Goal: Task Accomplishment & Management: Complete application form

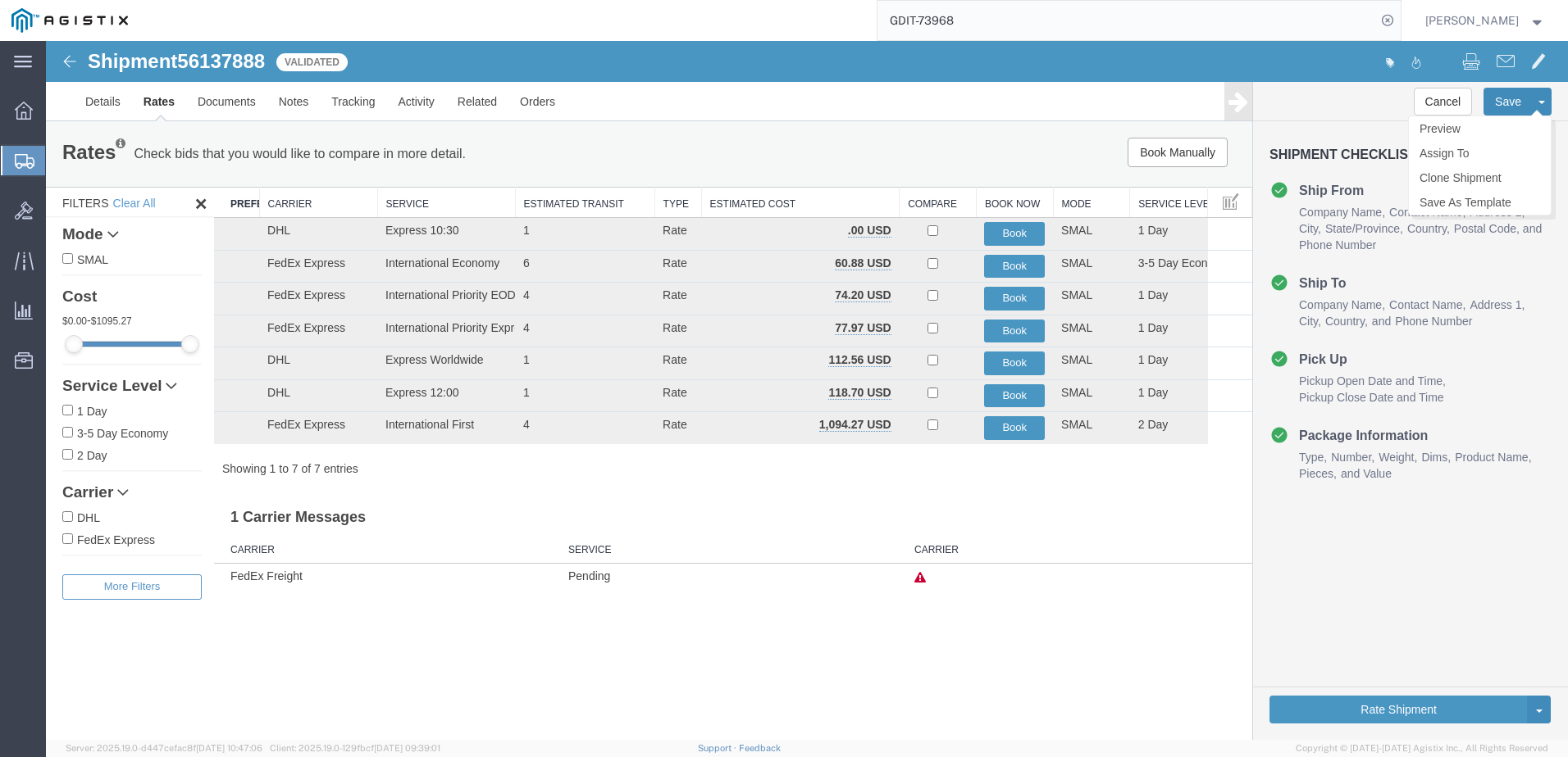
click at [1509, 110] on button "Save" at bounding box center [1508, 101] width 49 height 28
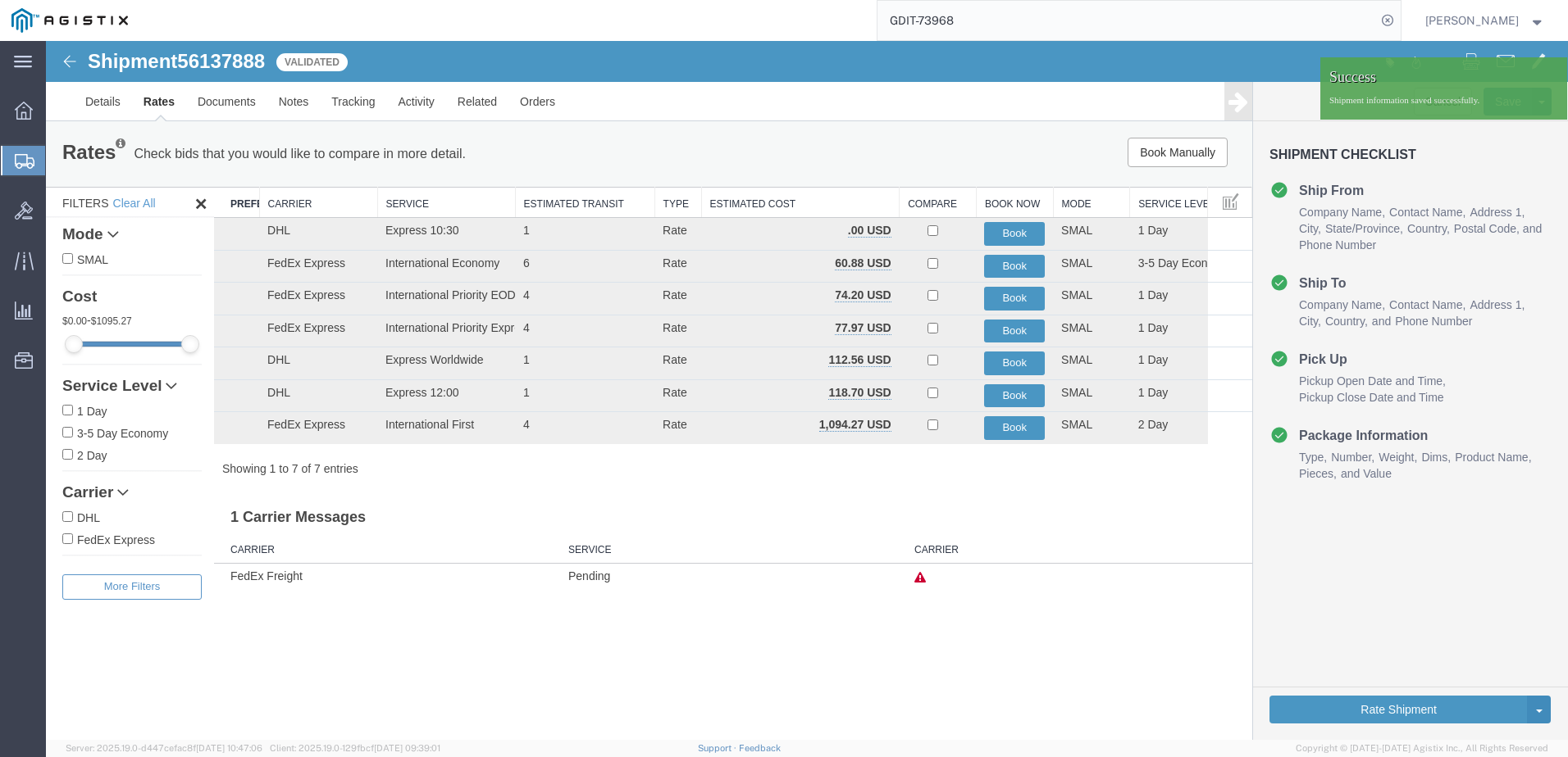
click at [1481, 170] on h3 "Shipment Checklist" at bounding box center [1411, 163] width 282 height 33
click at [1549, 78] on div at bounding box center [1552, 73] width 24 height 24
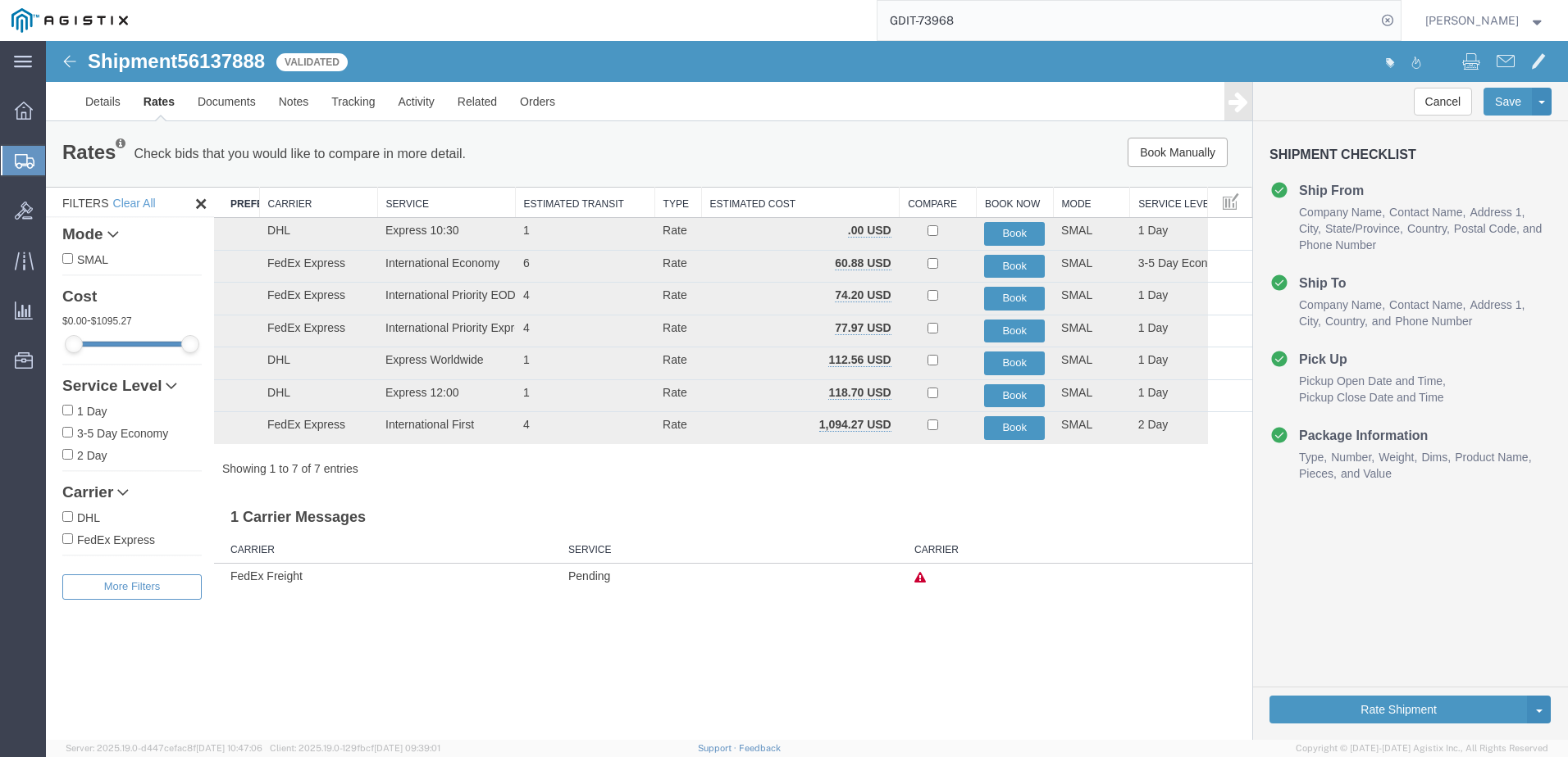
click at [0, 0] on span "Create Shipment" at bounding box center [0, 0] width 0 height 0
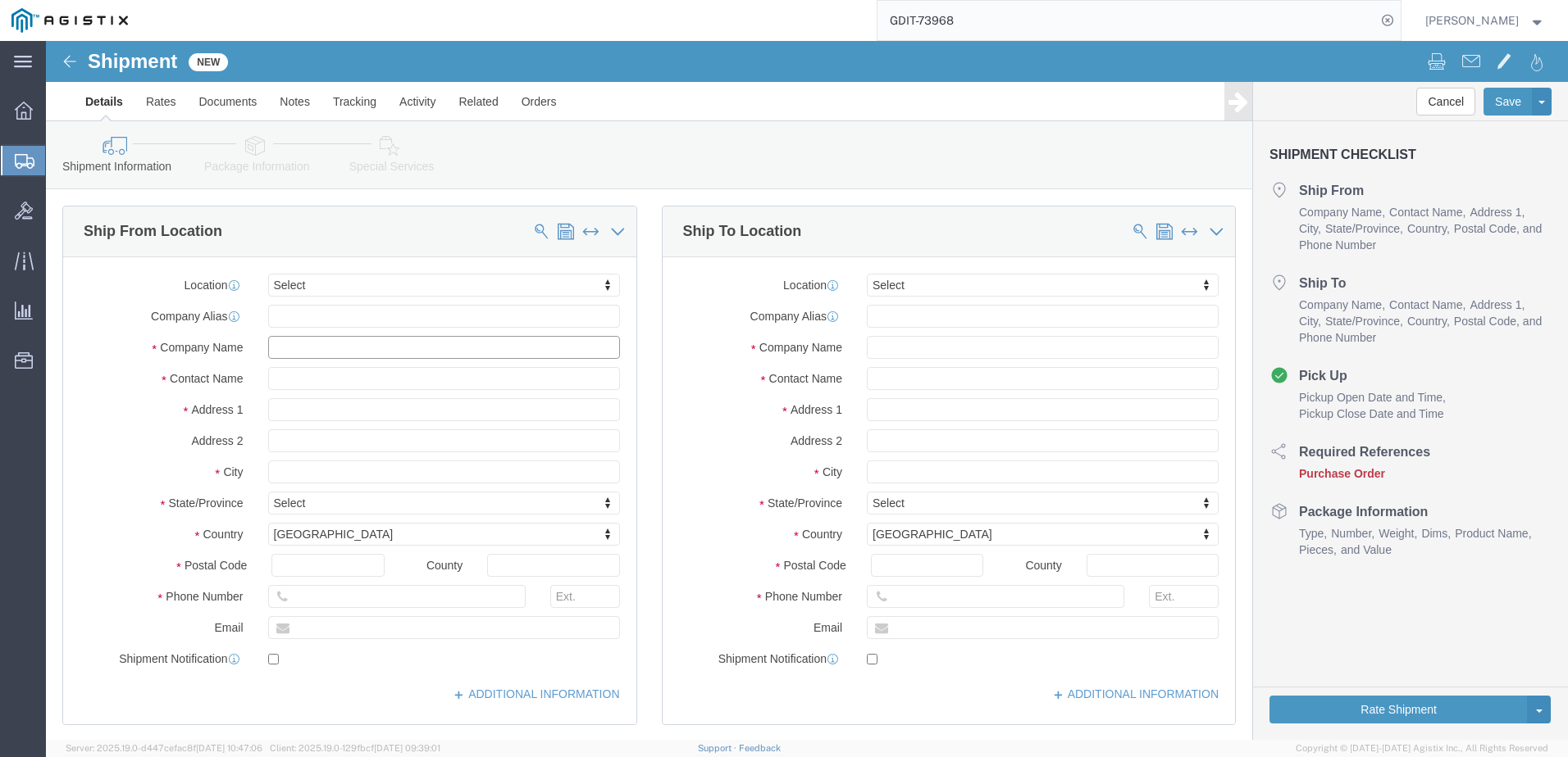
click input "text"
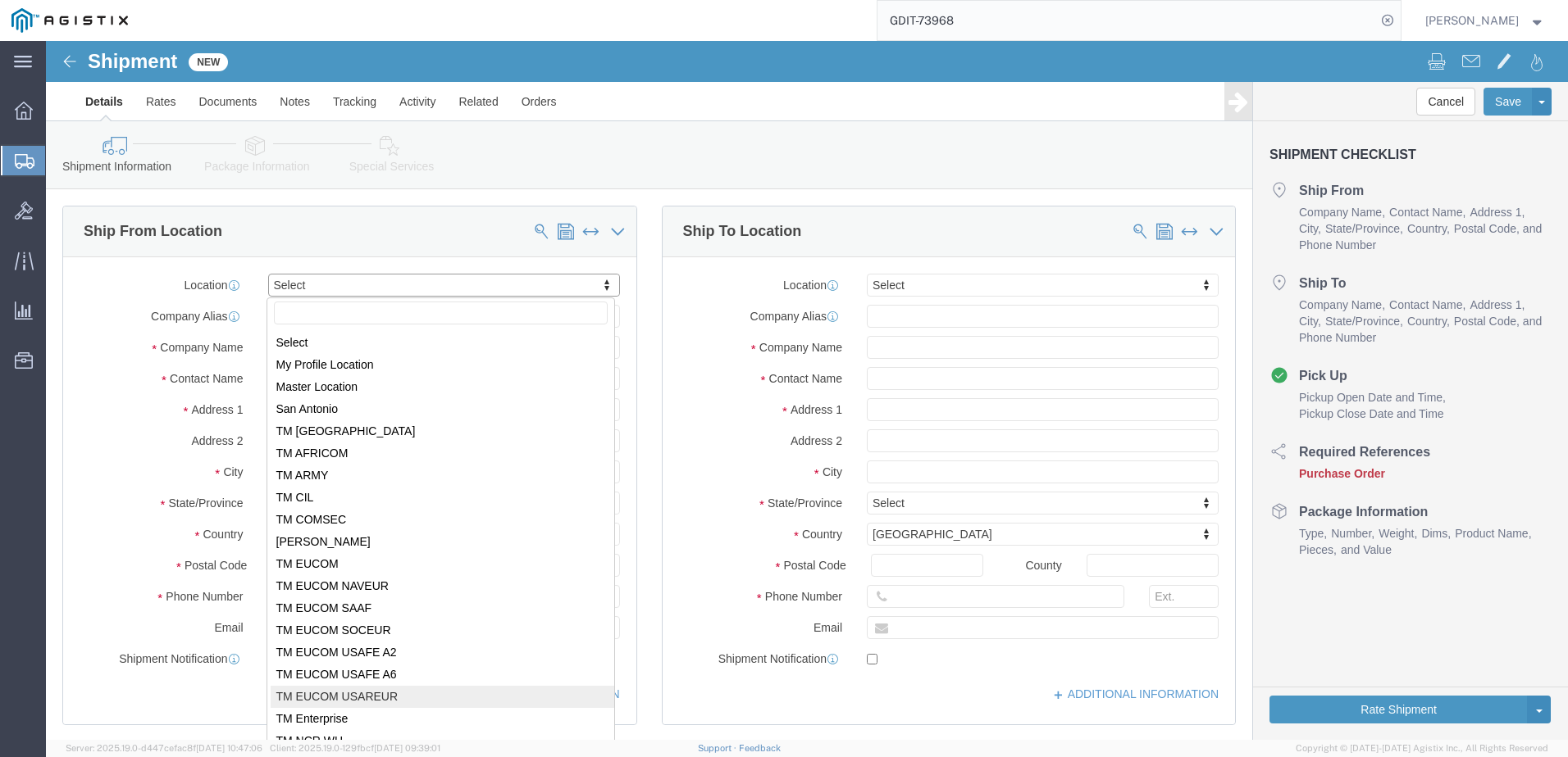
scroll to position [188, 0]
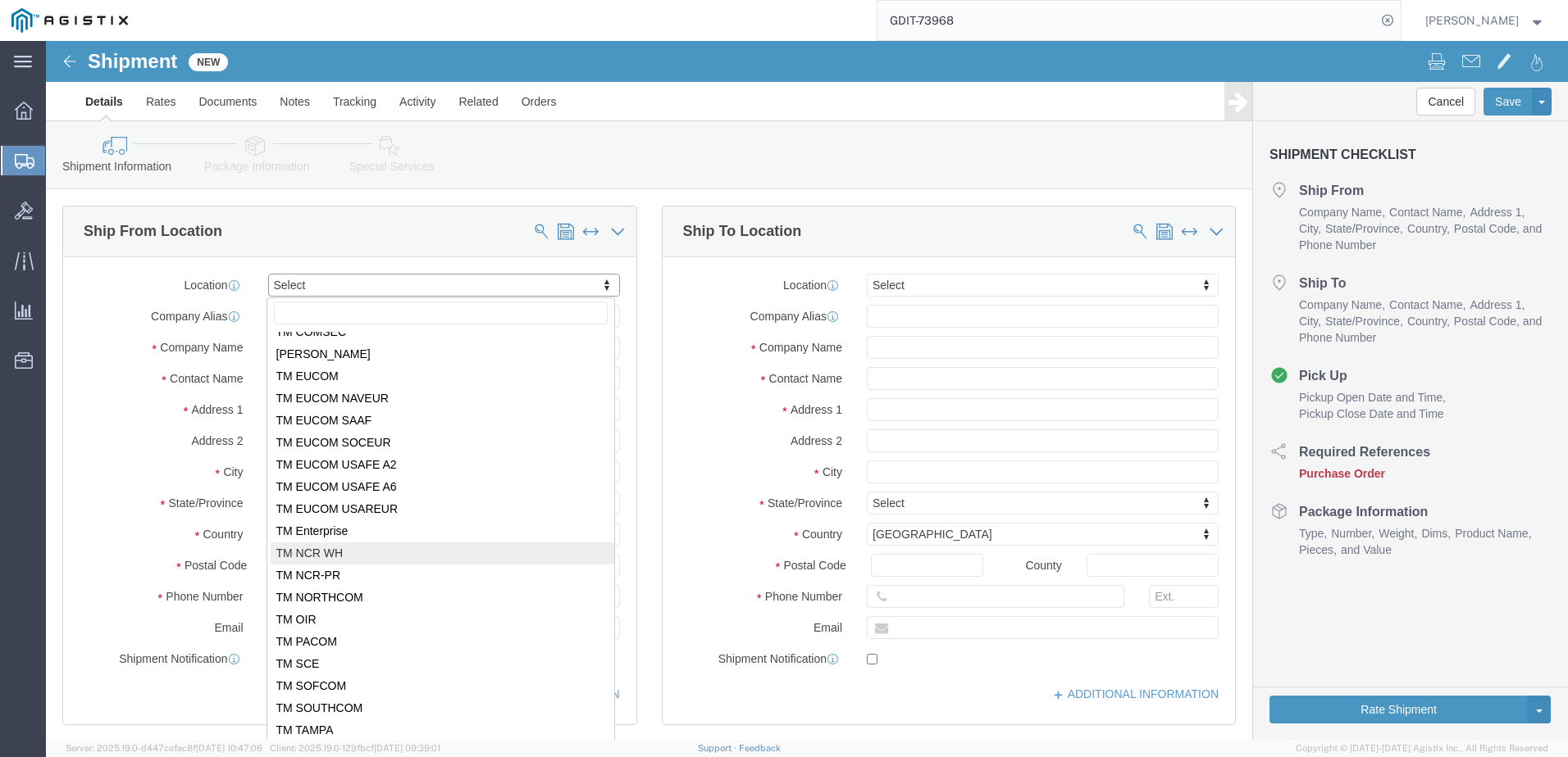
select select "69651"
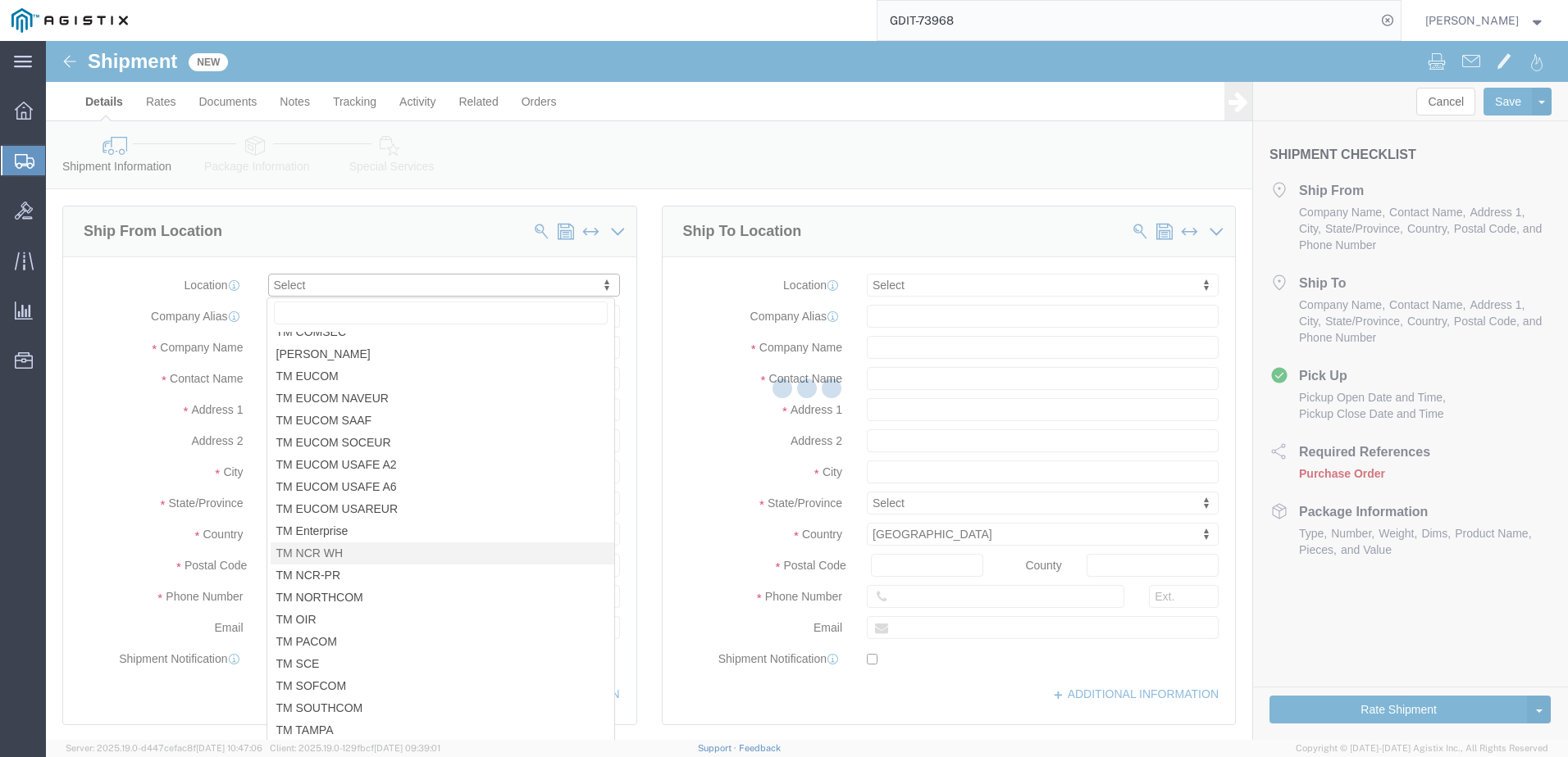
type input "[STREET_ADDRESS][PERSON_NAME]"
type input "22180"
type input "USBICES-X"
type input "[GEOGRAPHIC_DATA]"
select select "VA"
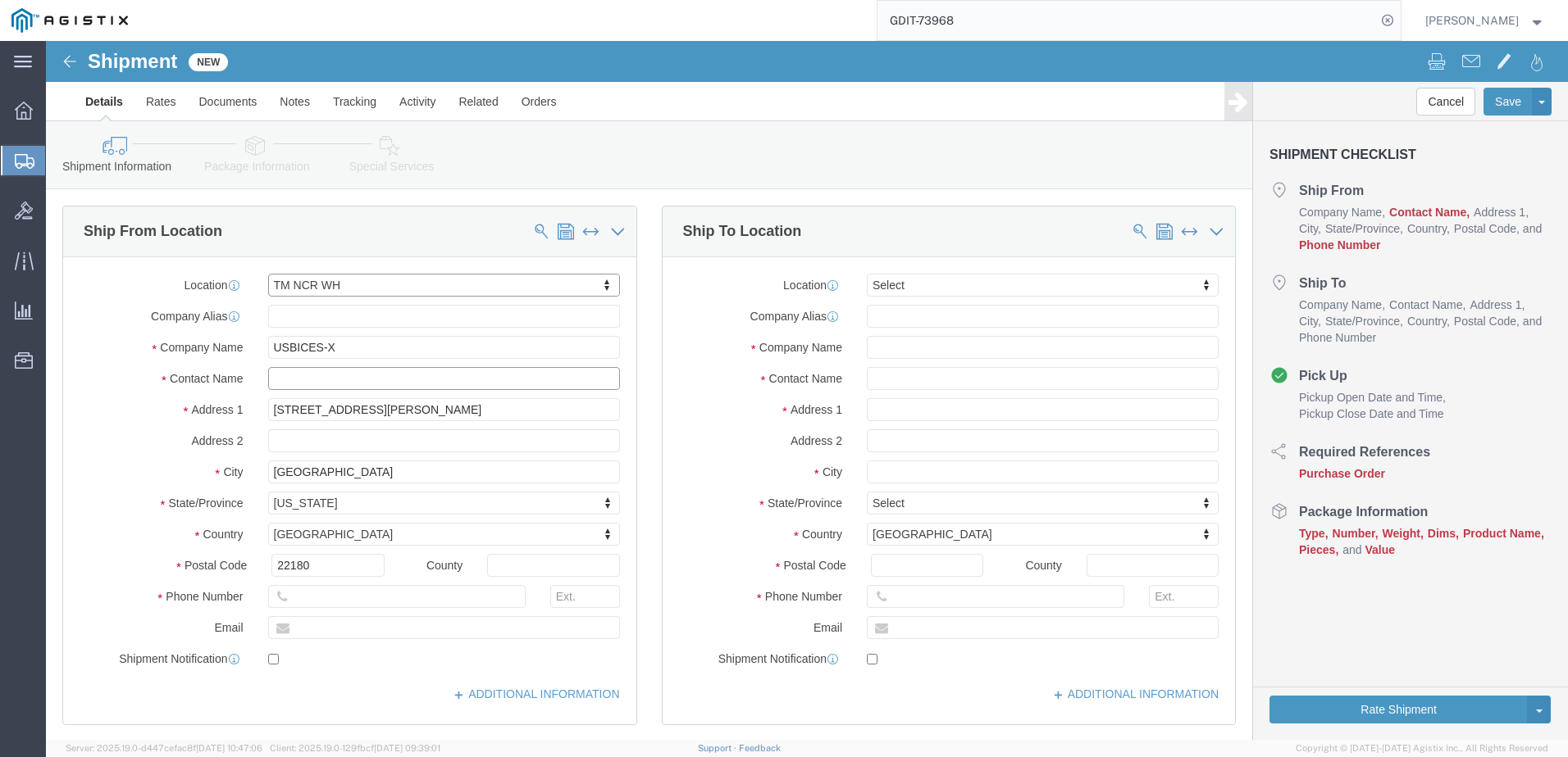
click input "text"
type input "[PERSON_NAME]"
type input "5712647548"
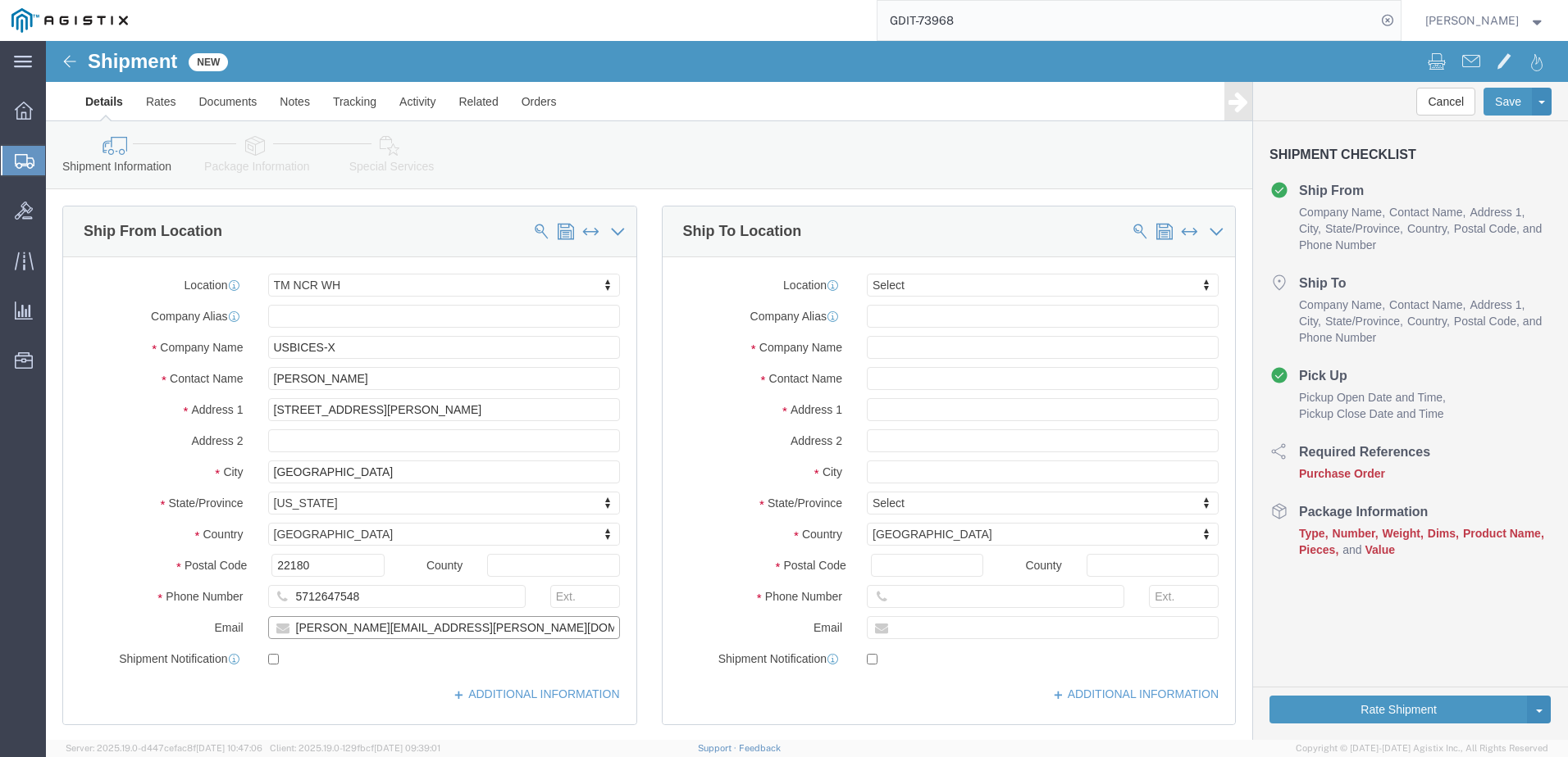
type input "[PERSON_NAME][EMAIL_ADDRESS][PERSON_NAME][DOMAIN_NAME]"
checkbox input "true"
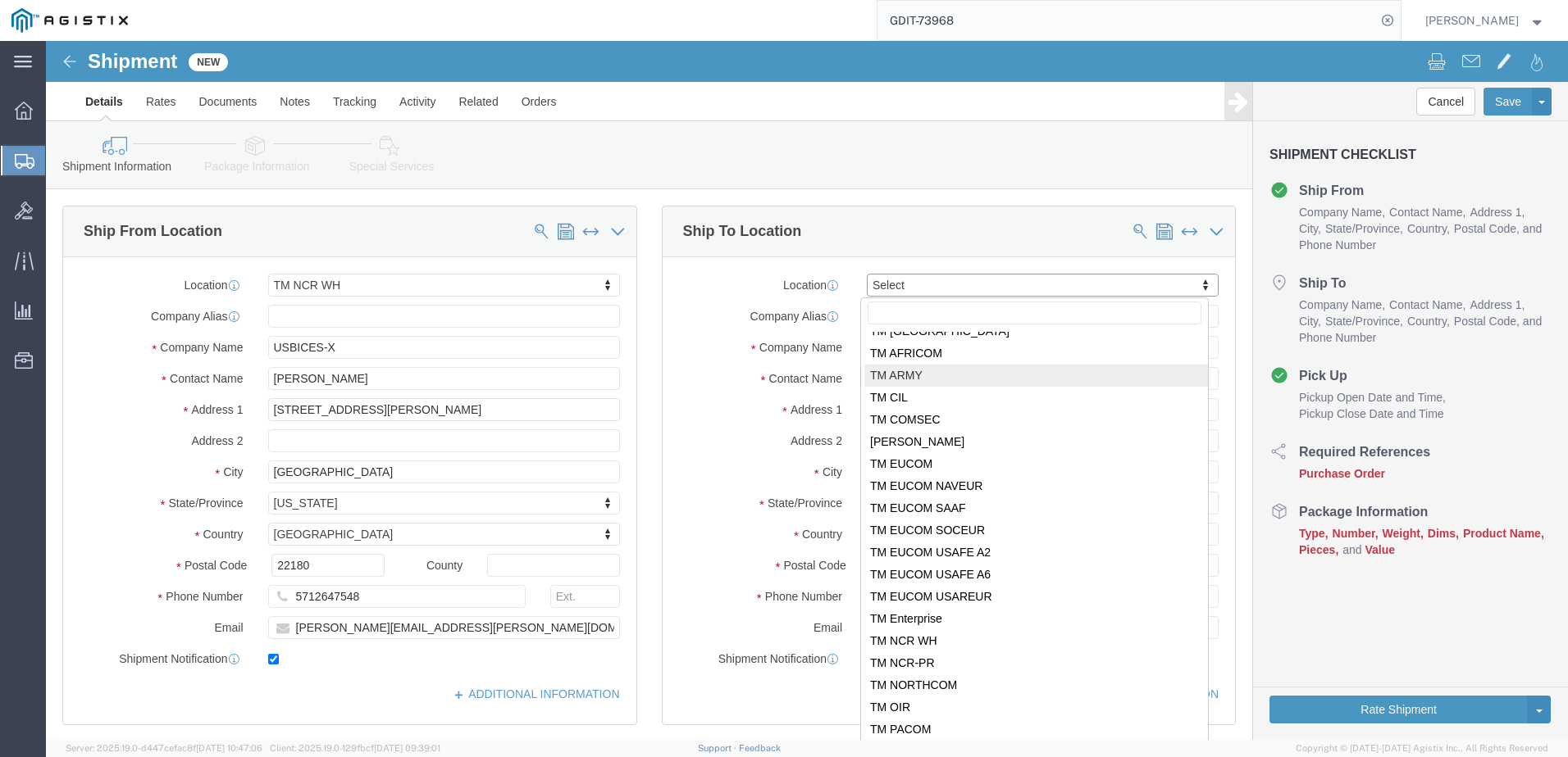
scroll to position [164, 0]
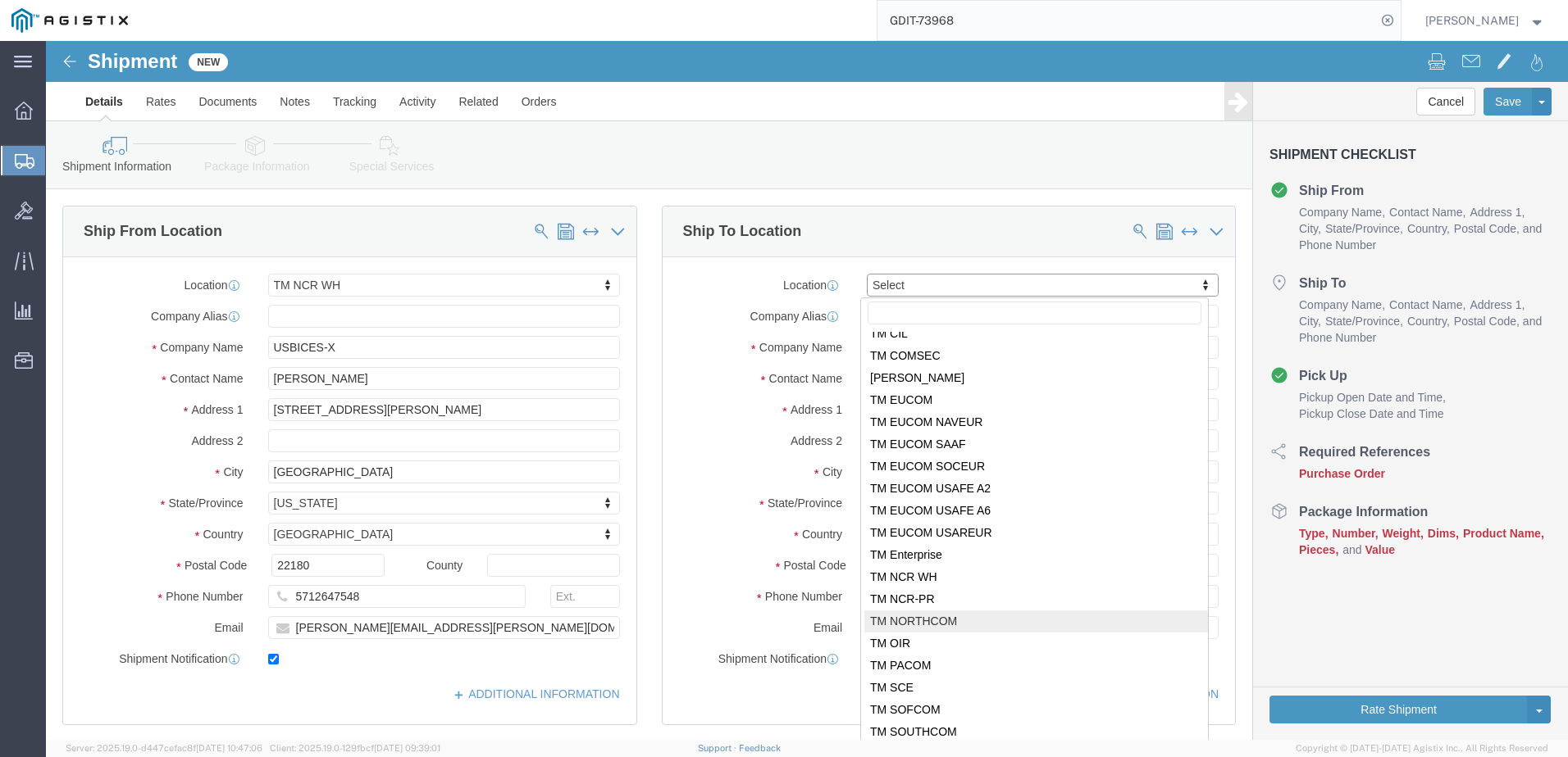
select select "34237"
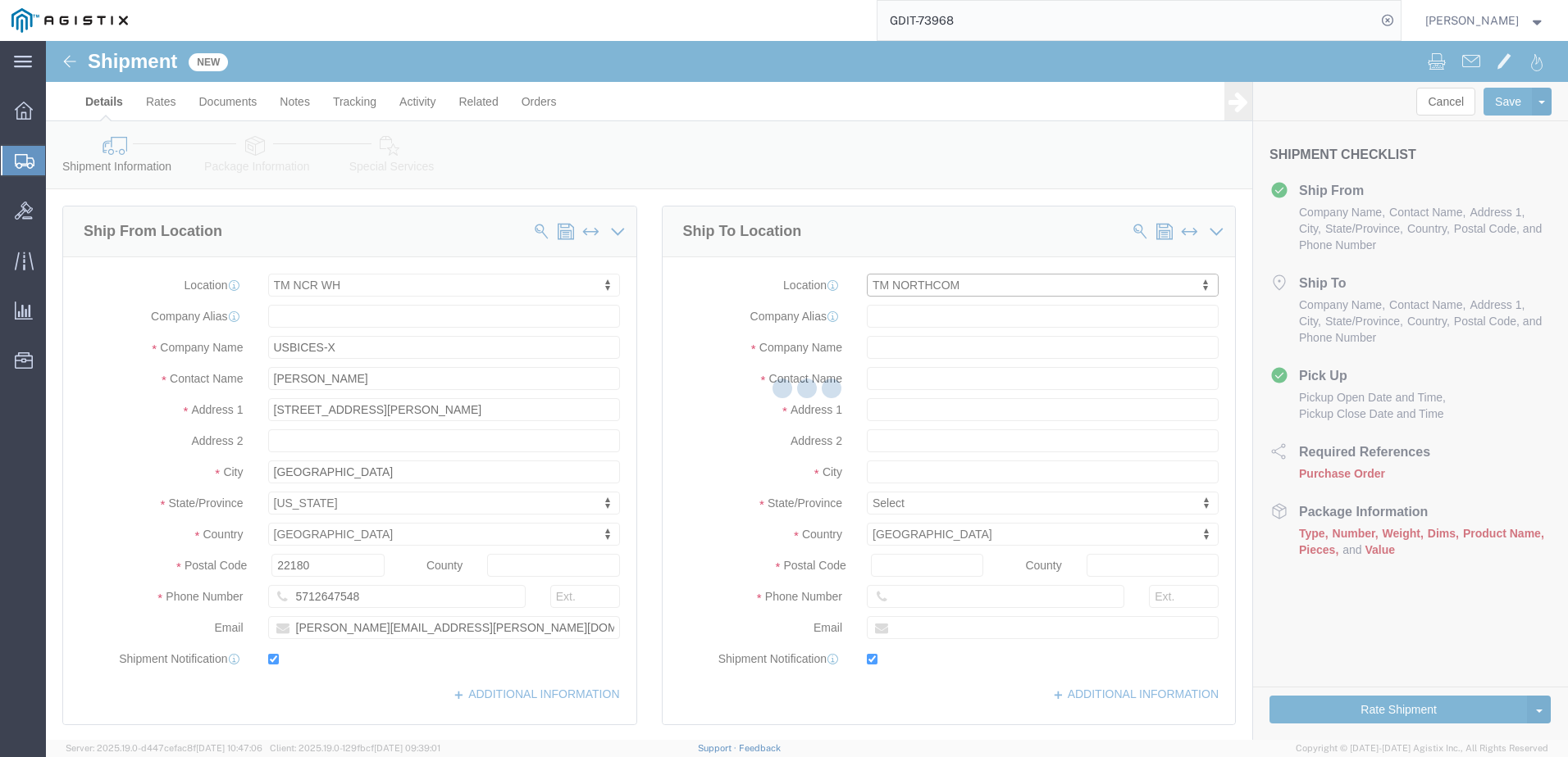
type input "[STREET_ADDRESS]"
type input "Bldg 920 Room G131"
type input "80914"
type input "[PHONE_NUMBER]"
type input "[PERSON_NAME][EMAIL_ADDRESS][PERSON_NAME][DOMAIN_NAME]"
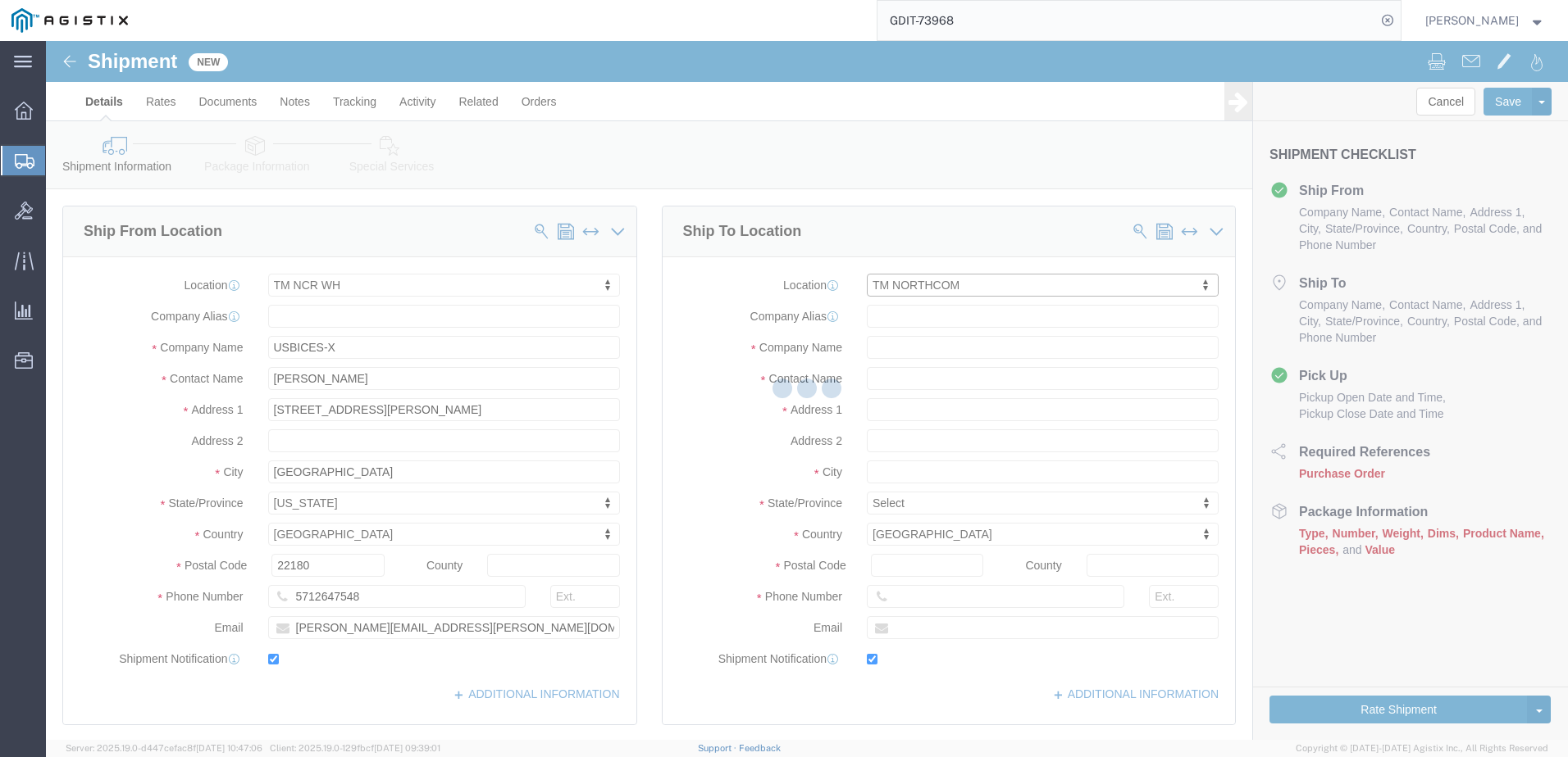
checkbox input "true"
type input "USBICES-X"
type input "[PERSON_NAME]"
type input "[PERSON_NAME][GEOGRAPHIC_DATA]"
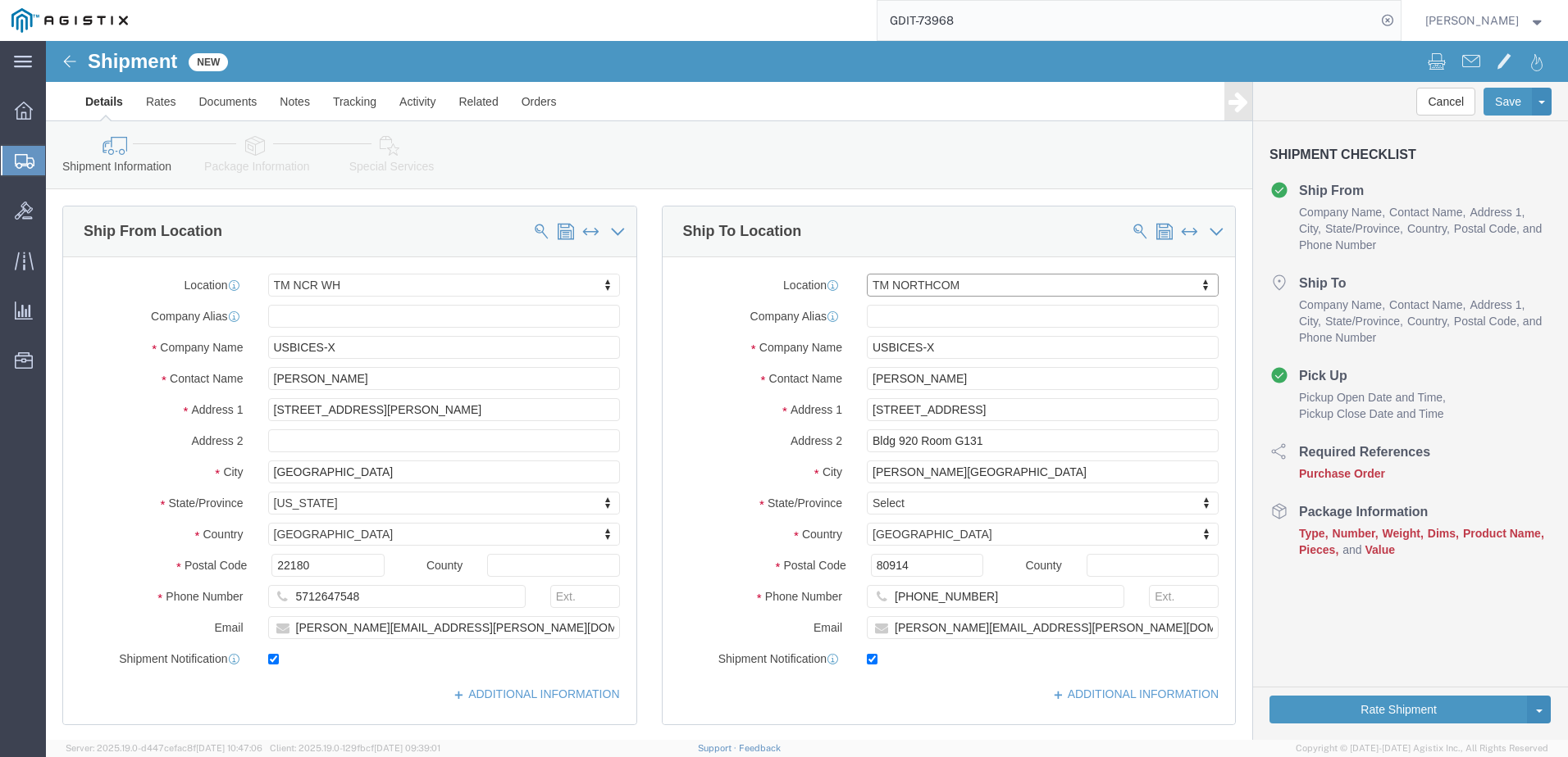
select select "CO"
click input "[STREET_ADDRESS]"
paste input "1925 [GEOGRAPHIC_DATA]"
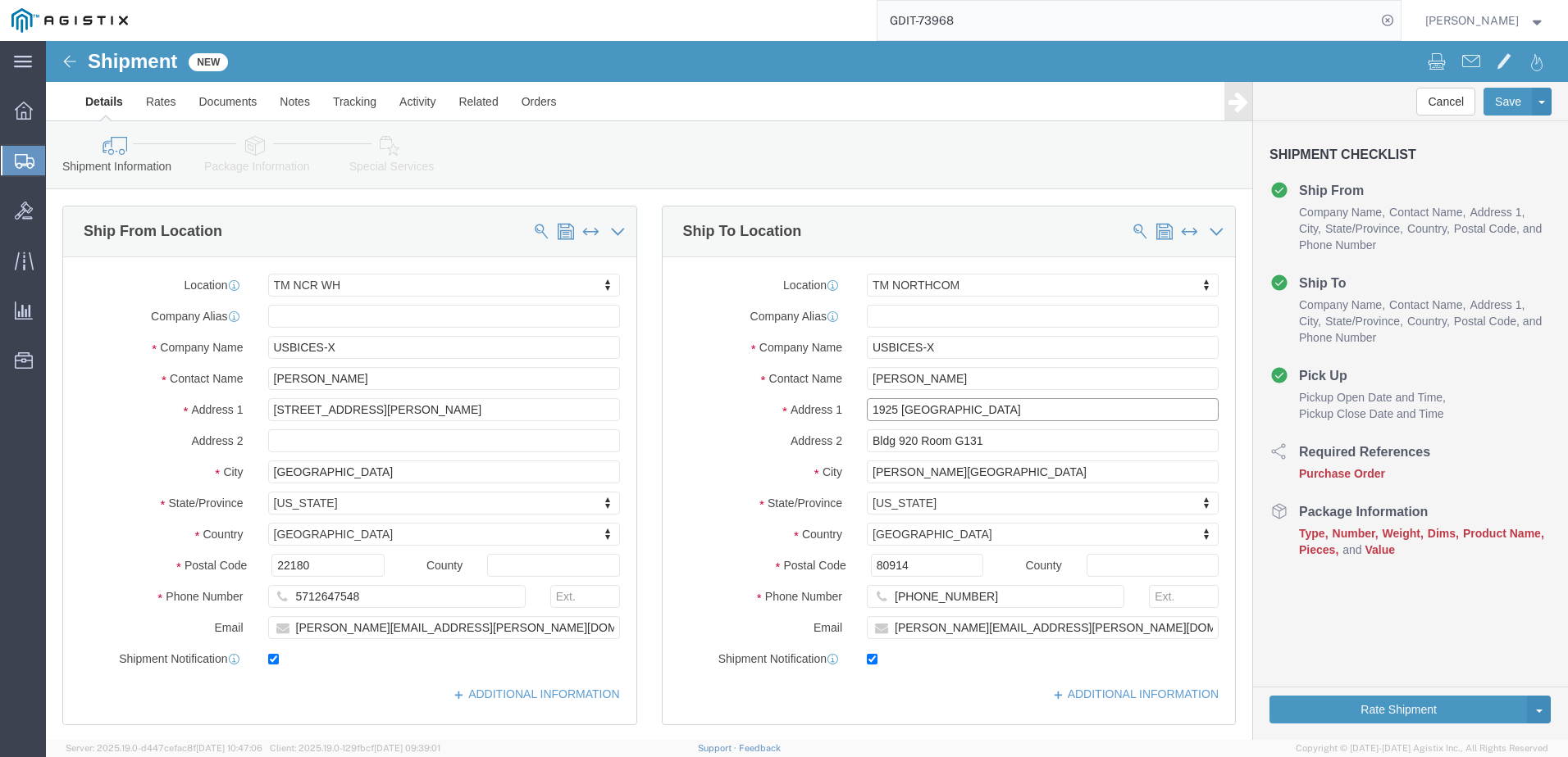
type input "1925 [GEOGRAPHIC_DATA]"
select select
click input "Bldg 920 Room G131"
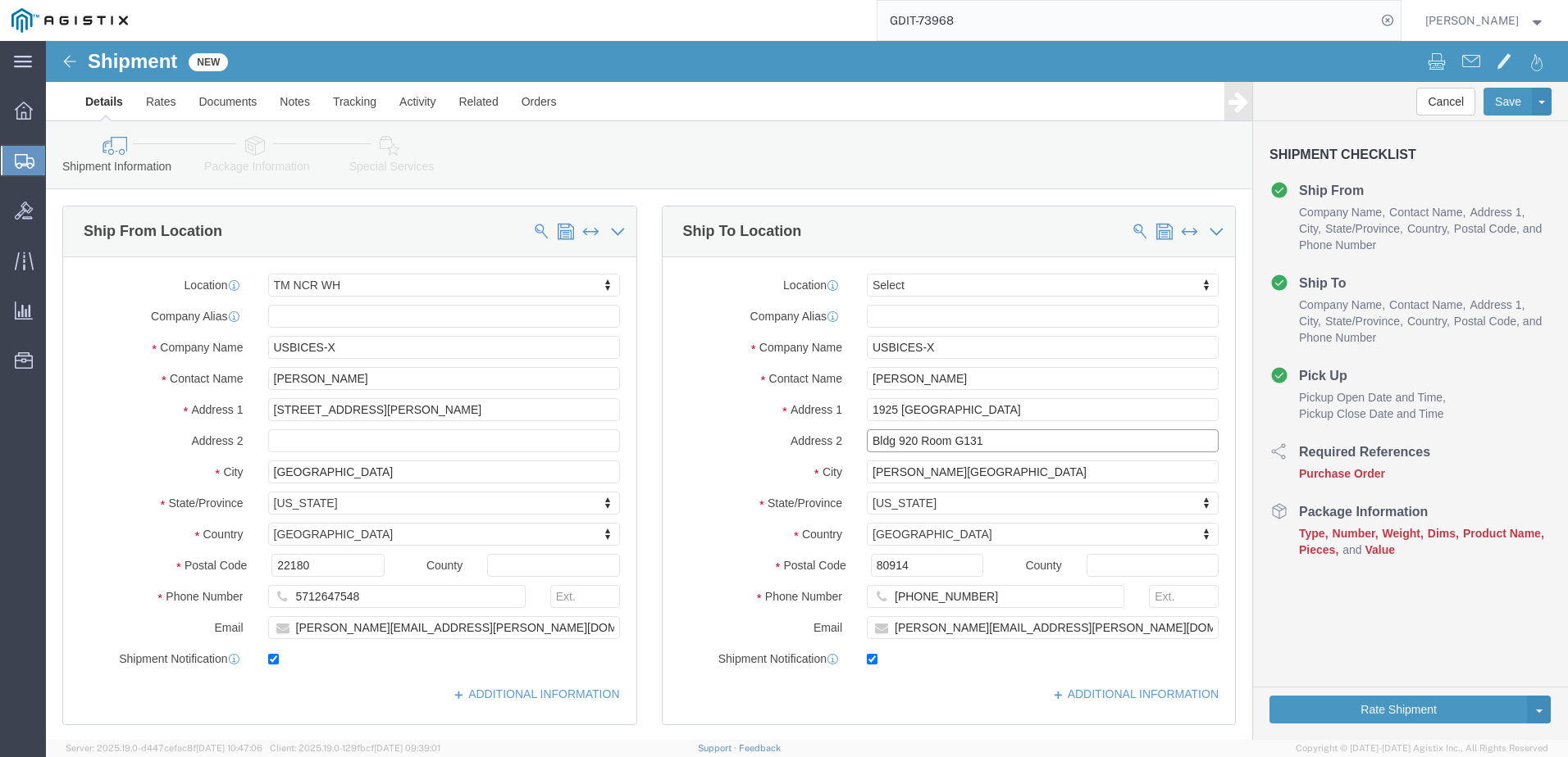
click input "Bldg 920 Room G131"
paste input "Suite 200"
type input "Suite 200"
click input "[PERSON_NAME][GEOGRAPHIC_DATA]"
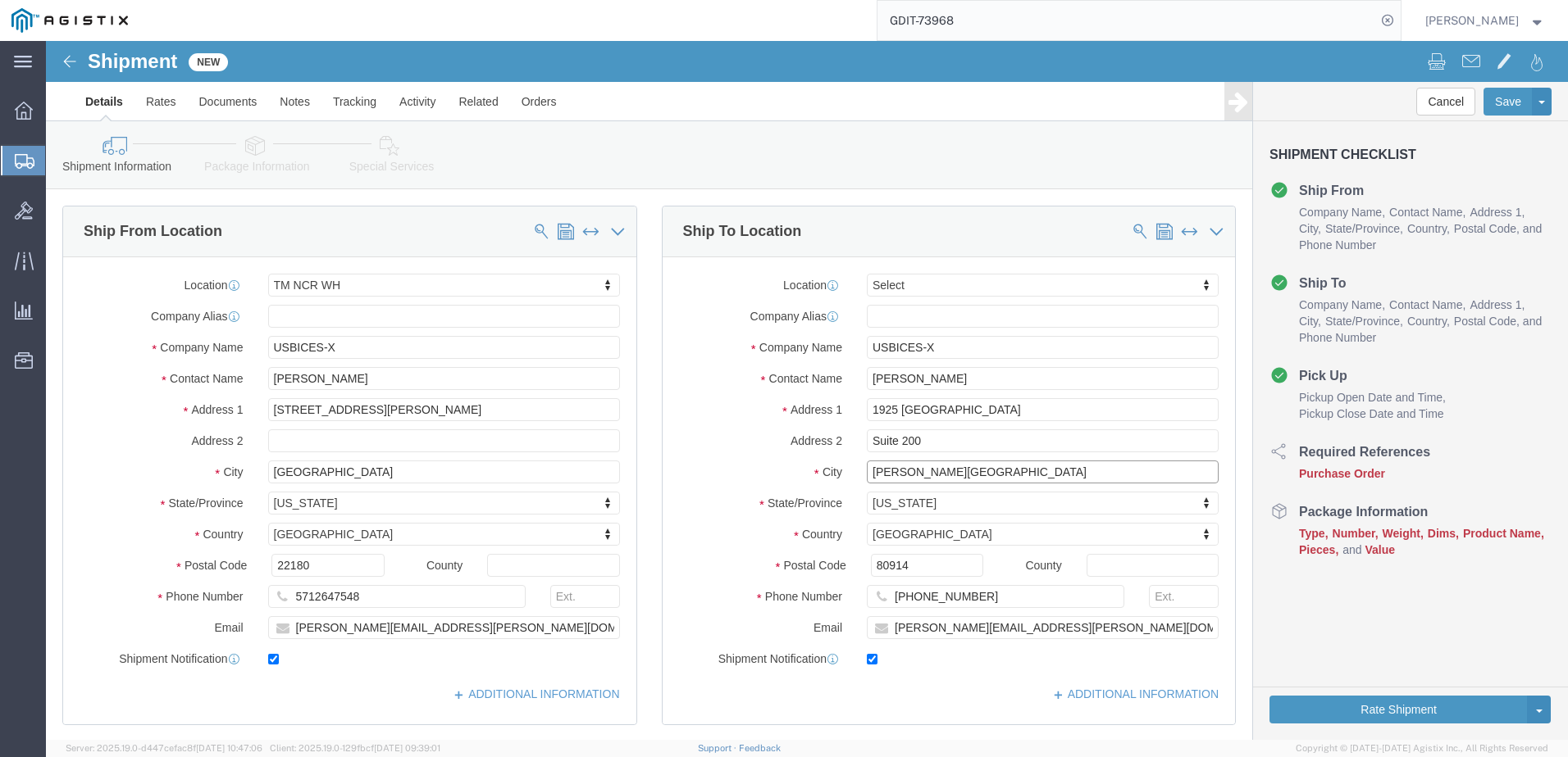
paste input "[US_STATE][GEOGRAPHIC_DATA]"
click input "[PERSON_NAME] [US_STATE][GEOGRAPHIC_DATA]"
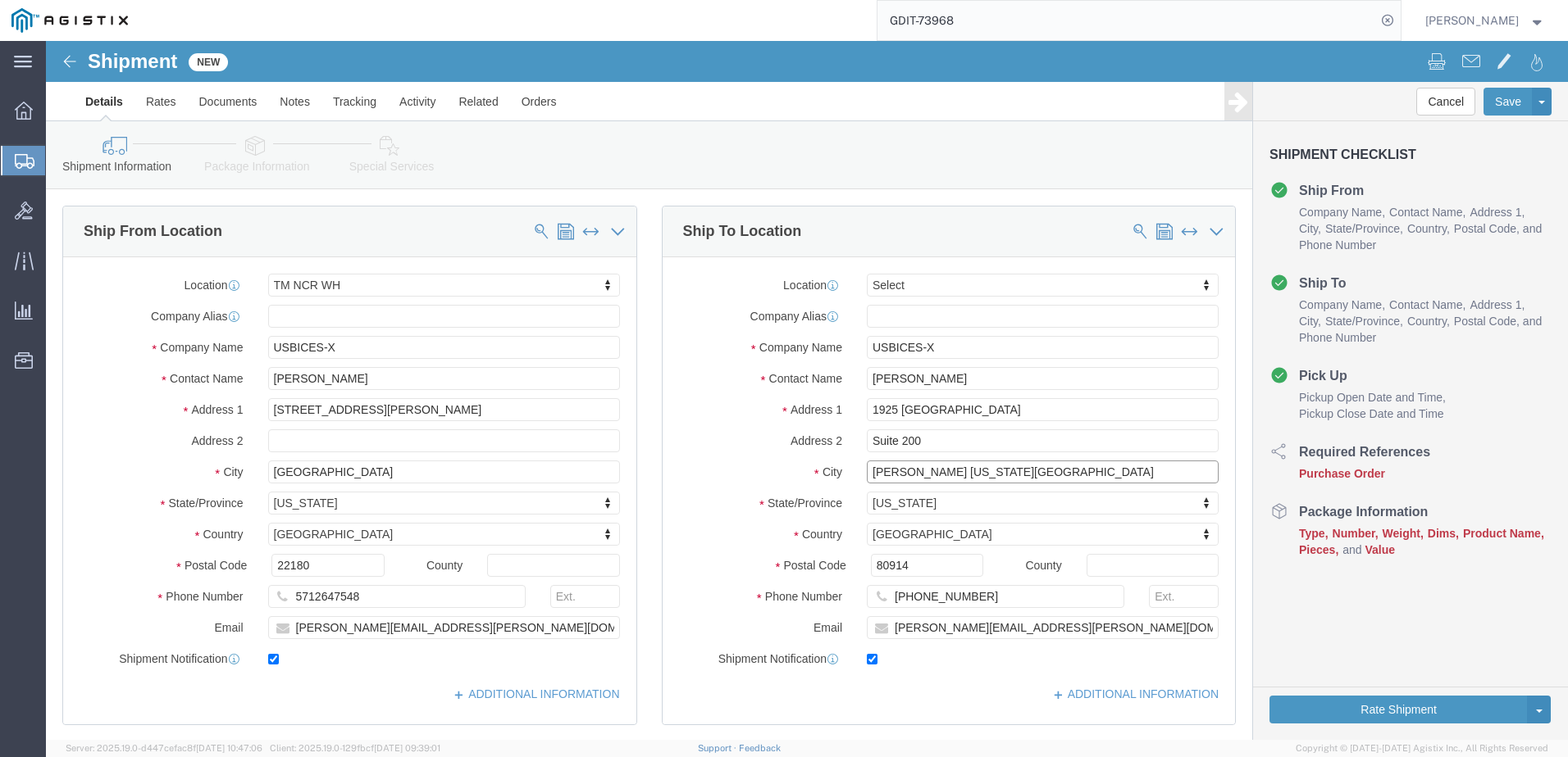
paste input "text"
type input "[US_STATE][GEOGRAPHIC_DATA]"
click input "80914"
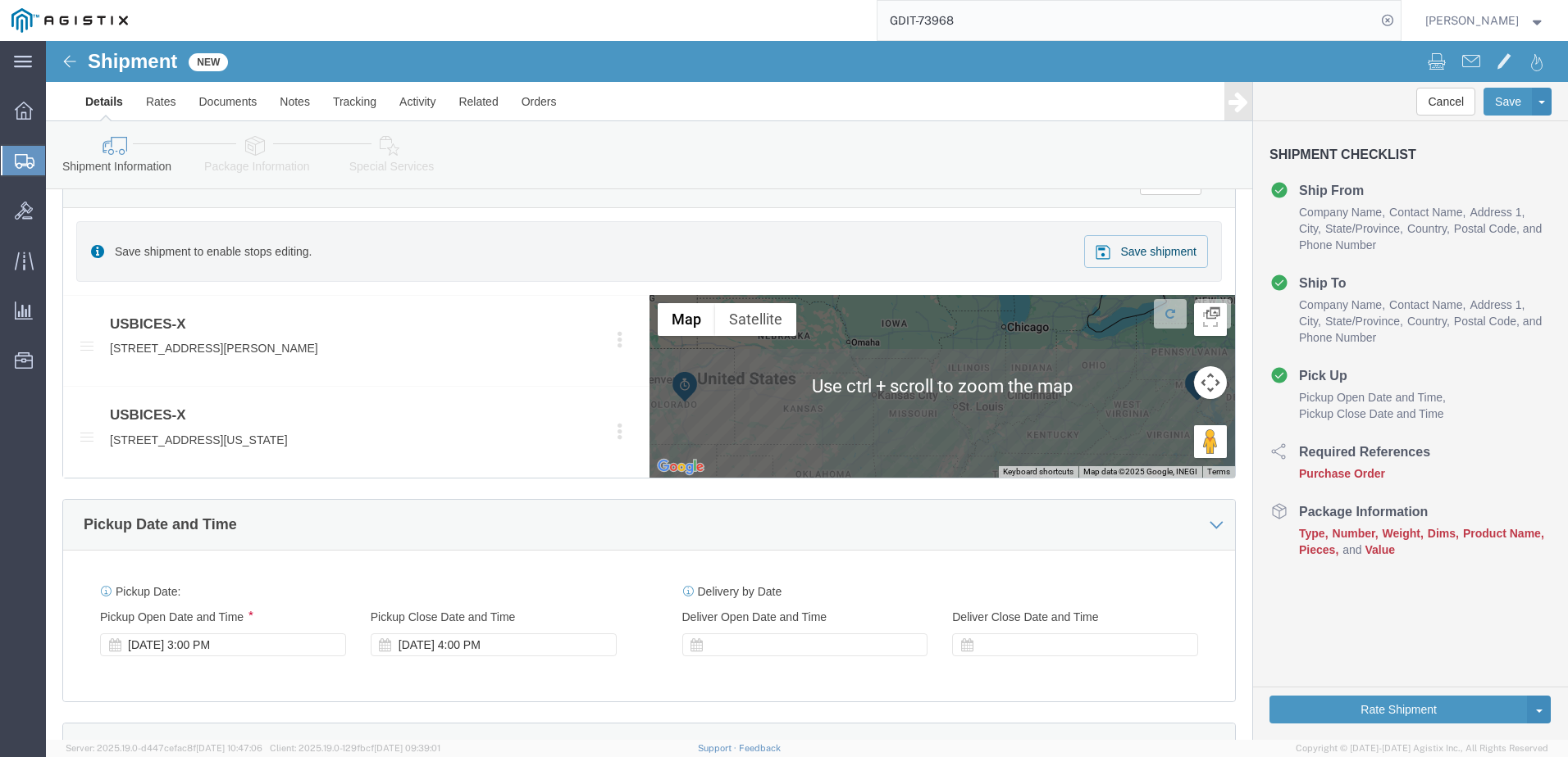
scroll to position [983, 0]
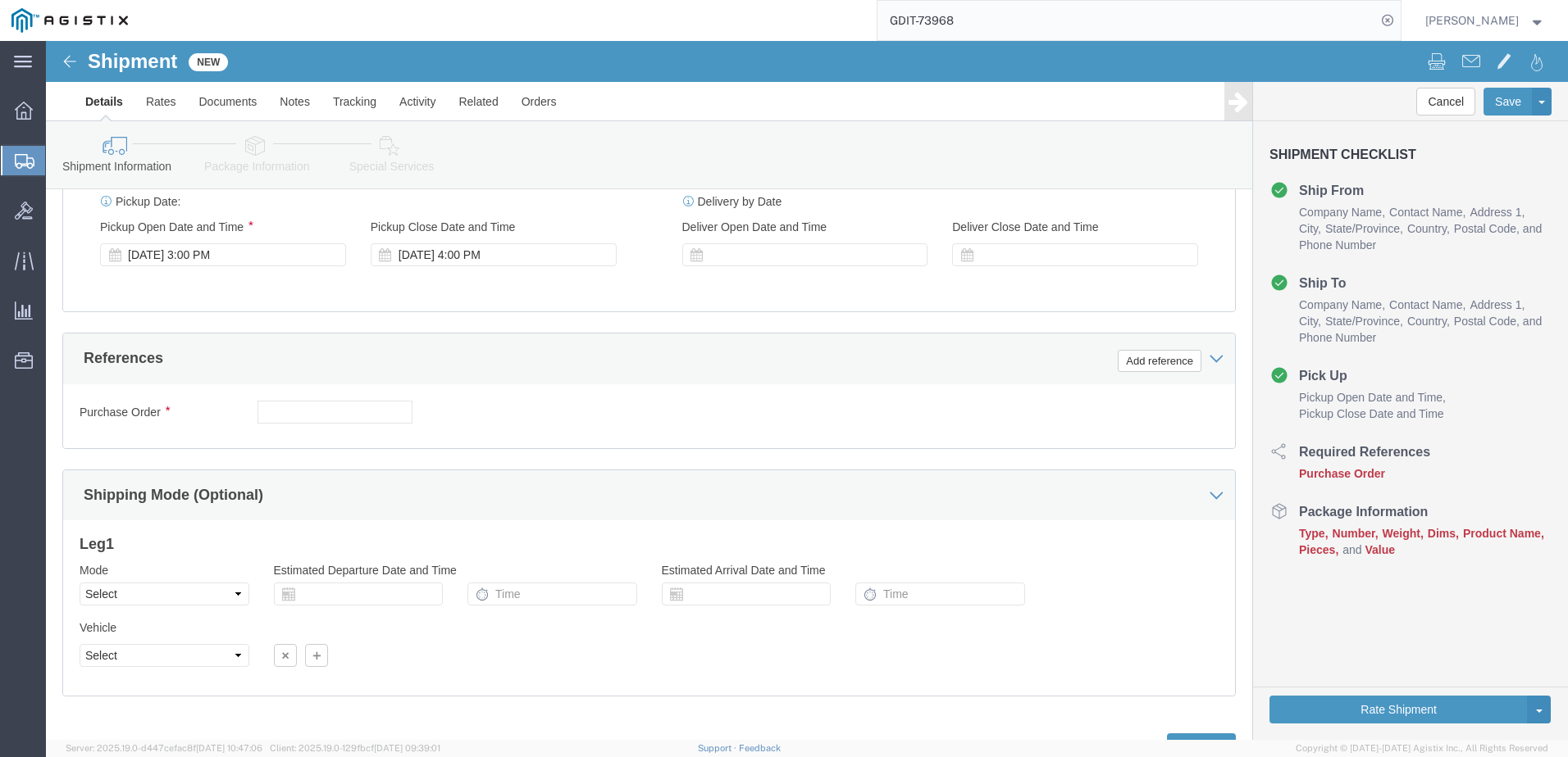
type input "80916"
click div "References Add reference"
click input "text"
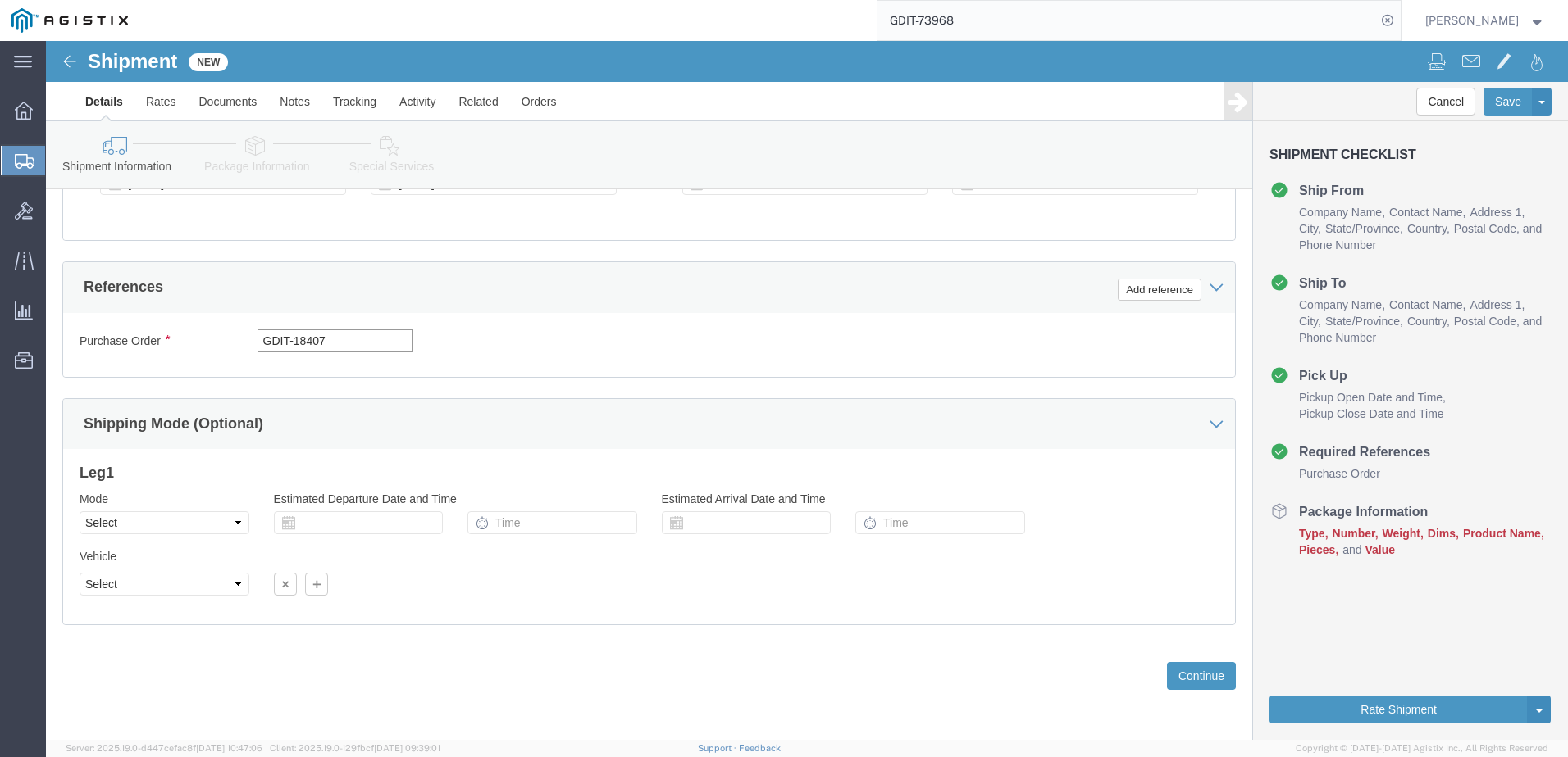
scroll to position [1072, 0]
type input "GDIT-18407"
click button "Continue"
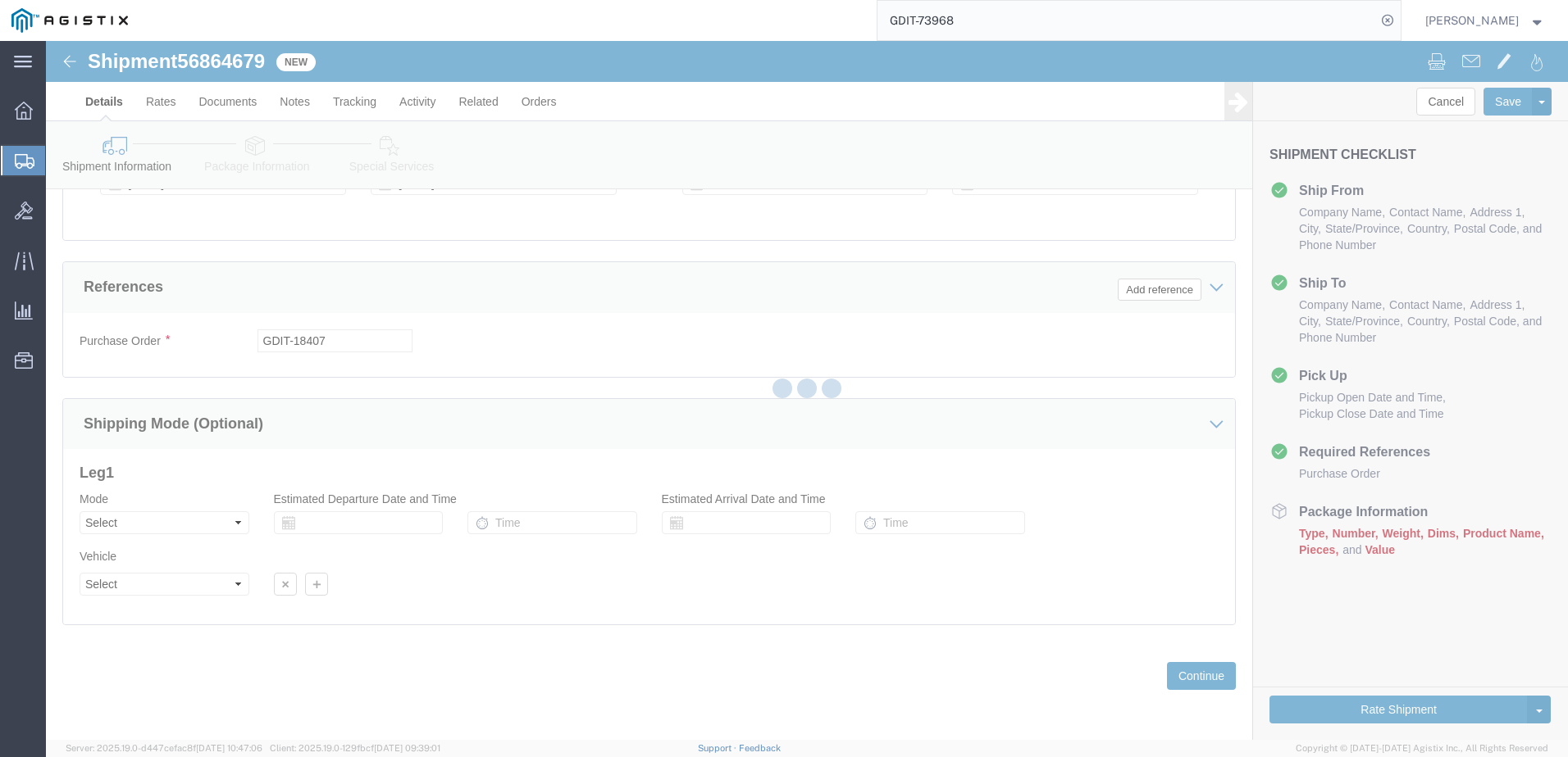
scroll to position [984, 0]
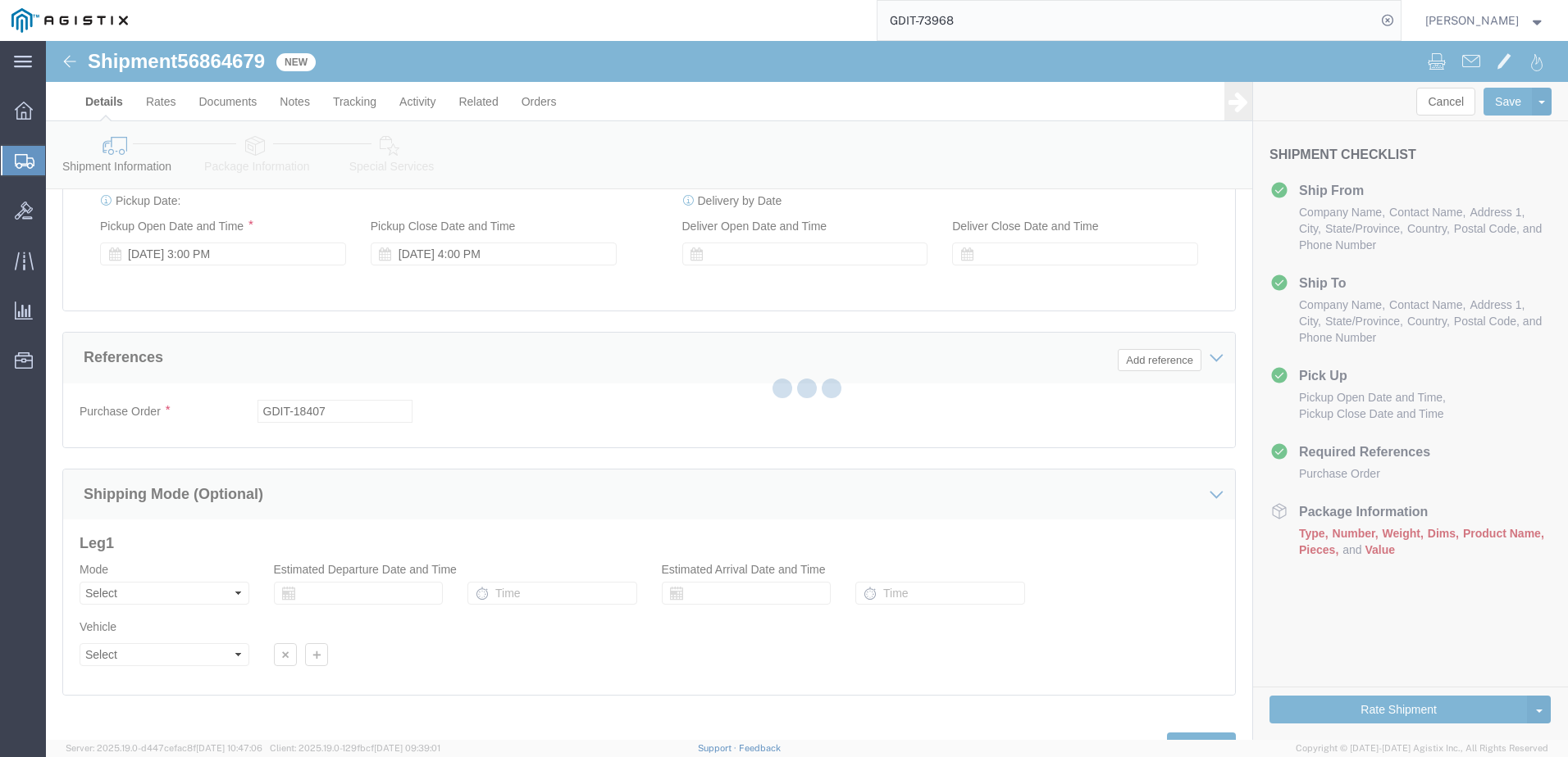
select select "69651"
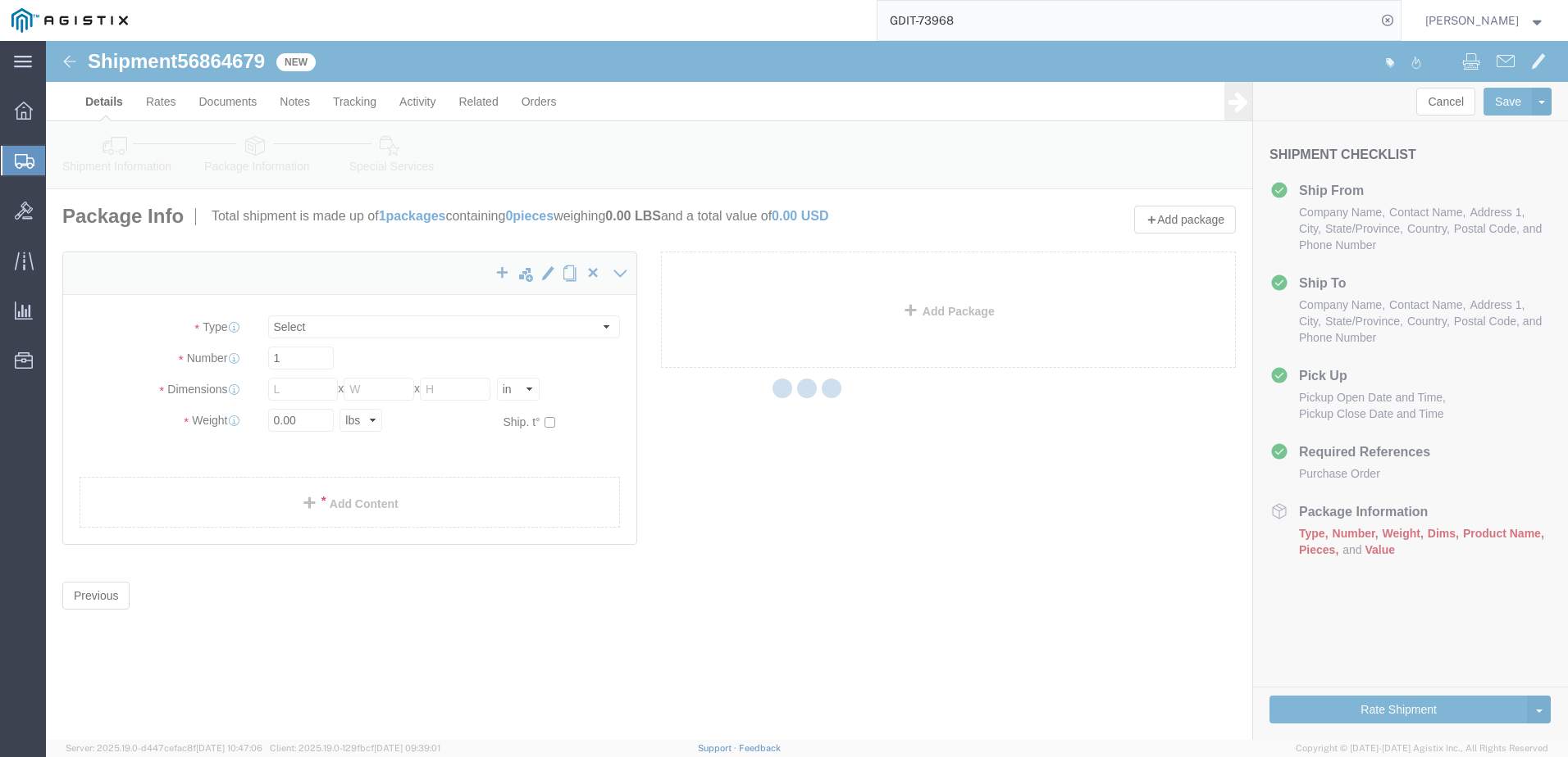
scroll to position [0, 0]
select select "CBOX"
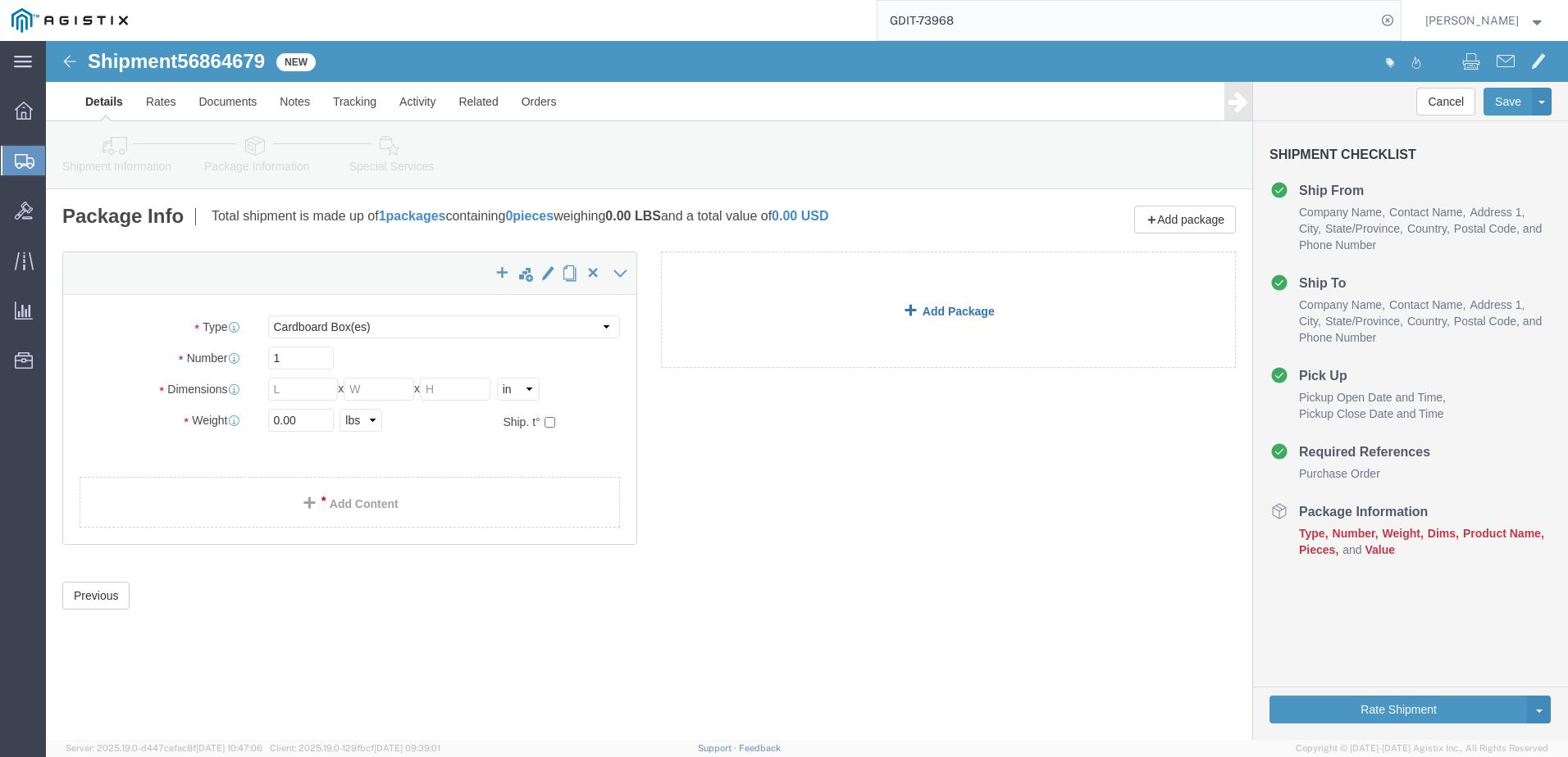
click link "Add Package"
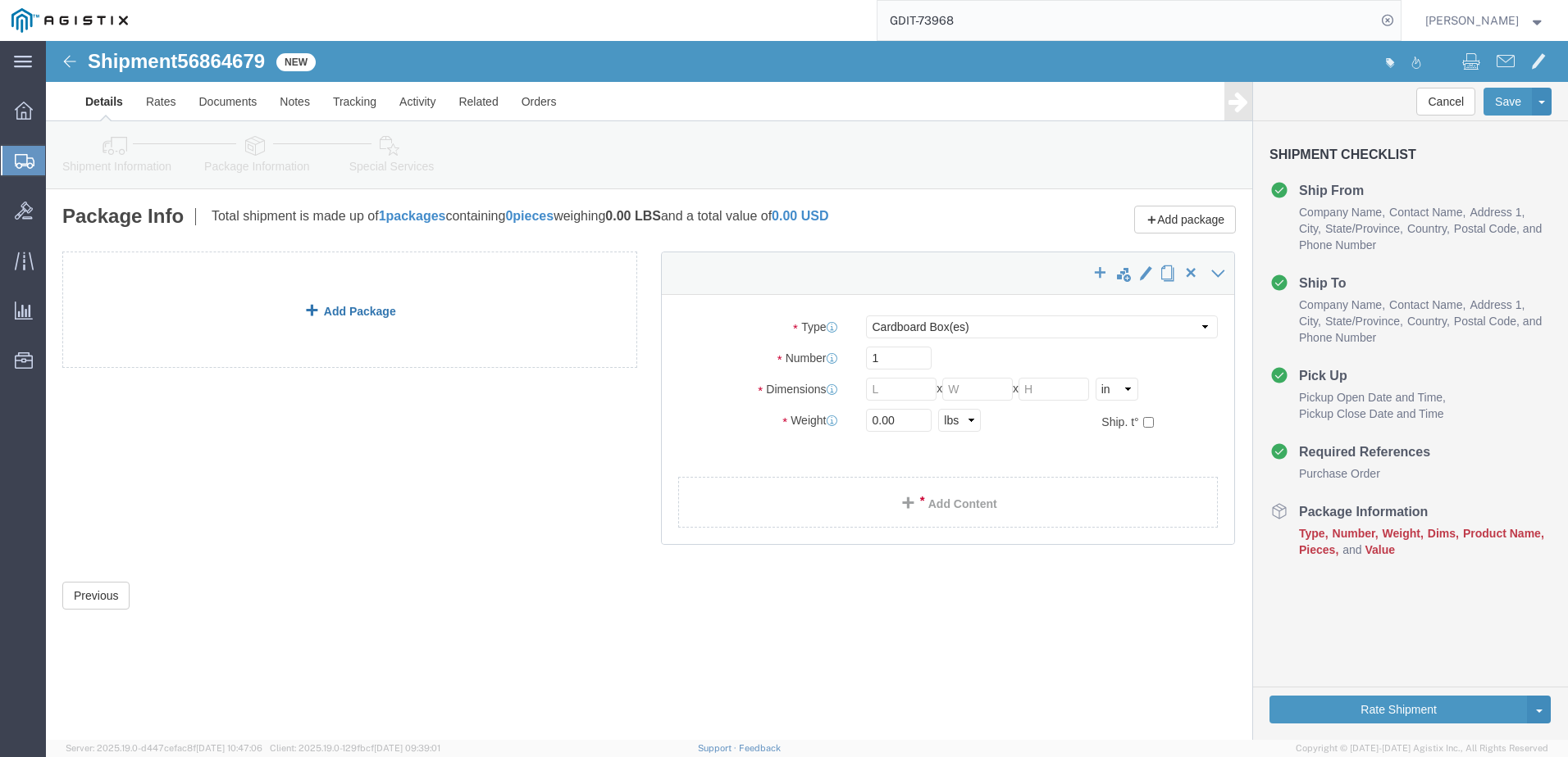
click link "Add Package"
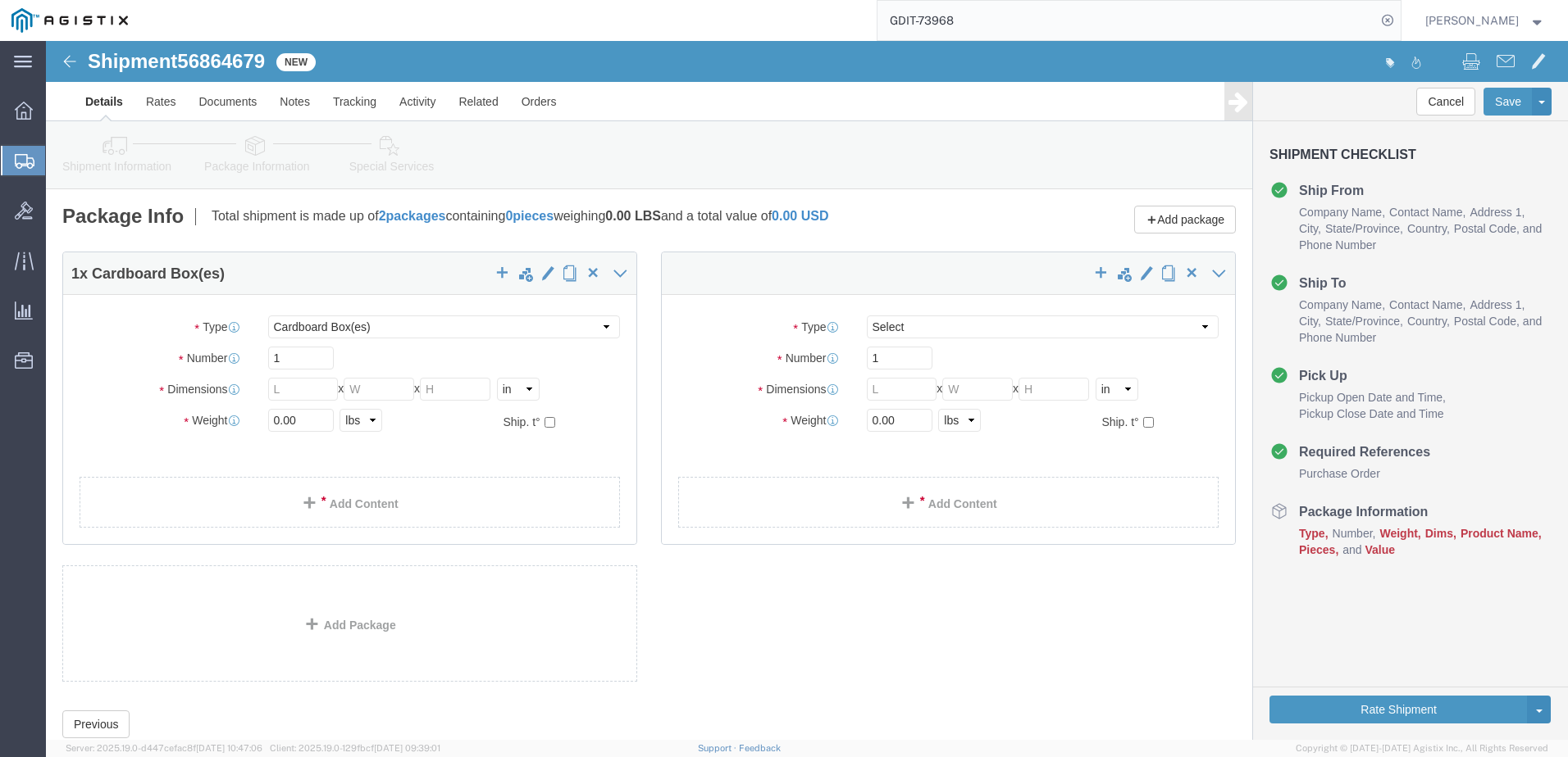
select select "CBOX"
click input "text"
type input "22"
type input "23"
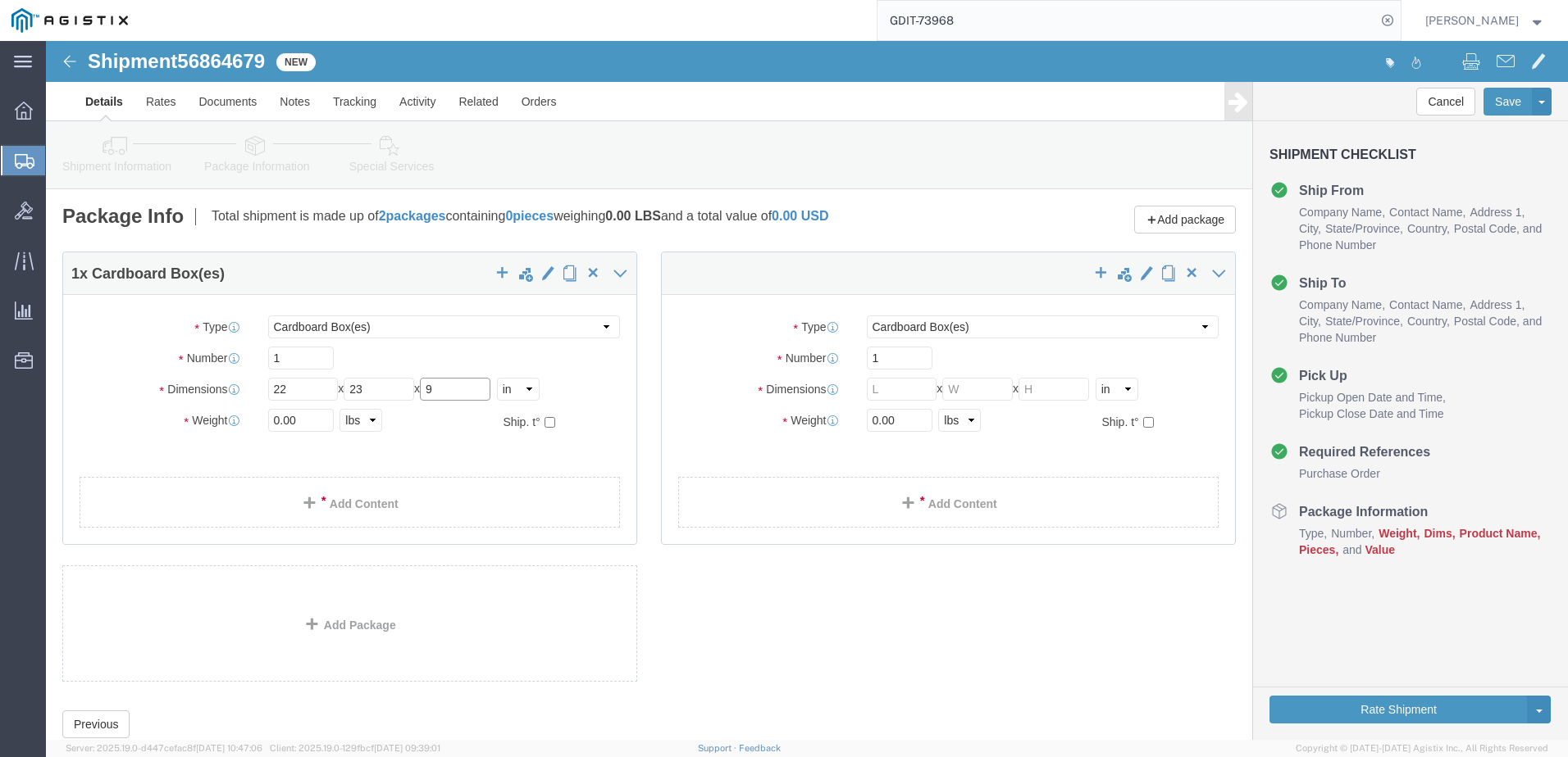
type input "9"
click input "text"
type input "22"
type input "23"
type input "9"
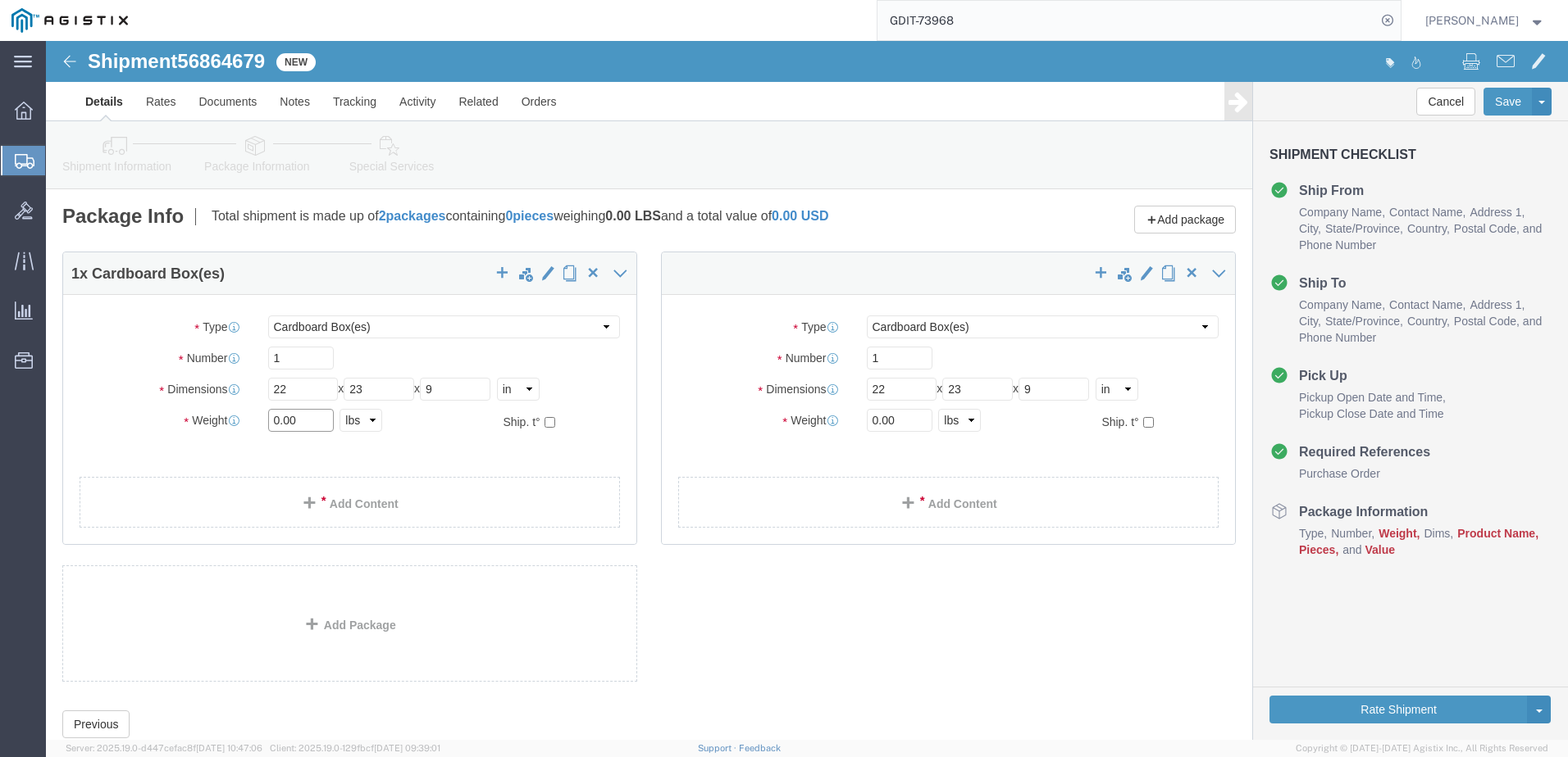
click input "0.00"
type input "31.5"
click input "0.00"
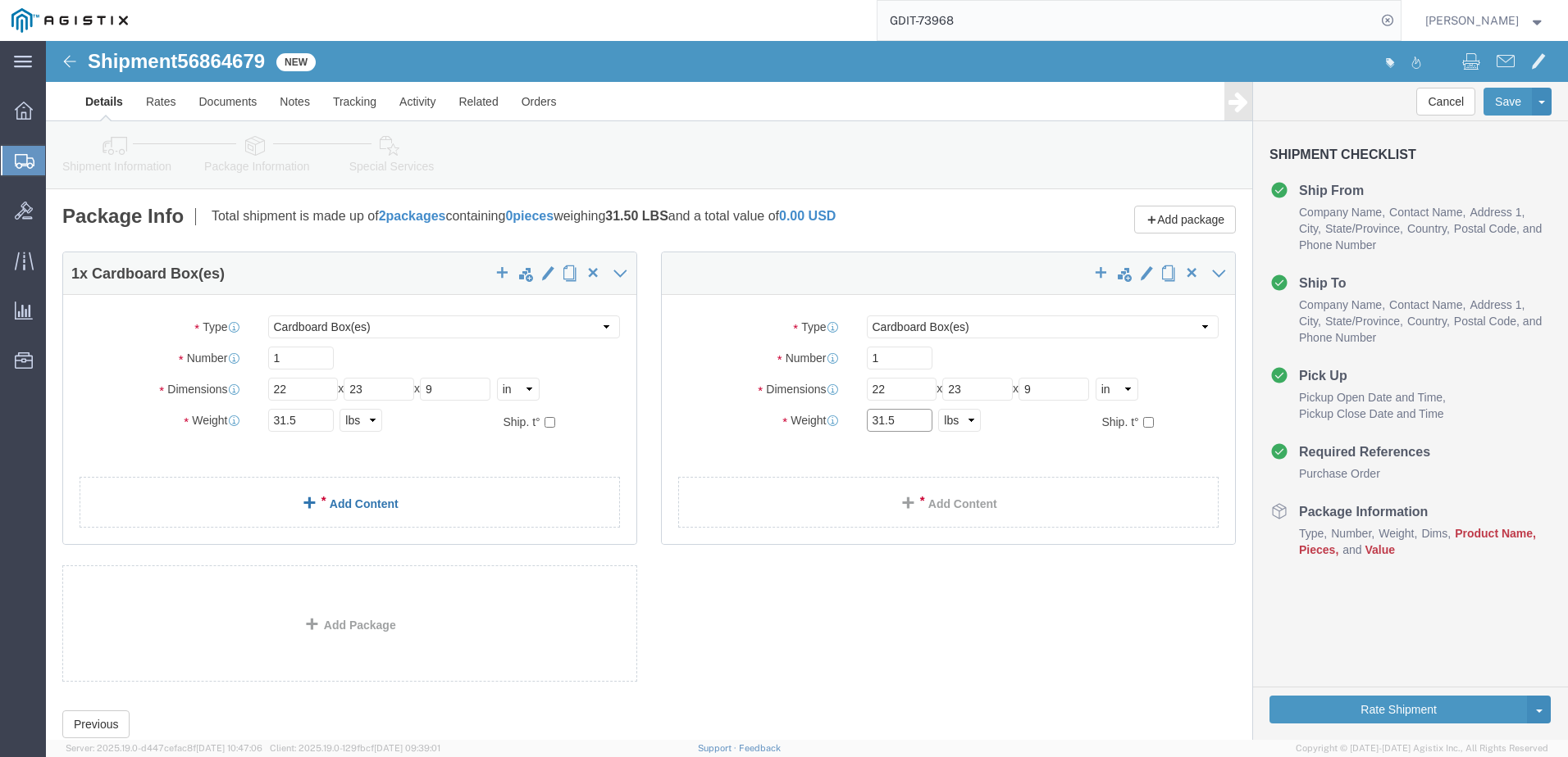
type input "31.5"
click link "Add Content"
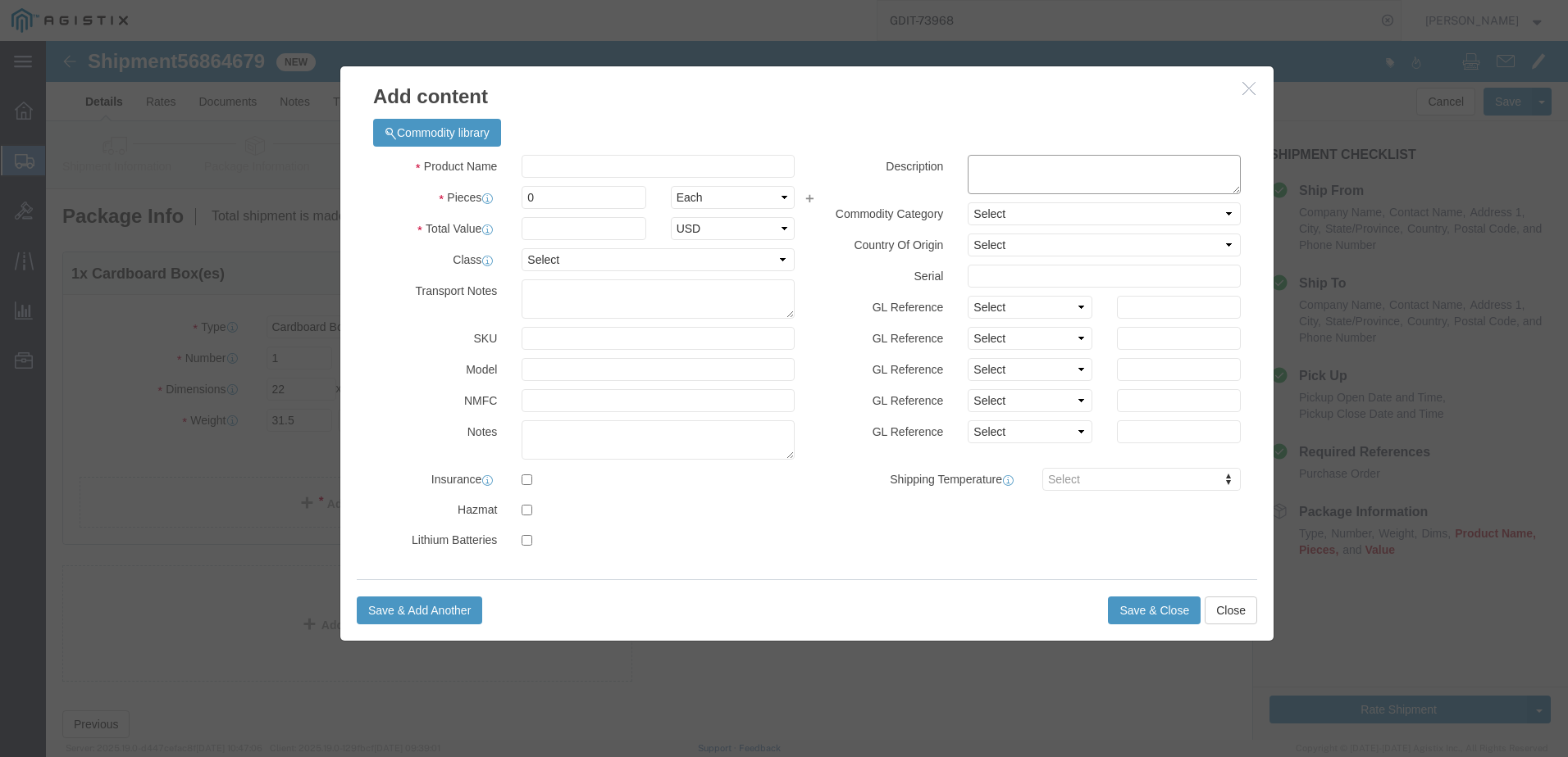
click textarea
paste textarea "9300 24 GE SFP Ports, modular uplink Switch"
type textarea "9300 24 GE SFP Ports, modular uplink Switch"
click input "text"
paste input "C9300-24S-A"
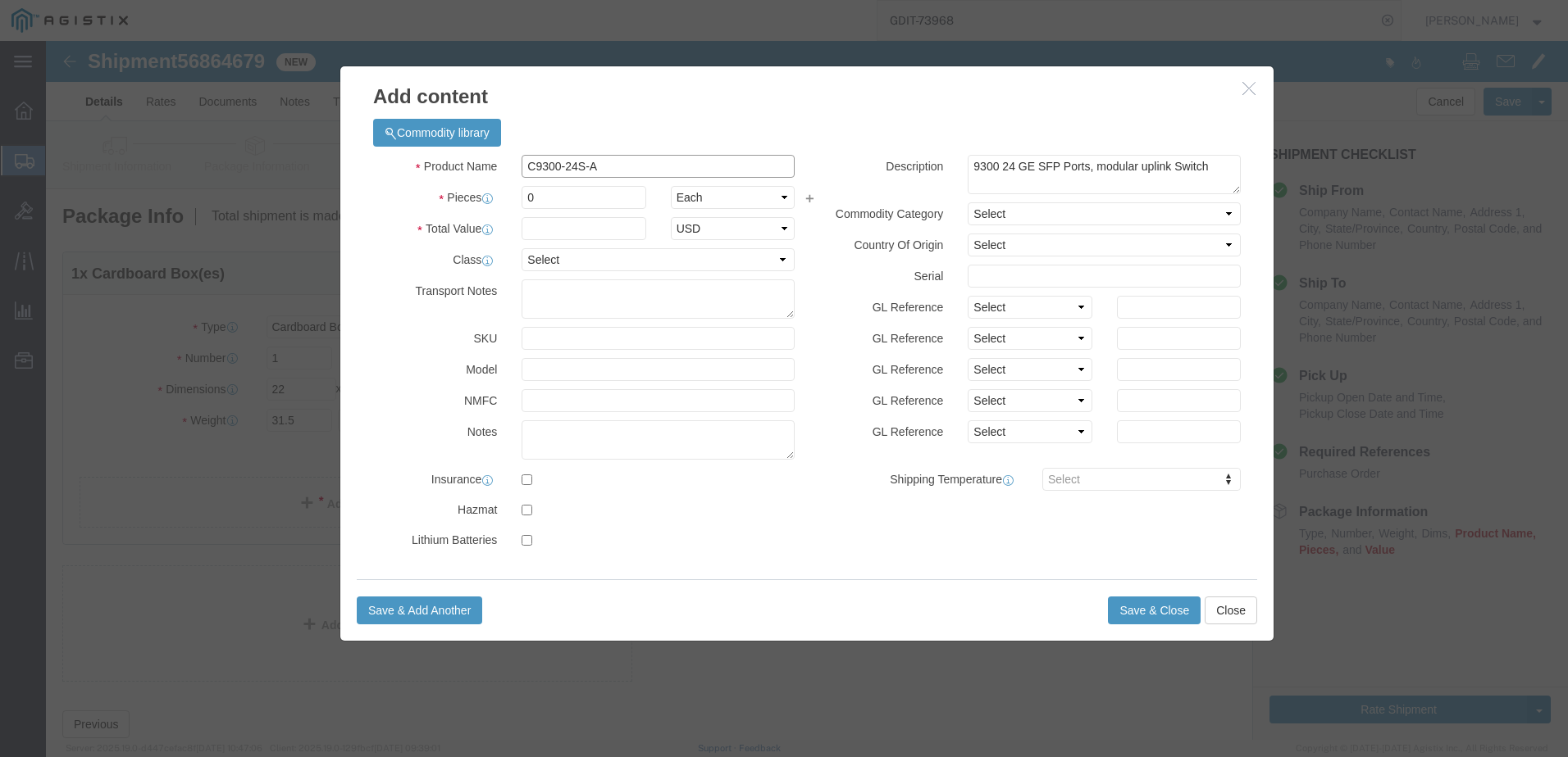
type input "C9300-24S-A"
click input "0"
type input "1"
click input "text"
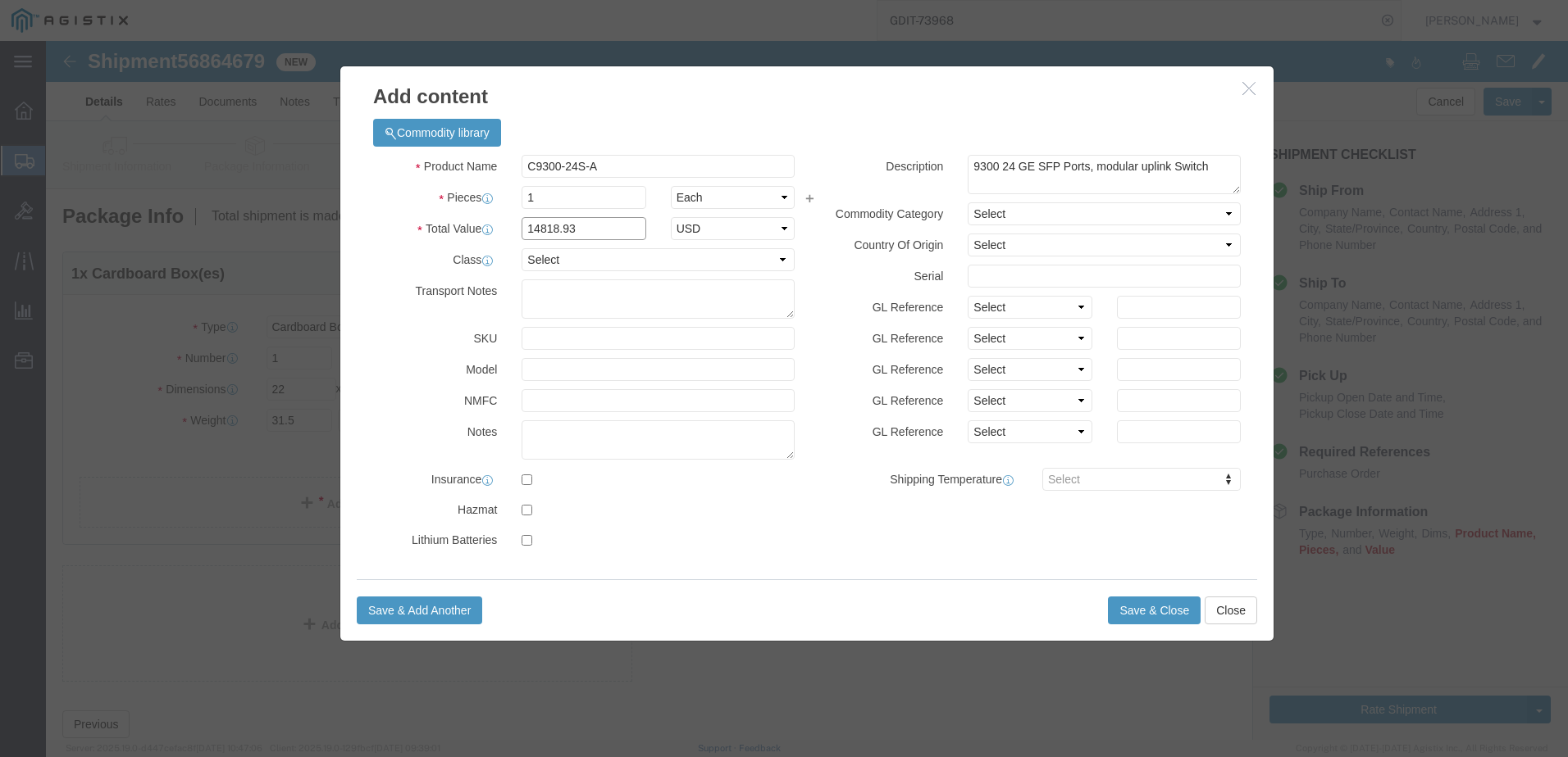
type input "14818.93"
click select "Select [GEOGRAPHIC_DATA] [GEOGRAPHIC_DATA] [GEOGRAPHIC_DATA] [GEOGRAPHIC_DATA] …"
select select "US"
click select "Select [GEOGRAPHIC_DATA] [GEOGRAPHIC_DATA] [GEOGRAPHIC_DATA] [GEOGRAPHIC_DATA] …"
click input "text"
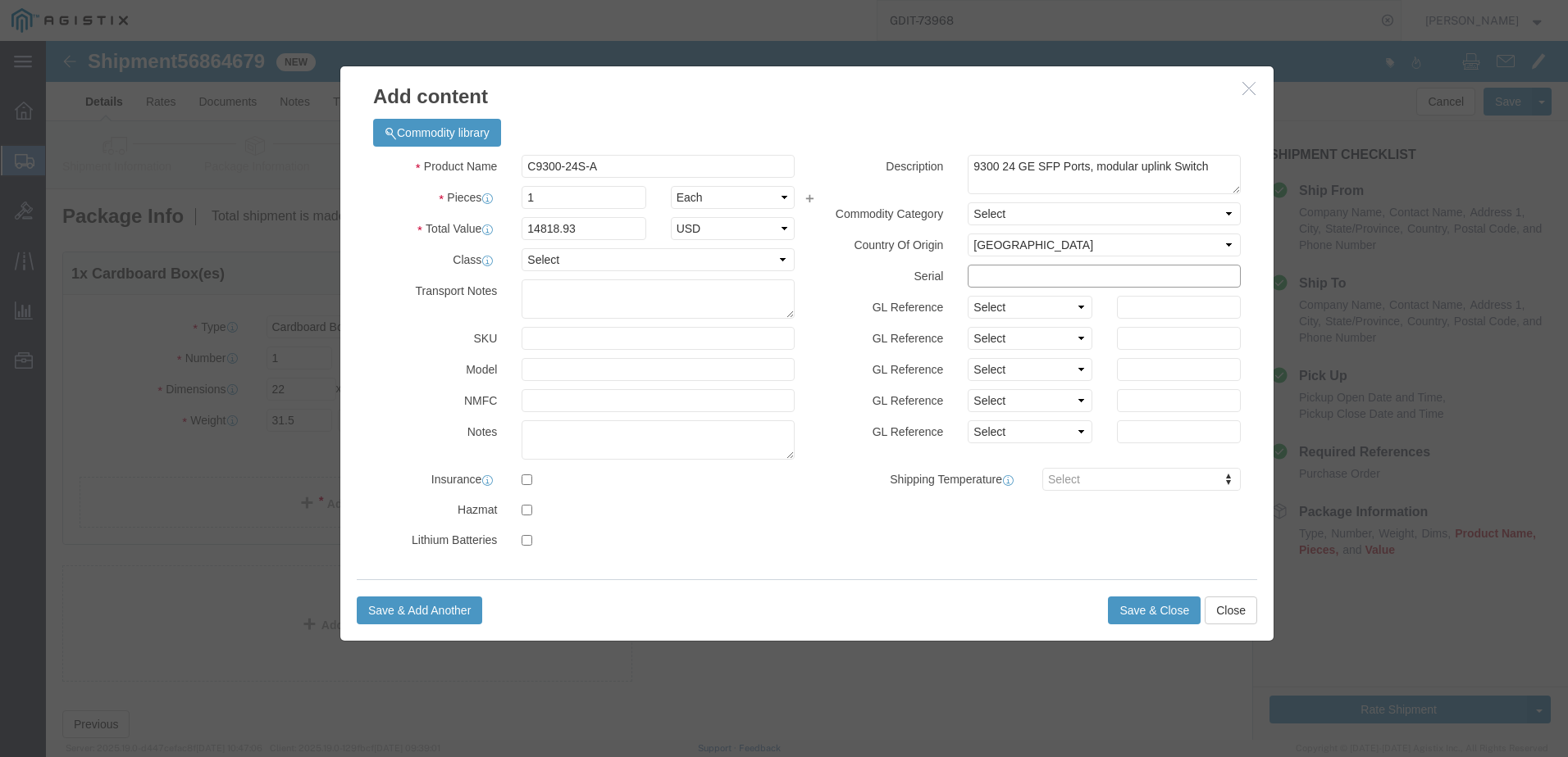
paste input "FJC264617EH"
type input "FJC264617EH"
click select "Select 50 55 60 65 70 85 92.5 100 125 175 250 300 400"
select select "92.5"
click select "Select 50 55 60 65 70 85 92.5 100 125 175 250 300 400"
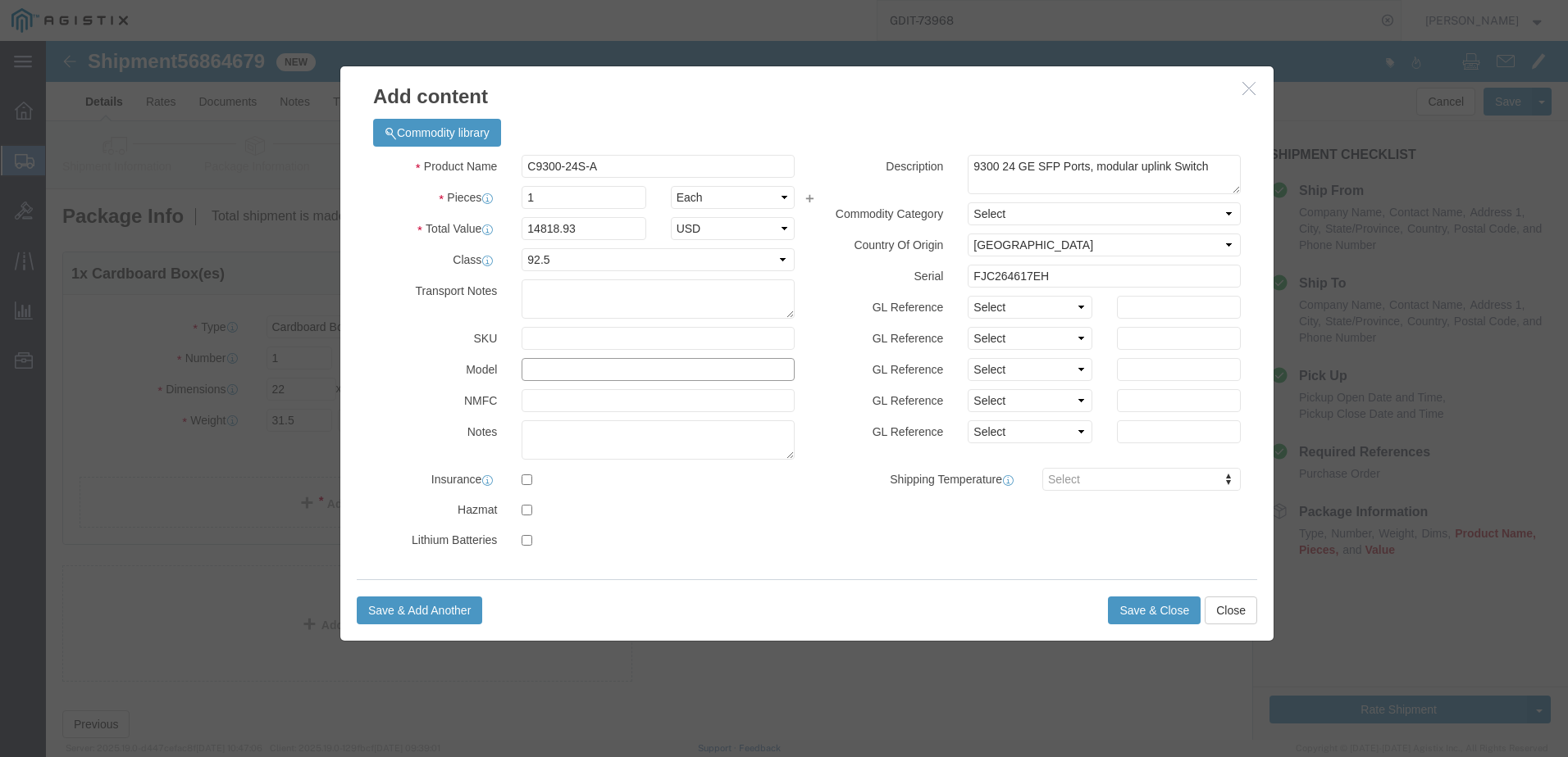
click input "text"
click textarea
type textarea "AT - 145617"
click button "Save & Close"
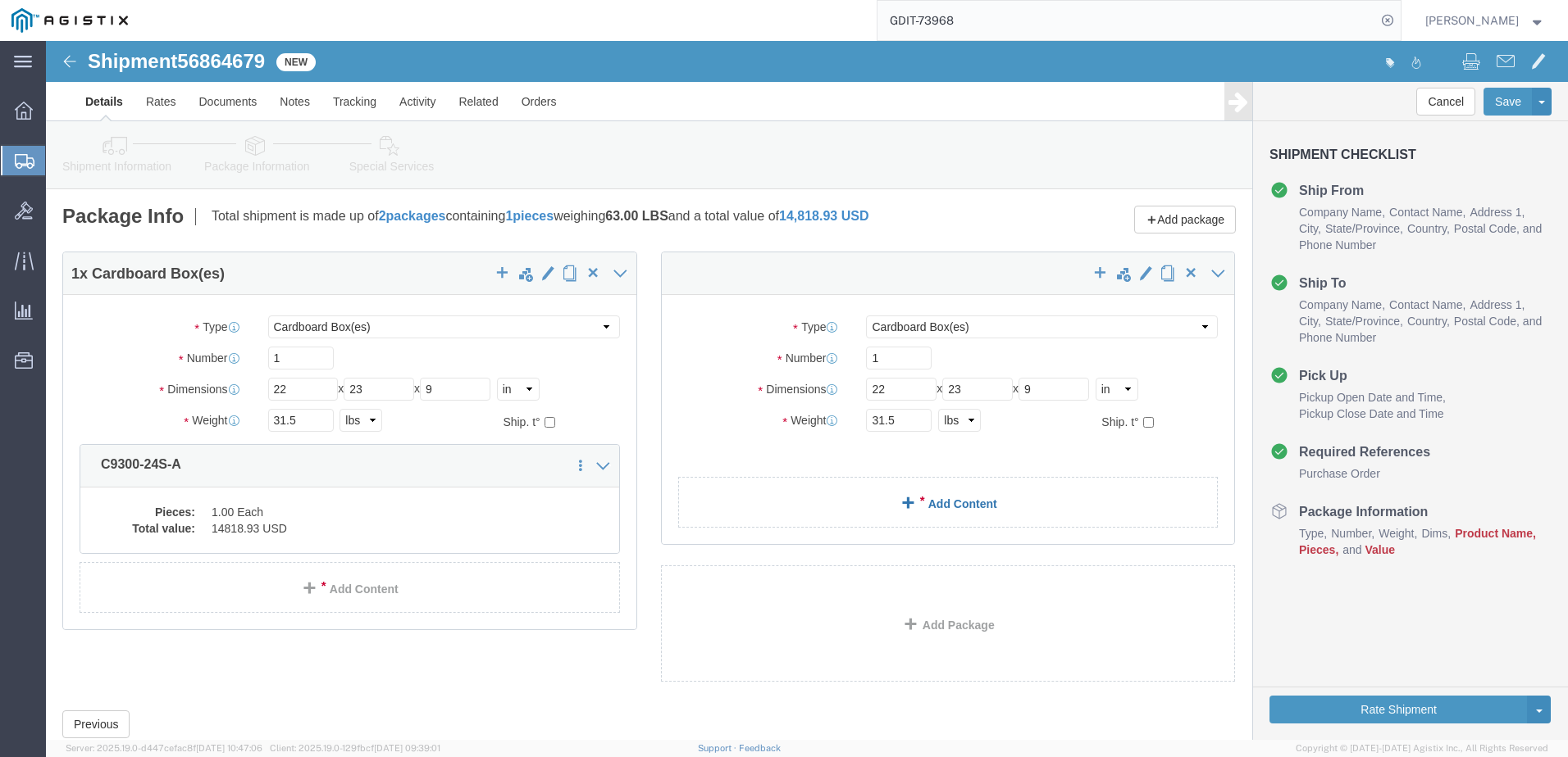
click link "Add Content"
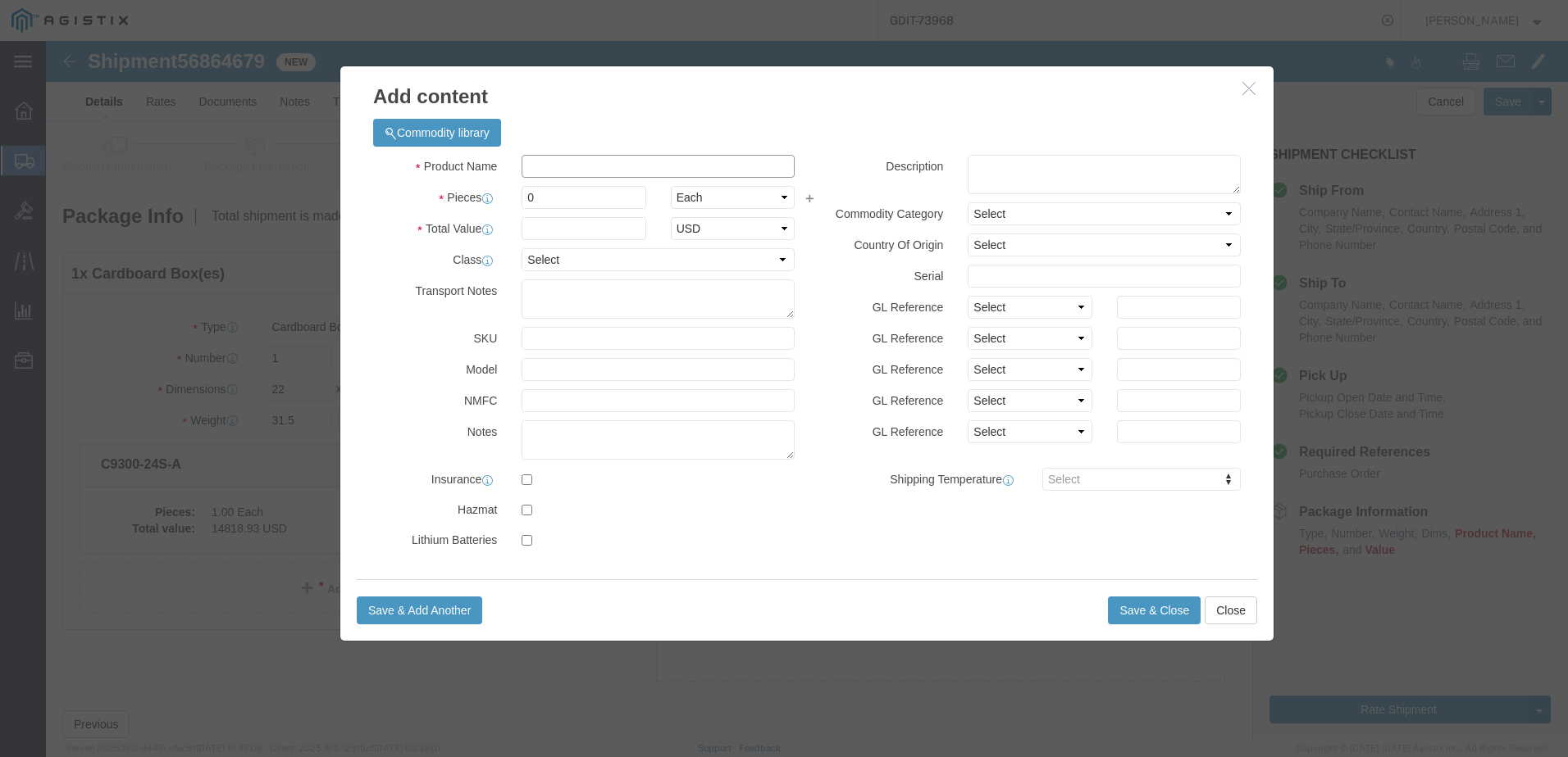
click input "text"
paste input "C9300-24S-A"
type input "C9300-24S-A"
drag, startPoint x: 997, startPoint y: 129, endPoint x: 986, endPoint y: 135, distance: 12.5
click textarea
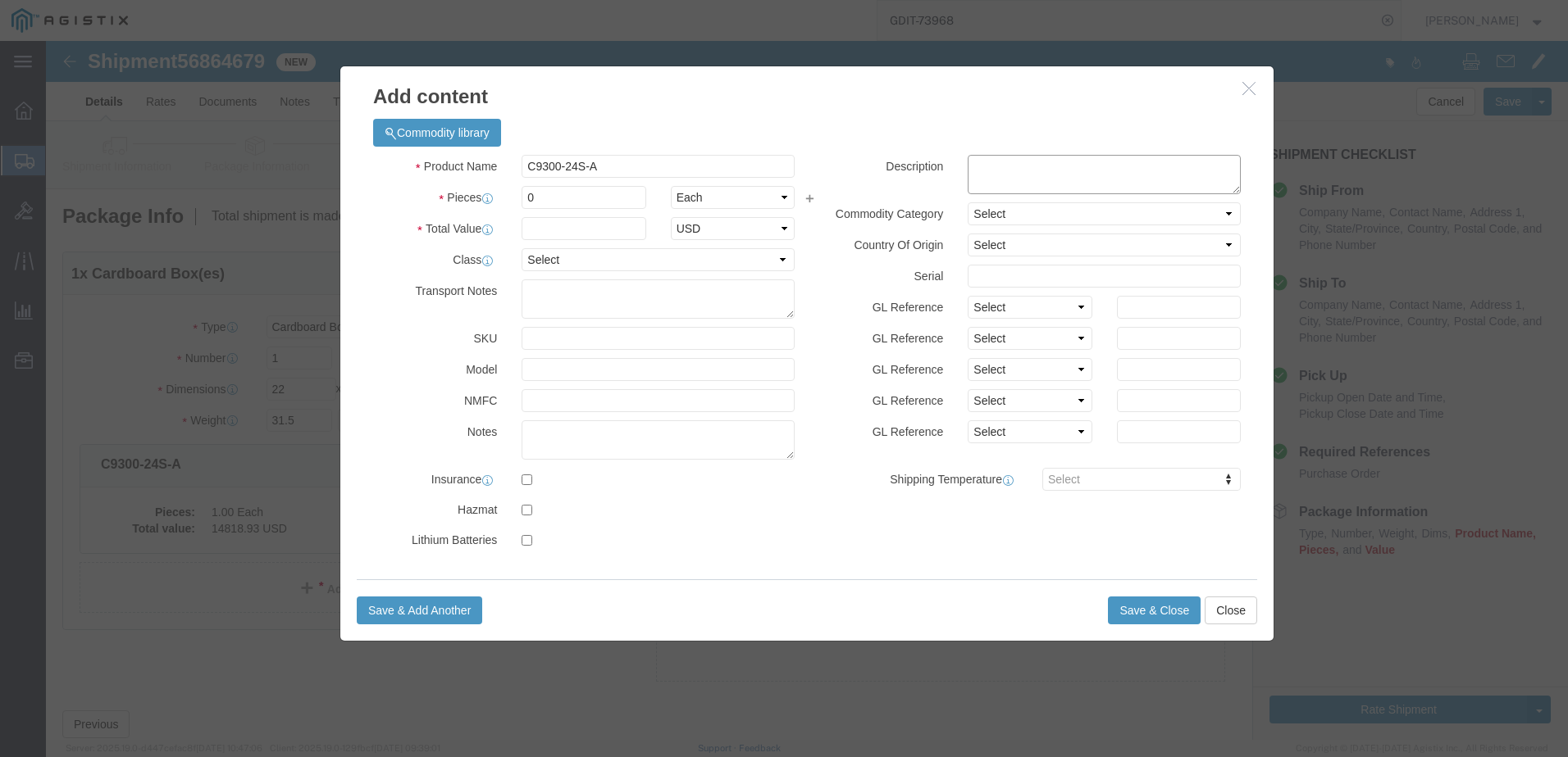
paste textarea "9300 24 GE SFP Ports, modular uplink Switch"
type textarea "9300 24 GE SFP Ports, modular uplink Switch"
click input "0"
type input "1"
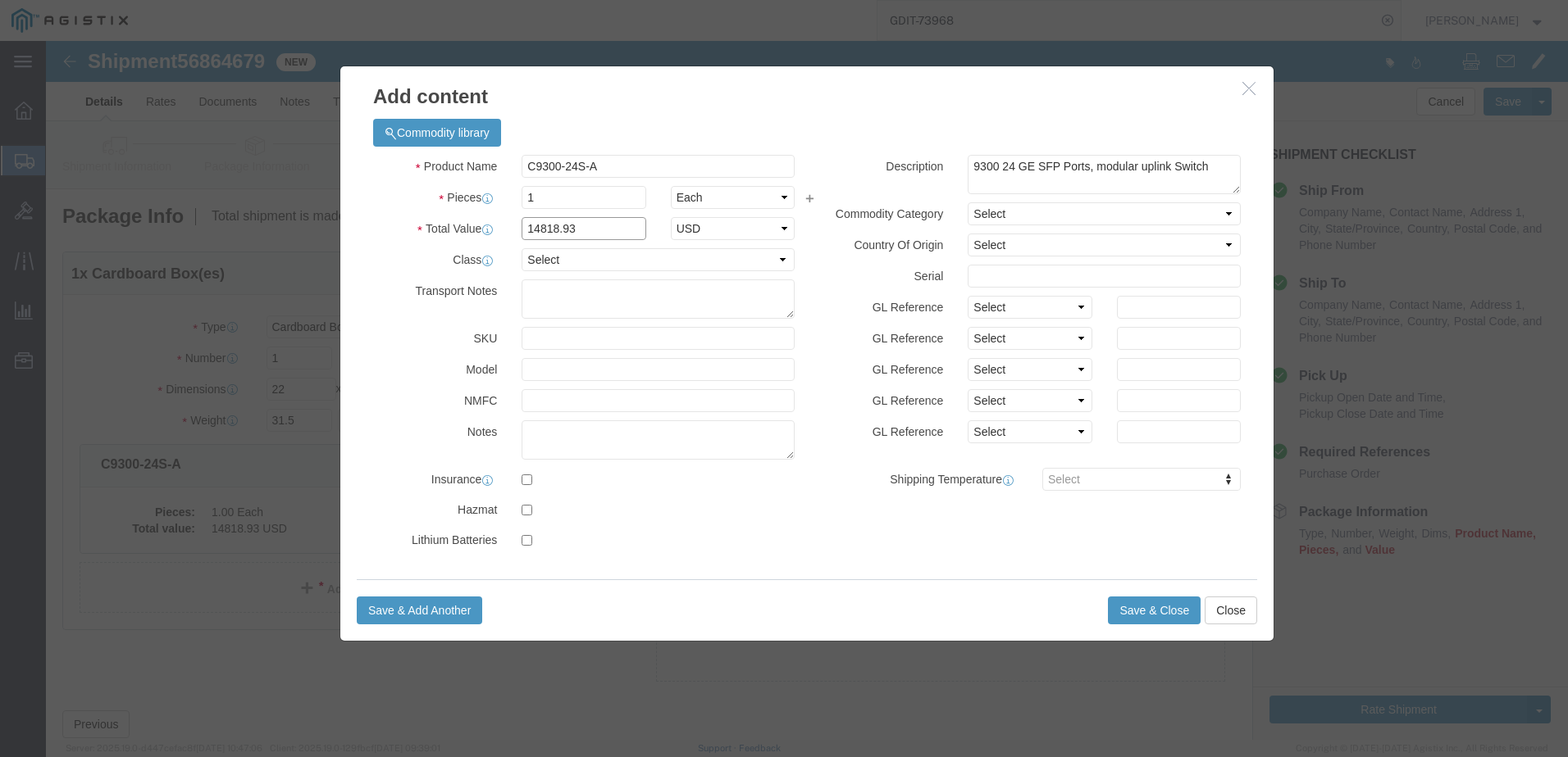
type input "14818.93"
drag, startPoint x: 547, startPoint y: 214, endPoint x: 545, endPoint y: 232, distance: 18.1
click select "Select 50 55 60 65 70 85 92.5 100 125 175 250 300 400"
select select "92.5"
click select "Select 50 55 60 65 70 85 92.5 100 125 175 250 300 400"
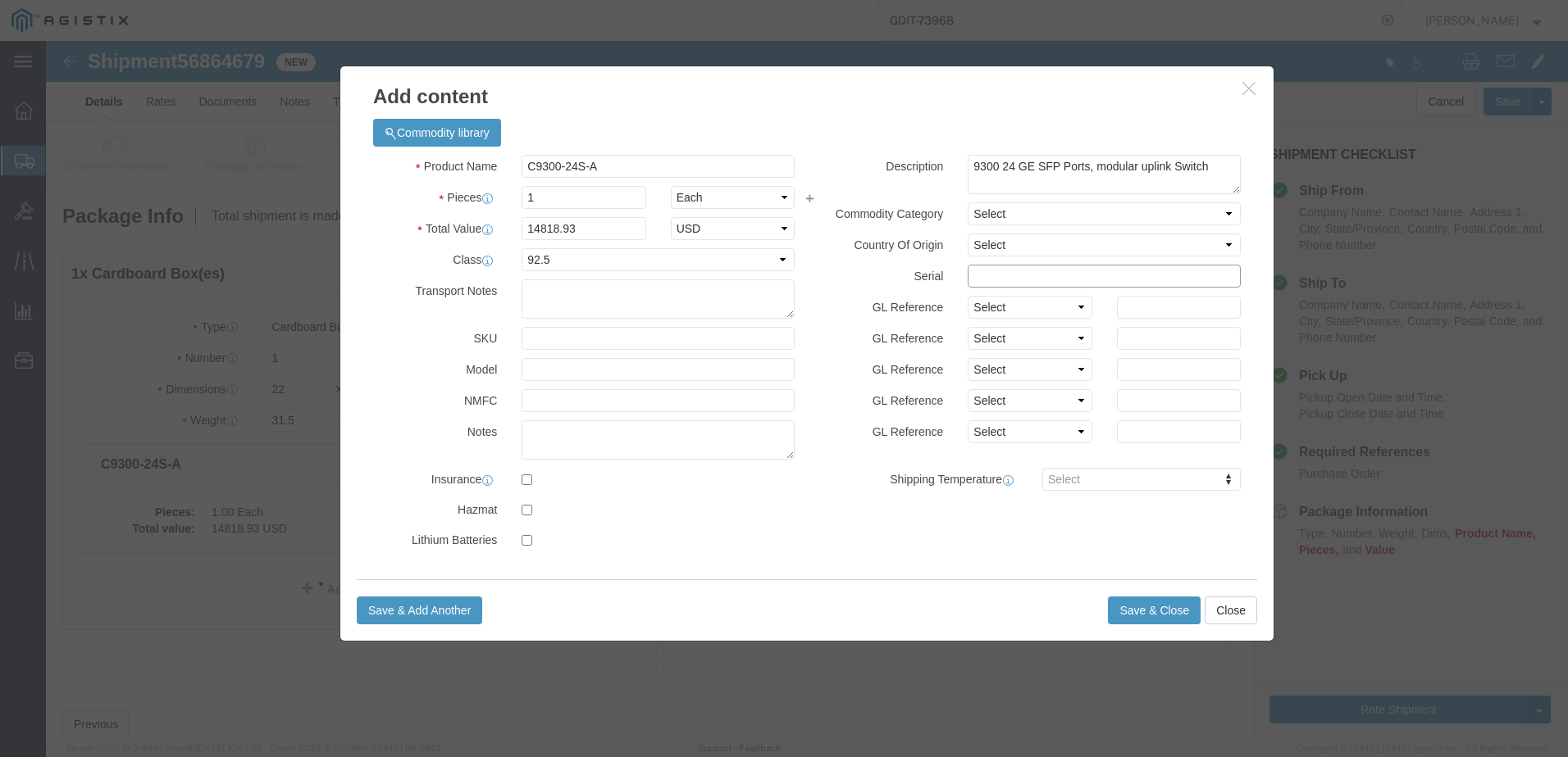
click input "text"
click select "Select [GEOGRAPHIC_DATA] [GEOGRAPHIC_DATA] [GEOGRAPHIC_DATA] [GEOGRAPHIC_DATA] …"
select select "US"
click select "Select [GEOGRAPHIC_DATA] [GEOGRAPHIC_DATA] [GEOGRAPHIC_DATA] [GEOGRAPHIC_DATA] …"
click input "text"
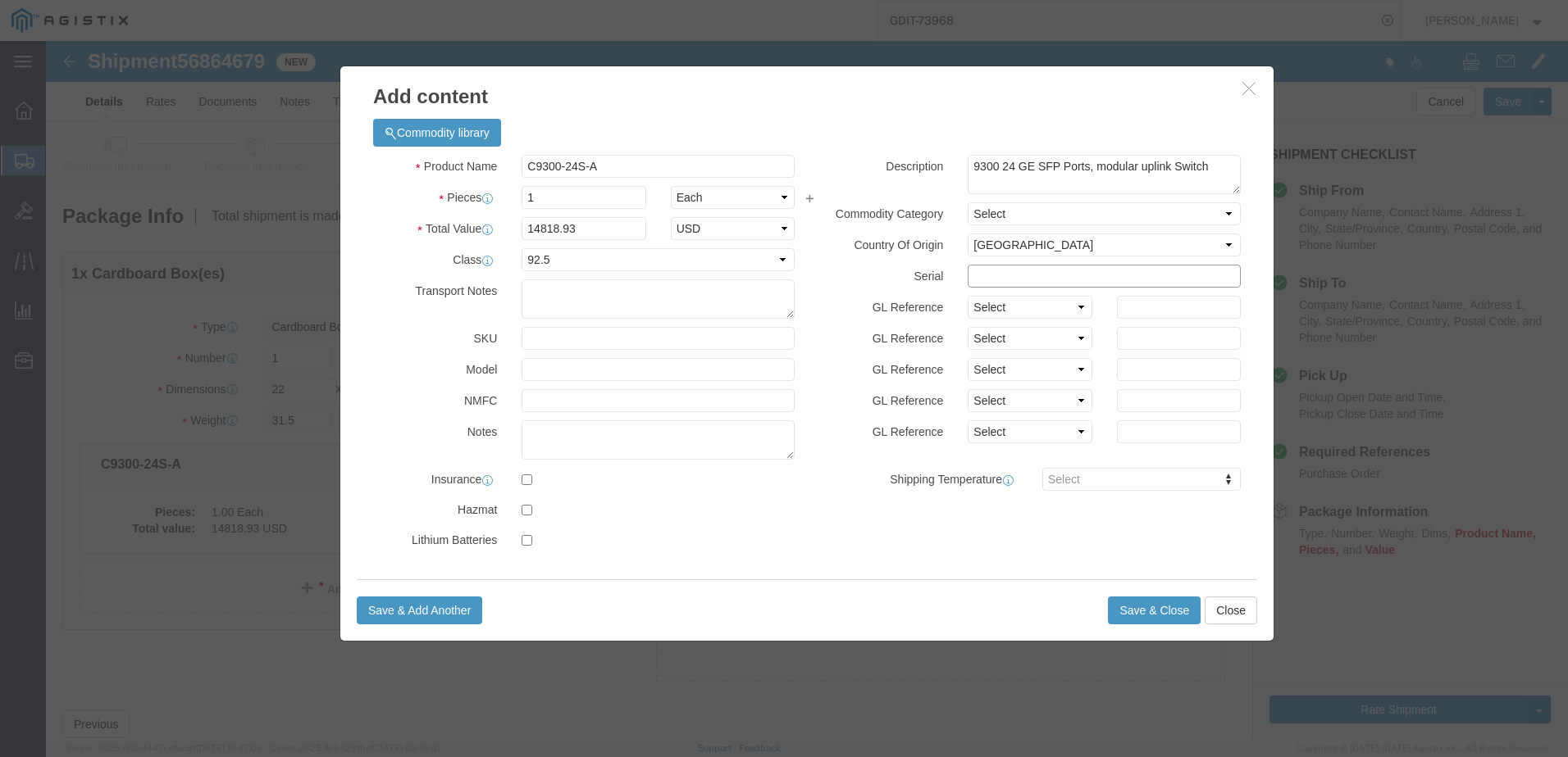
click input "text"
paste input "FJC264616C7"
type input "FJC264616C7"
click textarea
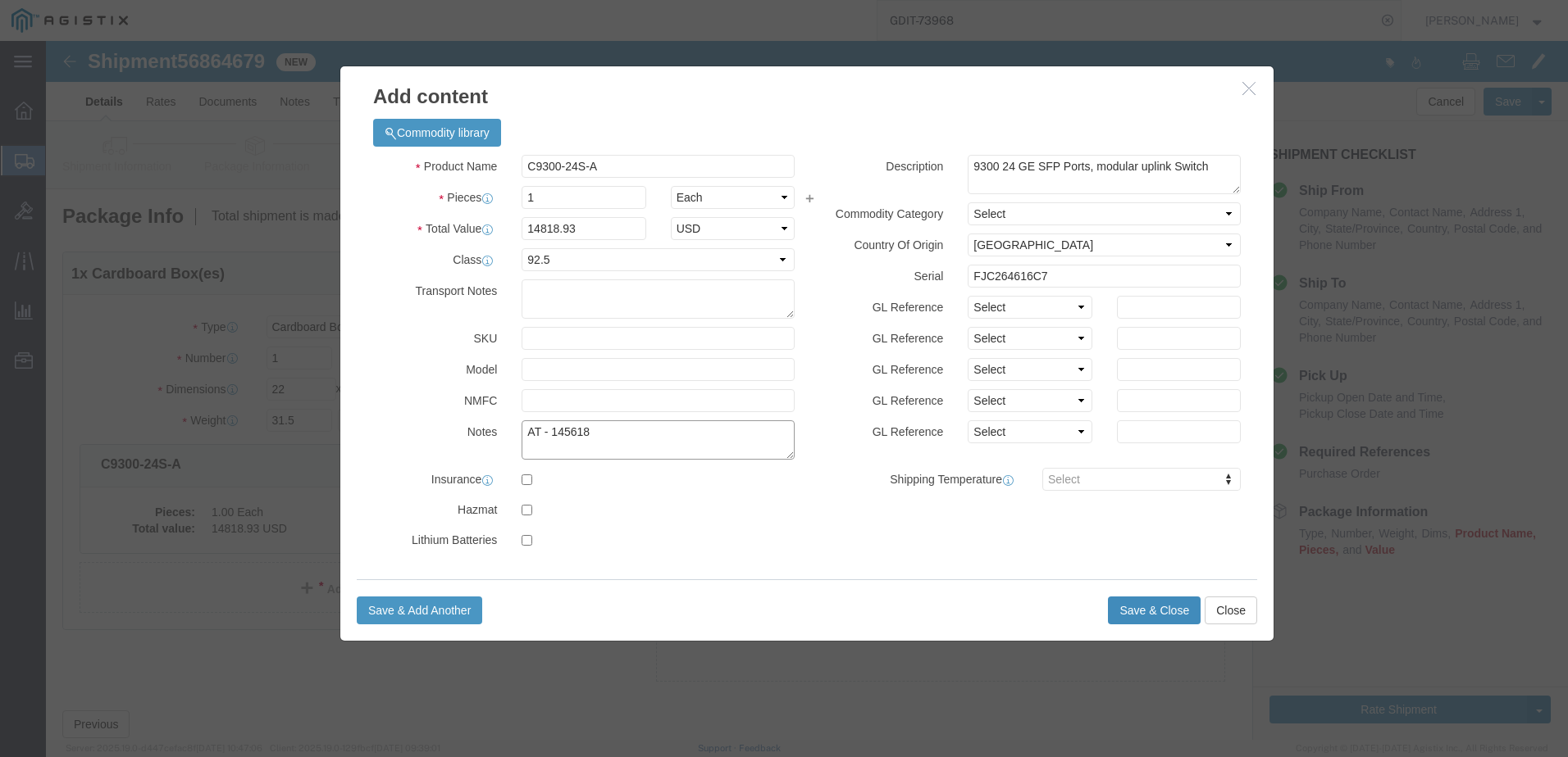
type textarea "AT - 145618"
click button "Save & Close"
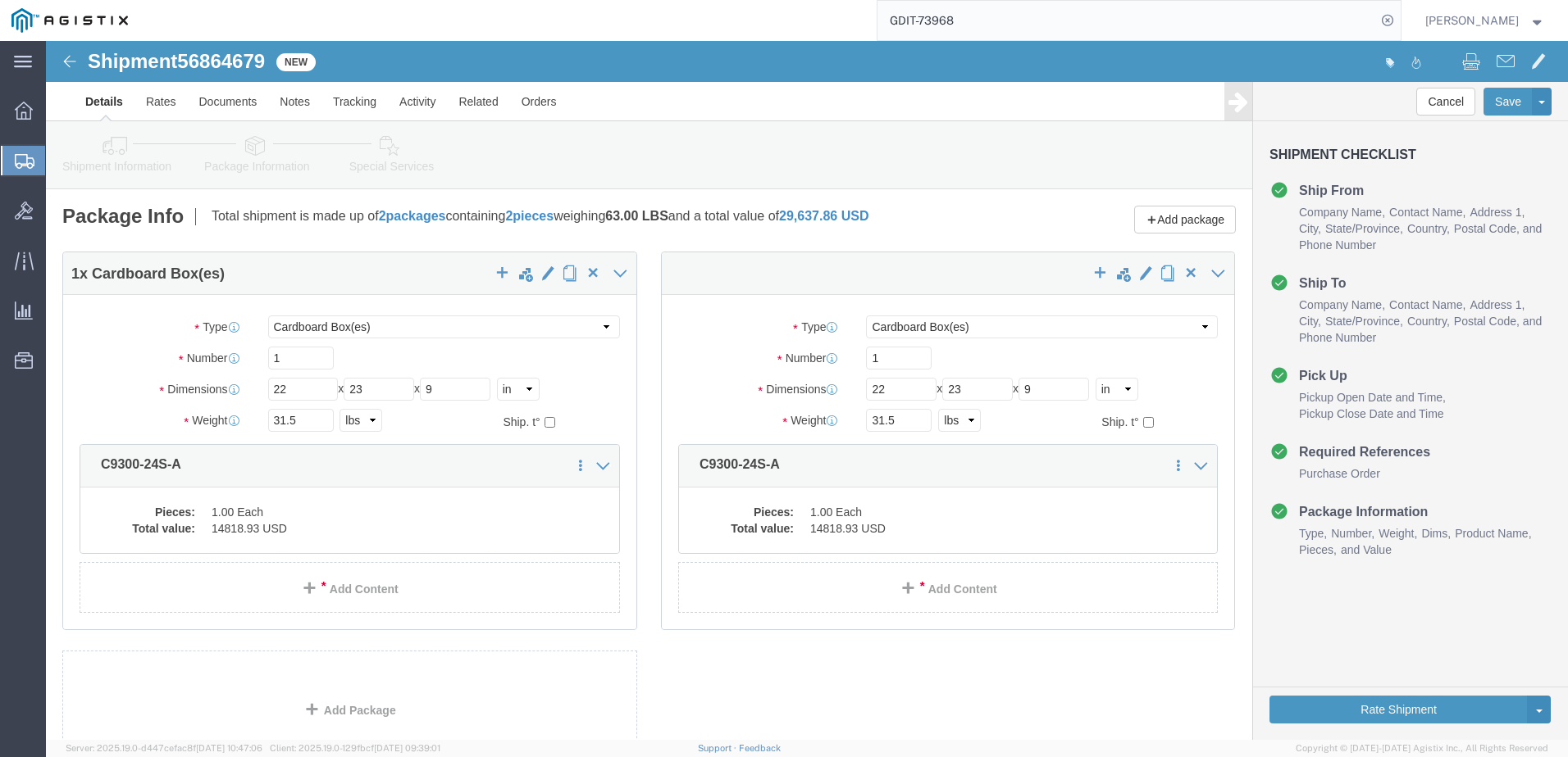
click span "56864679"
copy span "56864679"
drag, startPoint x: 399, startPoint y: 12, endPoint x: 226, endPoint y: 15, distance: 173.0
click div "Shipment 56864679 New"
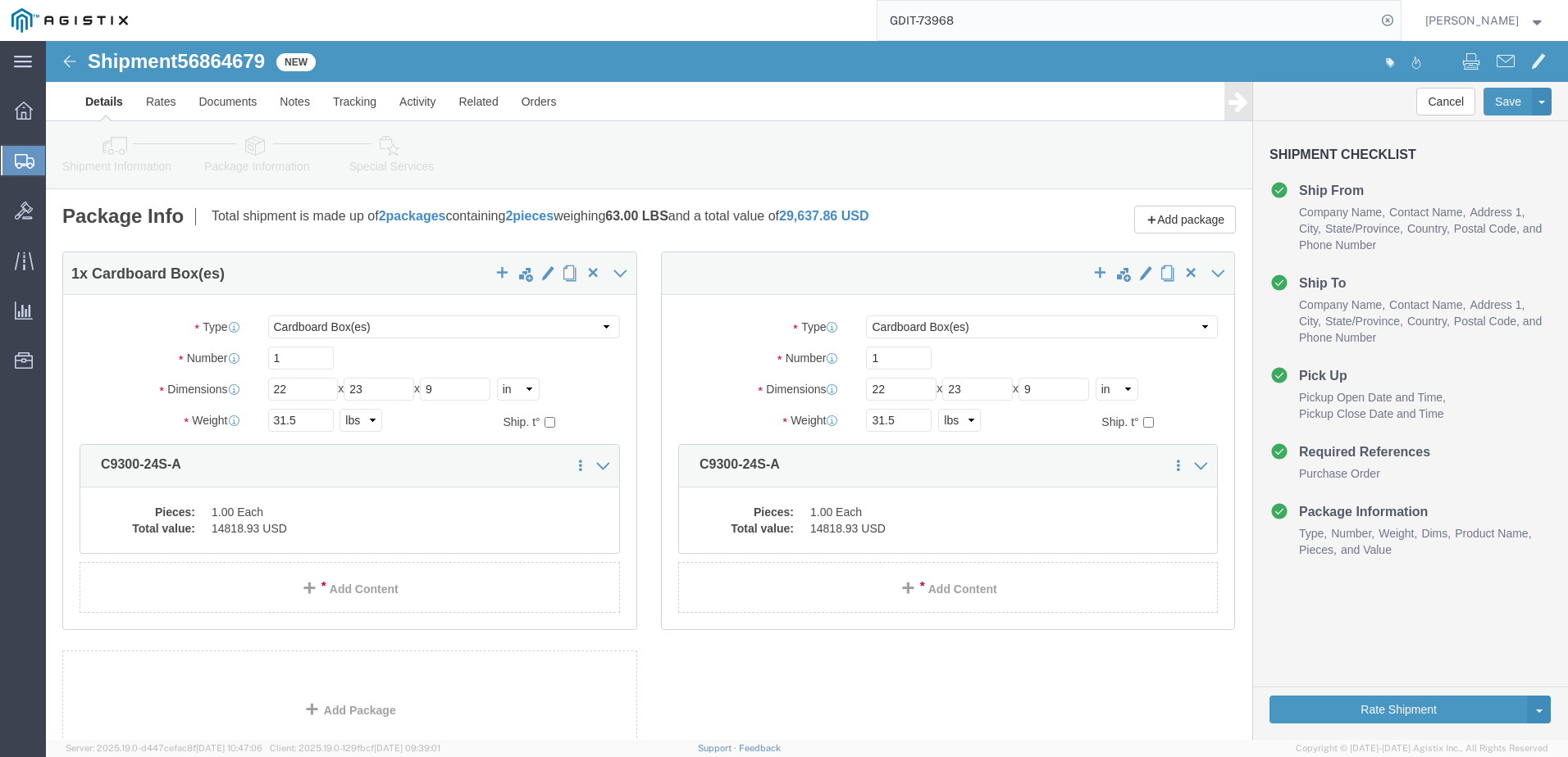
click span "56864679"
copy span "56864679"
click div "Shipment Information Package Information Special Services Loading Routing"
click button "Save"
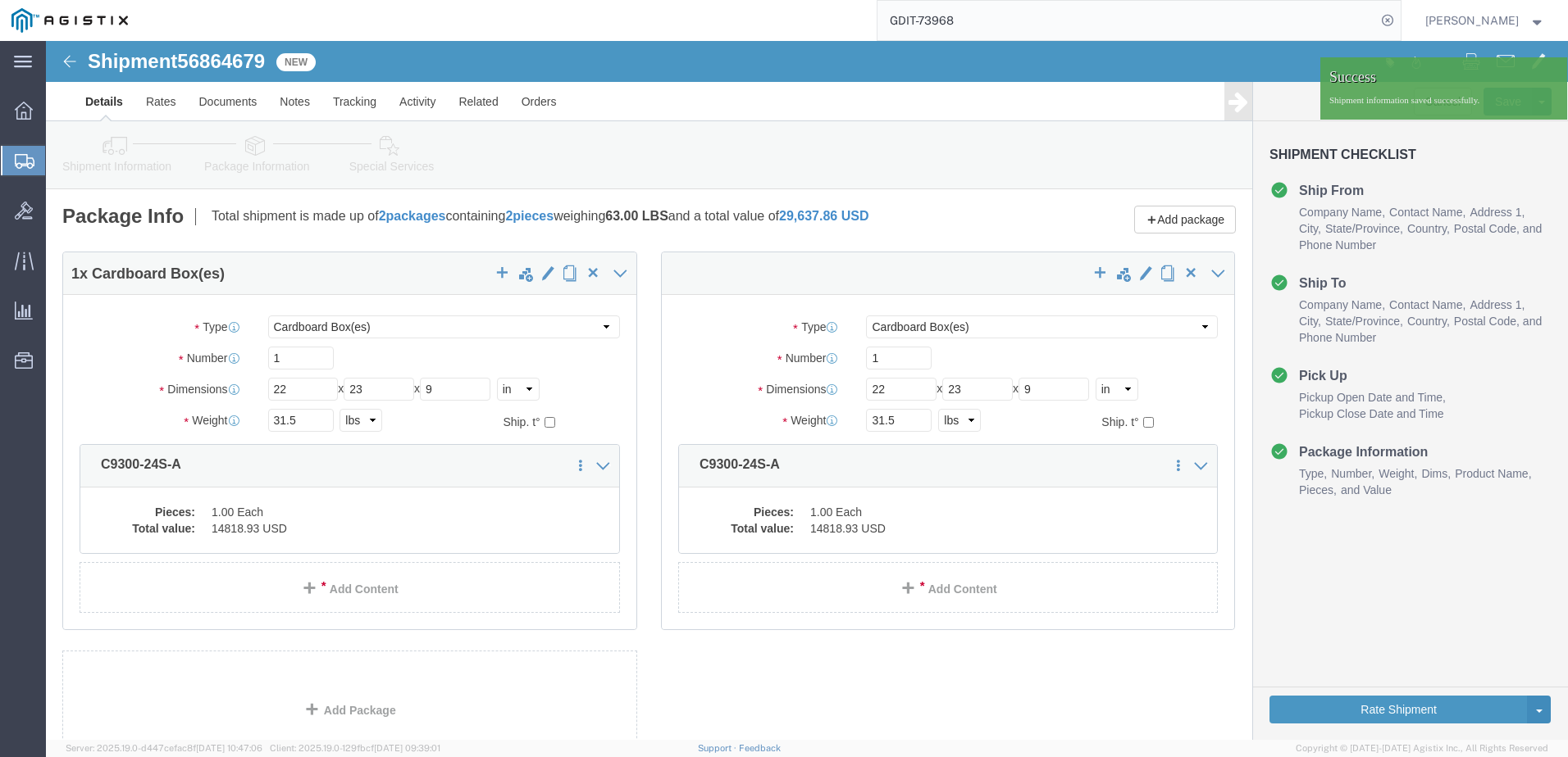
click at [0, 0] on span "Create Shipment" at bounding box center [0, 0] width 0 height 0
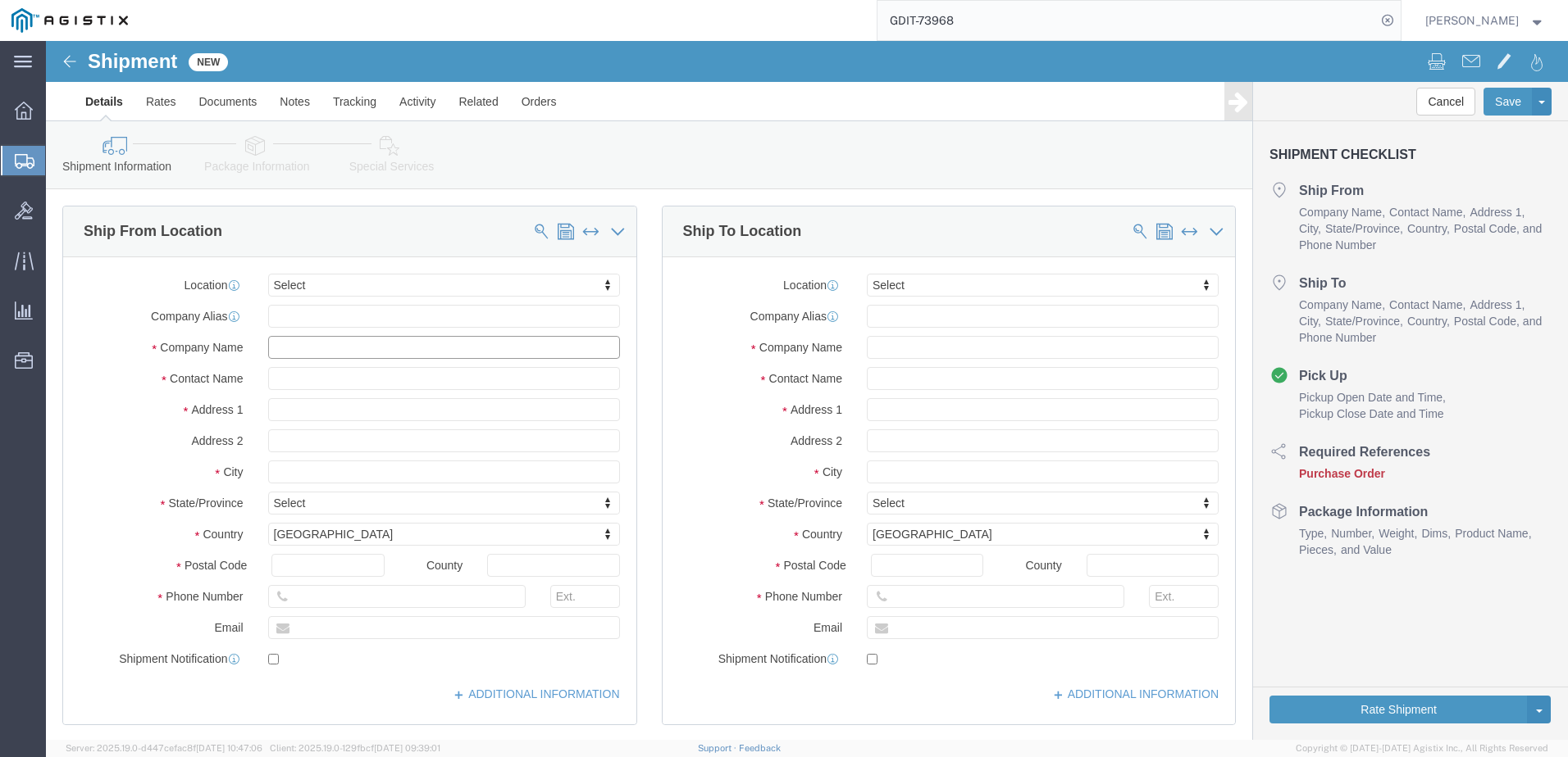
click input "text"
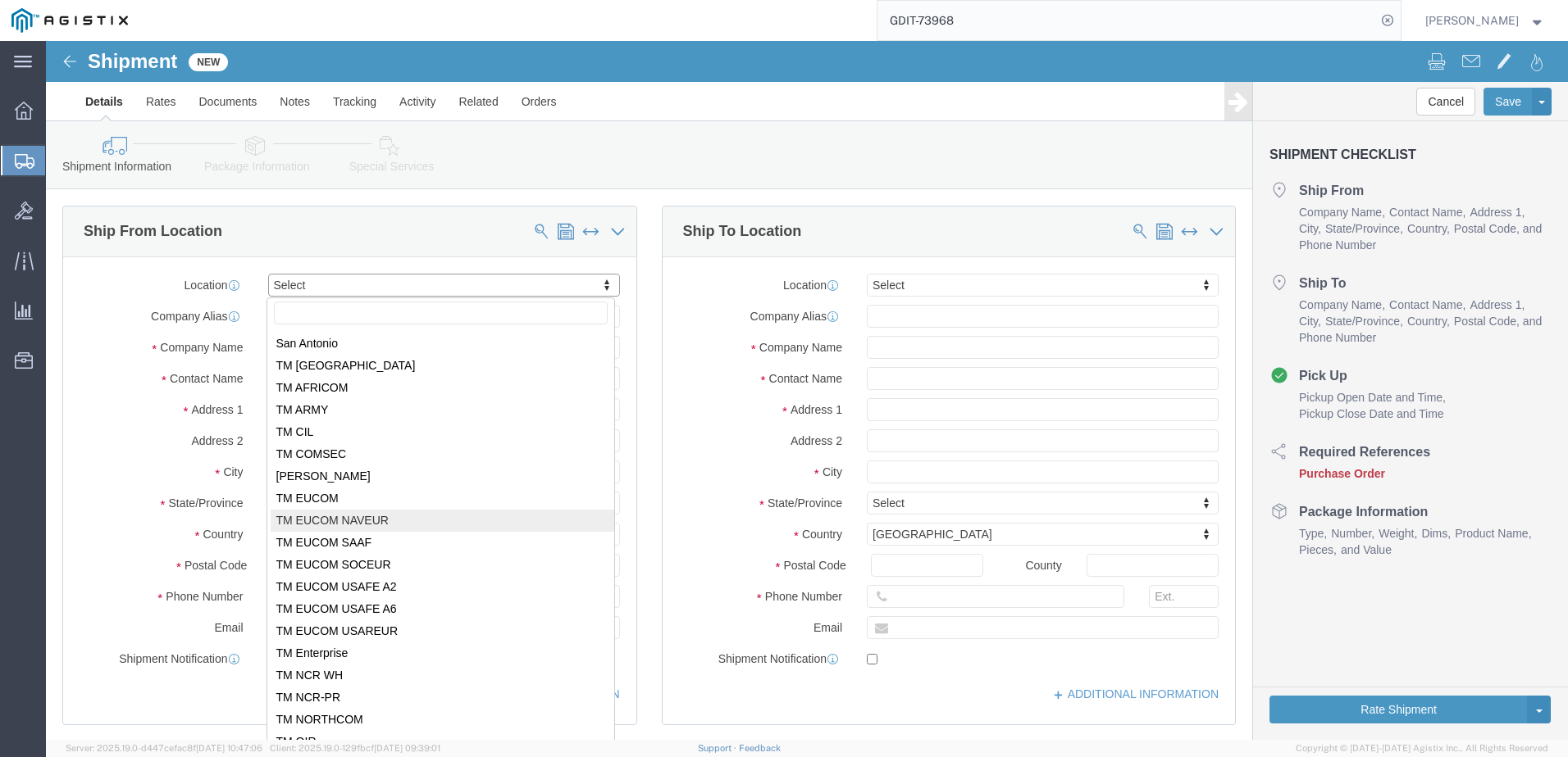
scroll to position [164, 0]
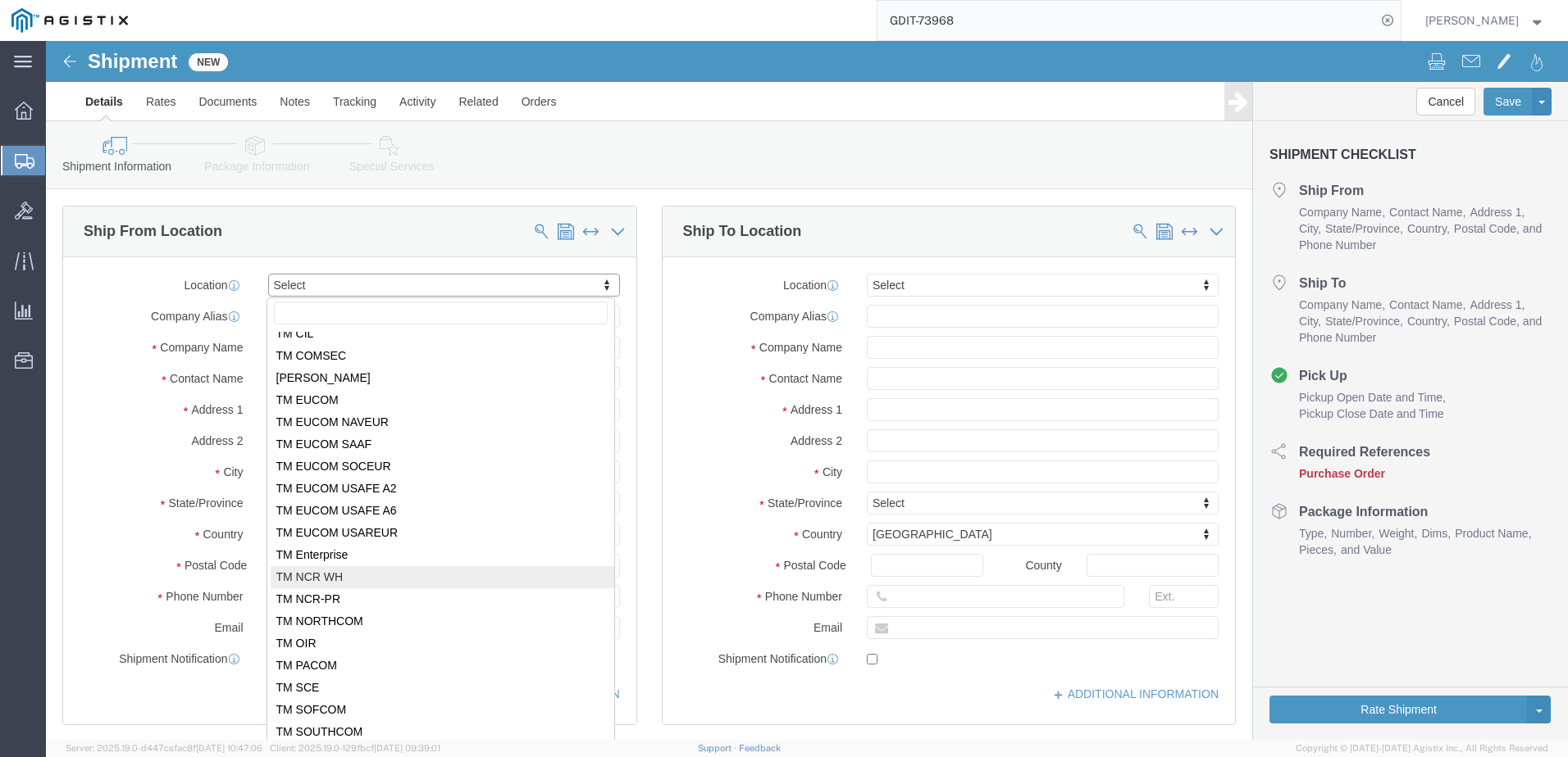
select select "69651"
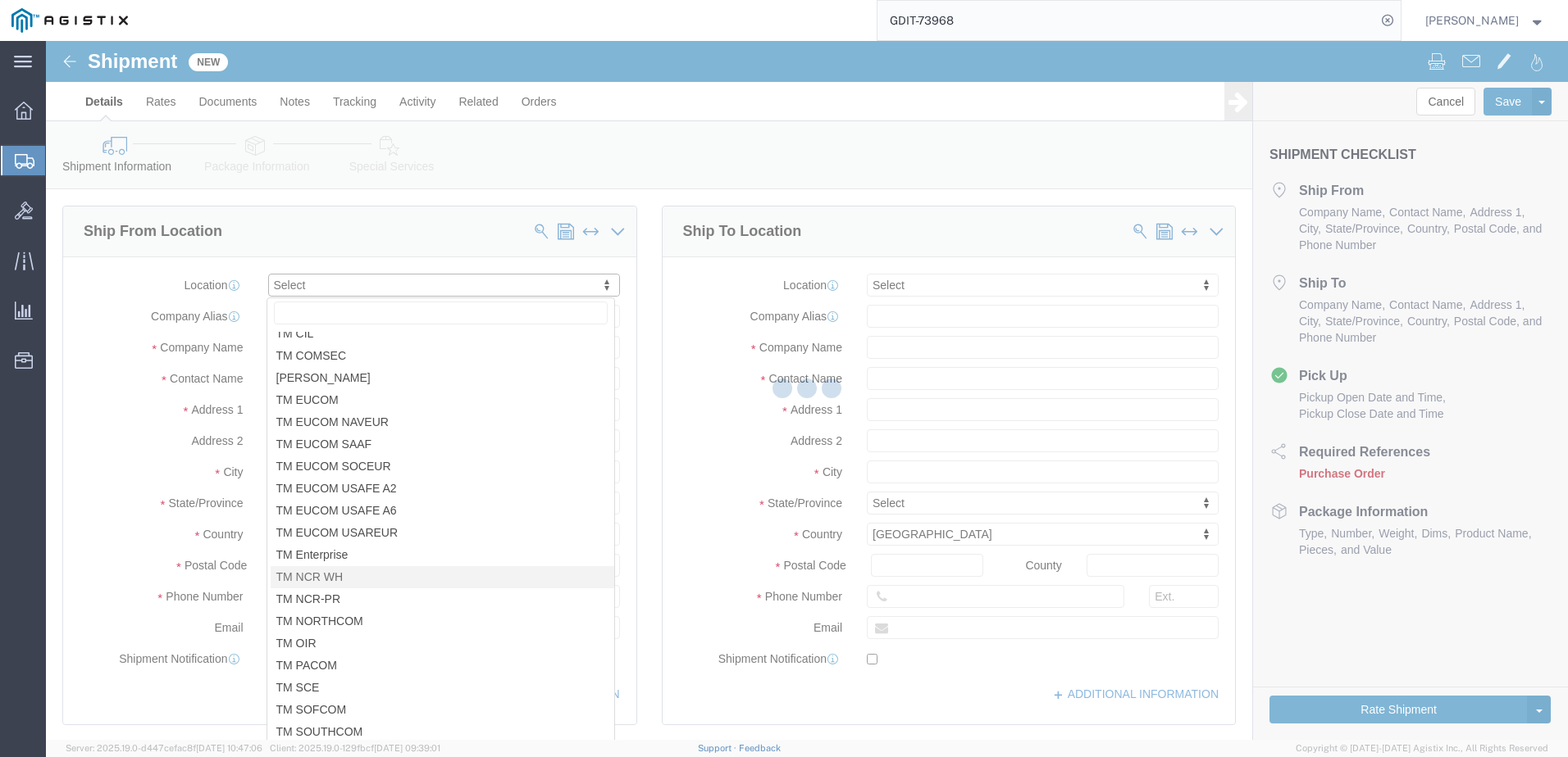
type input "[STREET_ADDRESS][PERSON_NAME]"
type input "22180"
type input "USBICES-X"
type input "[GEOGRAPHIC_DATA]"
select select "VA"
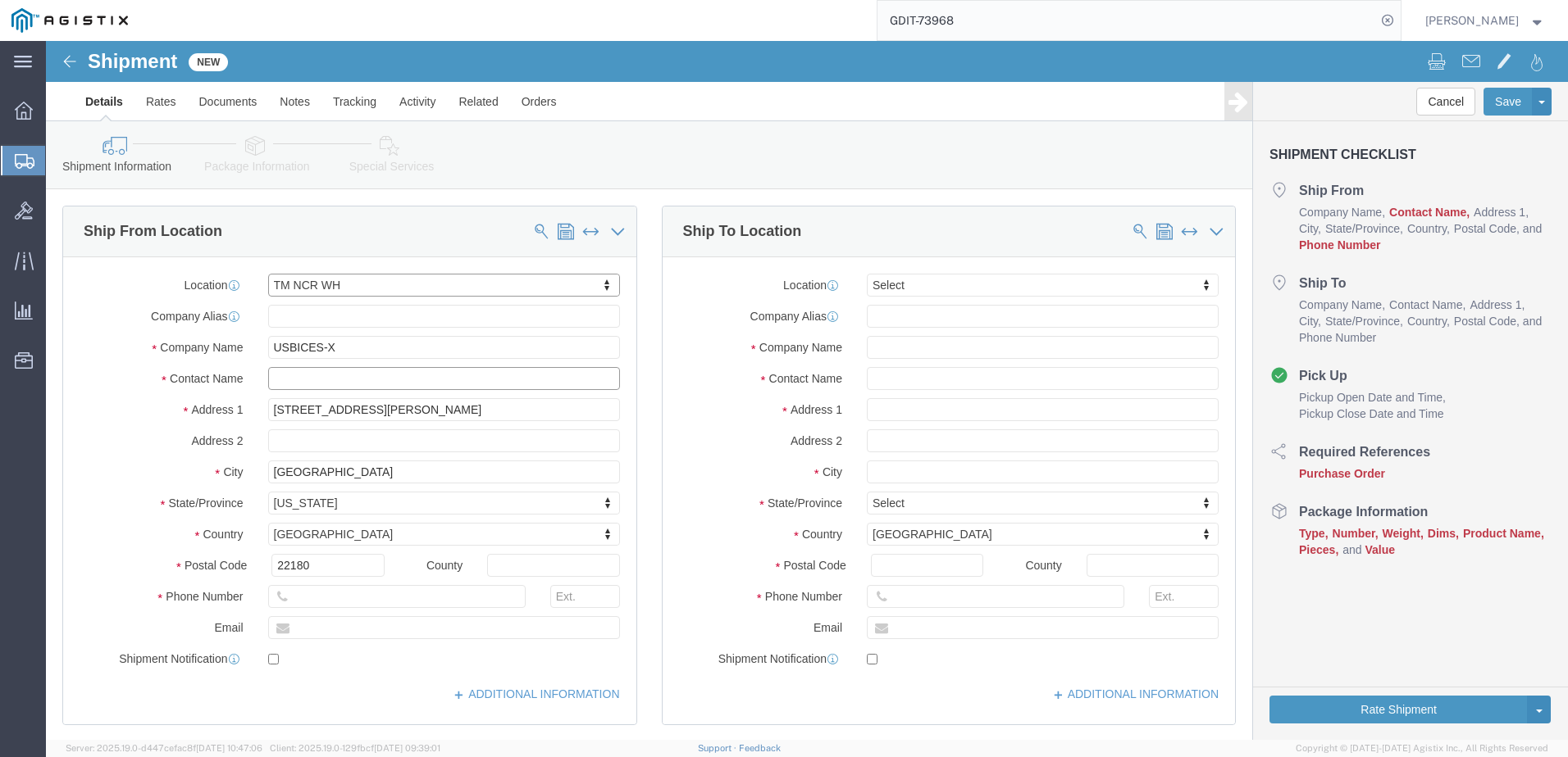
click input "text"
type input "[PERSON_NAME]"
click input "text"
type input "5712647548"
click div "Location TM [GEOGRAPHIC_DATA] WH Select My Profile Location Master Location [GE…"
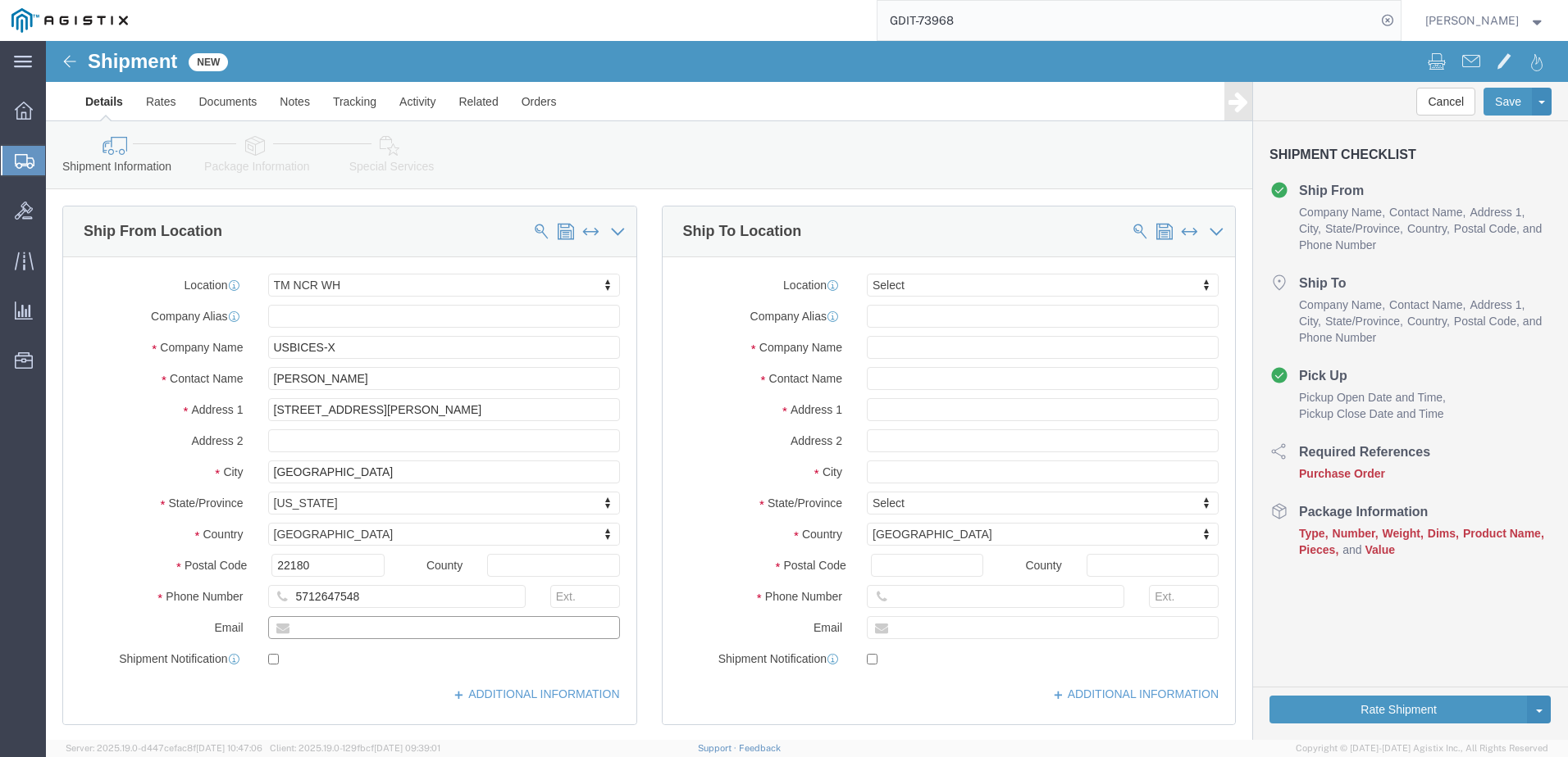
click input "text"
type input "[PERSON_NAME][EMAIL_ADDRESS][PERSON_NAME][DOMAIN_NAME]"
checkbox input "true"
click input "text"
paste input "[STREET_ADDRESS]"
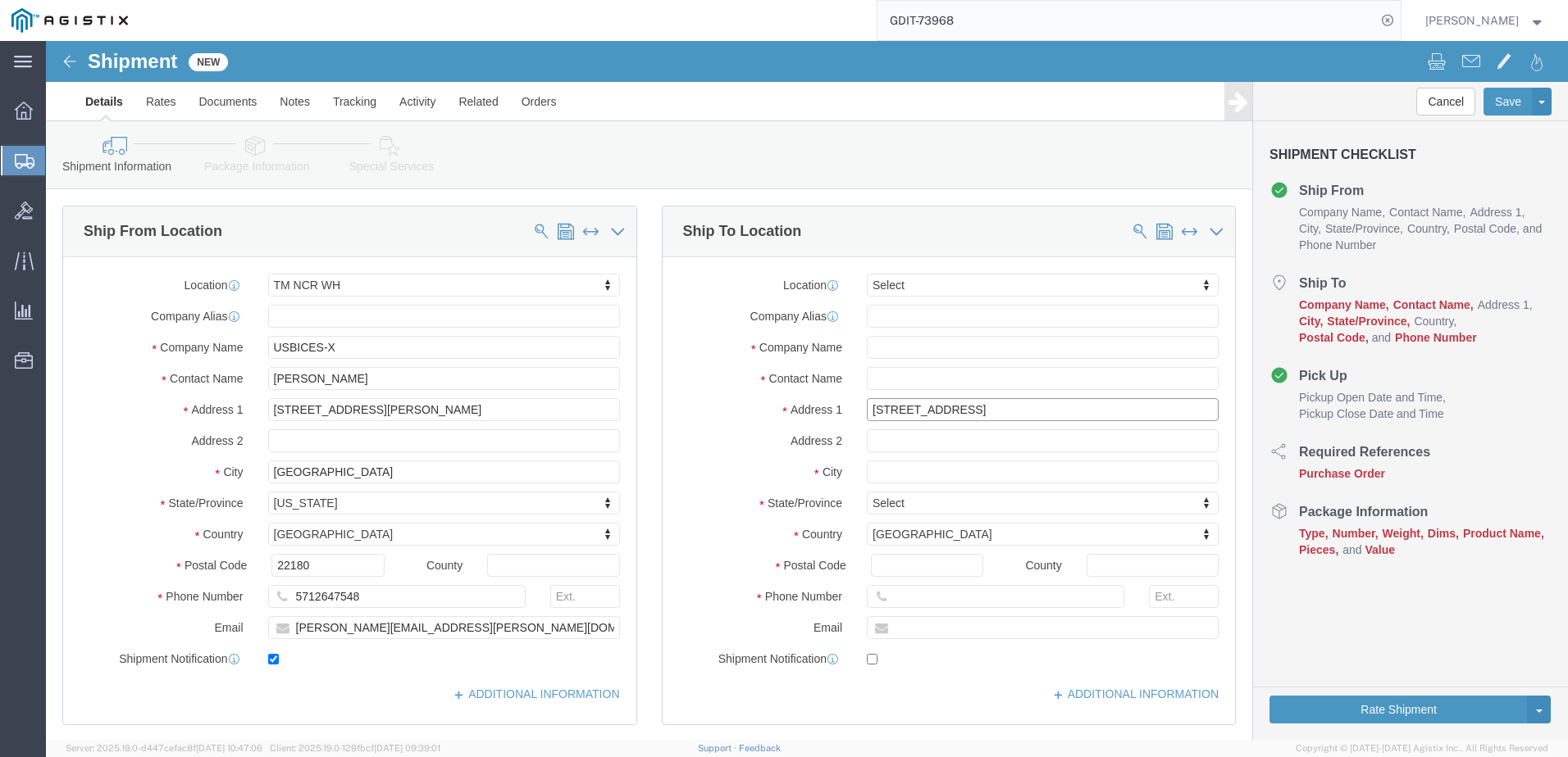
type input "[STREET_ADDRESS]"
click div "Location Select Select My Profile Location Master Location [GEOGRAPHIC_DATA] TM…"
click input "text"
paste input "BLDG 4464"
type input "BLDG 4464"
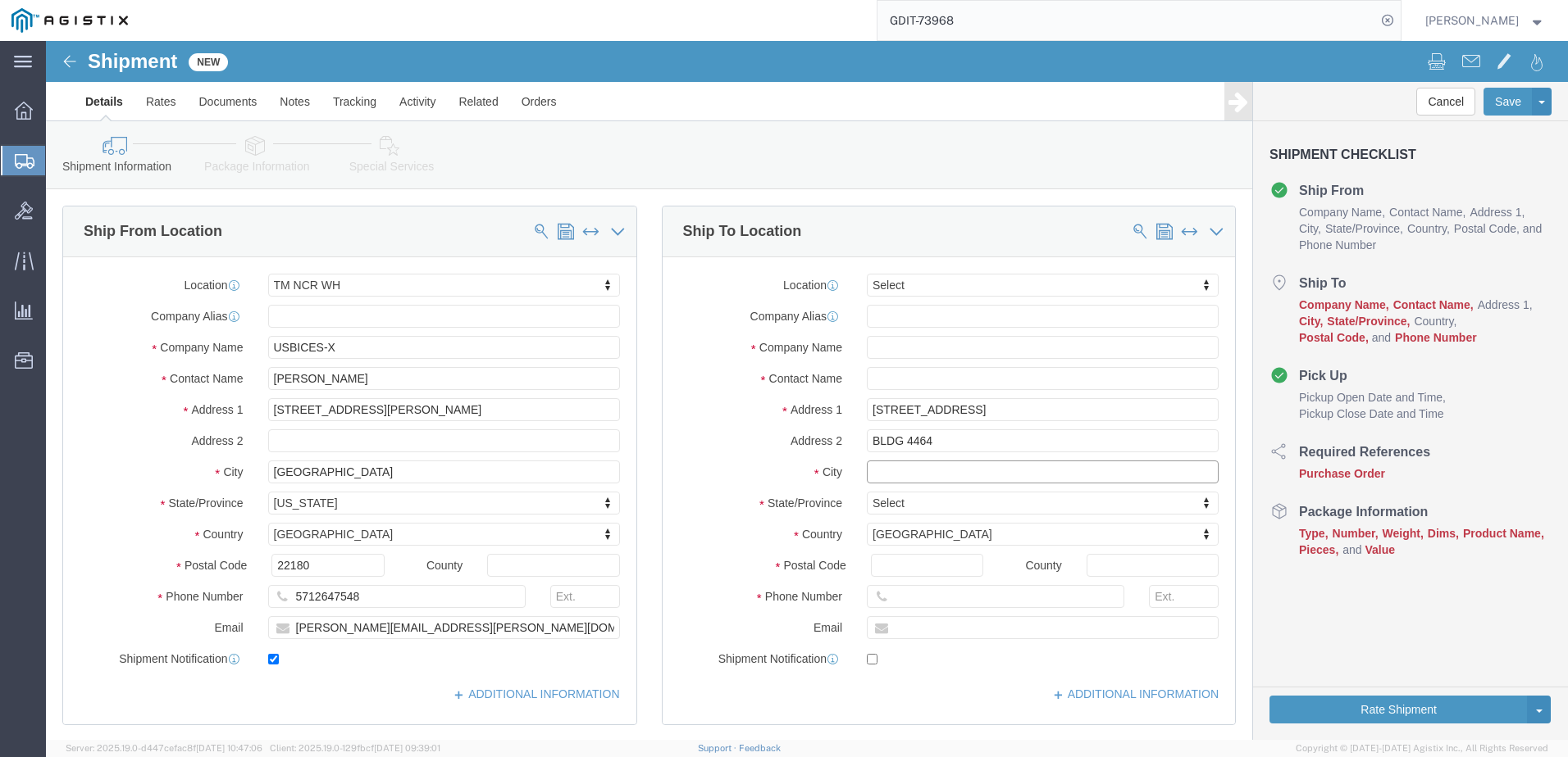
click input "text"
paste input "Cherry Point"
type input "Cherry Point"
type input "north"
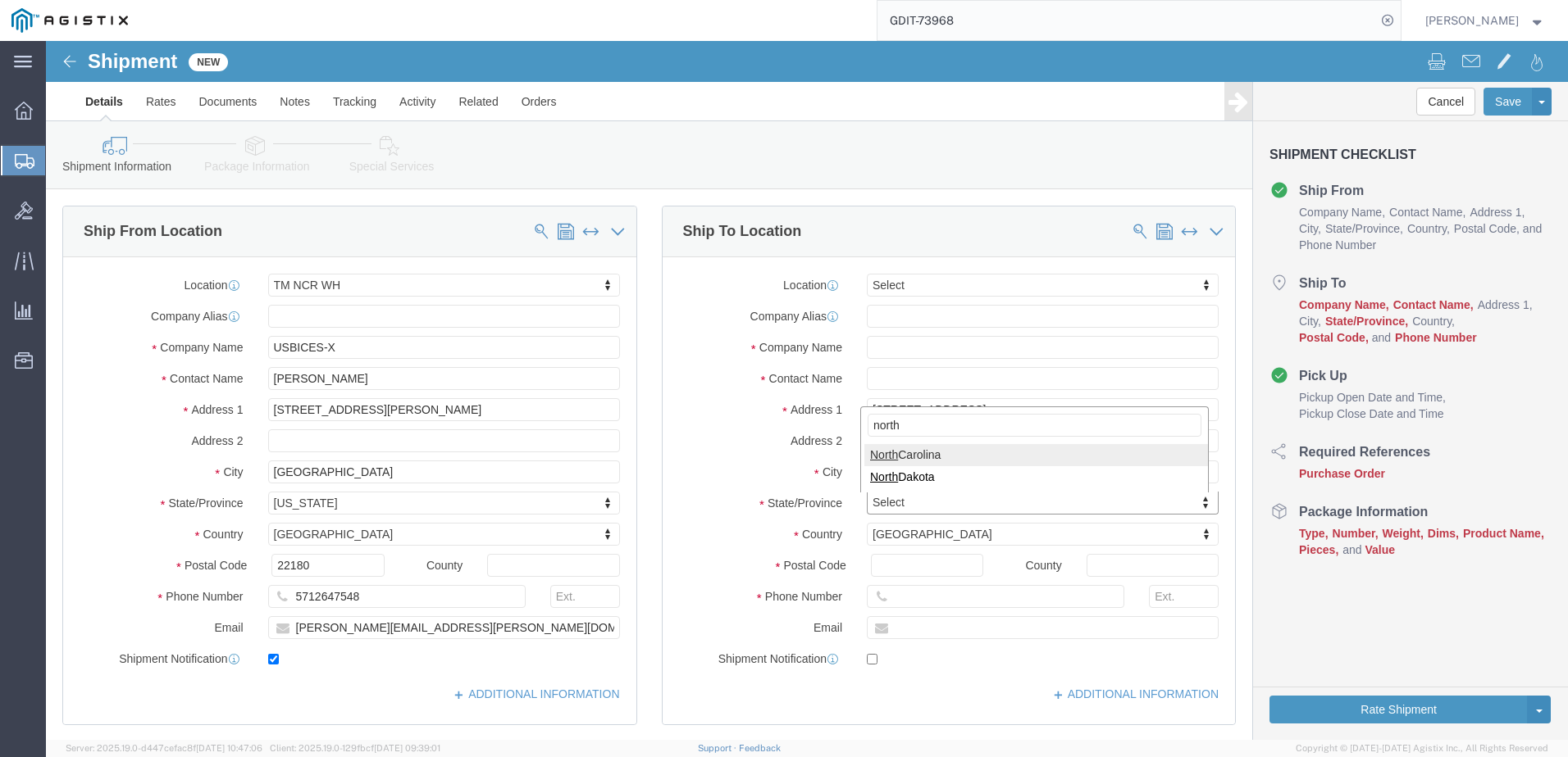
select select "NC"
click input "Postal Code"
paste input "28533-0076"
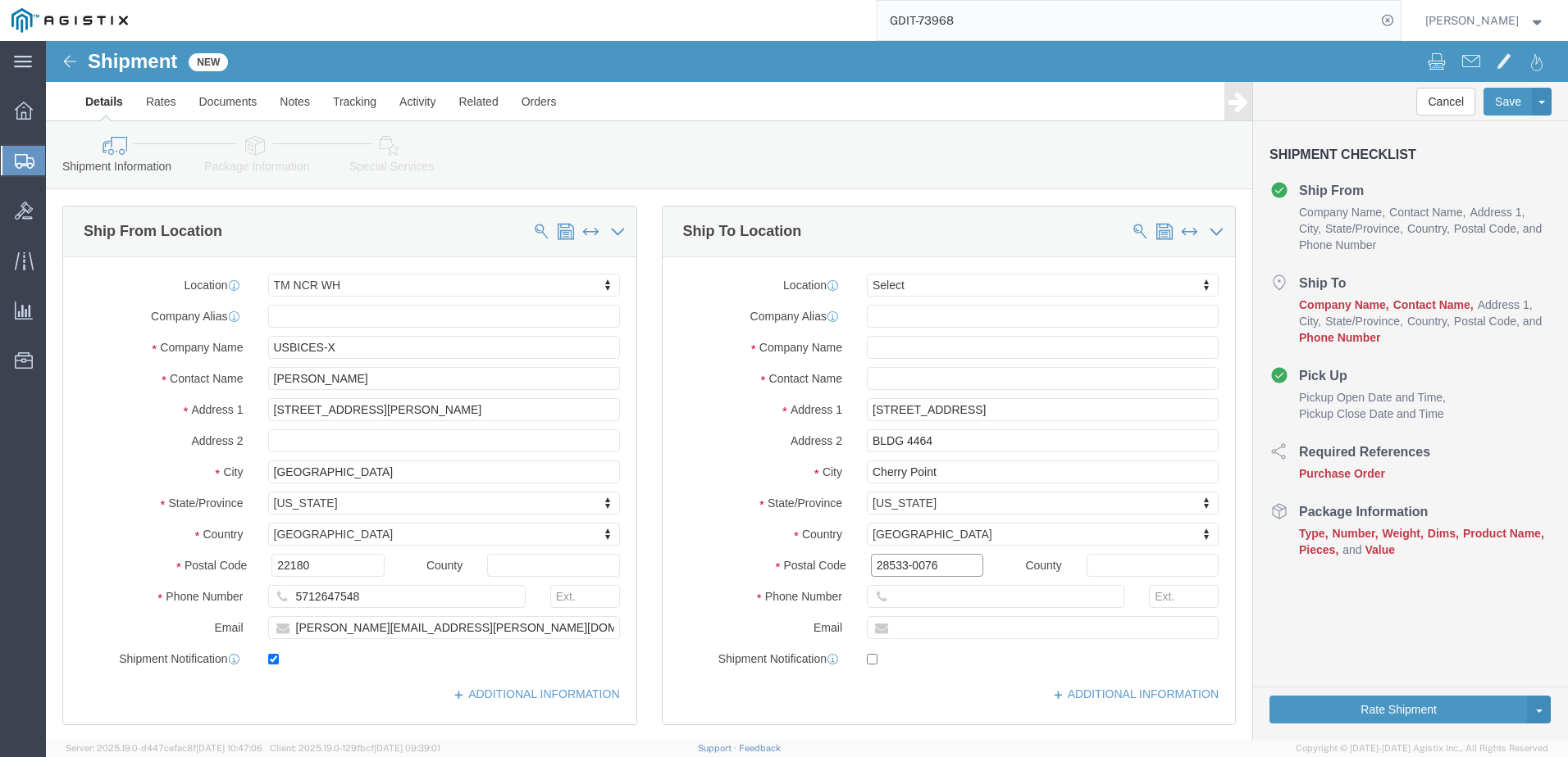
type input "28533-0076"
click input "text"
paste input "[PHONE_NUMBER]"
type input "[PHONE_NUMBER]"
click input "text"
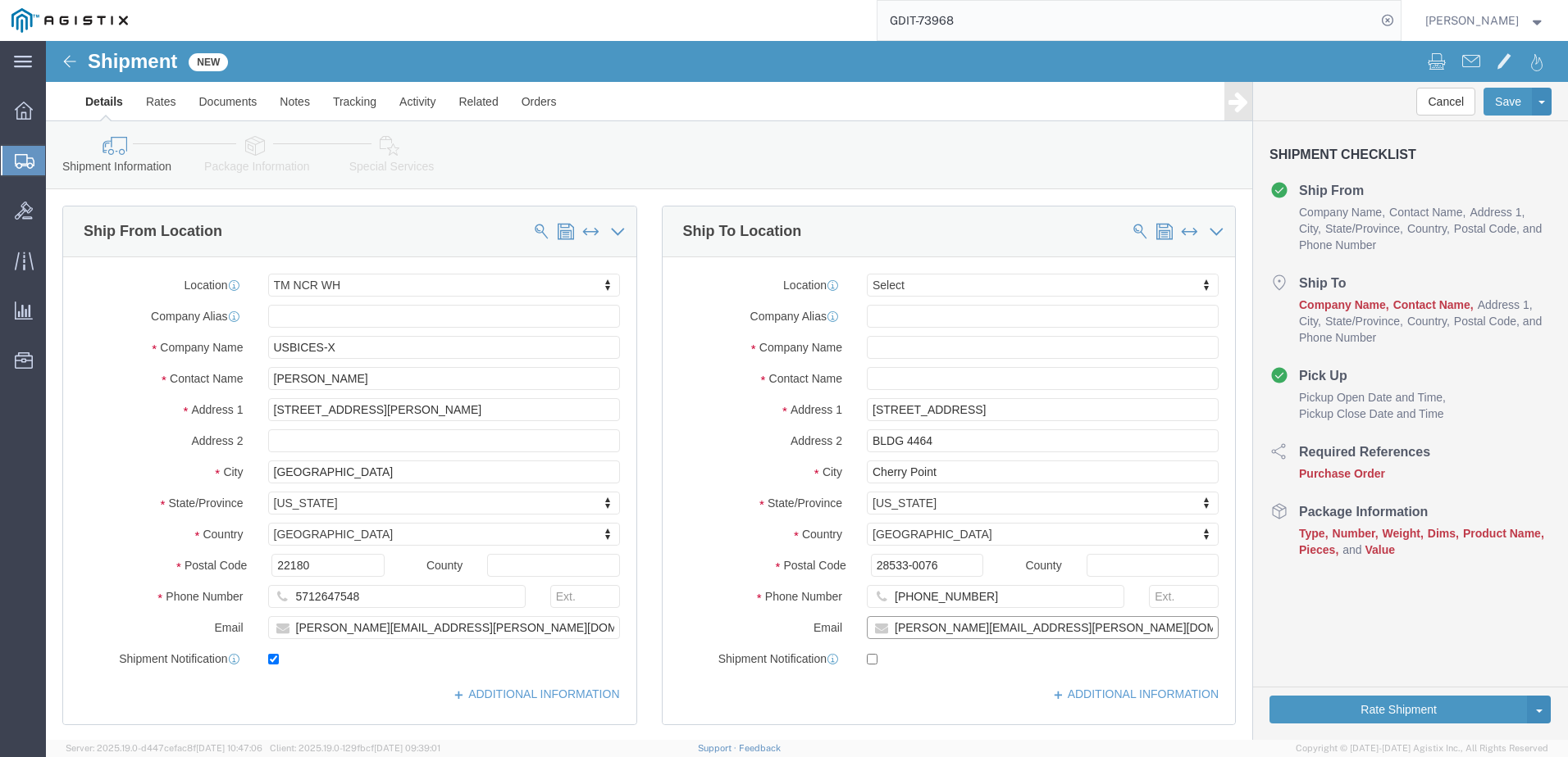
type input "[PERSON_NAME][EMAIL_ADDRESS][PERSON_NAME][DOMAIN_NAME]"
click label
click input "checkbox"
checkbox input "true"
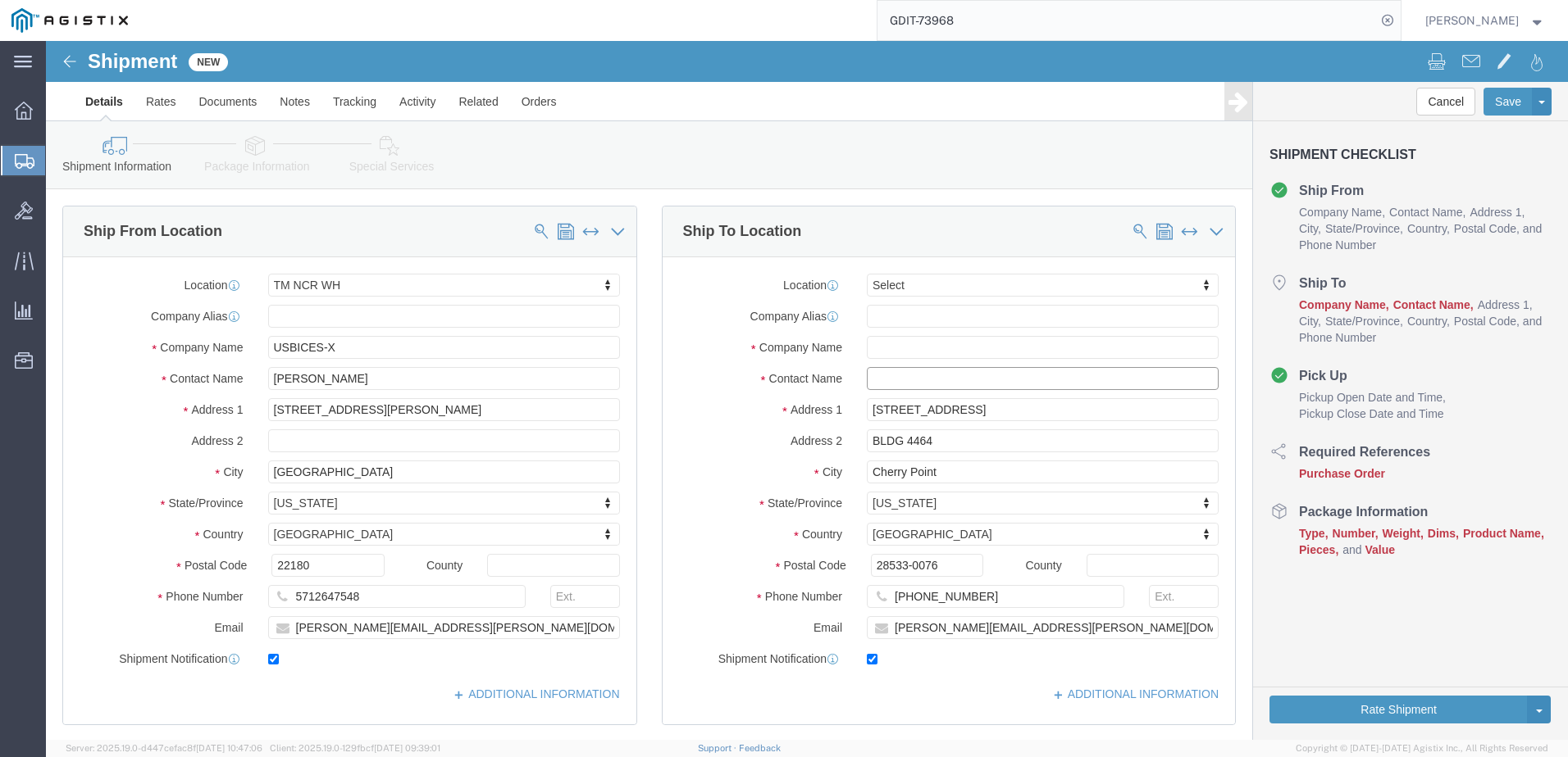
click input "text"
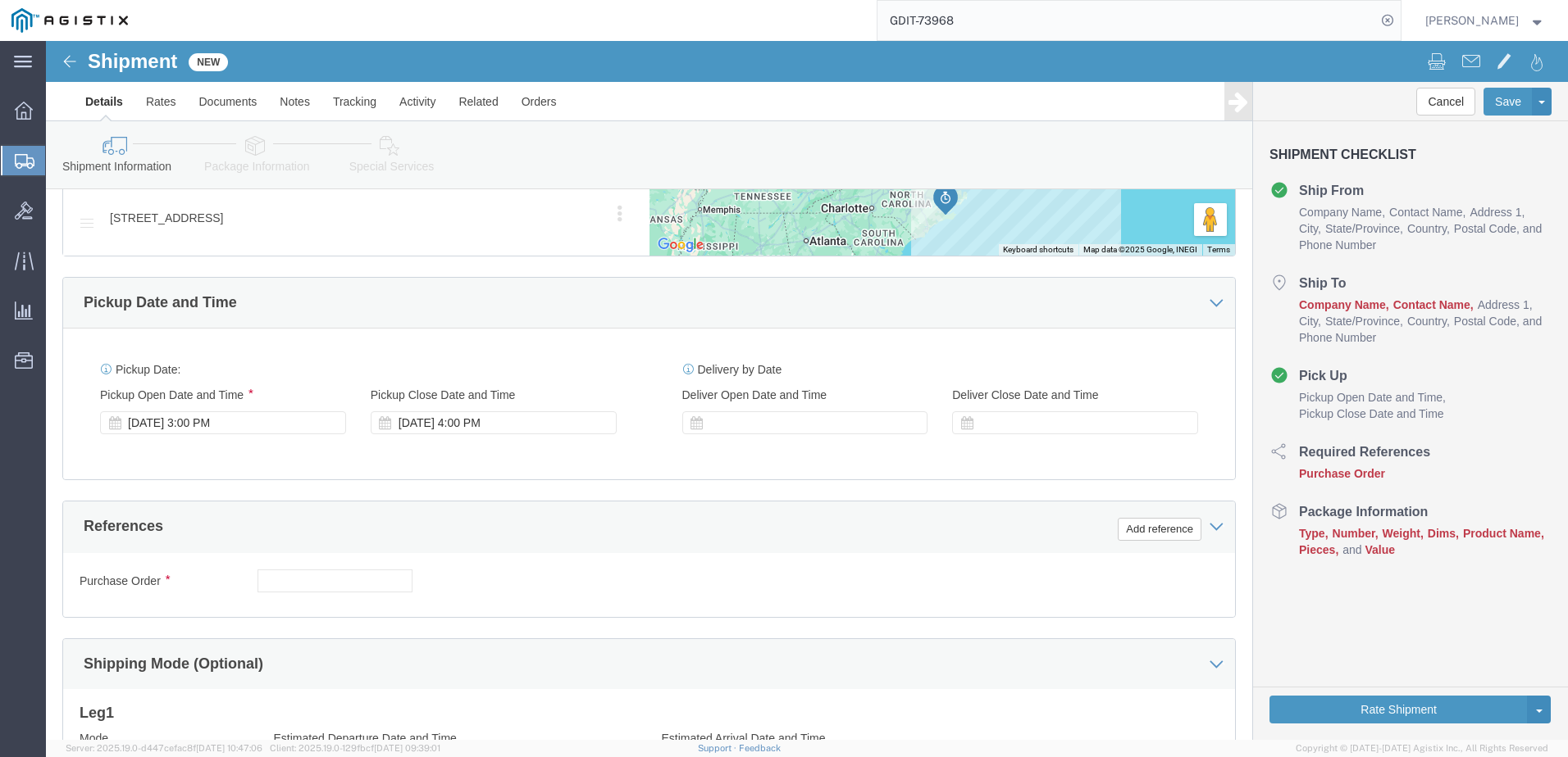
scroll to position [820, 0]
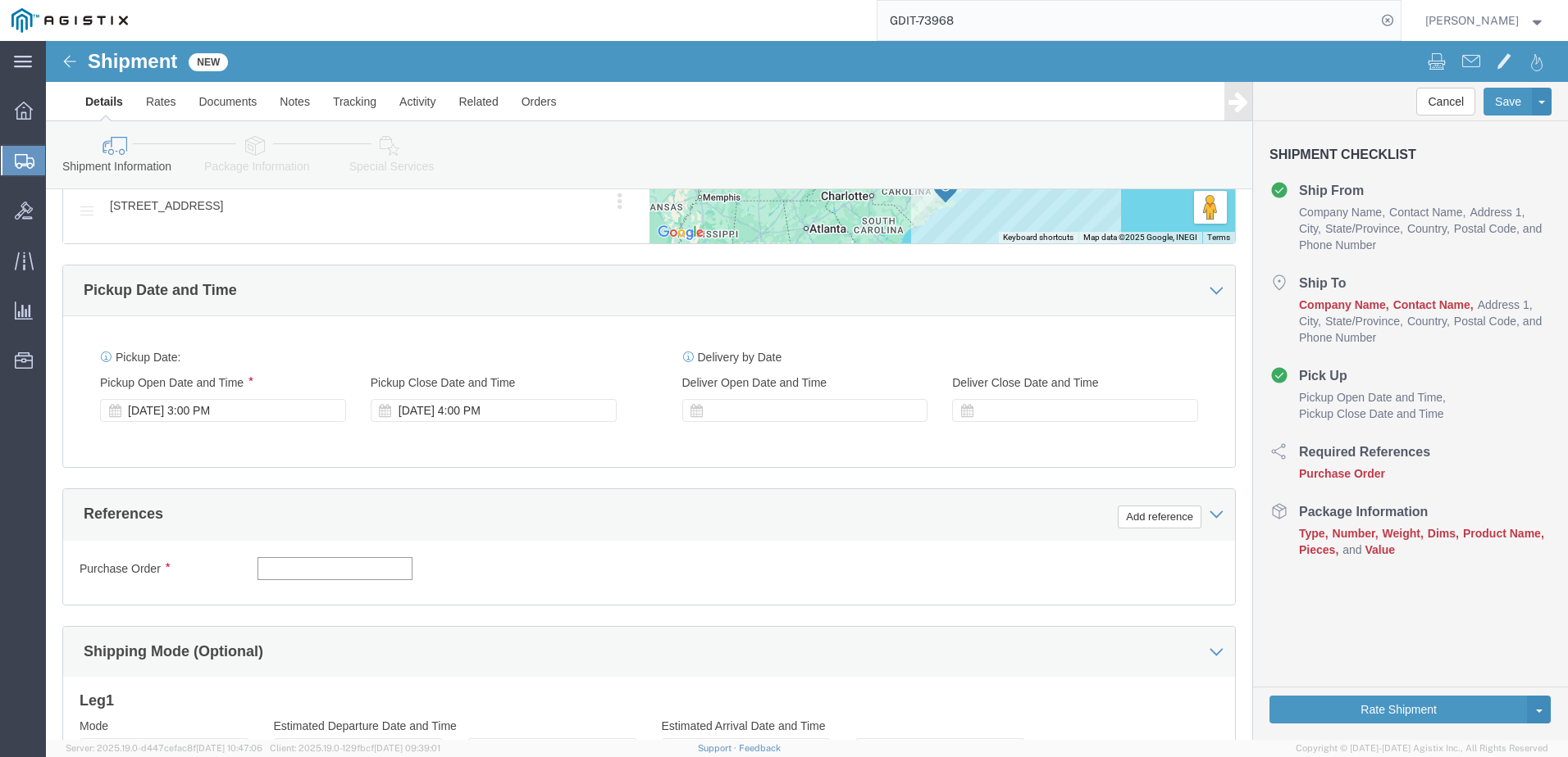
click input "text"
type input "GDIT-77643"
click button "Add reference"
drag, startPoint x: 513, startPoint y: 534, endPoint x: 513, endPoint y: 553, distance: 19.0
click select "Select Account Type Activity ID Airline Appointment Number ASN Batch Request # …"
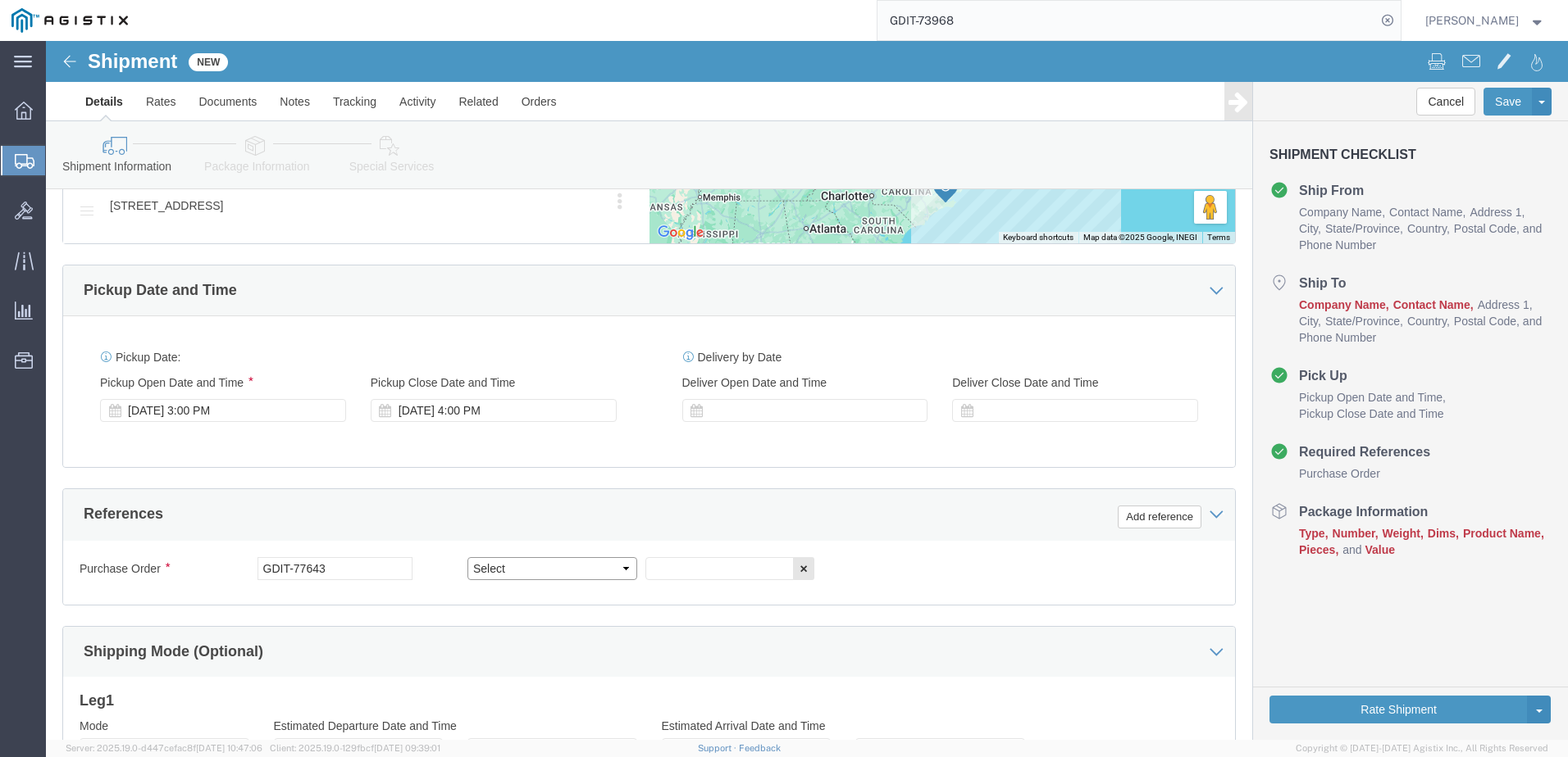
select select "PURCHORD"
click select "Select Account Type Activity ID Airline Appointment Number ASN Batch Request # …"
click input "text"
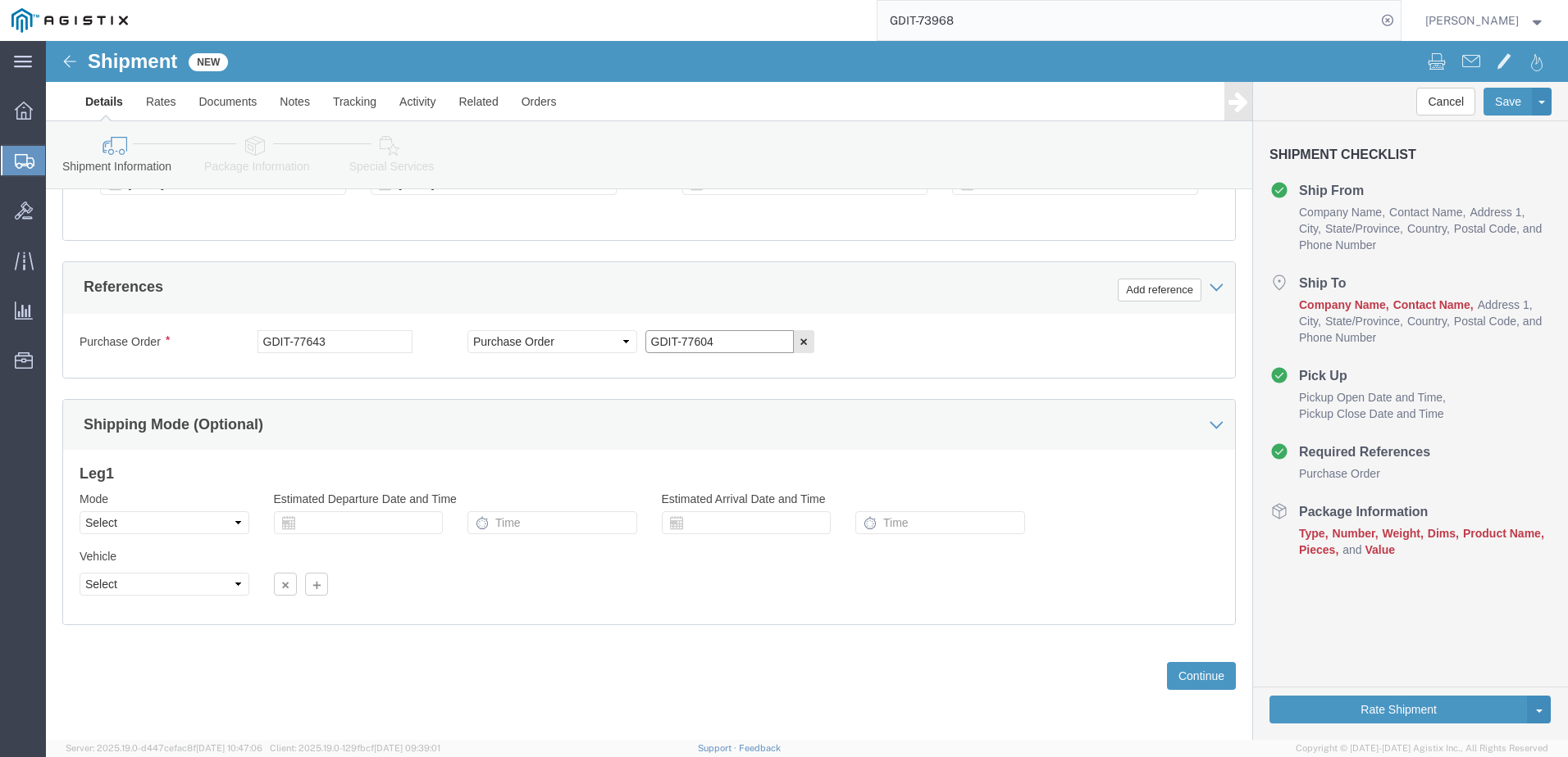
type input "GDIT-77604"
click button "Continue"
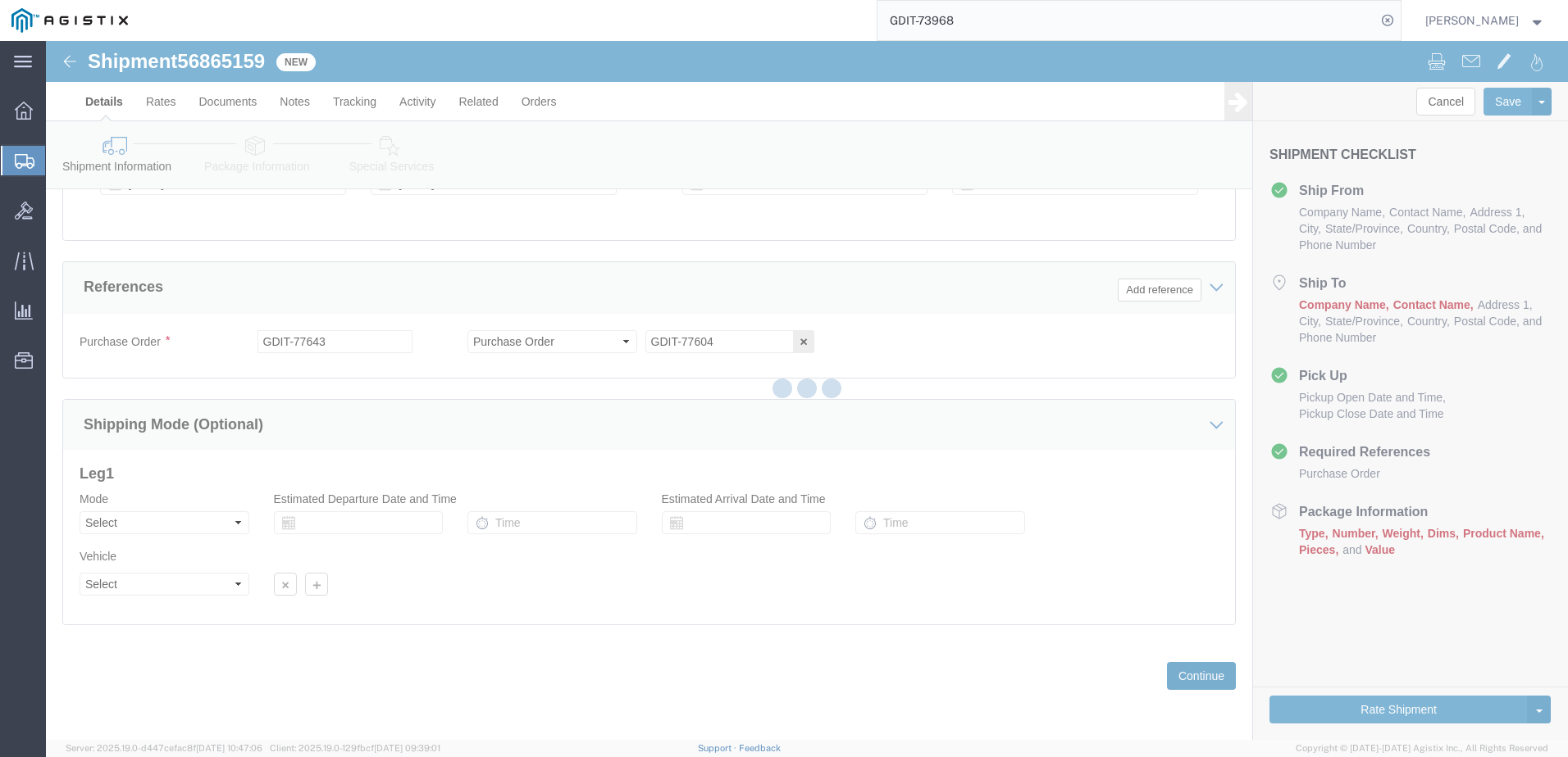
scroll to position [960, 0]
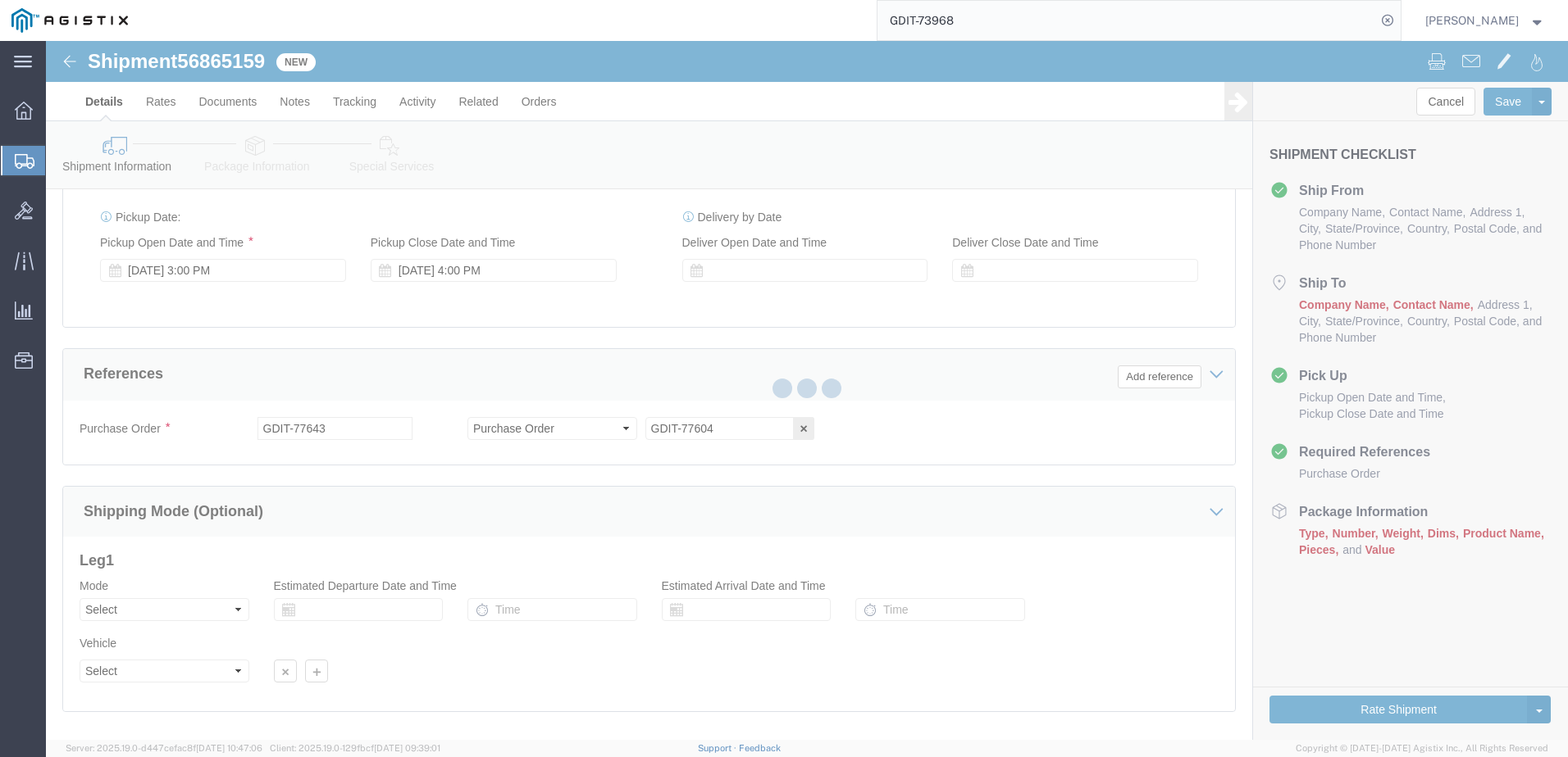
select select "69651"
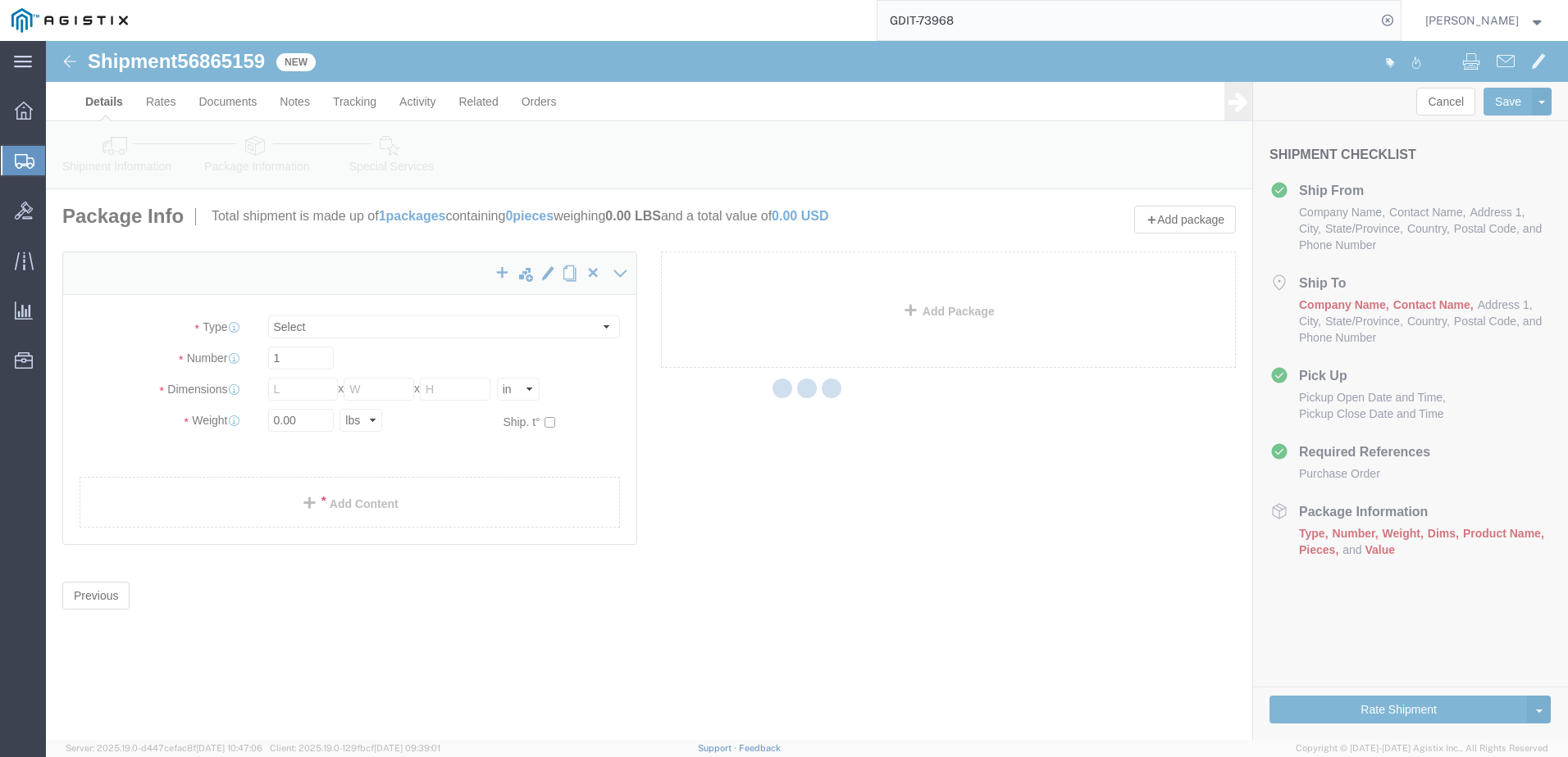
scroll to position [0, 0]
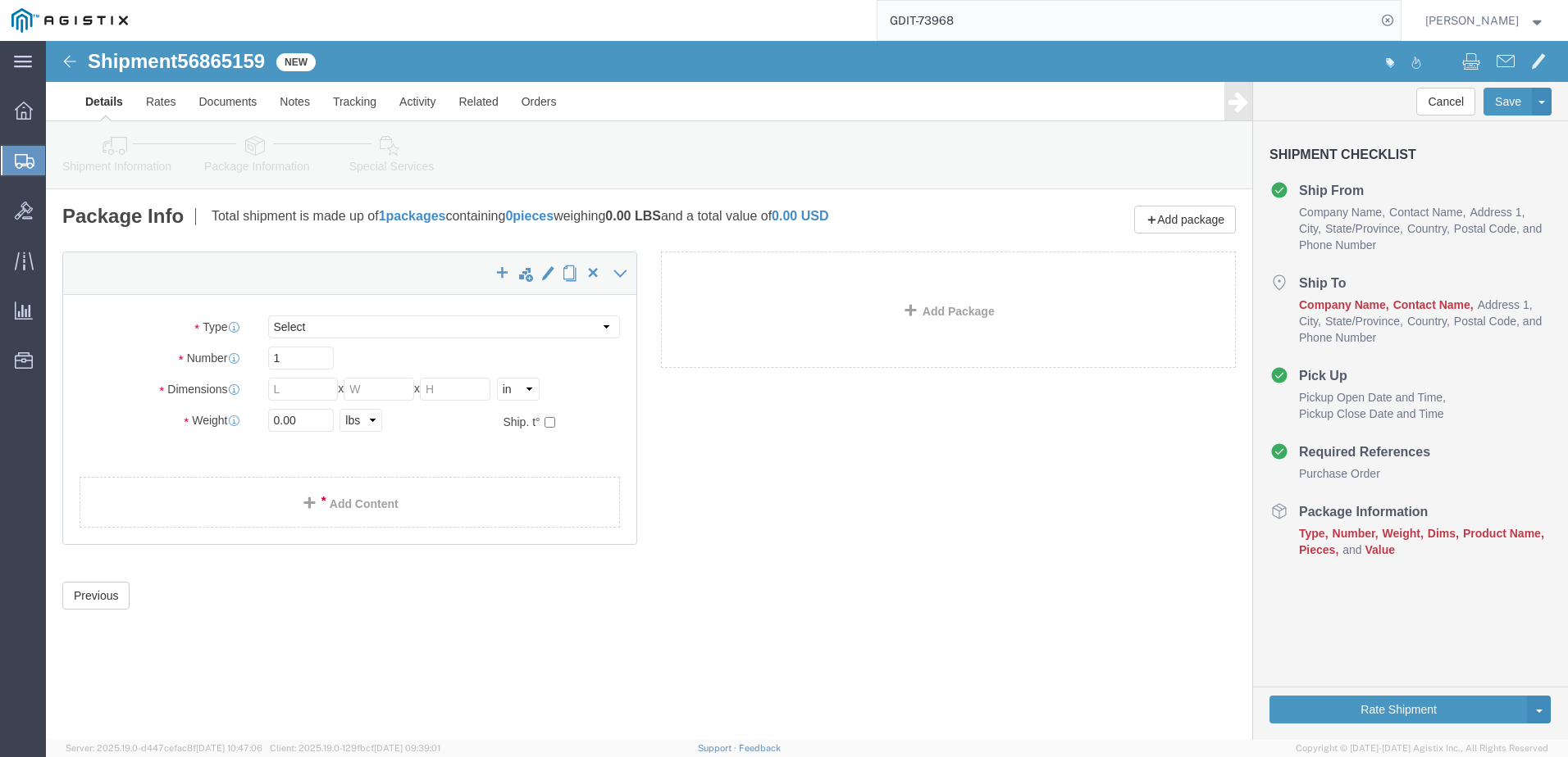
select select "CBOX"
click input "text"
click link "Add Content"
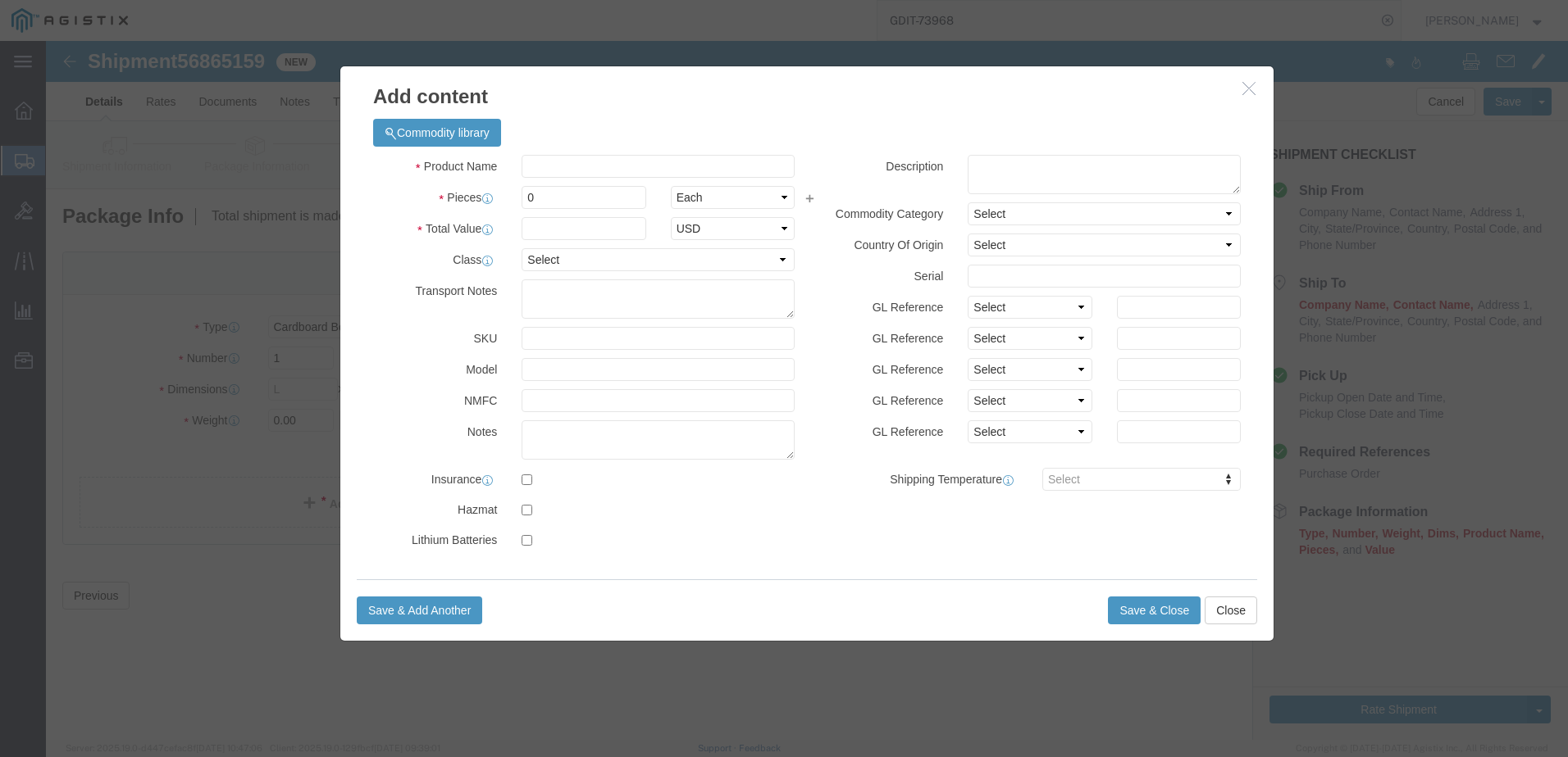
click div "Commodity library"
click input "text"
drag, startPoint x: 596, startPoint y: 103, endPoint x: 576, endPoint y: 125, distance: 29.7
click div "Commodity library"
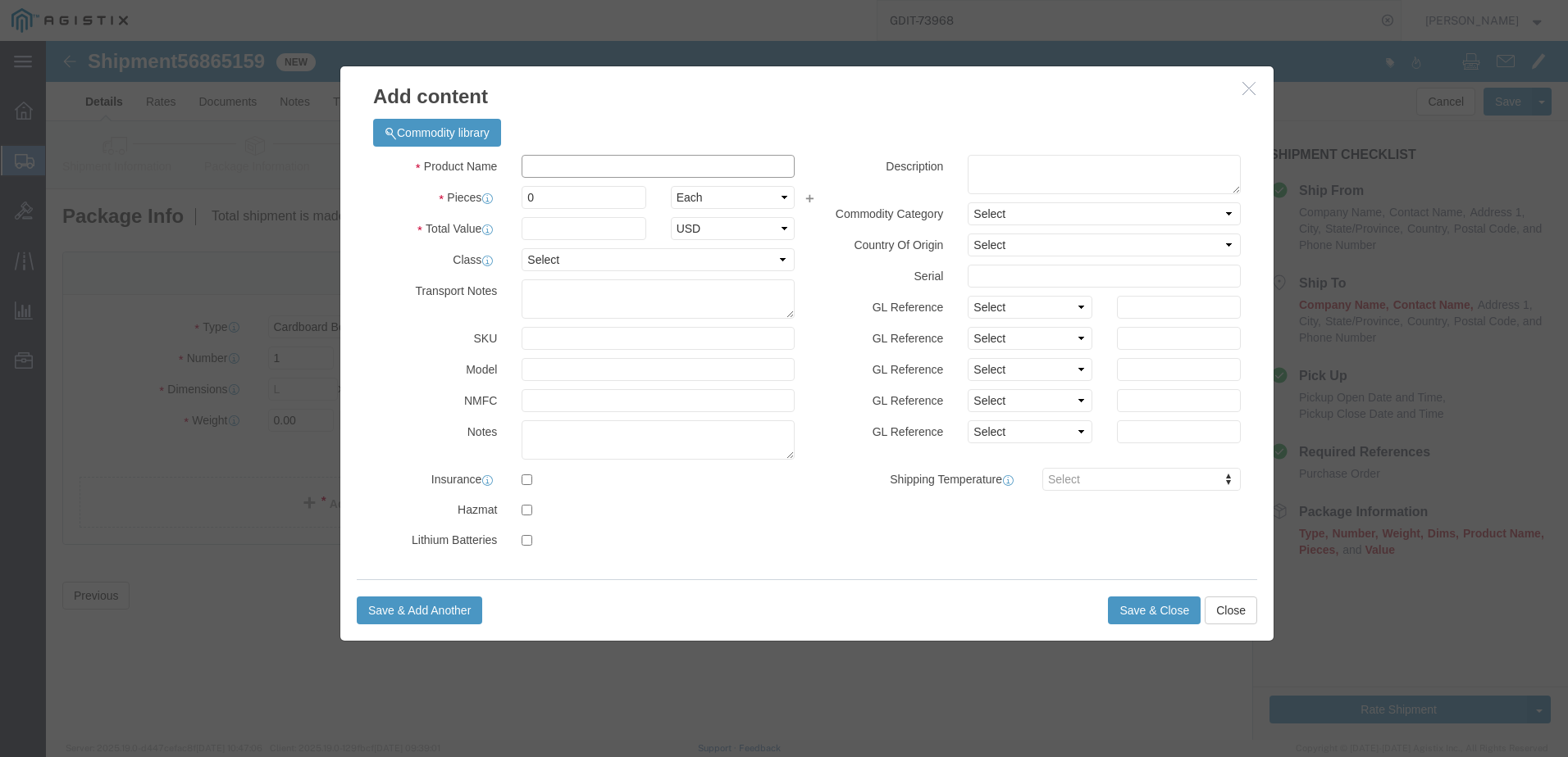
click input "text"
paste input "CP-8875NR-K9++"
type input "CP-8875NR-K9++"
click input "0"
type input "1"
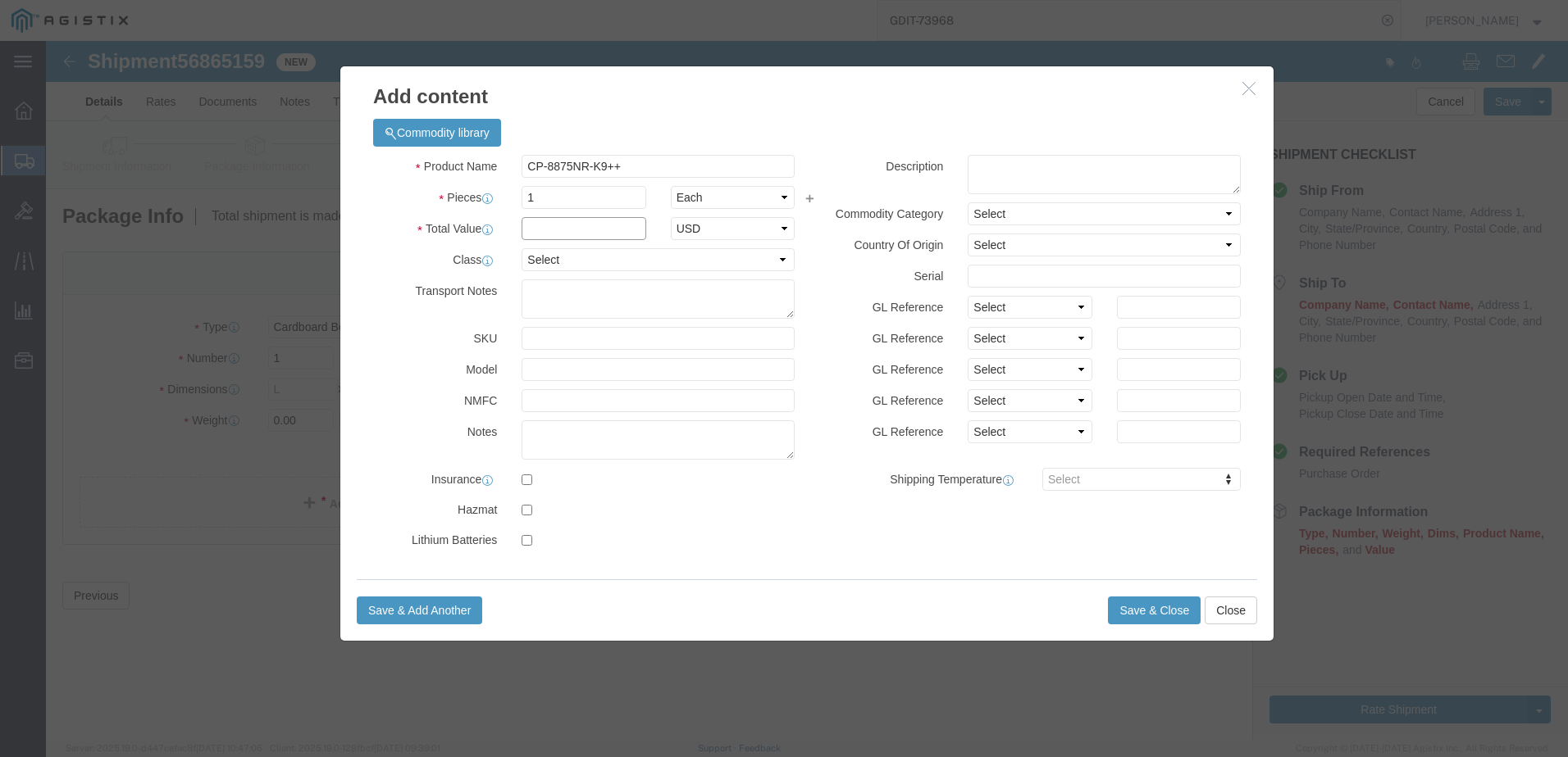
click input "text"
type input "743.20"
click textarea
paste textarea ""Cisco Video Phone 8875, No-Radio, TAA, Carbon Black""
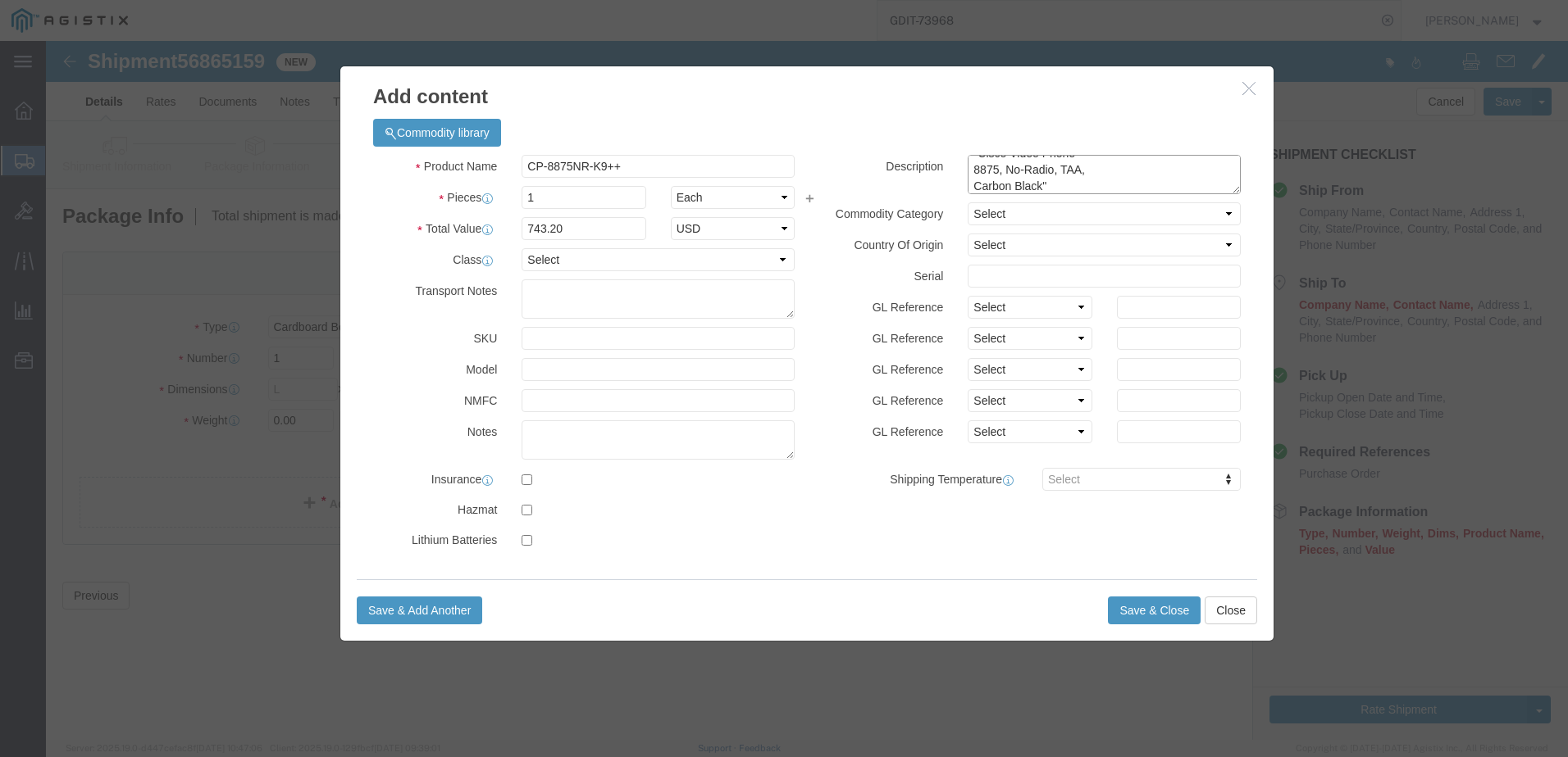
type textarea ""Cisco Video Phone 8875, No-Radio, TAA, Carbon Black""
click select "Select [GEOGRAPHIC_DATA] [GEOGRAPHIC_DATA] [GEOGRAPHIC_DATA] [GEOGRAPHIC_DATA] …"
select select "US"
click select "Select [GEOGRAPHIC_DATA] [GEOGRAPHIC_DATA] [GEOGRAPHIC_DATA] [GEOGRAPHIC_DATA] …"
click select "Select 50 55 60 65 70 85 92.5 100 125 175 250 300 400"
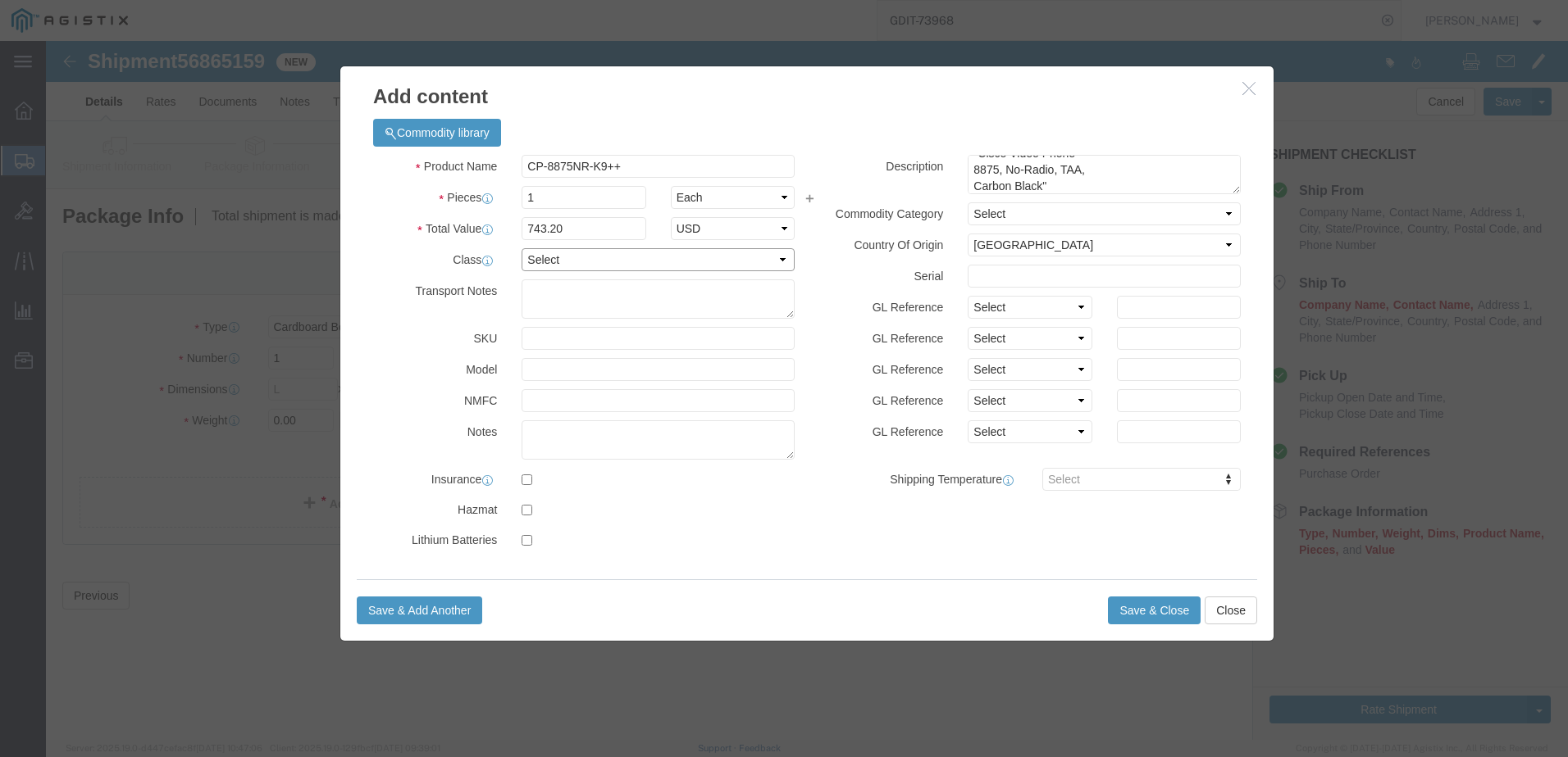
select select "92.5"
click select "Select 50 55 60 65 70 85 92.5 100 125 175 250 300 400"
click textarea
type textarea "AT - 146734"
click input "text"
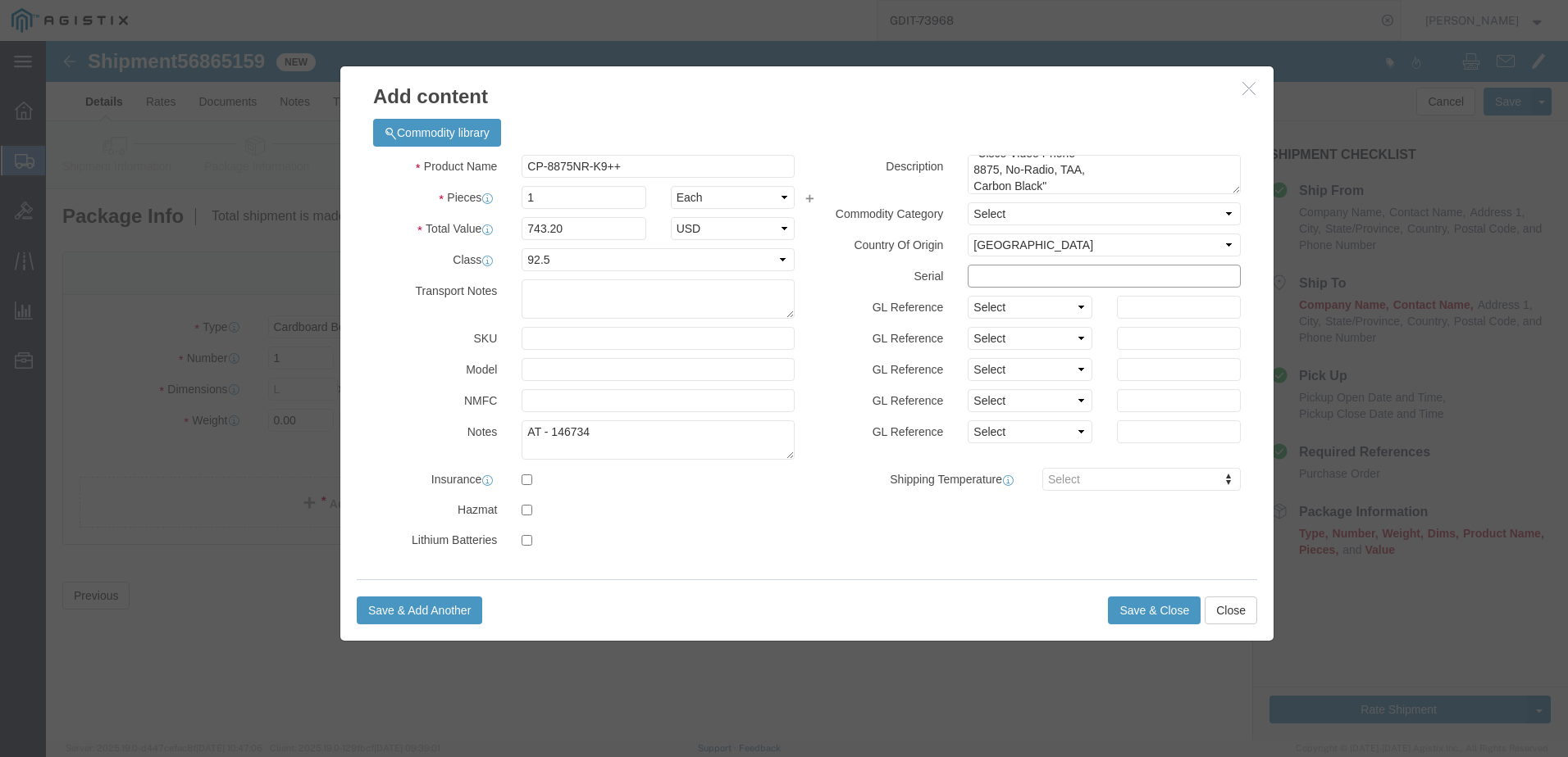
click input "text"
paste input "FJZ29358HQH"
type input "FJZ29358HQH"
click button "Save & Close"
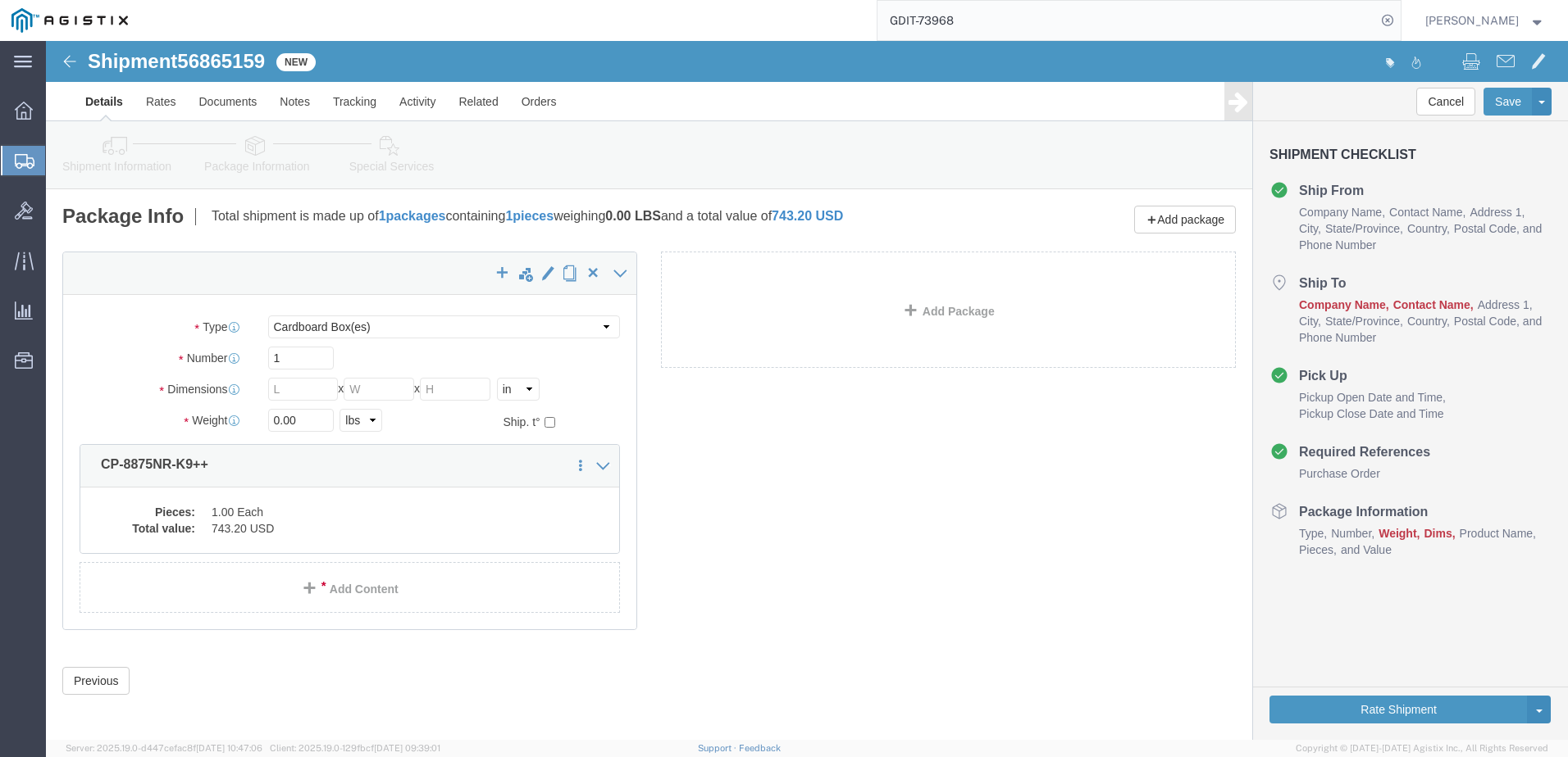
click link "Clone this content"
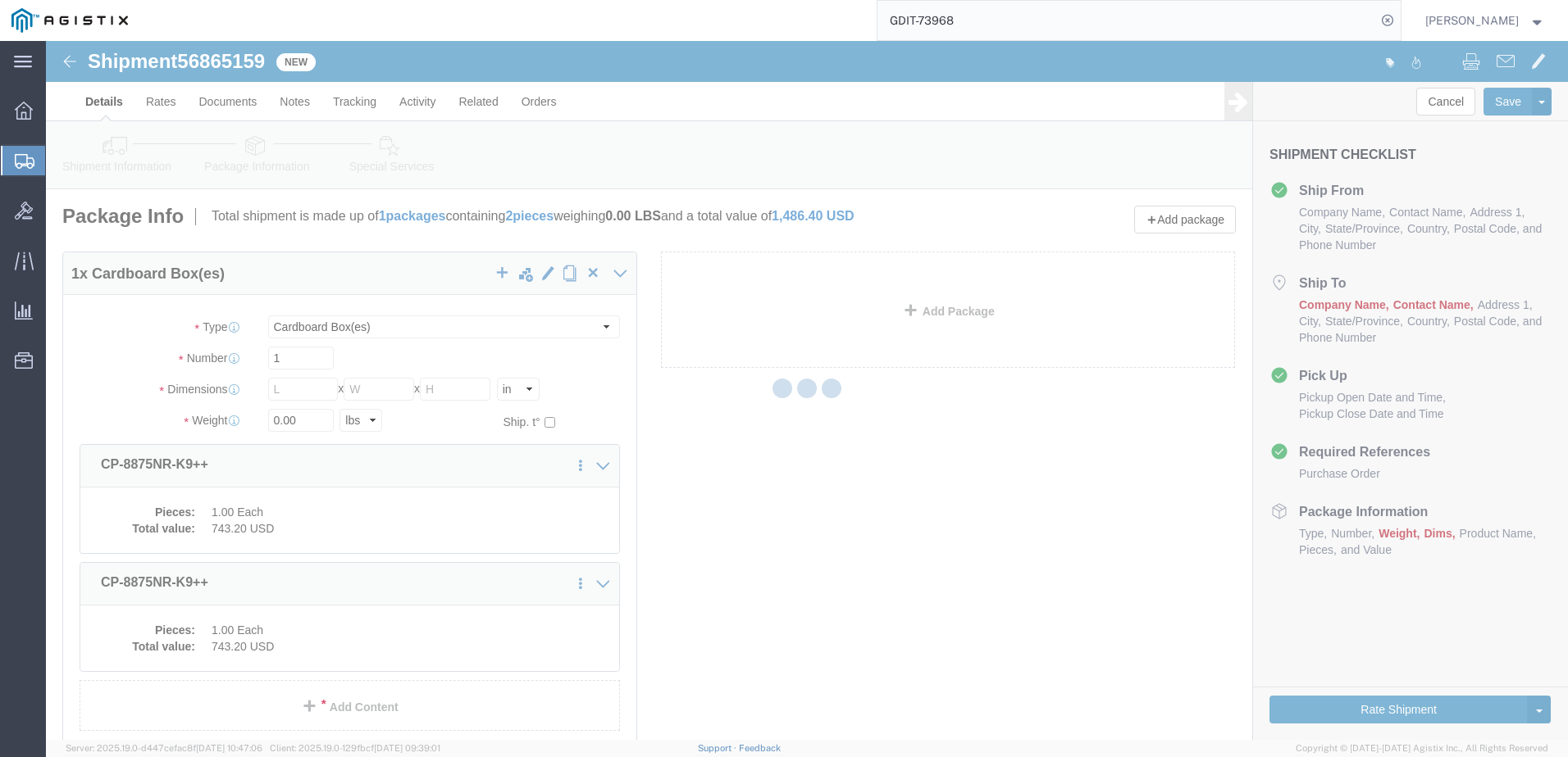
select select "CBOX"
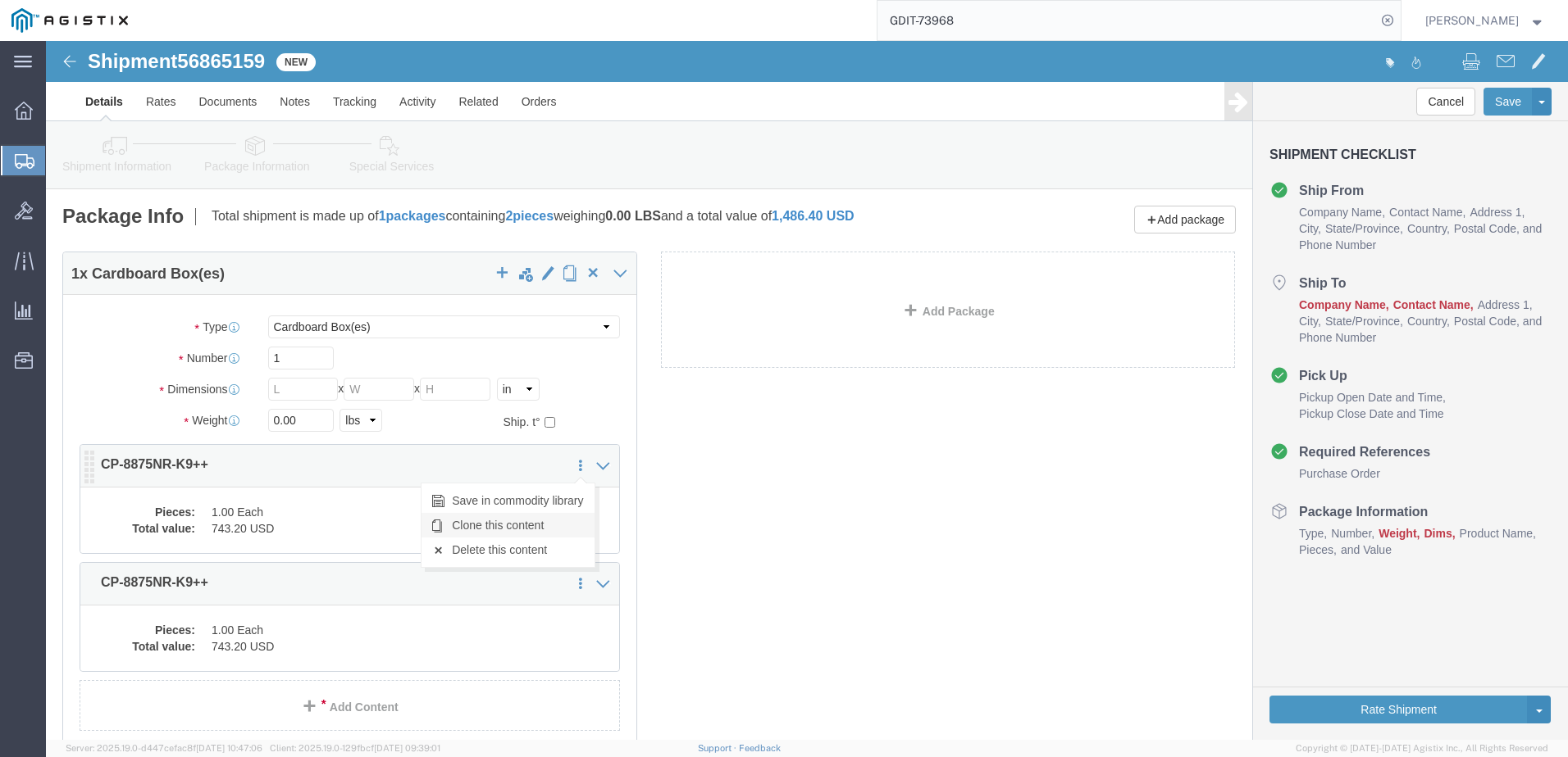
click link "Clone this content"
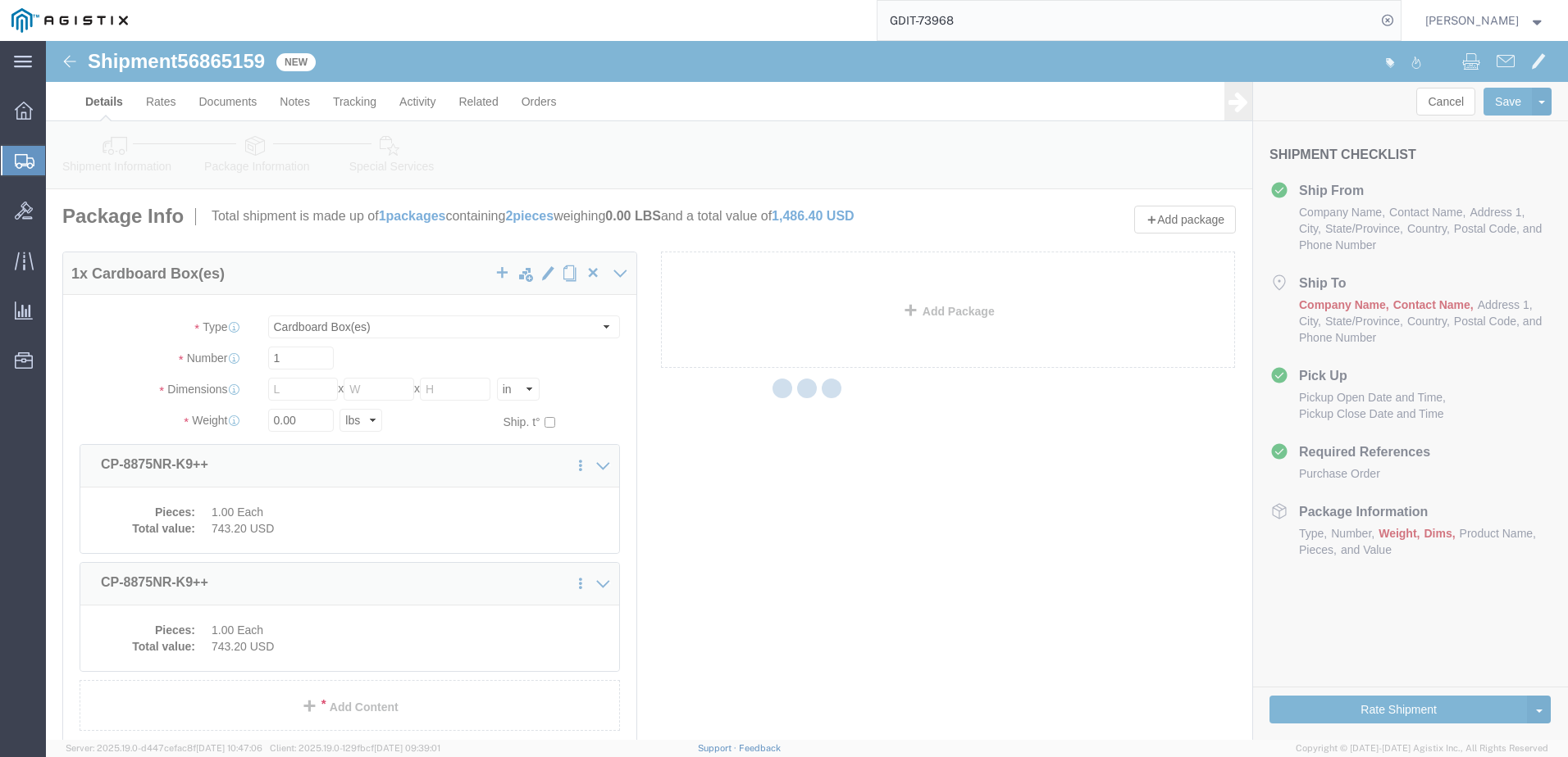
select select "CBOX"
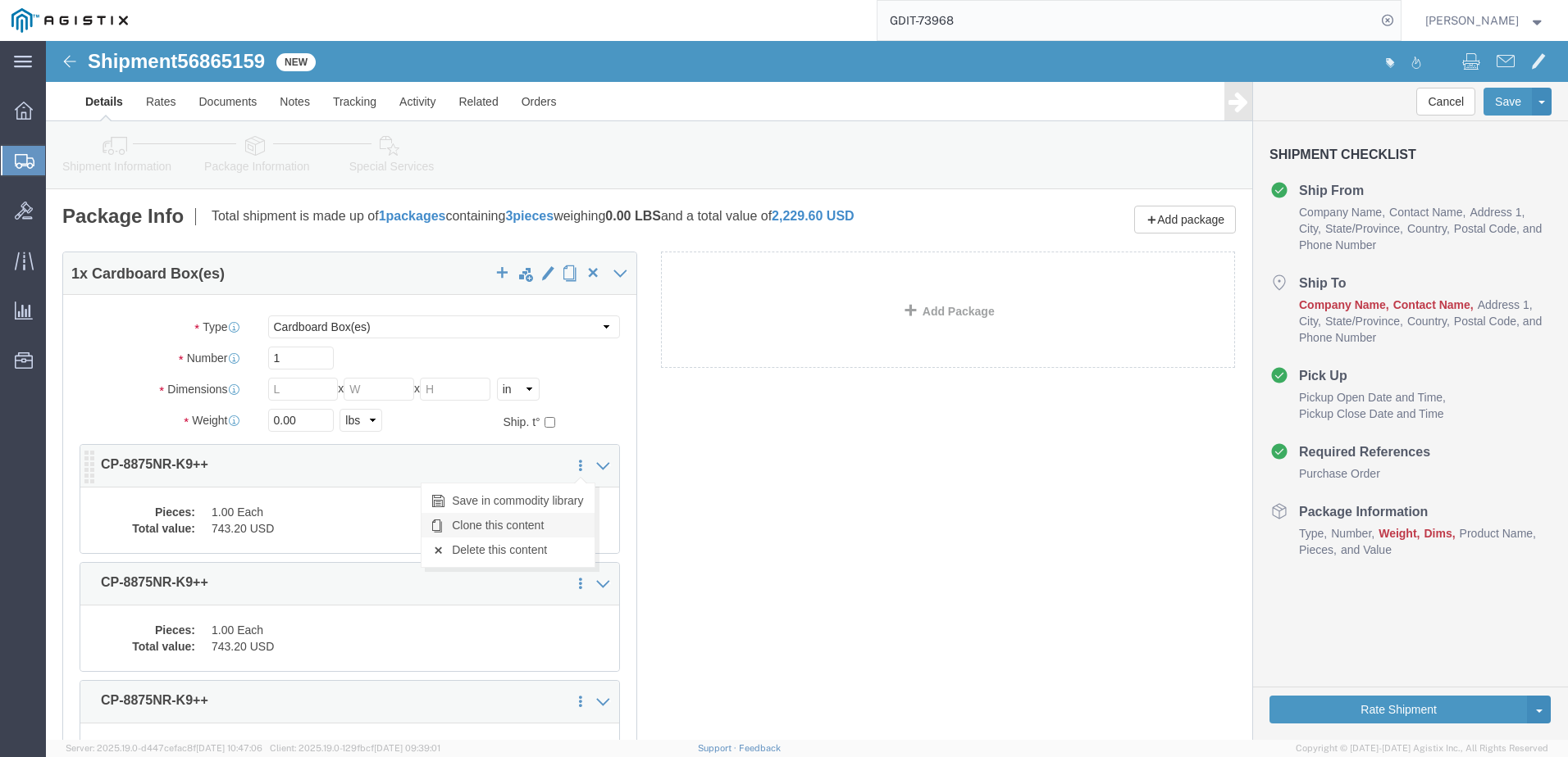
click link "Clone this content"
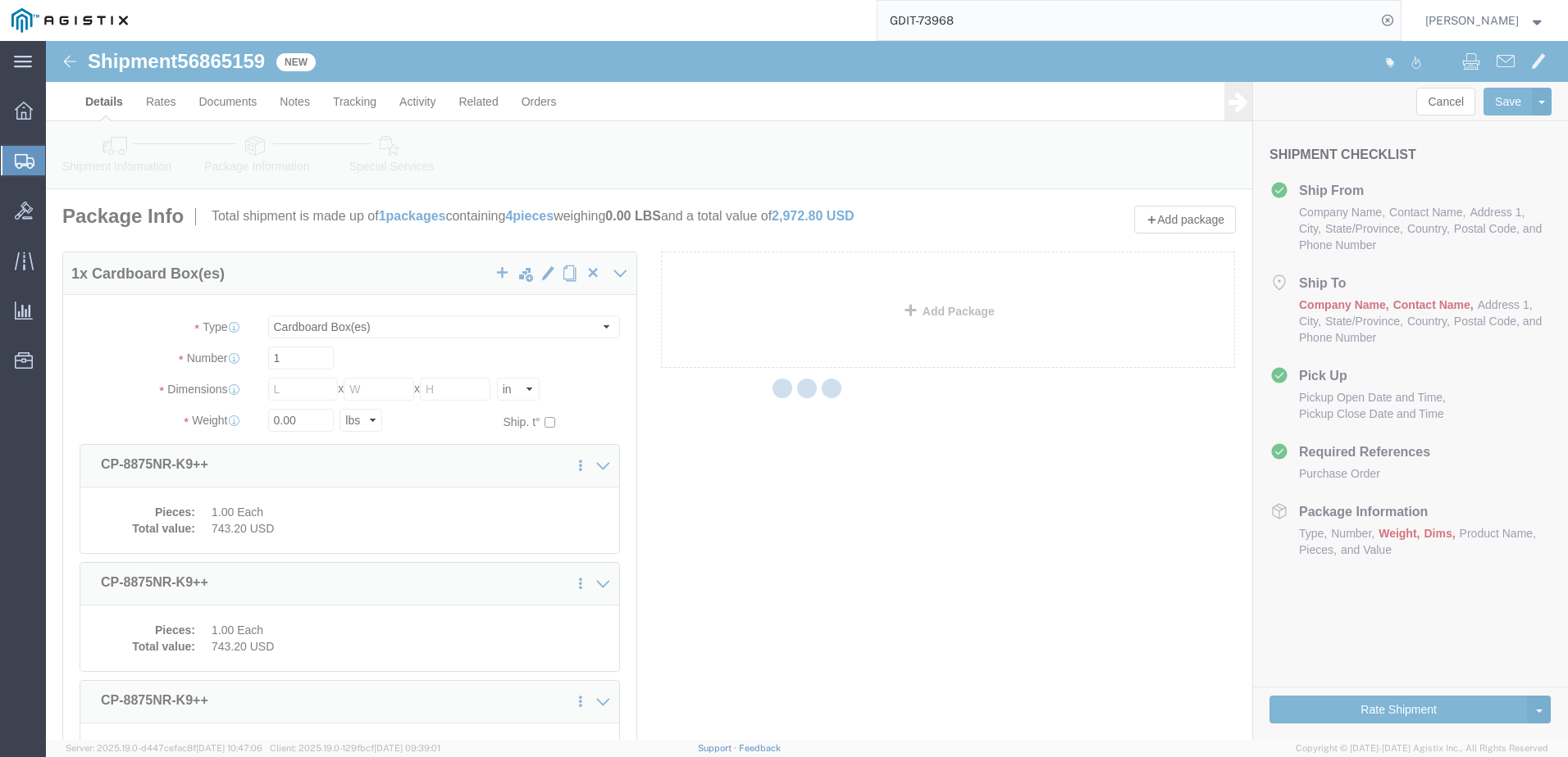
select select "CBOX"
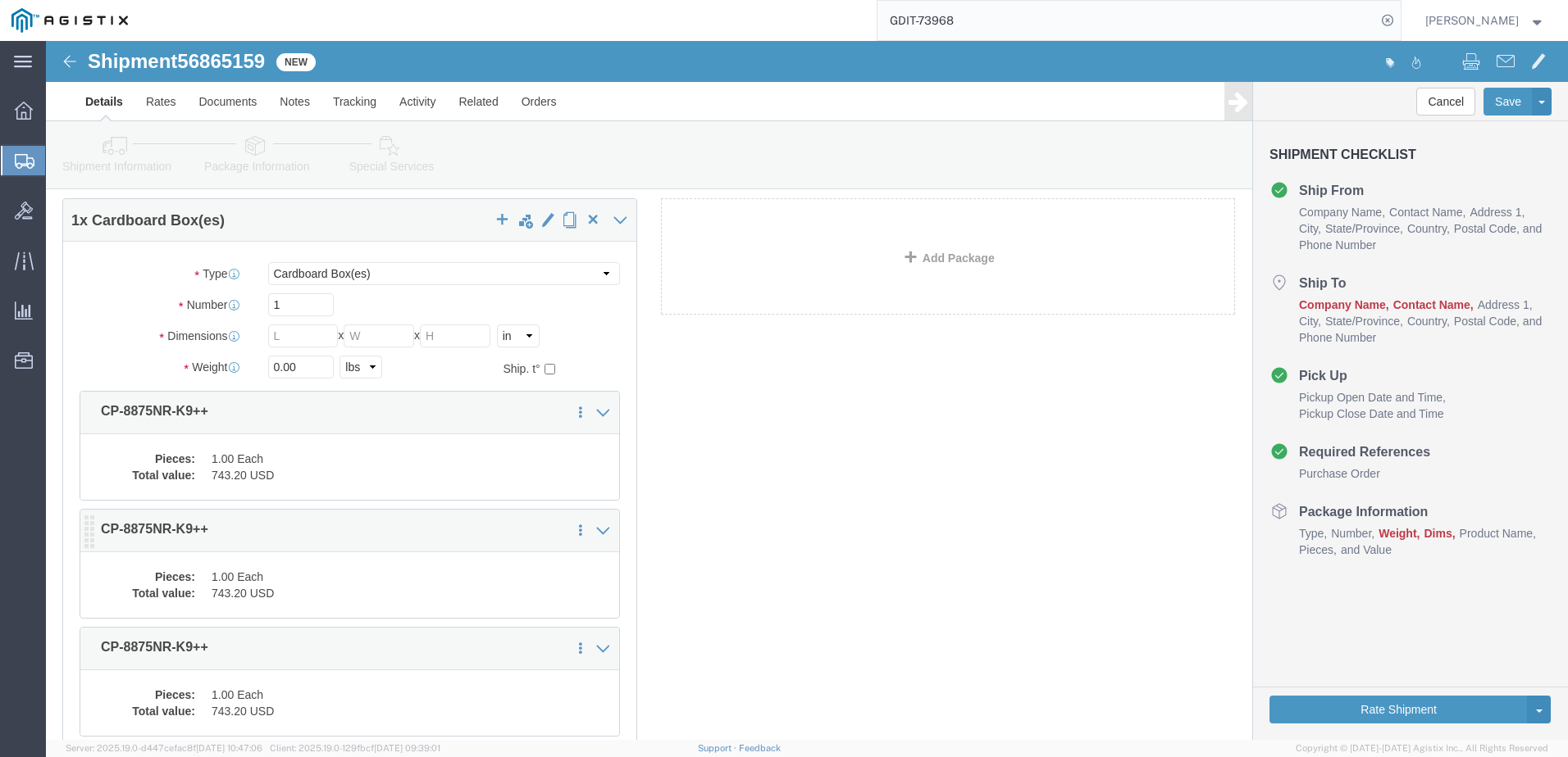
scroll to position [82, 0]
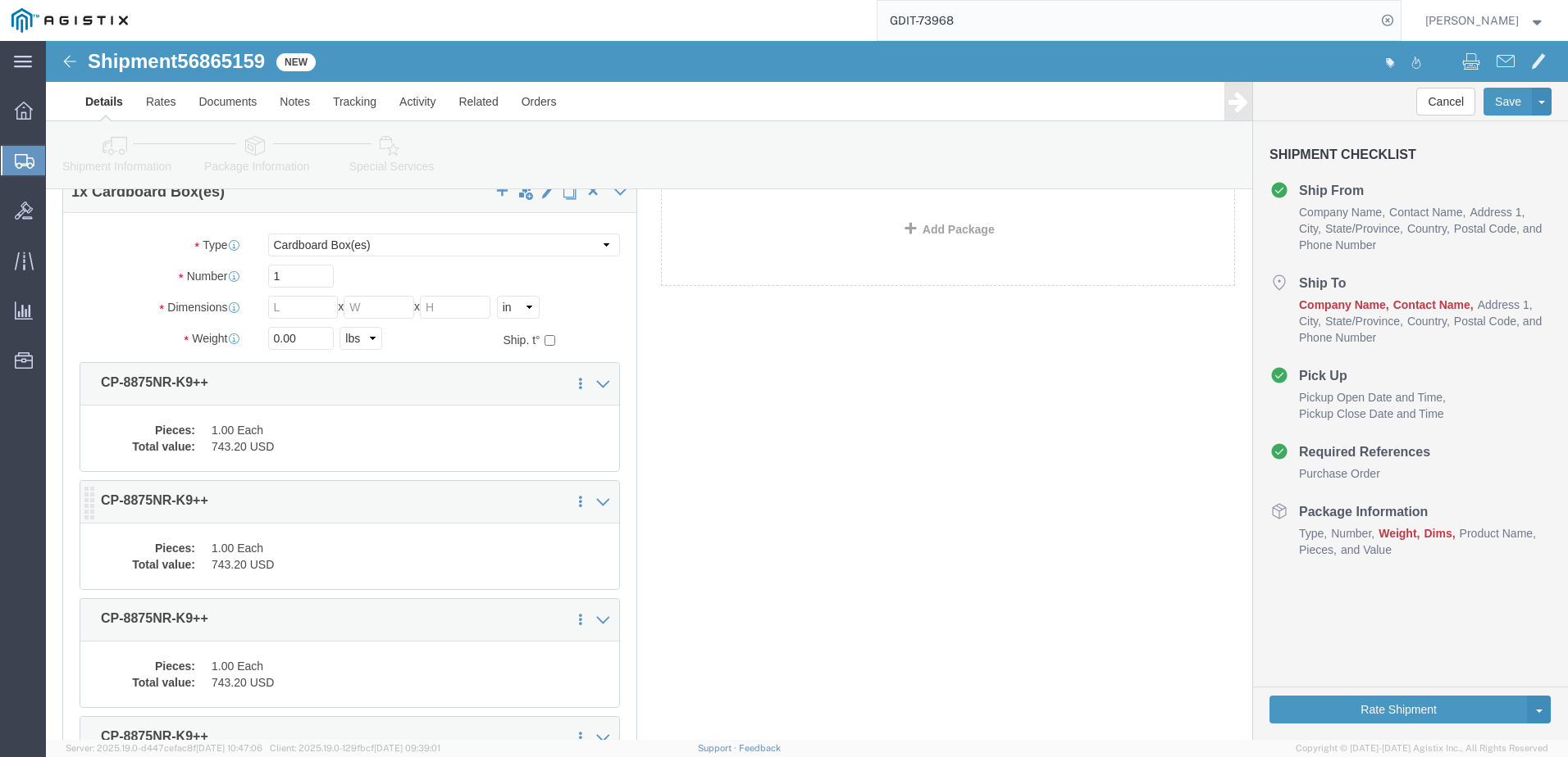
click dd "1.00 Each"
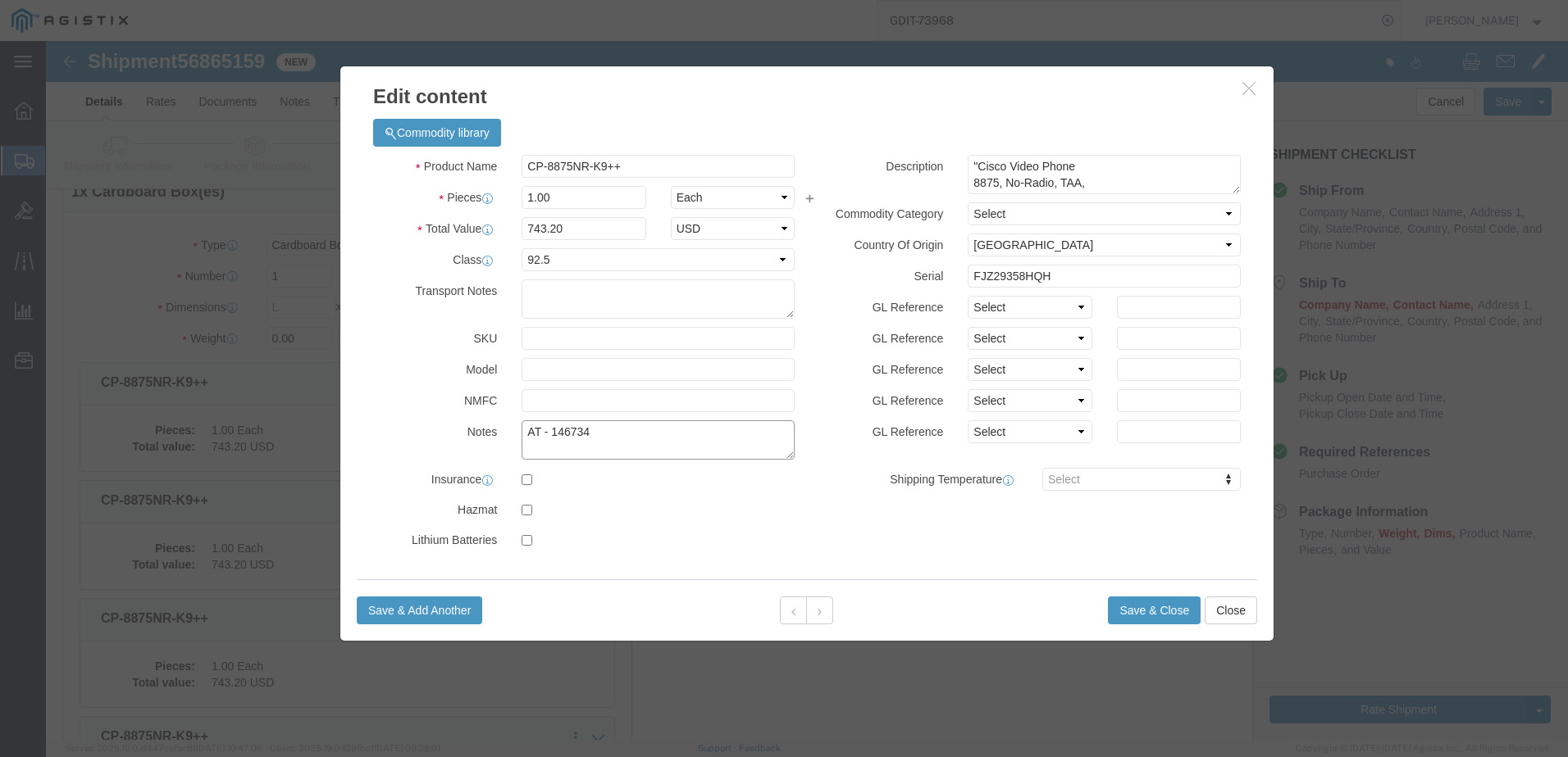
click textarea "AT - 146734"
paste textarea "5"
type textarea "AT - 146735"
click input "FJZ29358HQH"
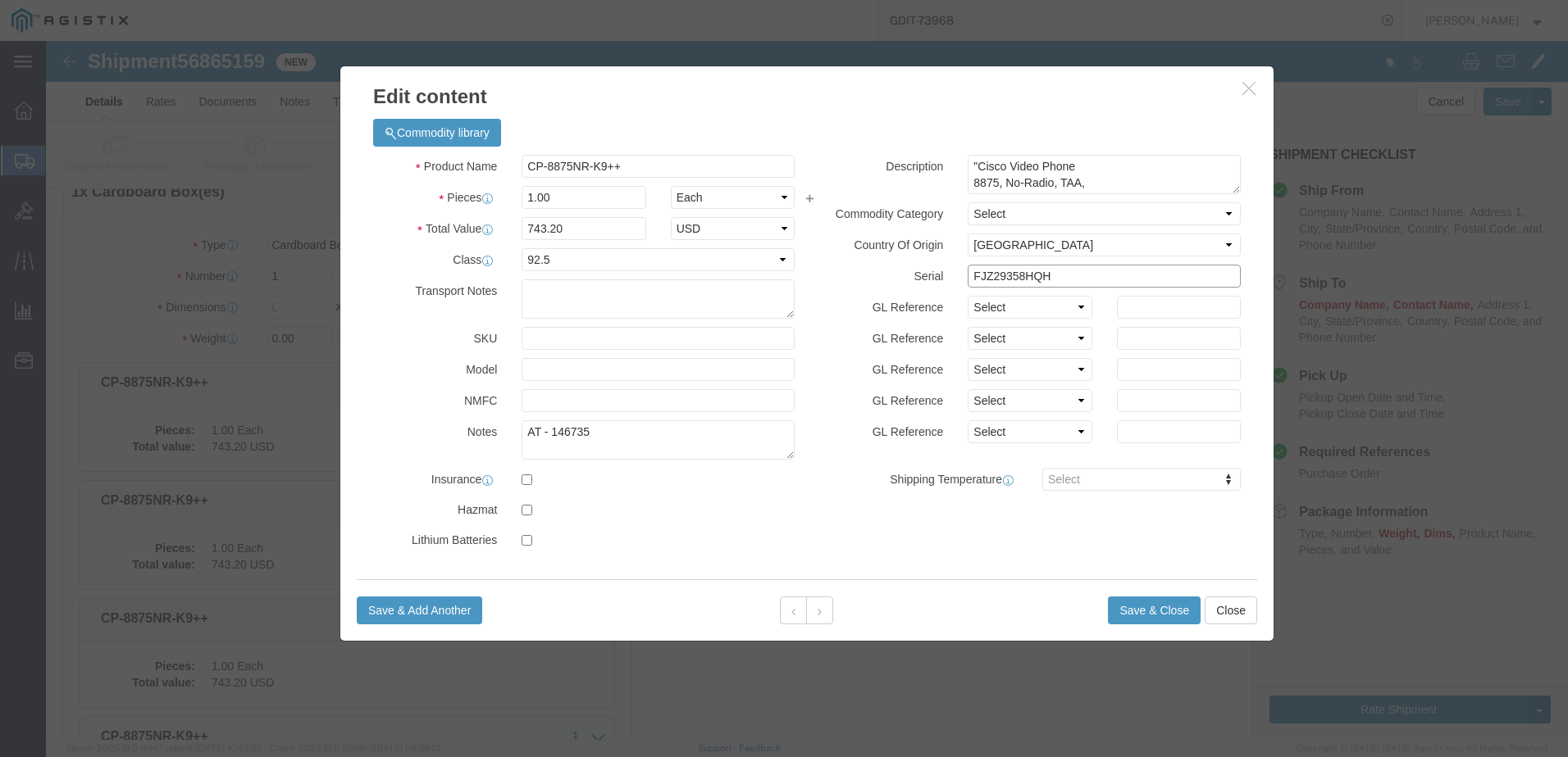
click input "FJZ29358HQH"
paste input "7X7"
type input "FJZ293587X7"
click button
click textarea "AT - 146734"
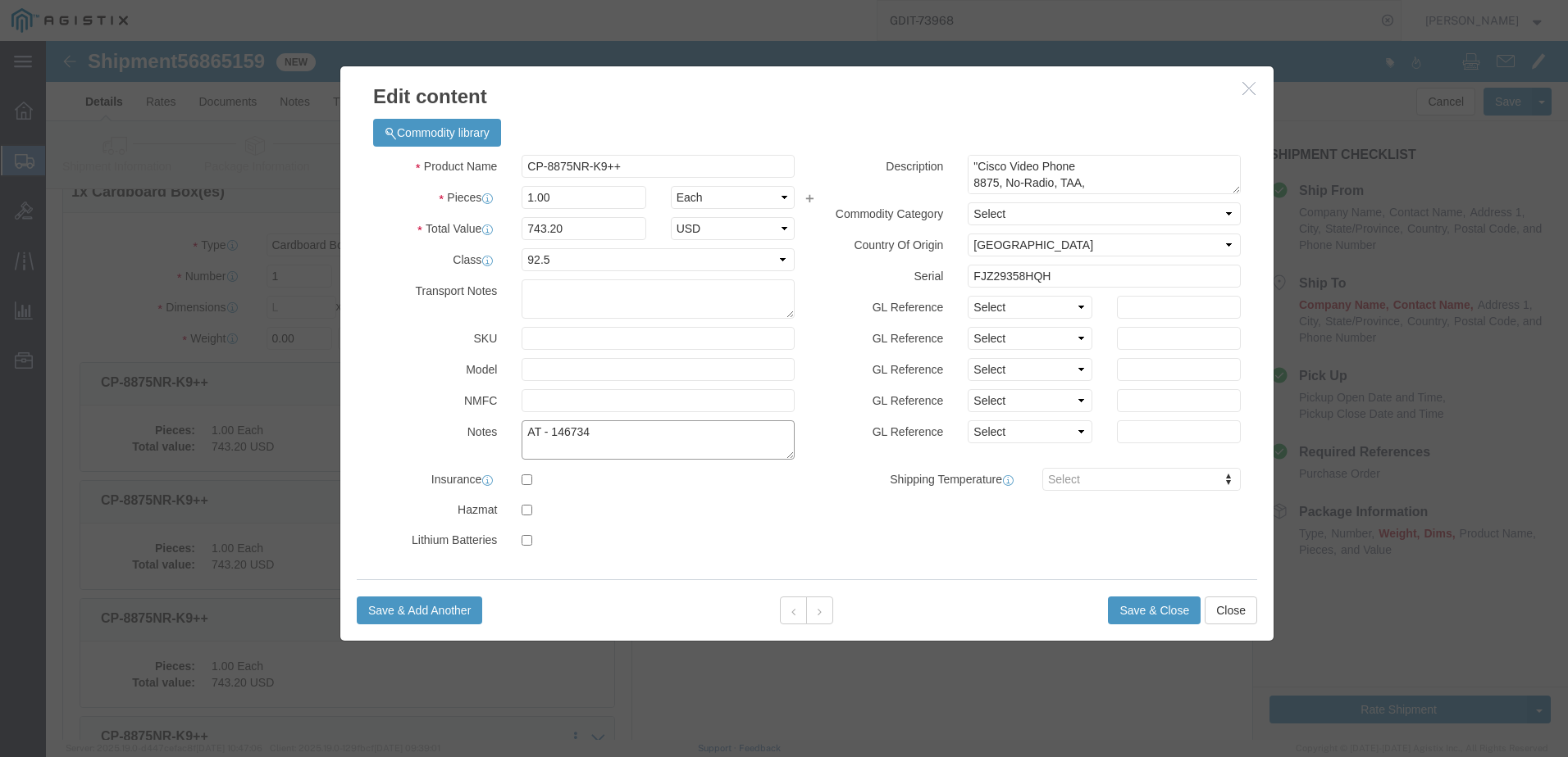
click textarea "AT - 146734"
paste textarea "6"
type textarea "AT - 146736"
click input "FJZ29358HQH"
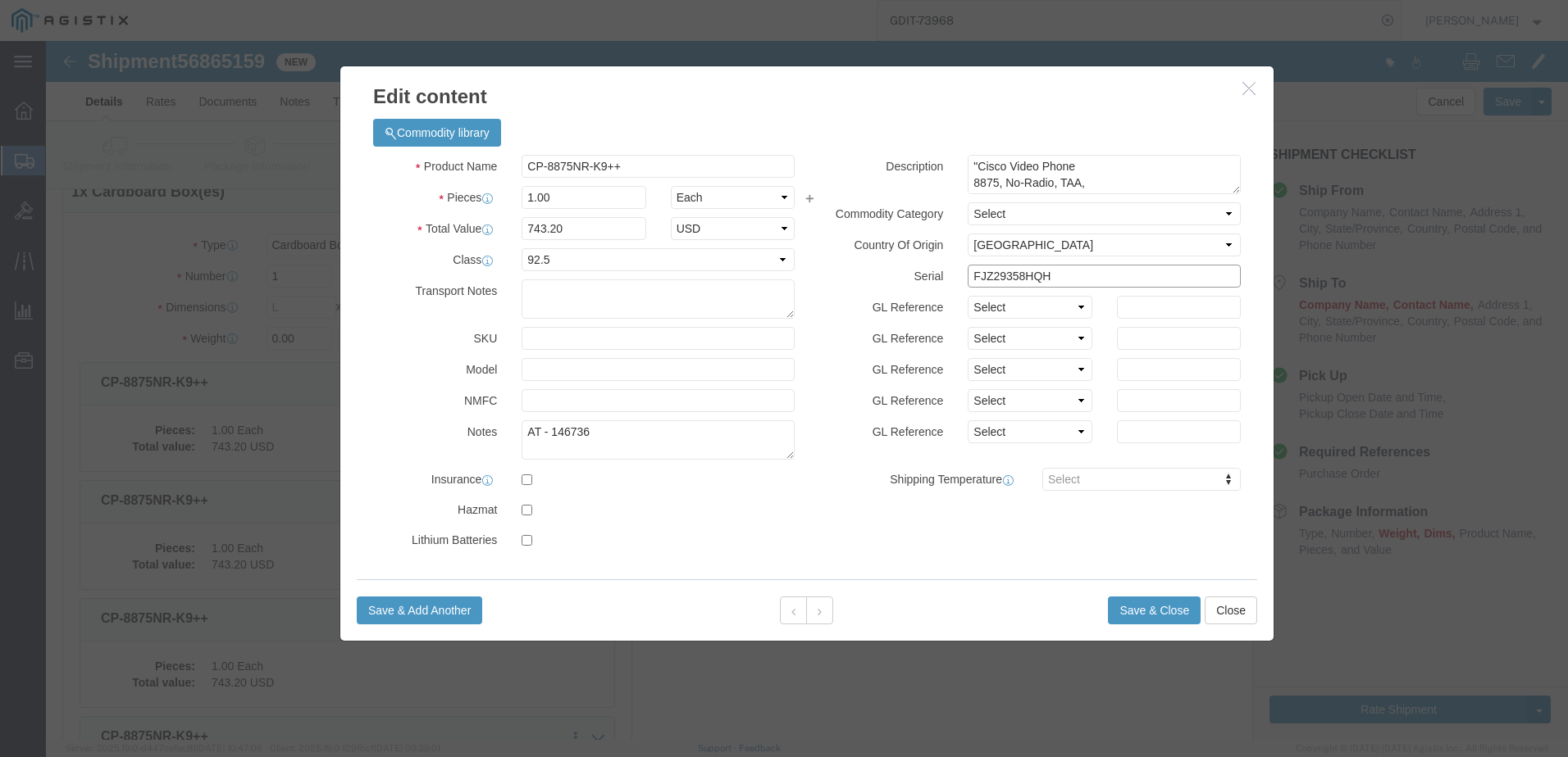
paste input "488K8"
type input "FJZ293488K8"
click button
click textarea "AT - 146734"
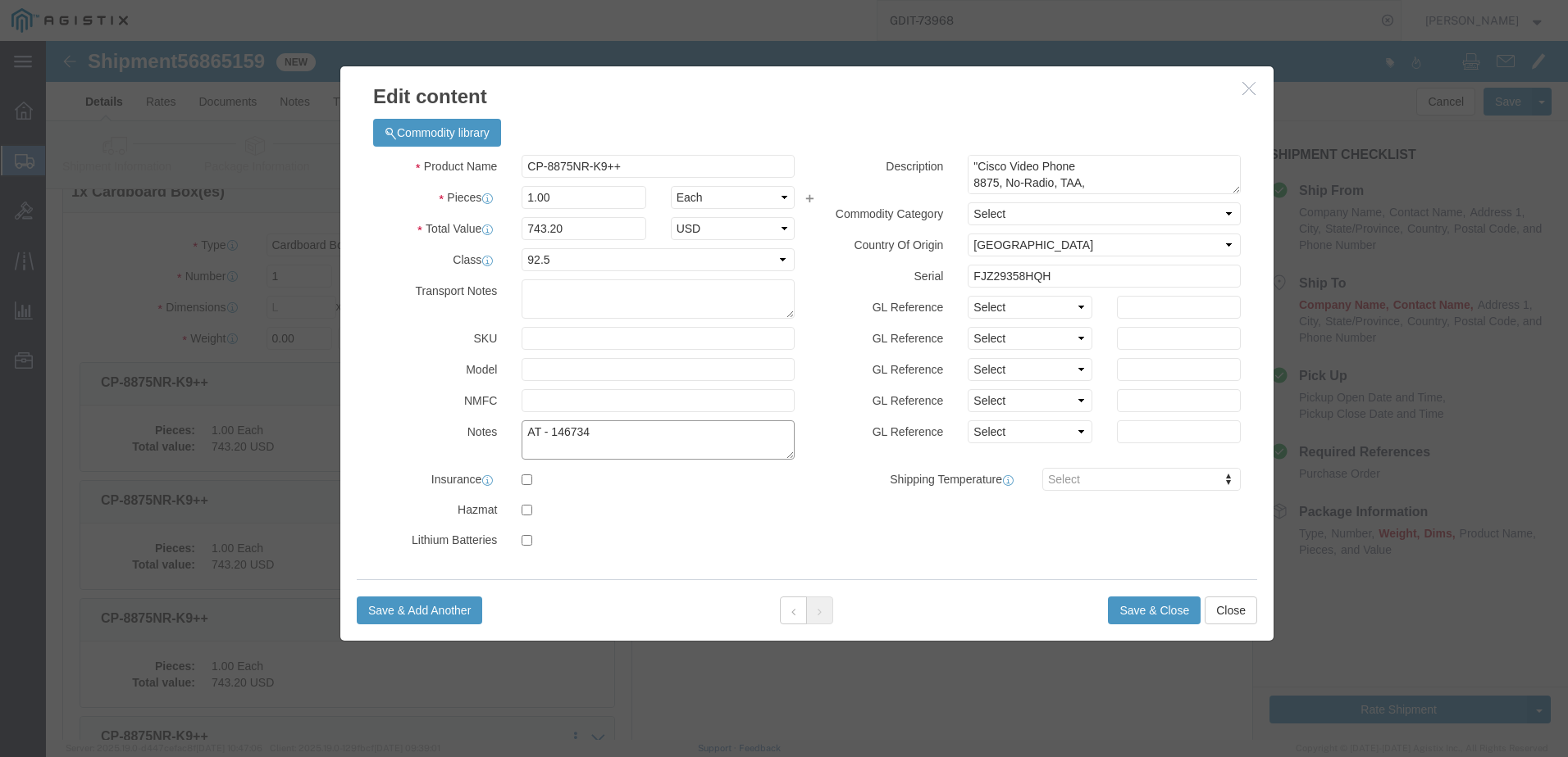
paste textarea "7"
type textarea "AT - 146737"
click input "FJZ29358HQH"
paste input "487H7"
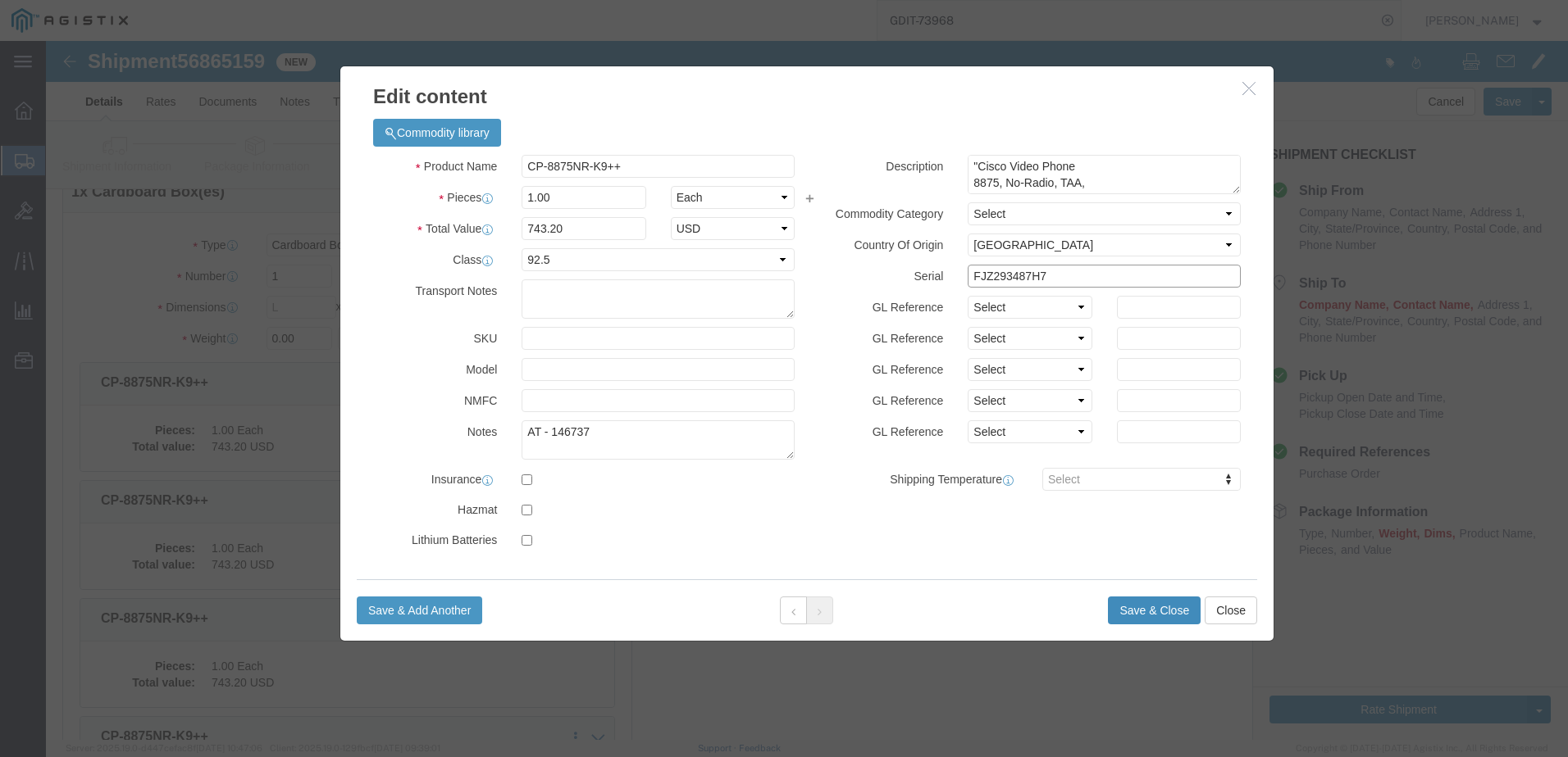
type input "FJZ293487H7"
click button "Save & Close"
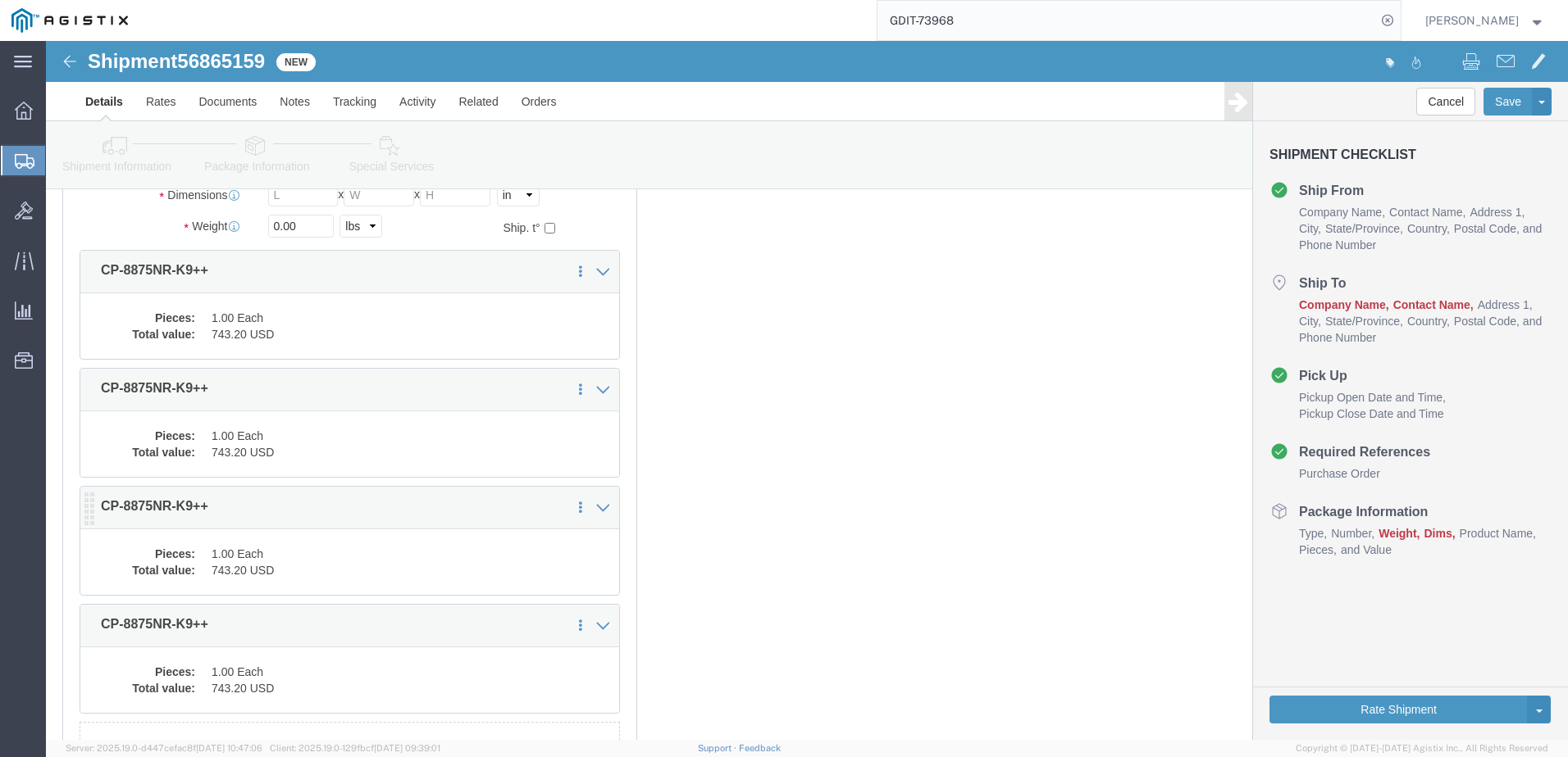
scroll to position [359, 0]
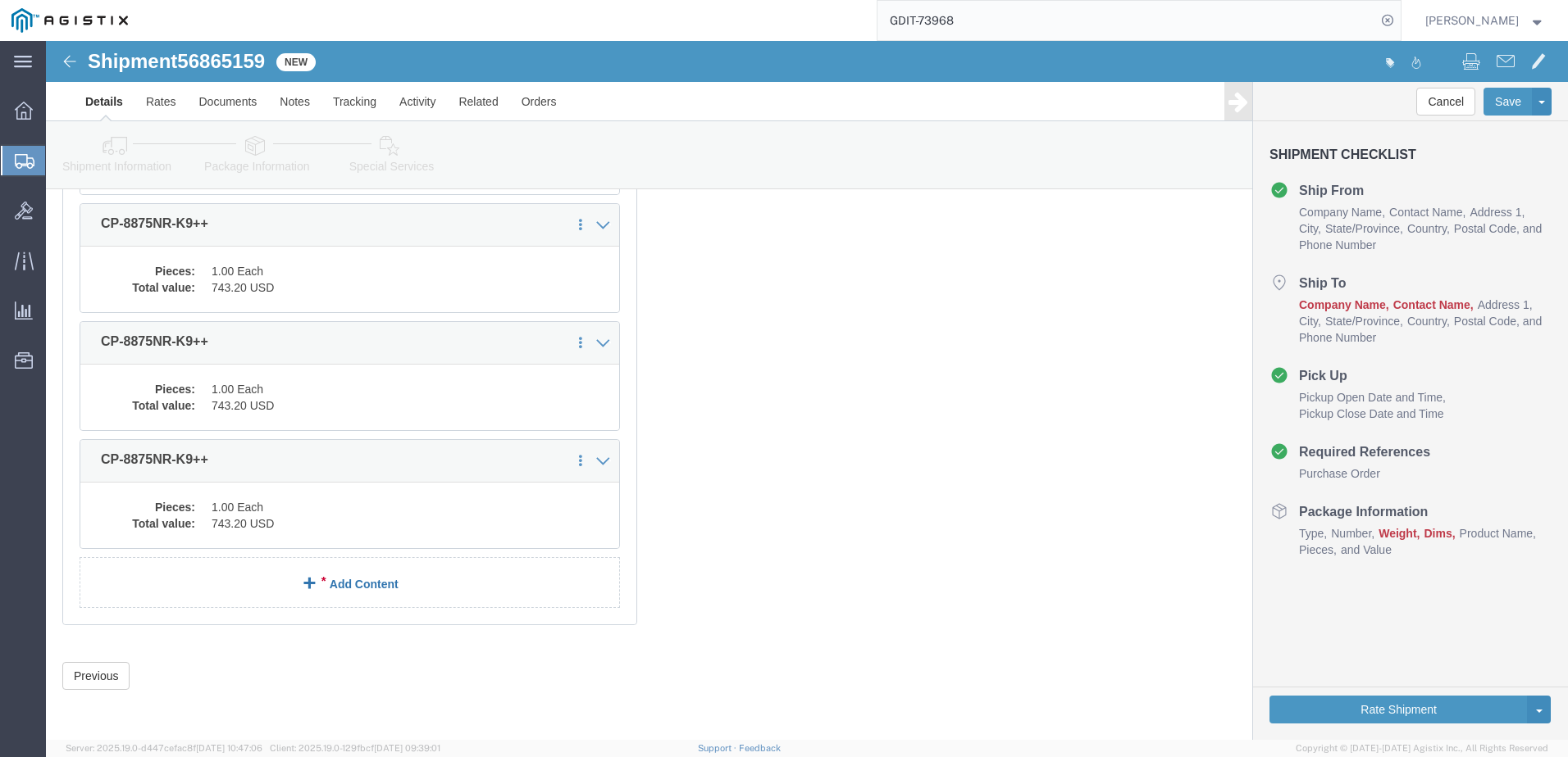
click link "Add Content"
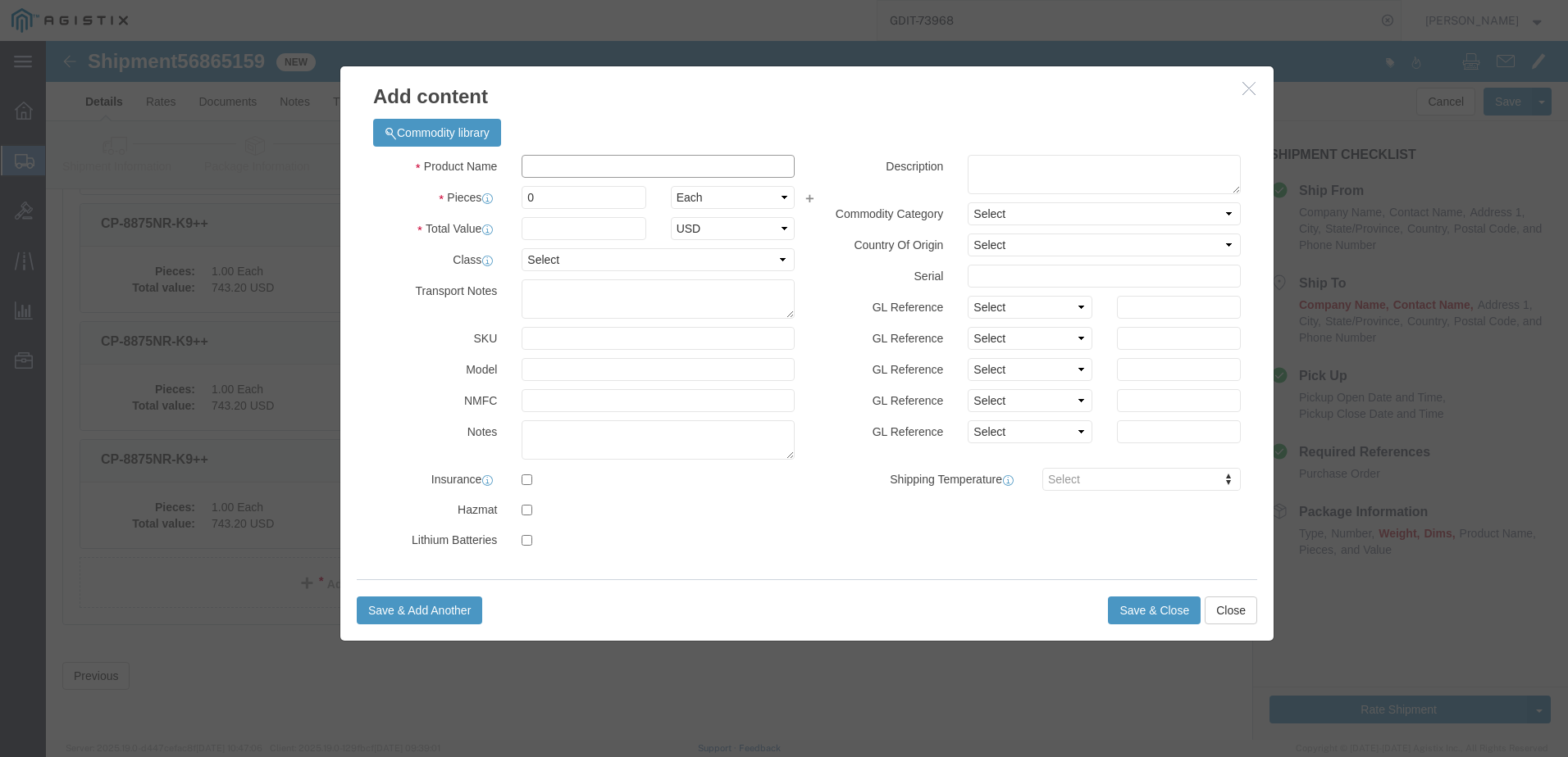
click input "text"
paste input "CP-PWR-CORD-NA="
type input "CP-PWR-CORD-NA="
click textarea
paste textarea ""Power Cord, [GEOGRAPHIC_DATA]""
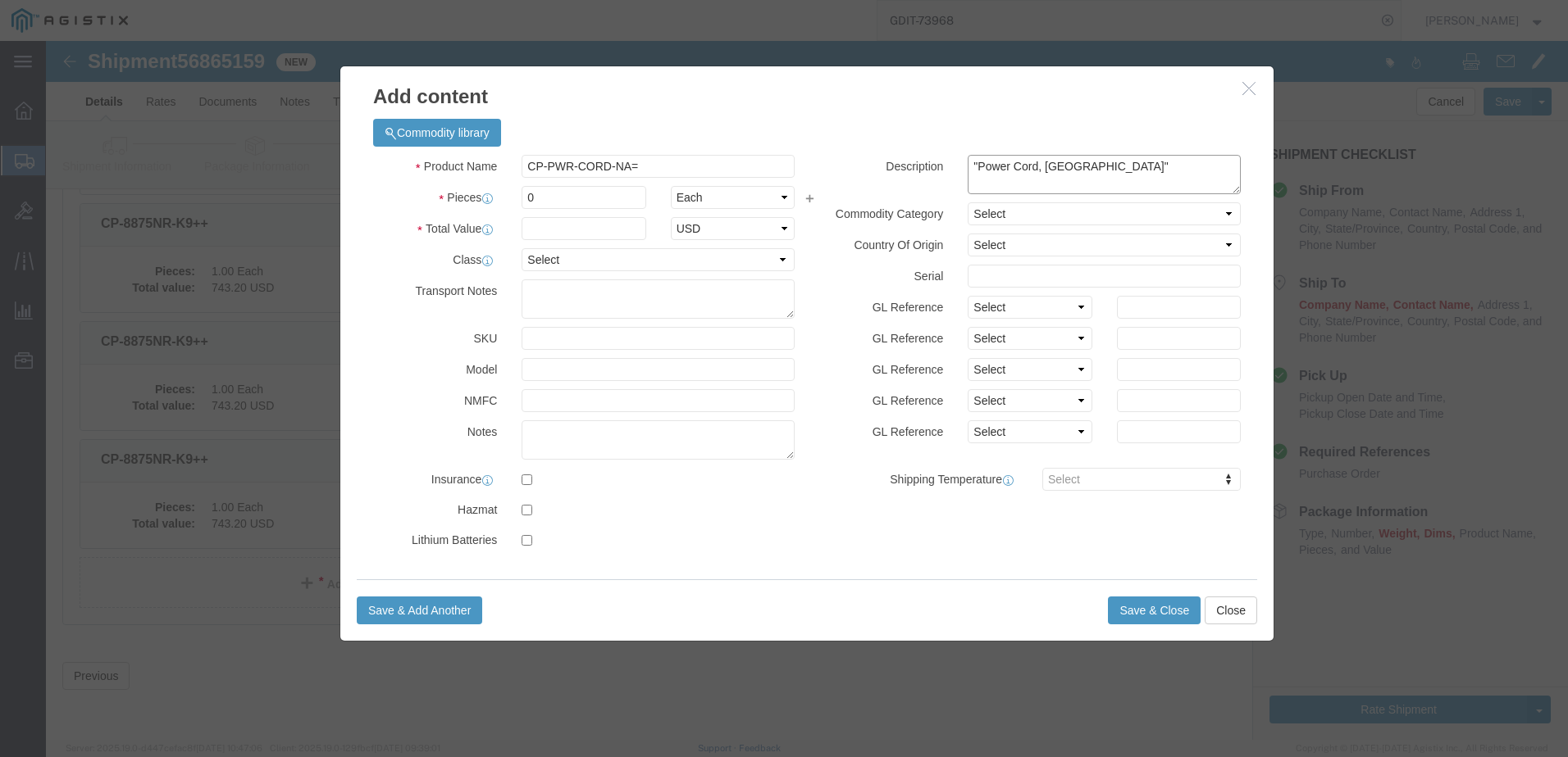
type textarea ""Power Cord, [GEOGRAPHIC_DATA]""
click input "0"
type input "4"
click input "text"
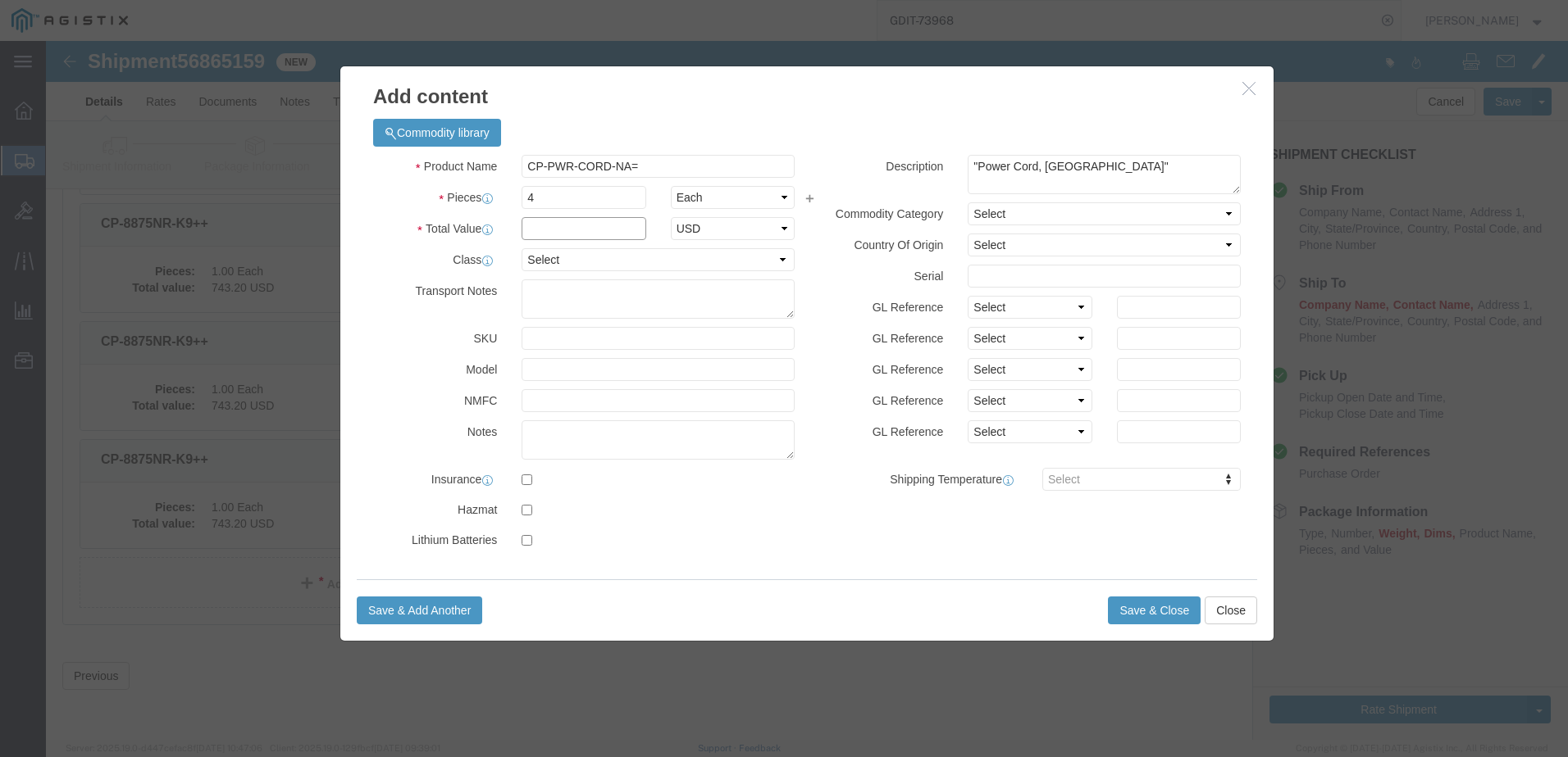
click input "text"
type input "21.28"
click select "Select 50 55 60 65 70 85 92.5 100 125 175 250 300 400"
select select "92.5"
click select "Select 50 55 60 65 70 85 92.5 100 125 175 250 300 400"
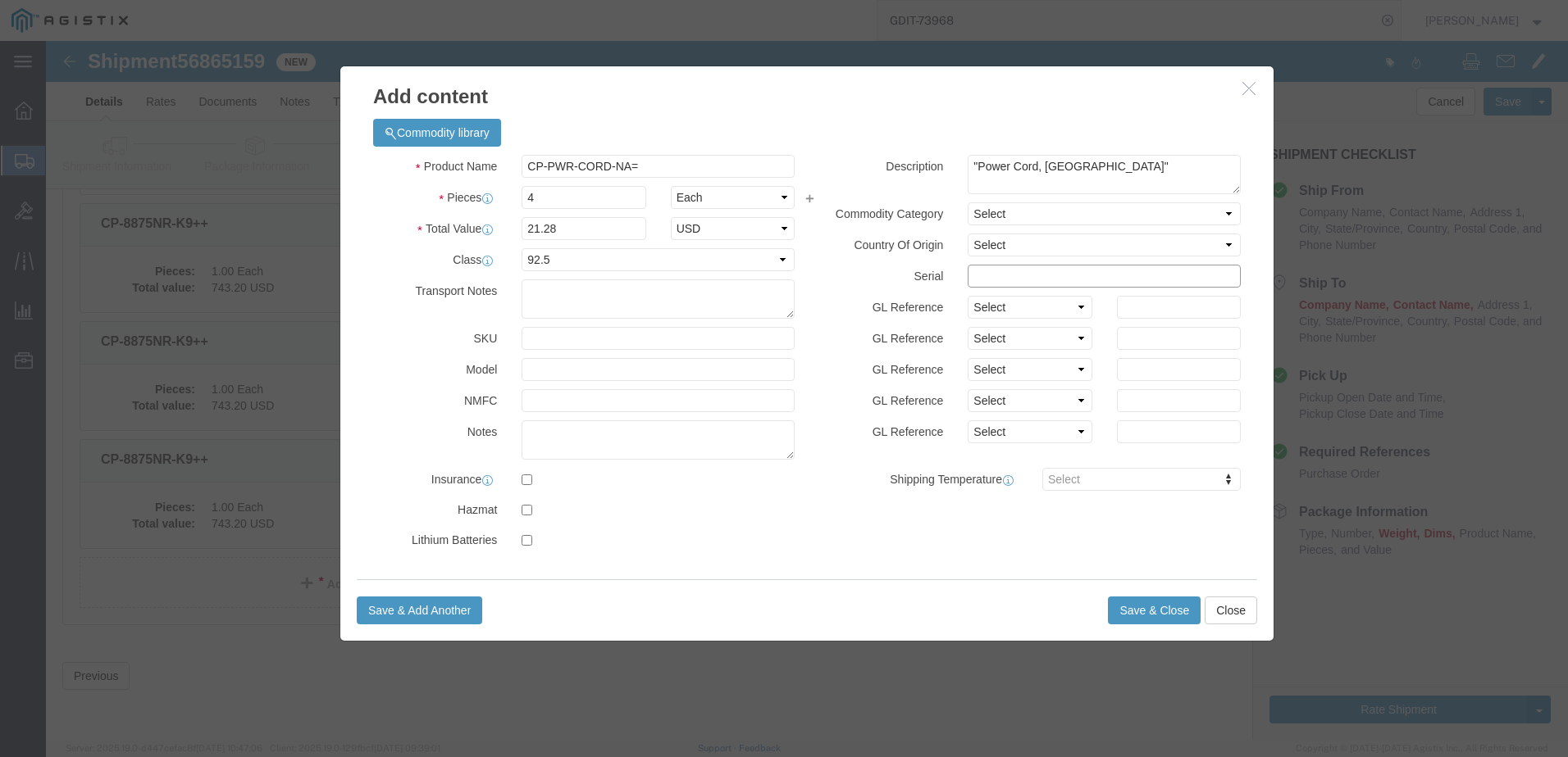
click input "text"
click select "Select [GEOGRAPHIC_DATA] [GEOGRAPHIC_DATA] [GEOGRAPHIC_DATA] [GEOGRAPHIC_DATA] …"
select select "US"
click select "Select [GEOGRAPHIC_DATA] [GEOGRAPHIC_DATA] [GEOGRAPHIC_DATA] [GEOGRAPHIC_DATA] …"
click button "Save & Close"
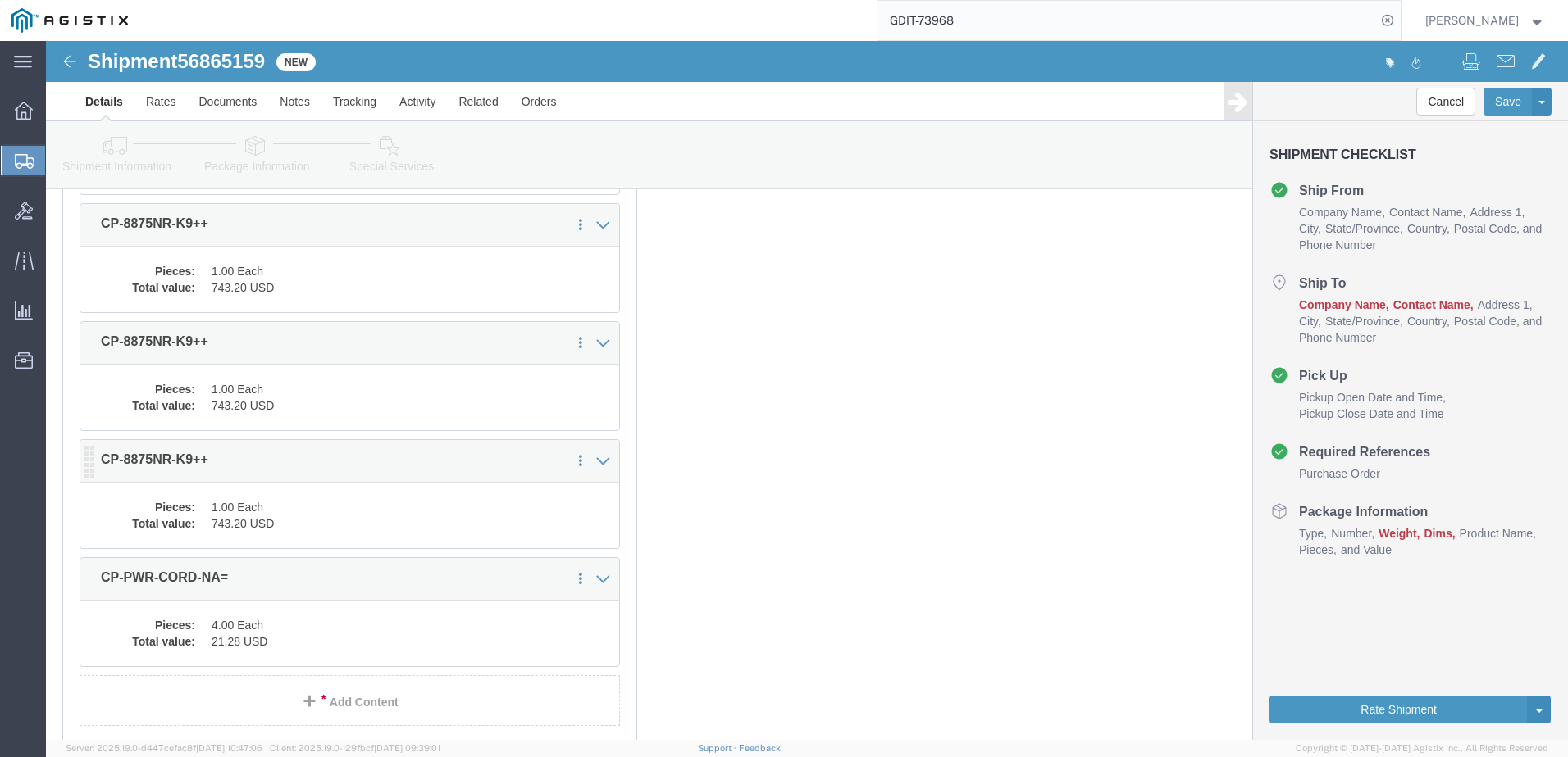
scroll to position [477, 0]
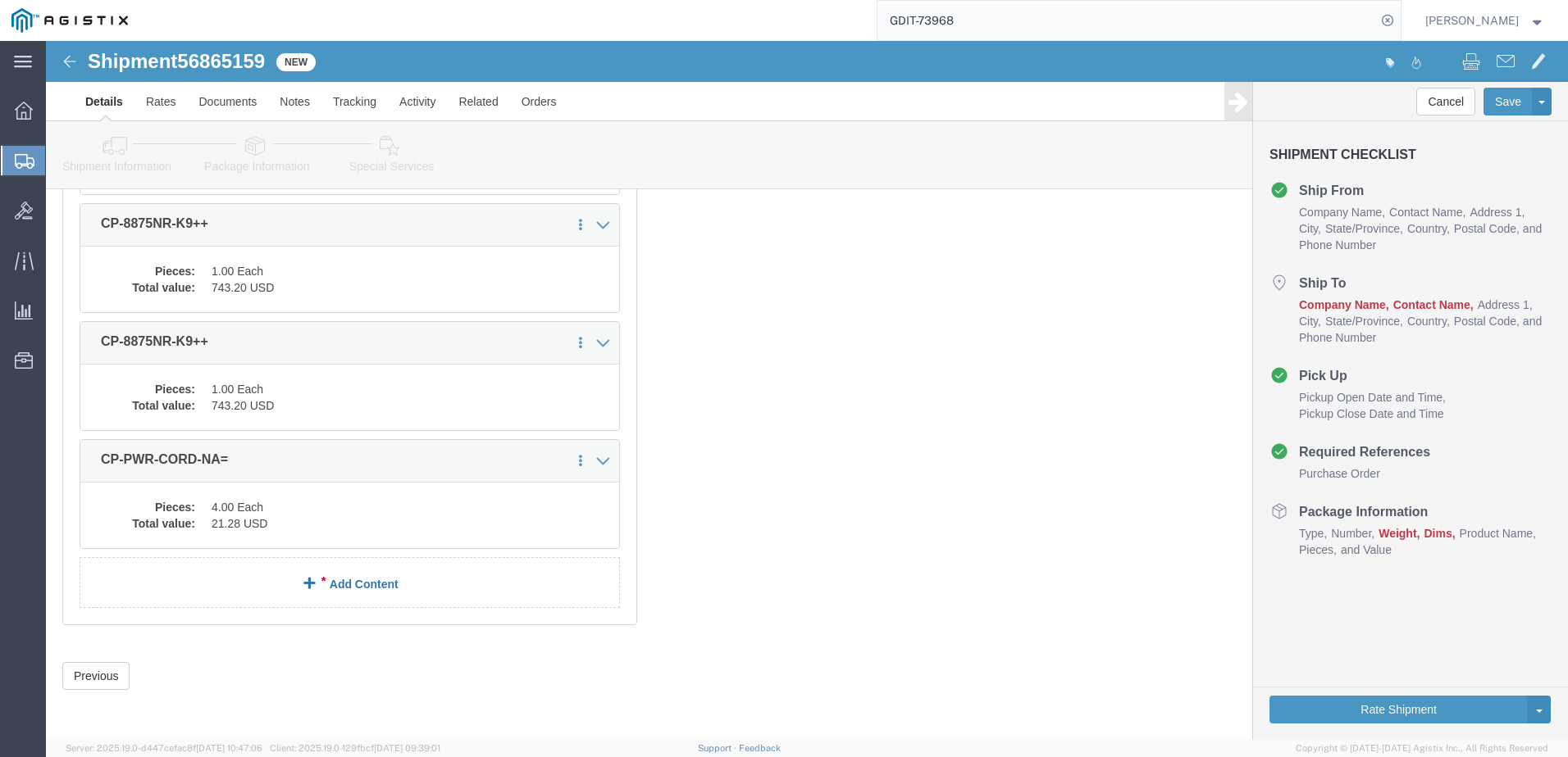
click link "Add Content"
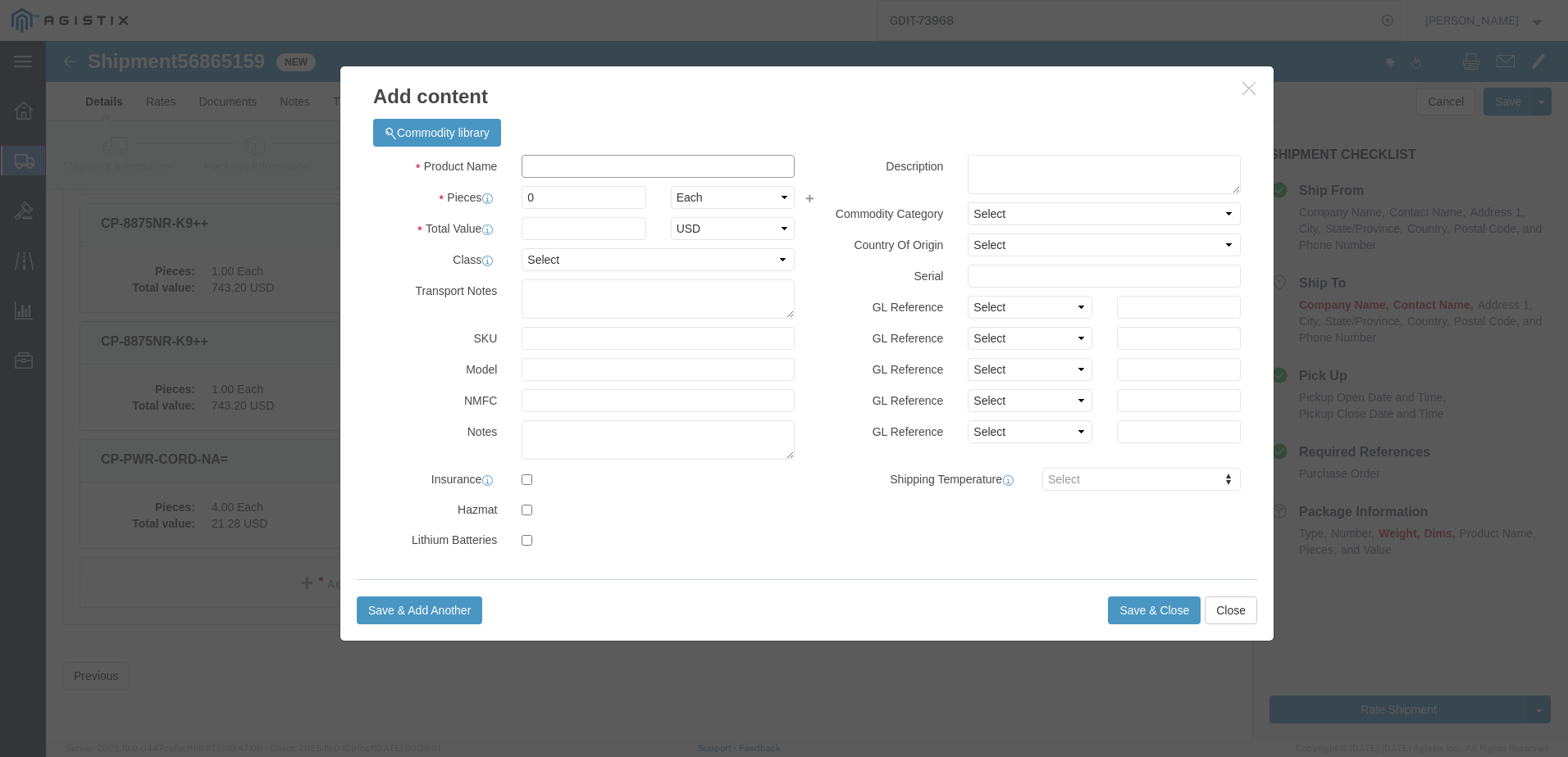
click input "text"
paste input "CP-PWR-CUBE-4="
type input "CP-PWR-CUBE-4="
click div "Product Name CP-PWR-CUBE-4= Pieces 0 Select Bag Barrels 100Board Feet Bottle Bo…"
click input "0"
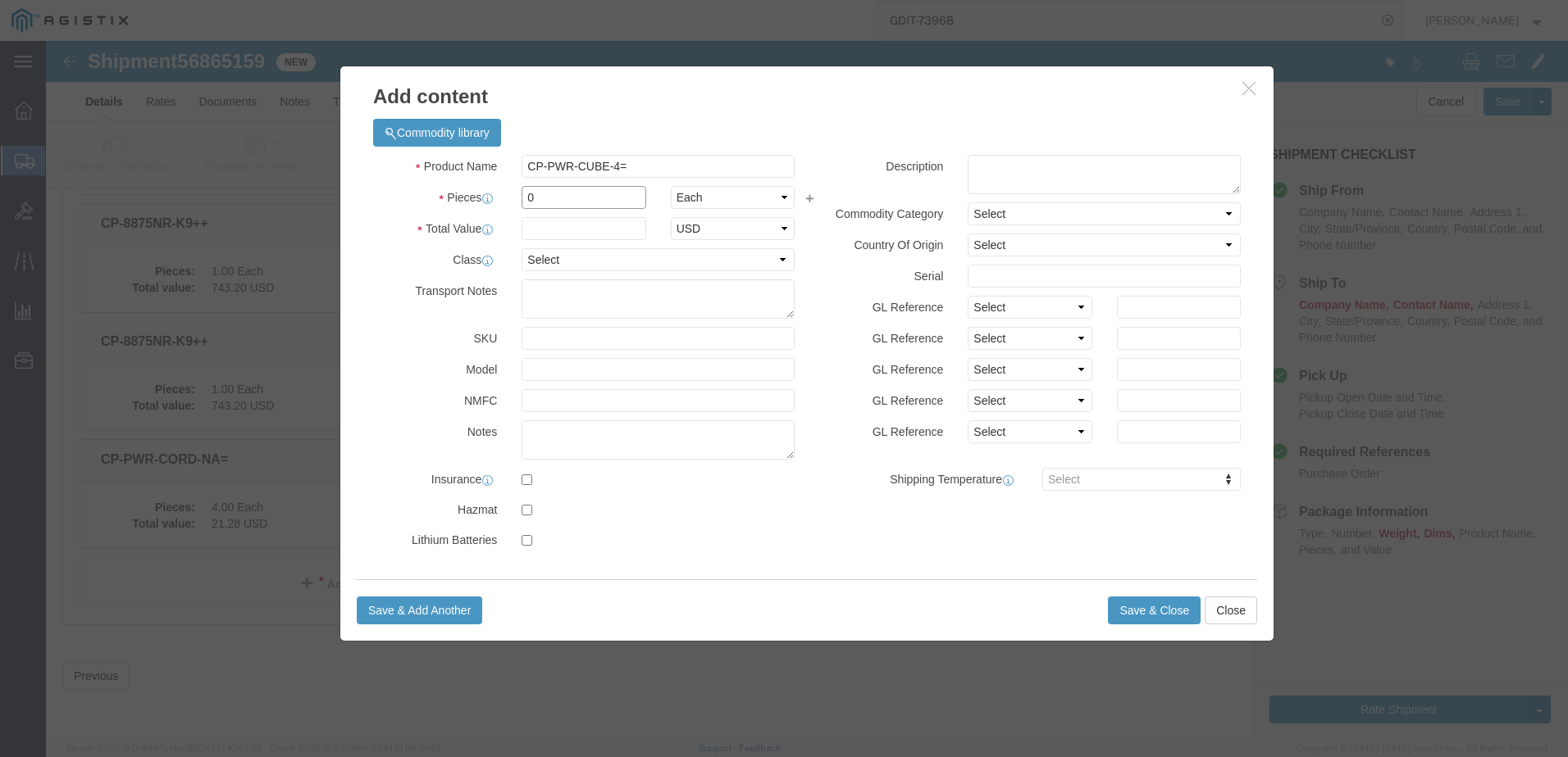
click input "0"
type input "4"
click input "text"
type input "160.60"
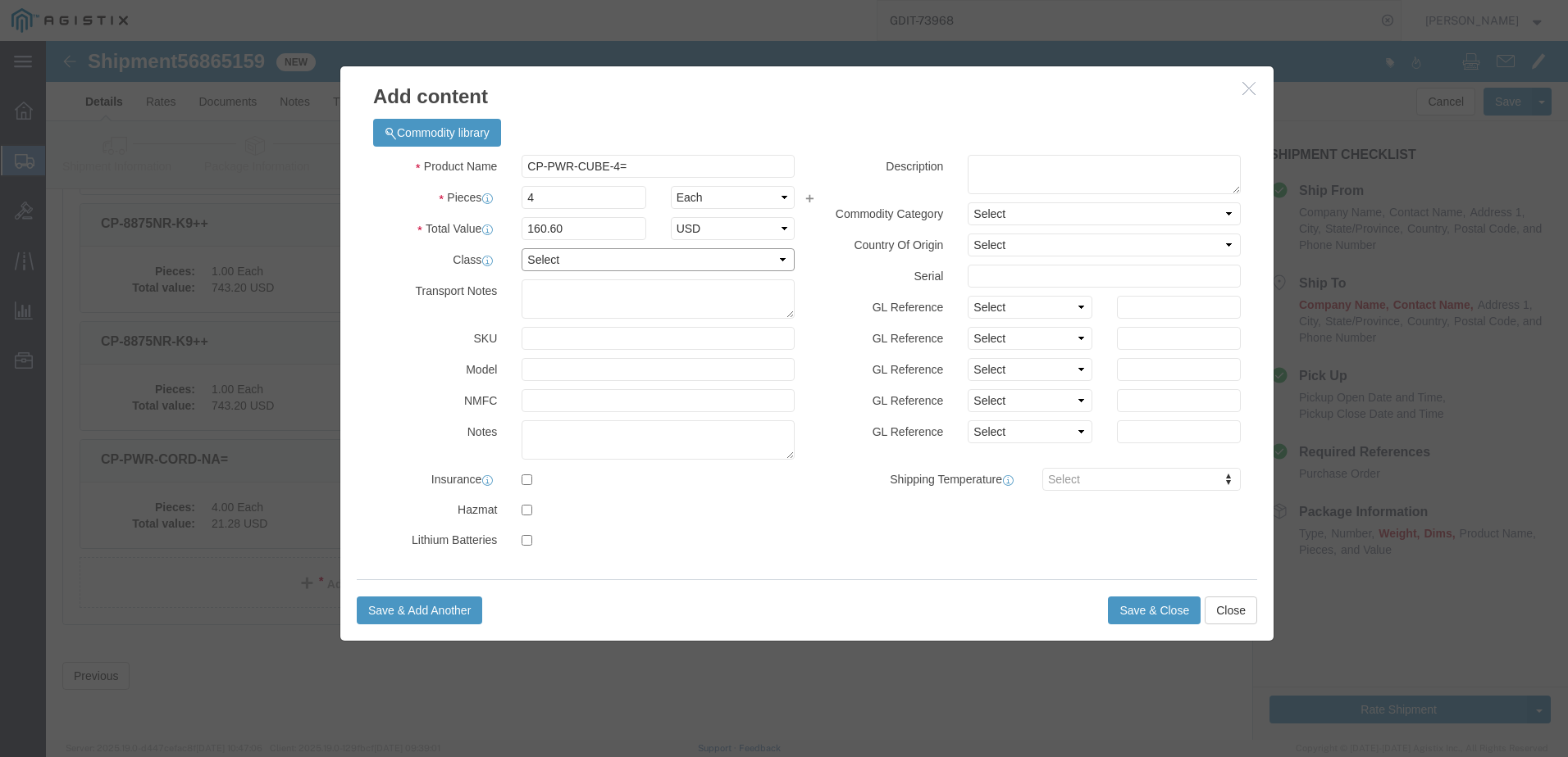
click select "Select 50 55 60 65 70 85 92.5 100 125 175 250 300 400"
select select "92.5"
click select "Select 50 55 60 65 70 85 92.5 100 125 175 250 300 400"
click textarea
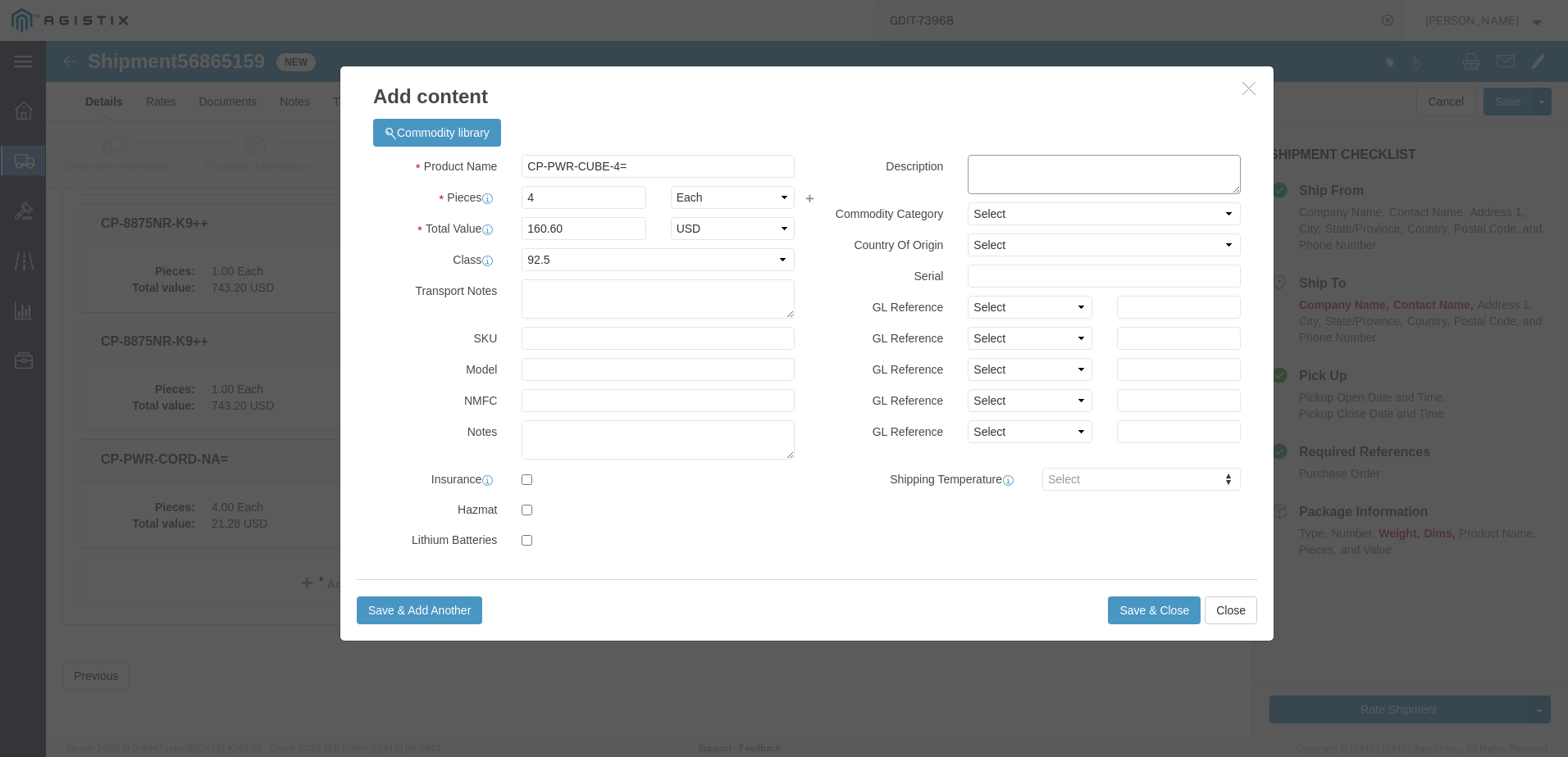
paste textarea ""Phone power transformer for the 8800 phone series""
type textarea ""Phone power transformer for the 8800 phone series""
click select "Select [GEOGRAPHIC_DATA] [GEOGRAPHIC_DATA] [GEOGRAPHIC_DATA] [GEOGRAPHIC_DATA] …"
select select "US"
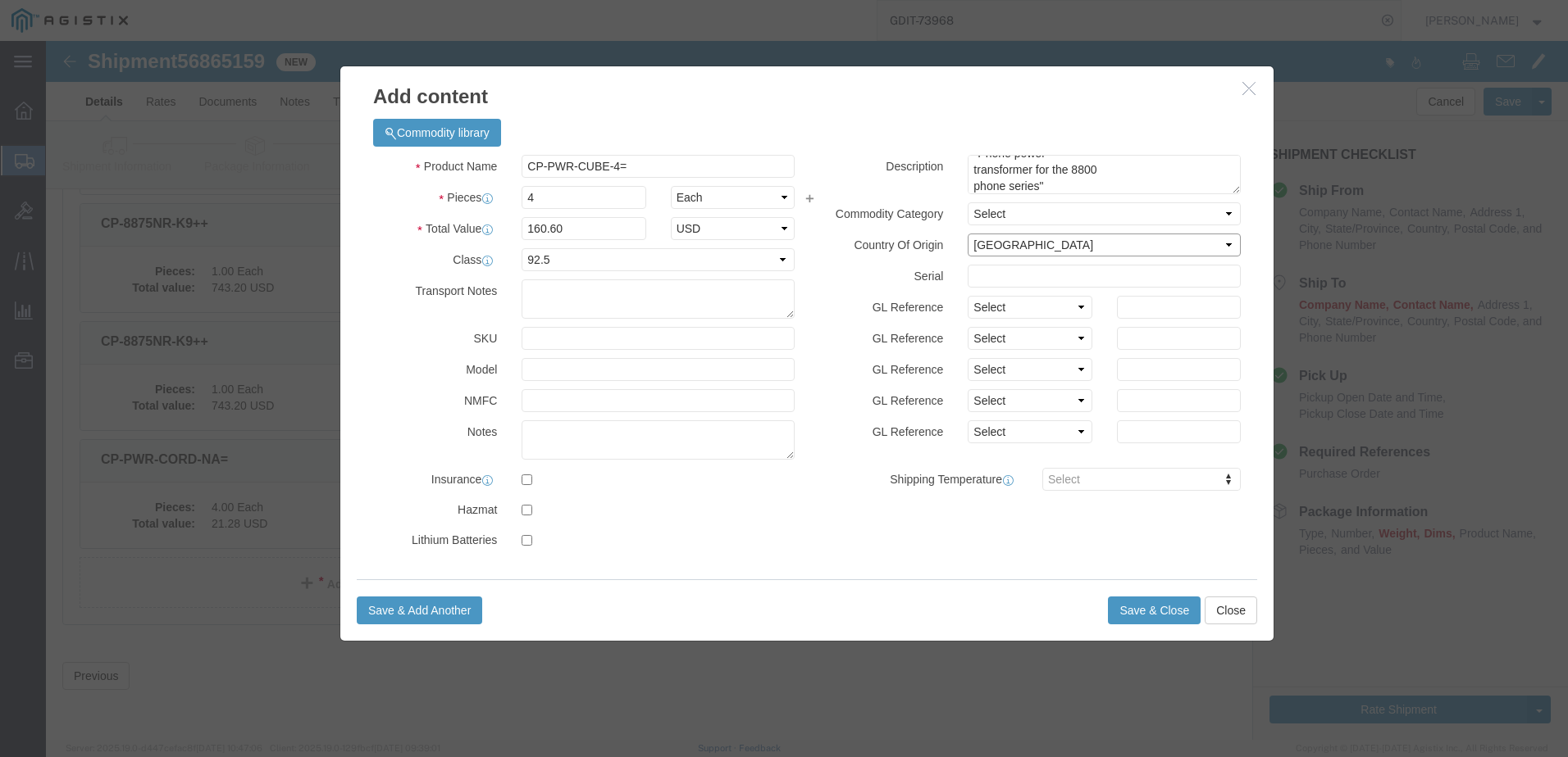
click select "Select [GEOGRAPHIC_DATA] [GEOGRAPHIC_DATA] [GEOGRAPHIC_DATA] [GEOGRAPHIC_DATA] …"
click button "Save & Close"
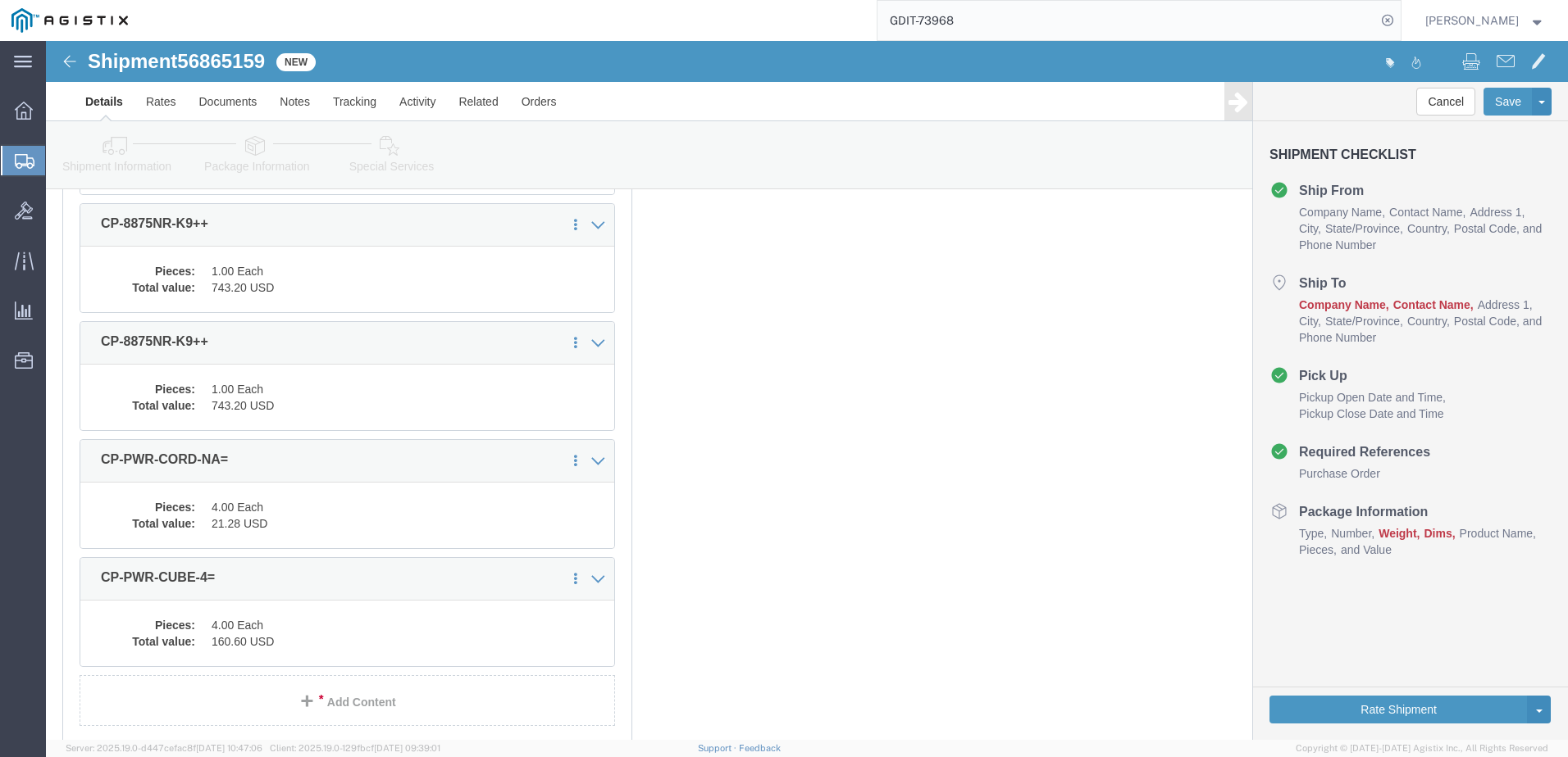
scroll to position [500, 0]
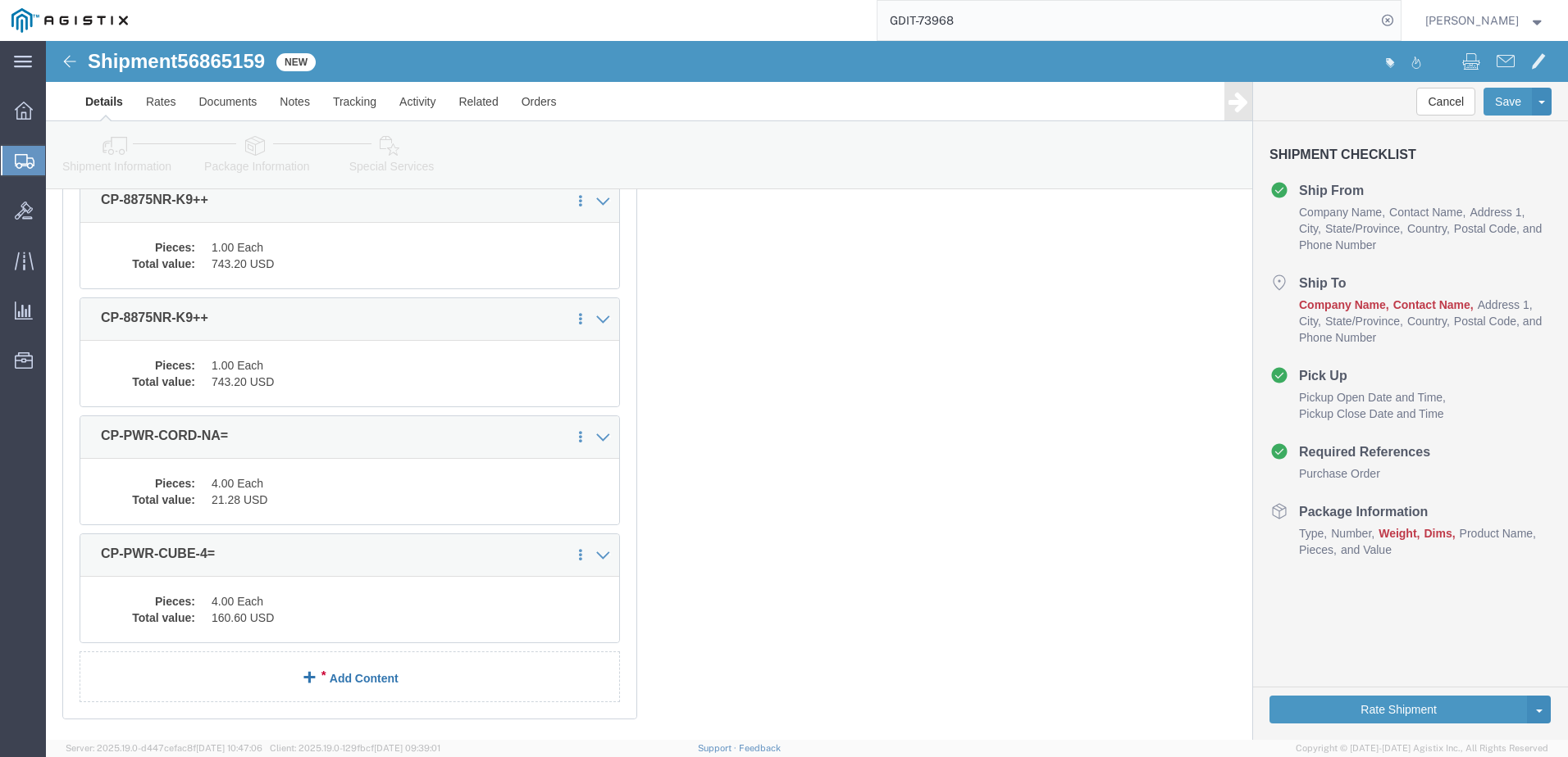
click link "Add Content"
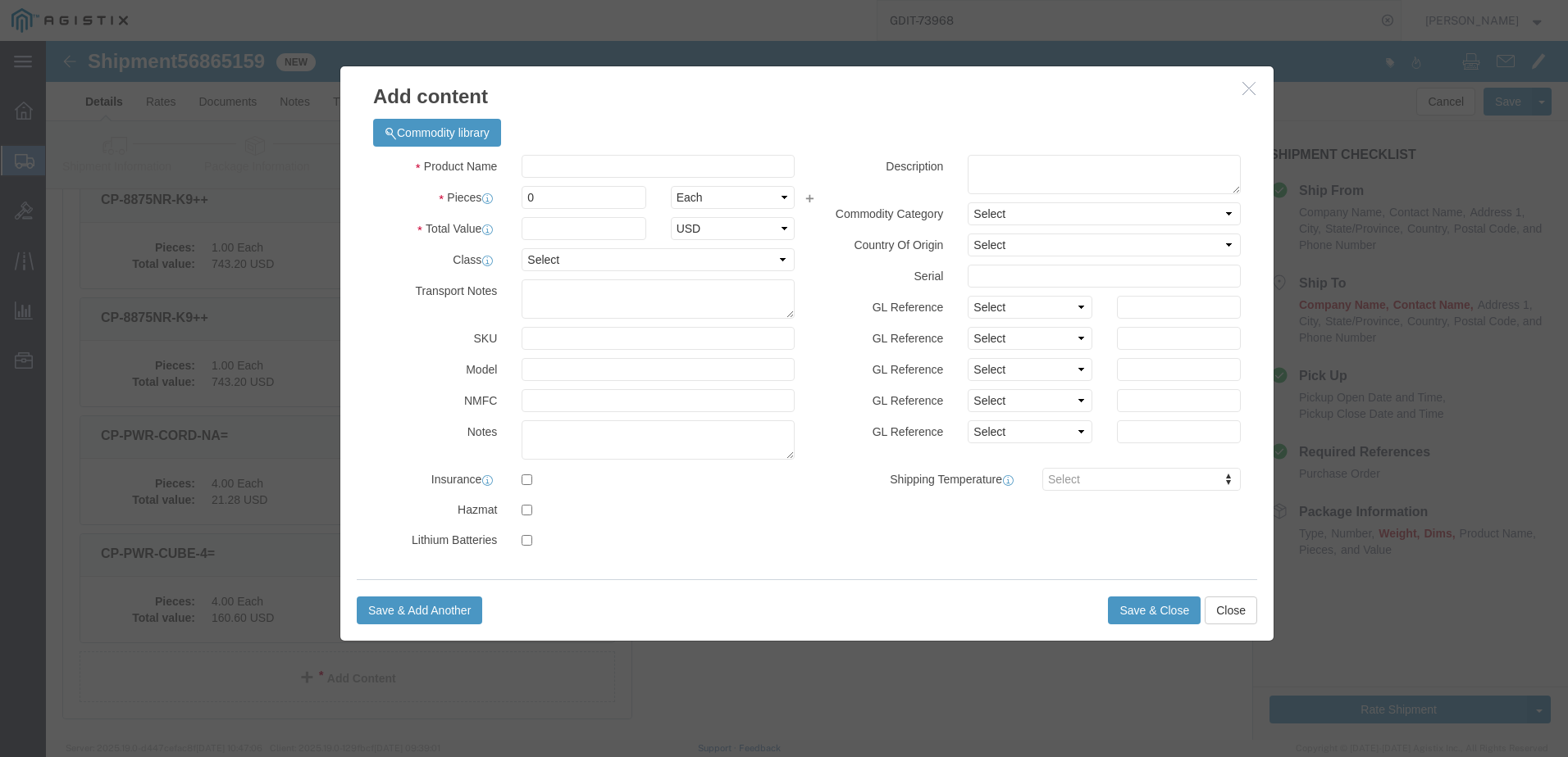
click div "Commodity library"
click input "text"
paste input "CS-DESK-NR-K9++"
type input "CS-DESK-NR-K9++"
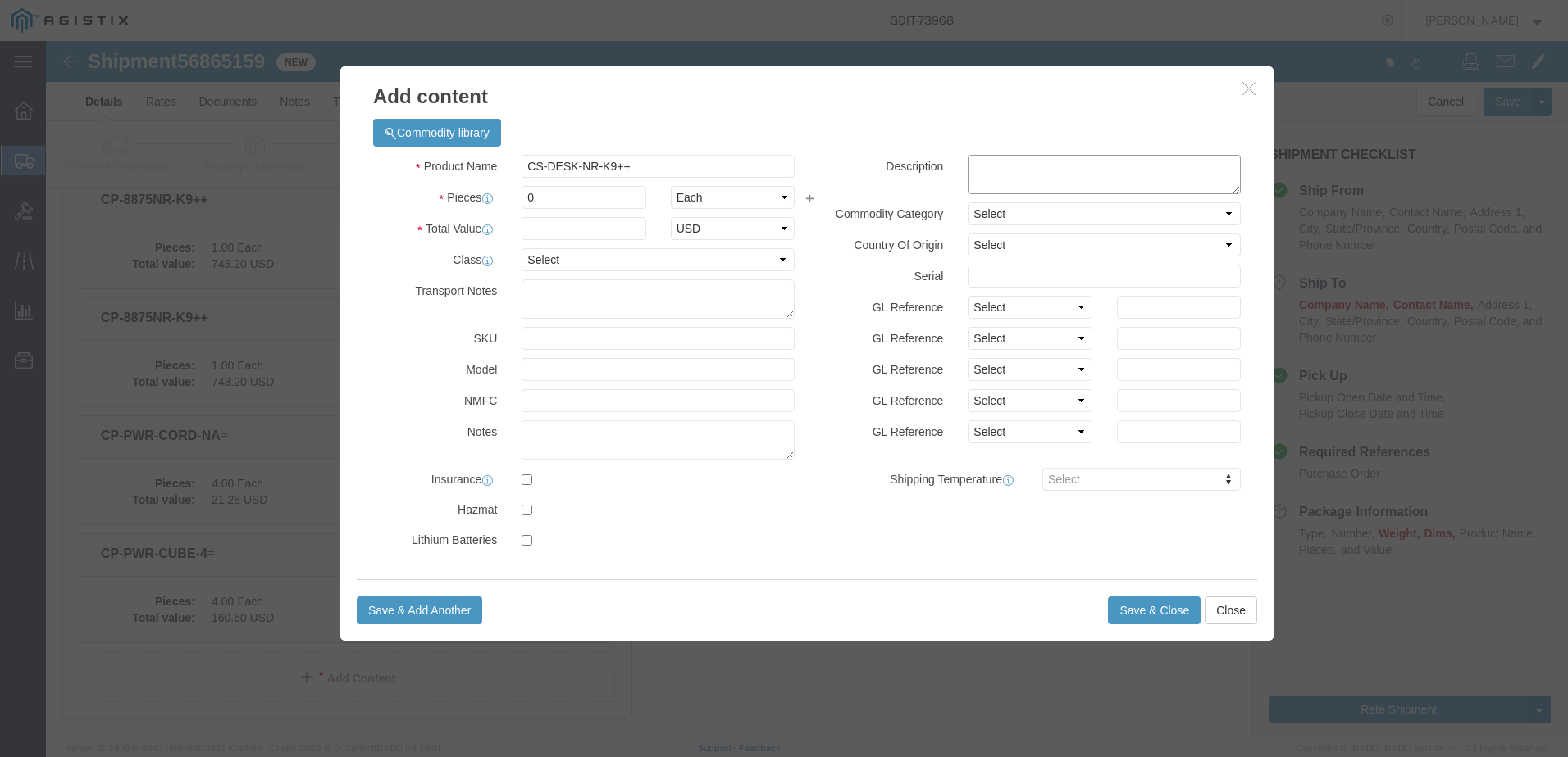
click textarea
paste textarea ""Cisco Desk, [PERSON_NAME], TAA, First Light (White)""
type textarea ""Cisco Desk, [PERSON_NAME], TAA, First Light (White)""
click textarea
paste textarea "146694"
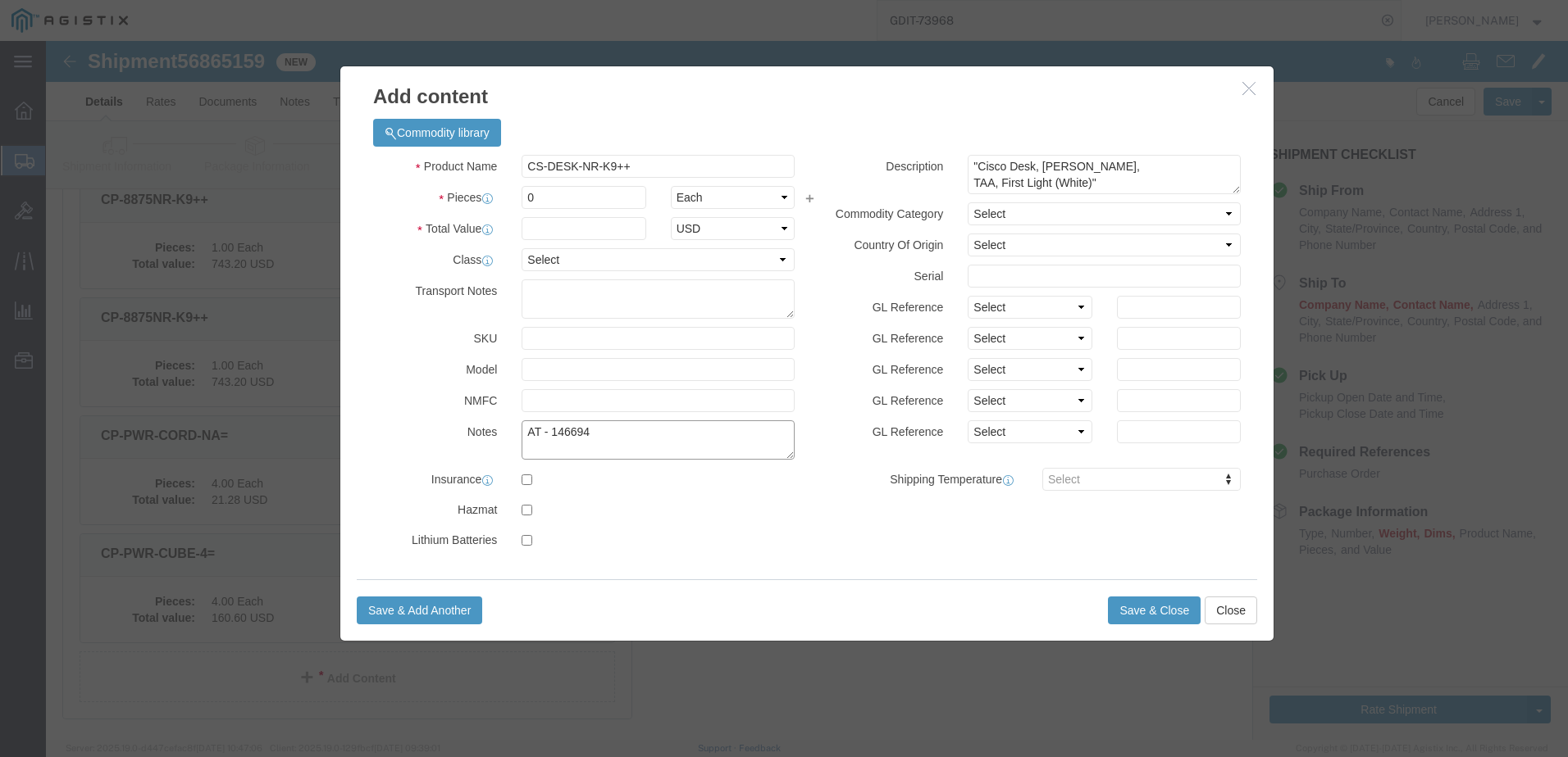
type textarea "AT - 146694"
click input "text"
paste input "FOC2922J71G"
type input "FOC2922J71G"
click select "Select [GEOGRAPHIC_DATA] [GEOGRAPHIC_DATA] [GEOGRAPHIC_DATA] [GEOGRAPHIC_DATA] …"
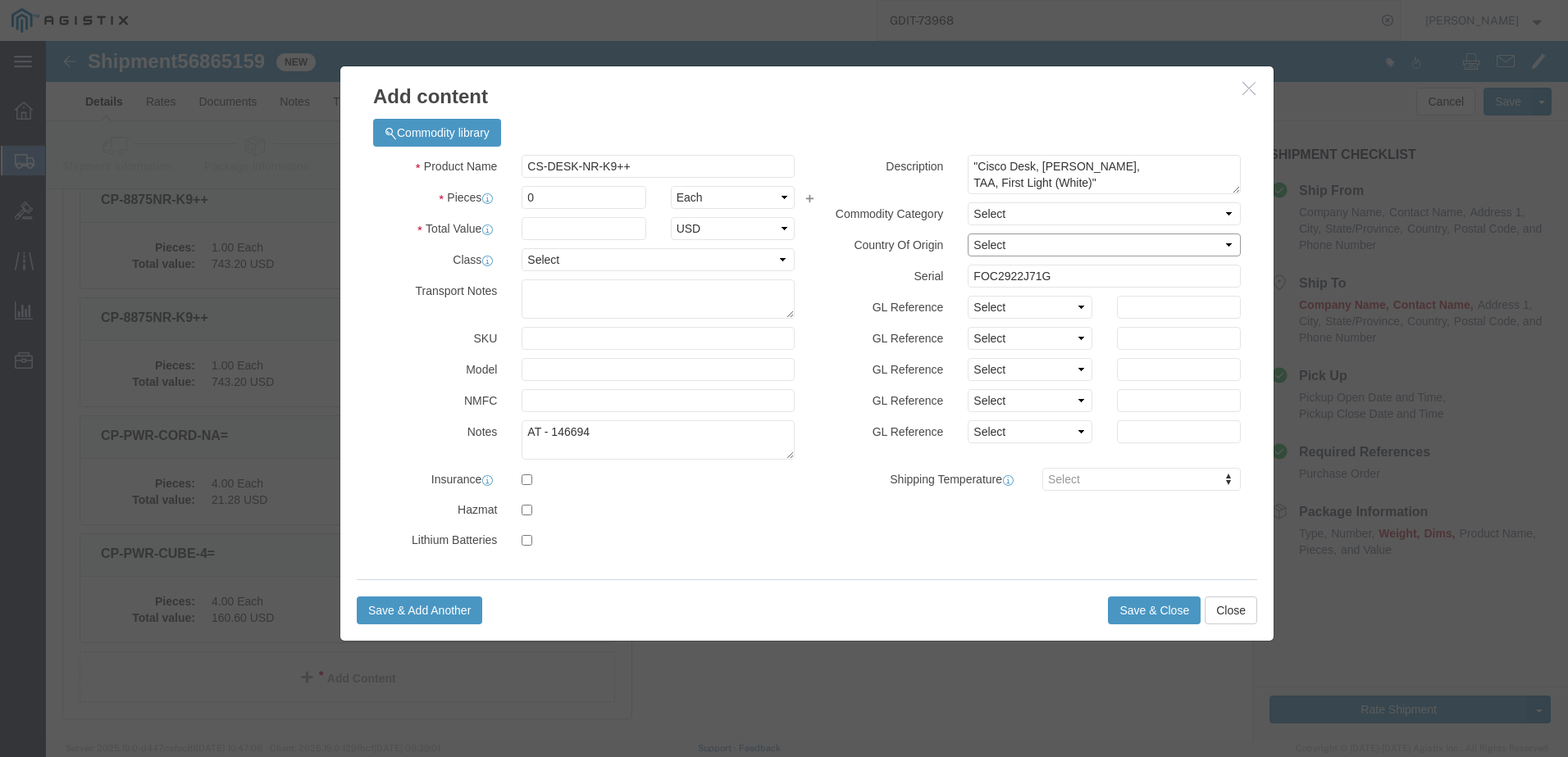
select select "US"
click select "Select [GEOGRAPHIC_DATA] [GEOGRAPHIC_DATA] [GEOGRAPHIC_DATA] [GEOGRAPHIC_DATA] …"
click input "0"
type input "1"
type input "3433.28"
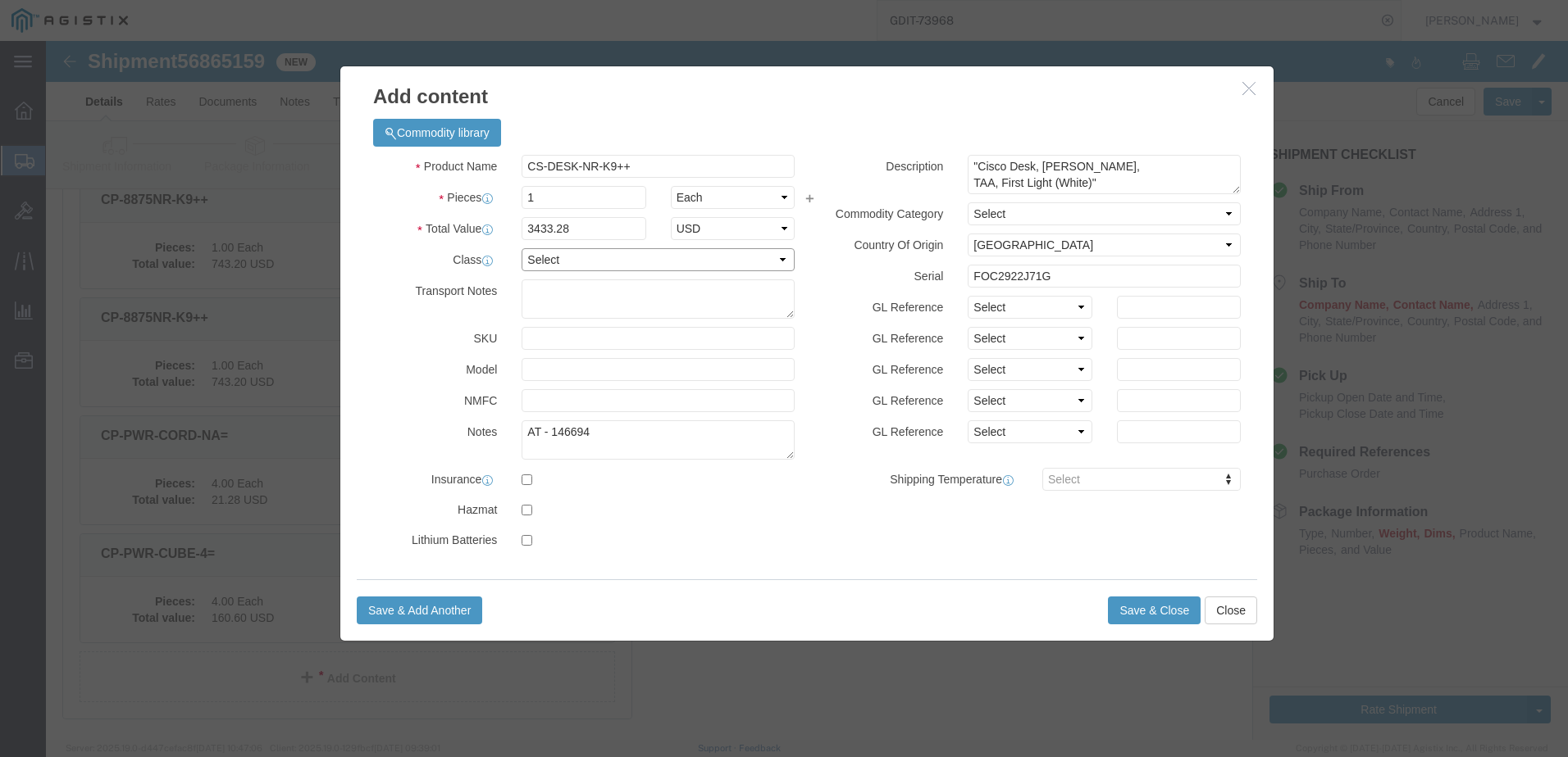
drag, startPoint x: 536, startPoint y: 209, endPoint x: 536, endPoint y: 227, distance: 18.0
click select "Select 50 55 60 65 70 85 92.5 100 125 175 250 300 400"
drag, startPoint x: 525, startPoint y: 209, endPoint x: 524, endPoint y: 230, distance: 21.0
click select "Select 50 55 60 65 70 85 92.5 100 125 175 250 300 400"
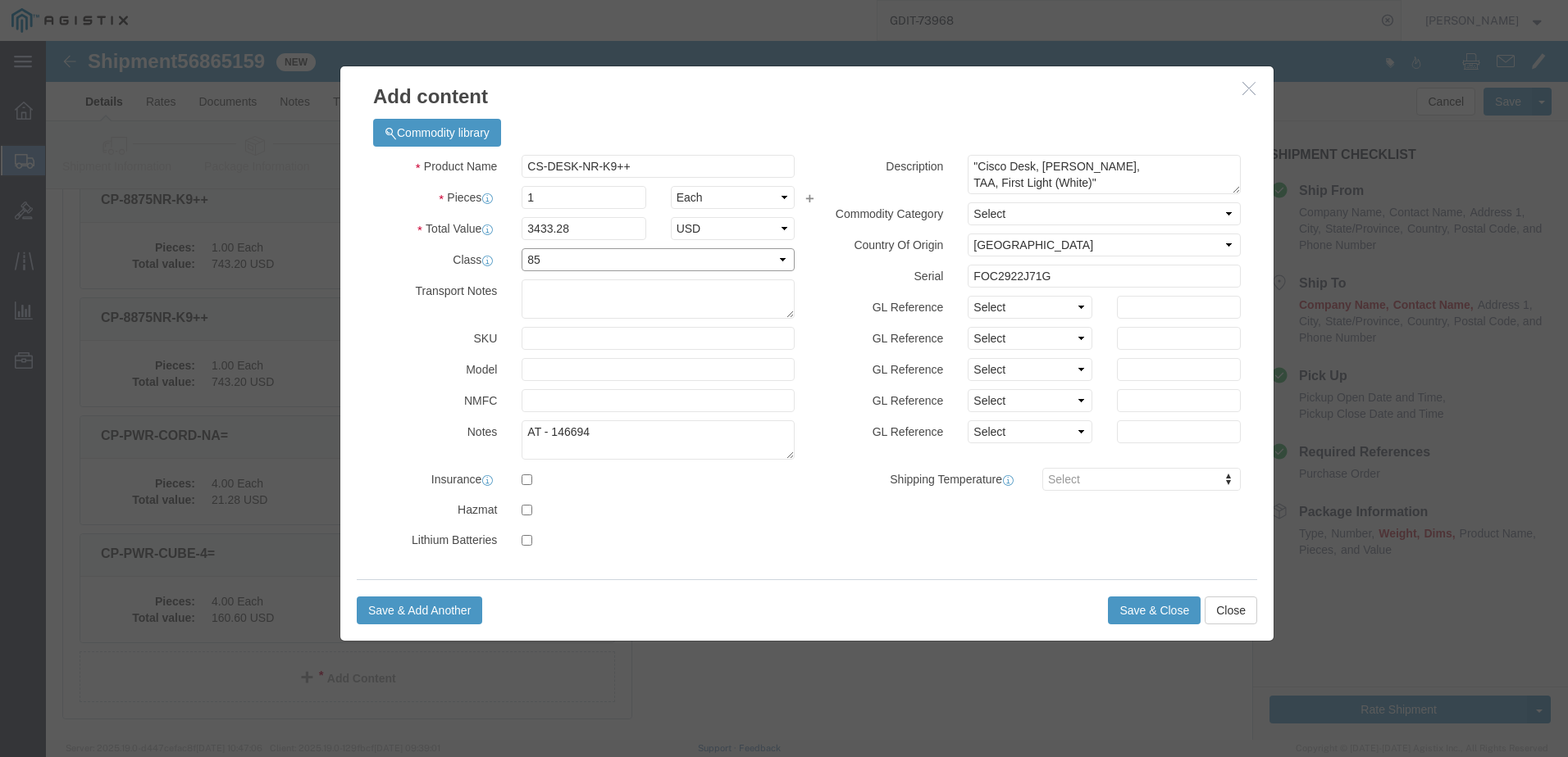
select select "92.5"
click select "Select 50 55 60 65 70 85 92.5 100 125 175 250 300 400"
click button "Save & Close"
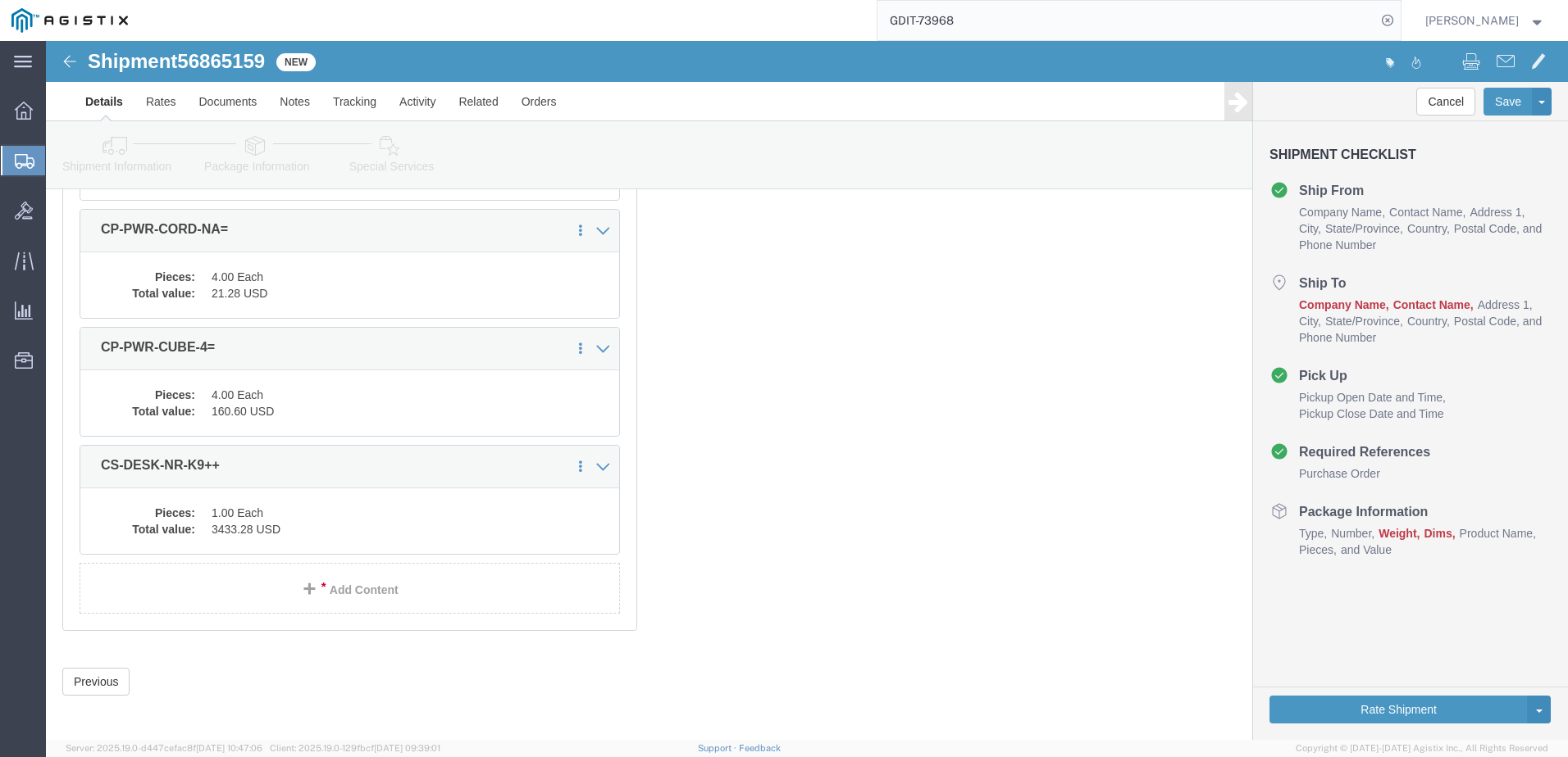
scroll to position [713, 0]
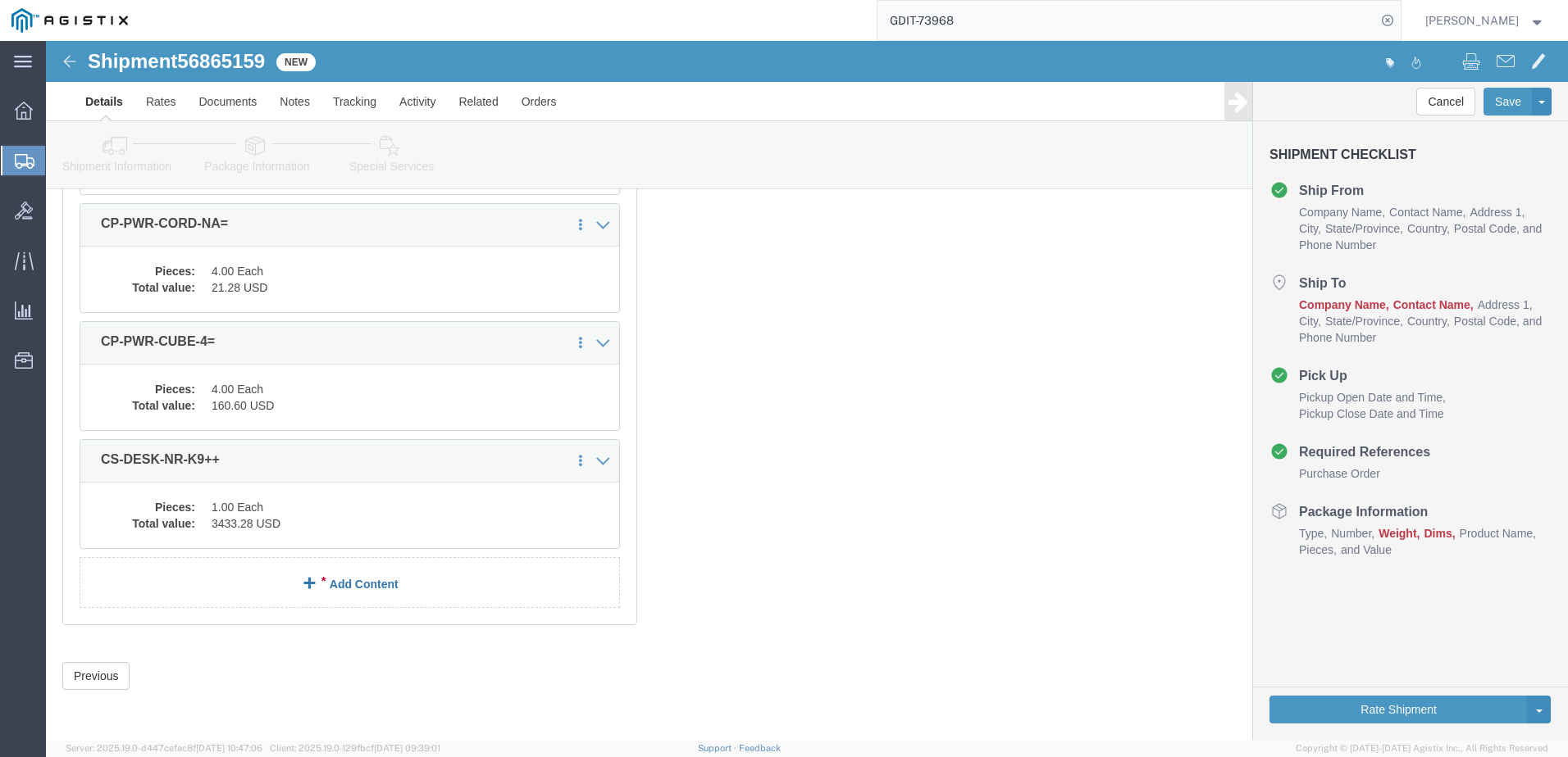
click link "Add Content"
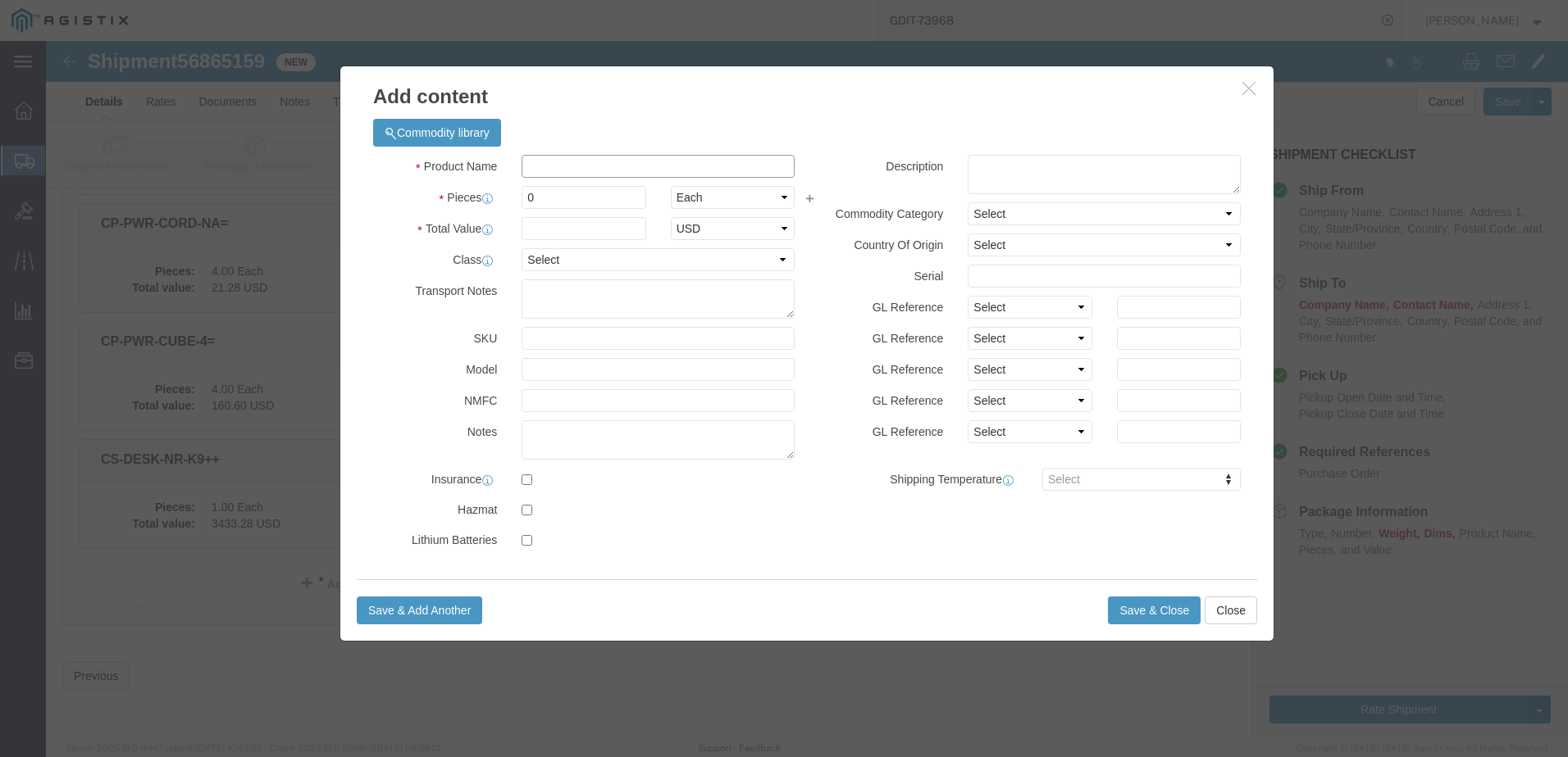
click input "text"
paste input "210-BCXC"
click input "210-BCXC"
type input "210-BCXC"
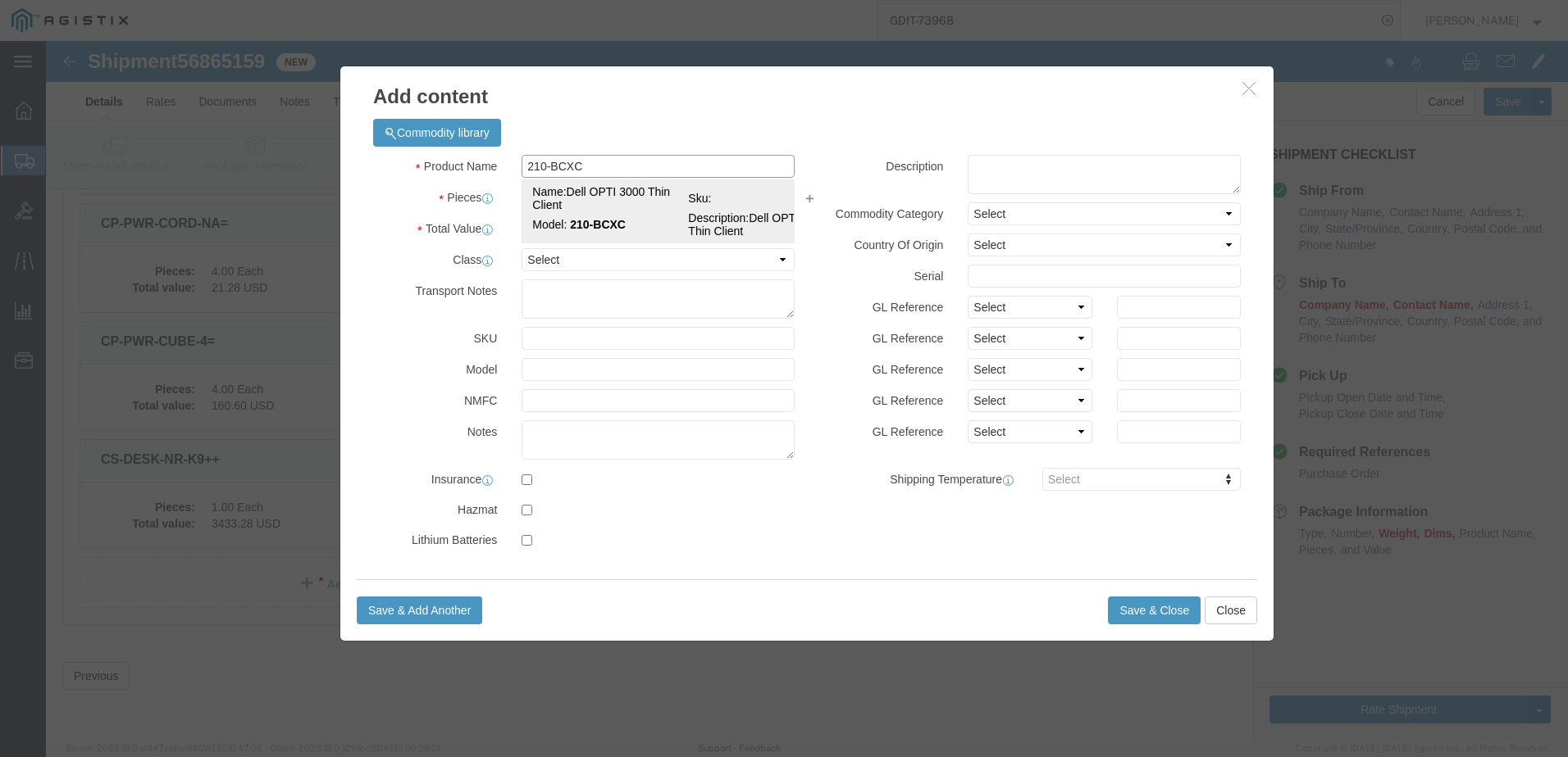
click span "Sku:"
type input "1"
select select "USD"
select select "92.5"
type textarea "Asset Tag:"
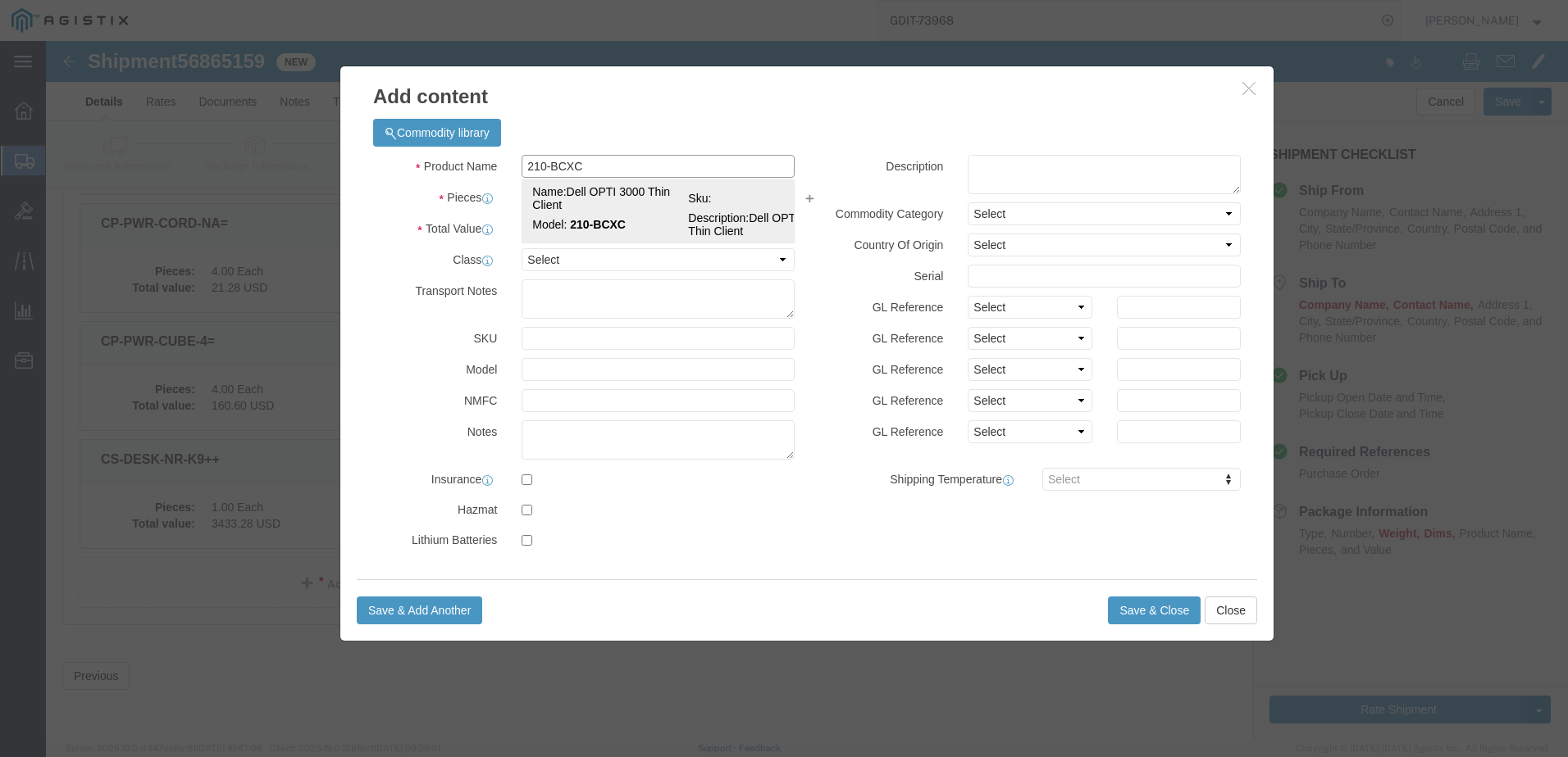
type input "Dell OPTI 3000 Thin Client"
type input "210-BCXC"
type textarea "Dell OPTI 3000 Thin Client"
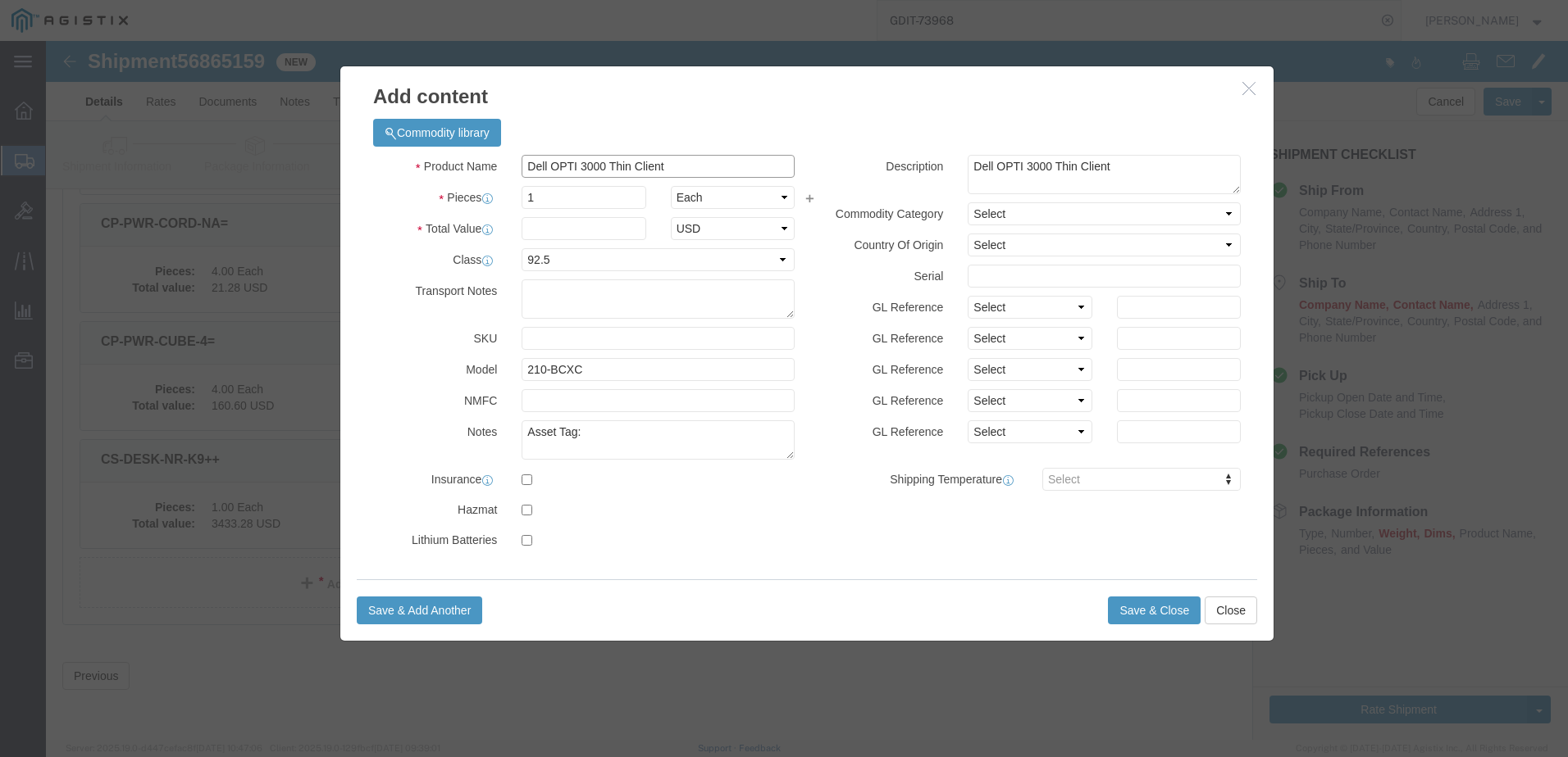
type input "Dell OPTI 3000 Thin Client"
click textarea "Asset Tag:"
click input "text"
type input "745.60"
click select "Select [GEOGRAPHIC_DATA] [GEOGRAPHIC_DATA] [GEOGRAPHIC_DATA] [GEOGRAPHIC_DATA] …"
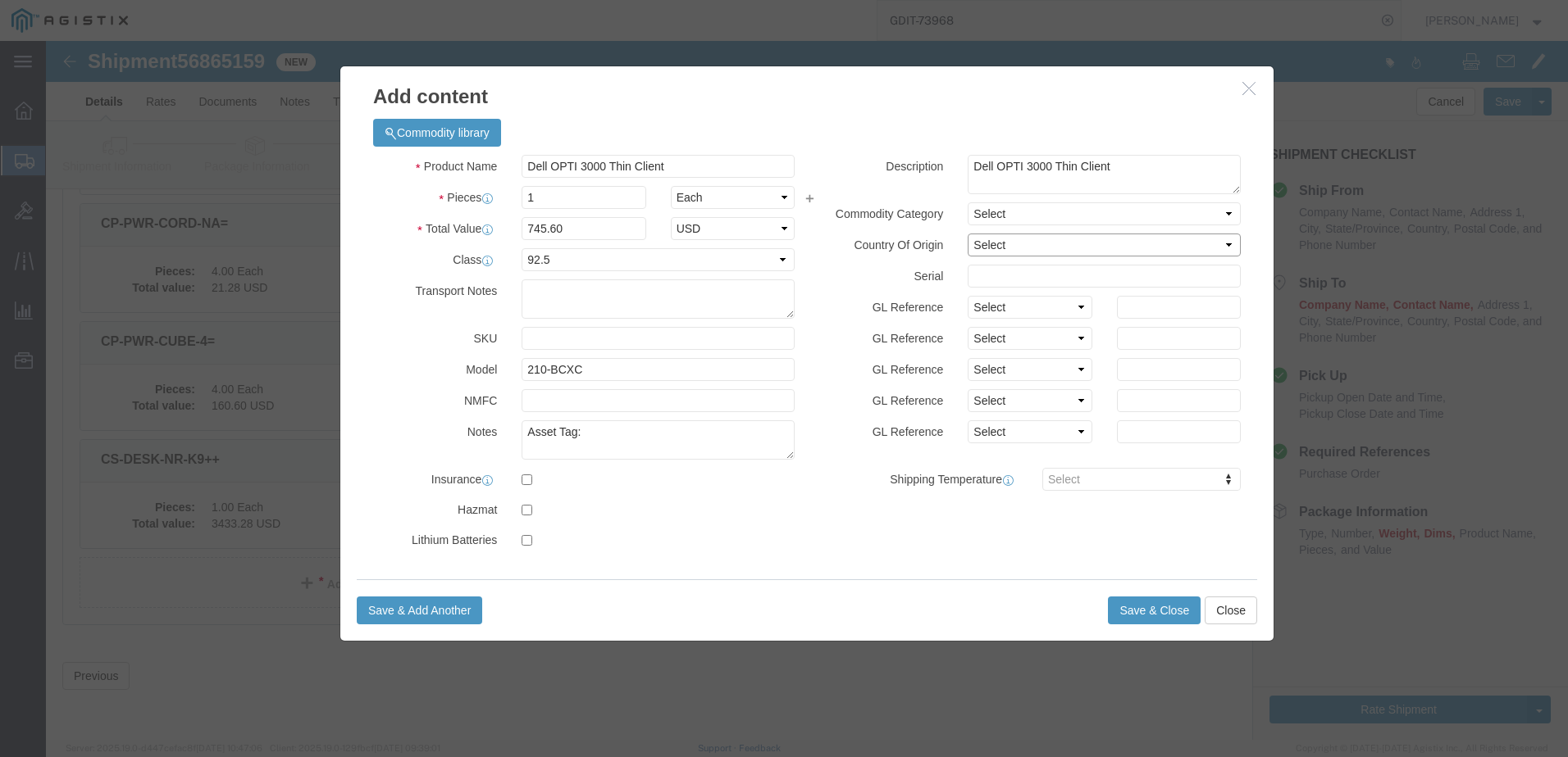
select select "US"
click select "Select [GEOGRAPHIC_DATA] [GEOGRAPHIC_DATA] [GEOGRAPHIC_DATA] [GEOGRAPHIC_DATA] …"
click button "Save & Close"
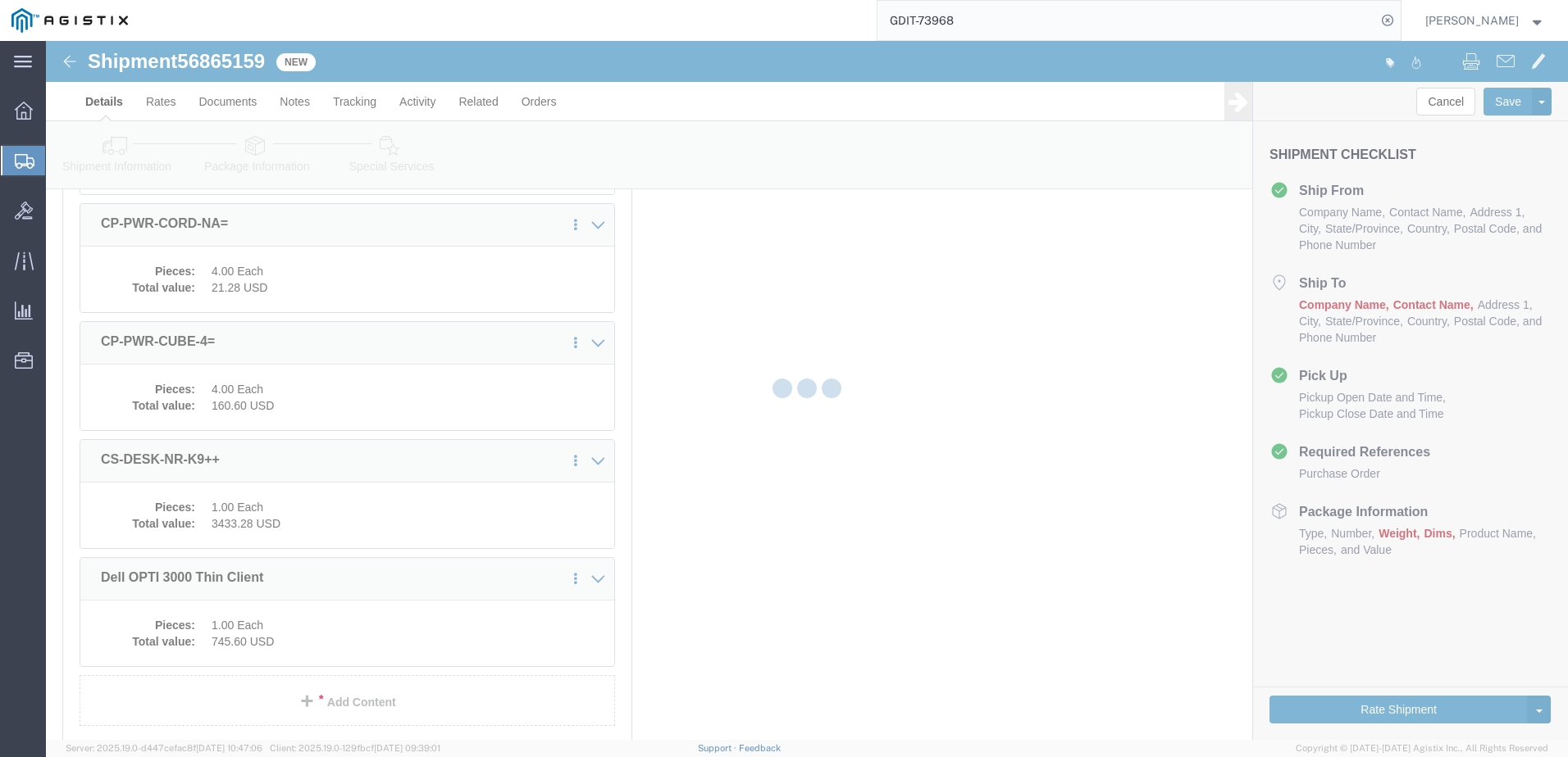
scroll to position [737, 0]
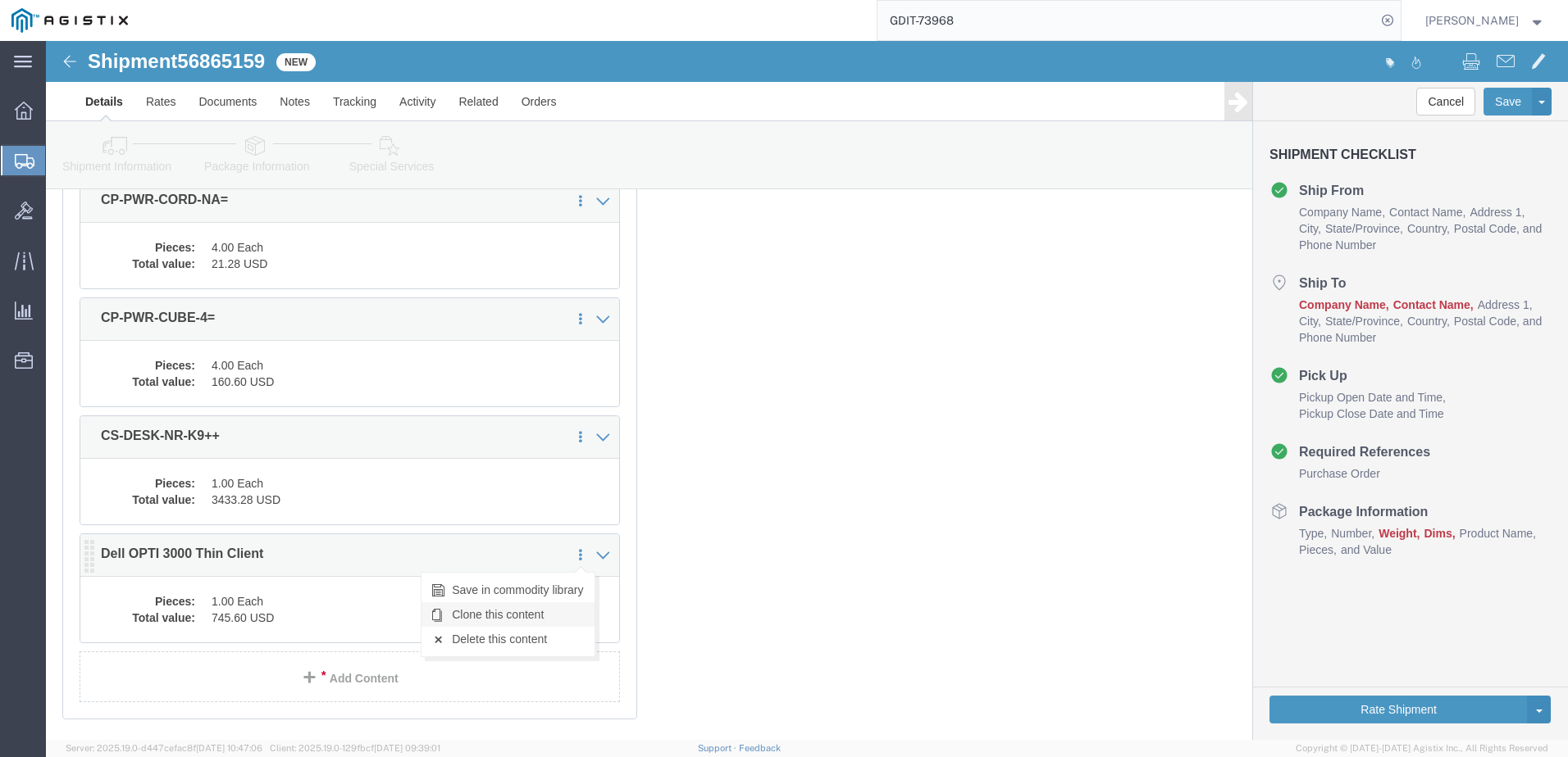
click link "Clone this content"
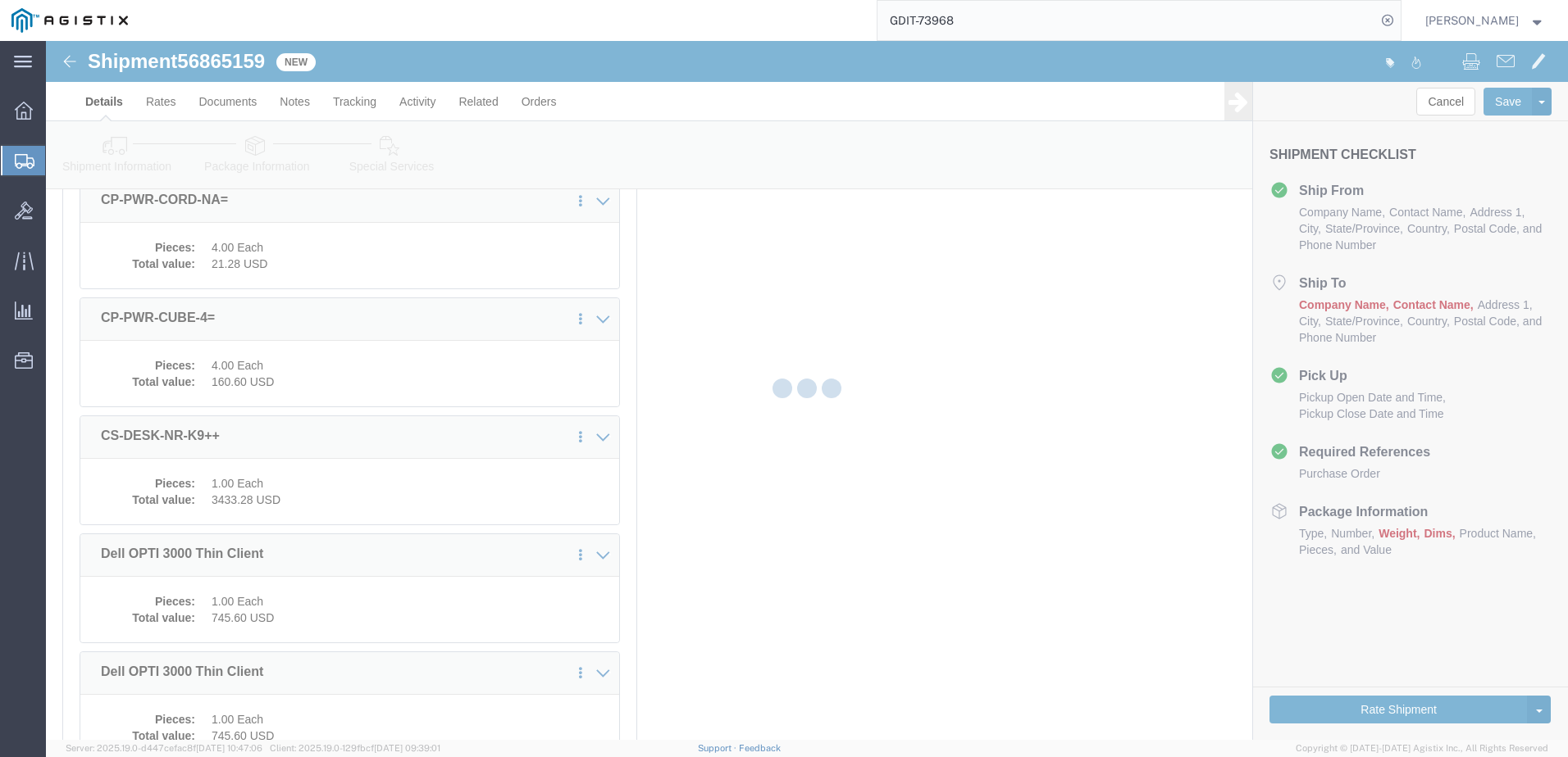
select select "CBOX"
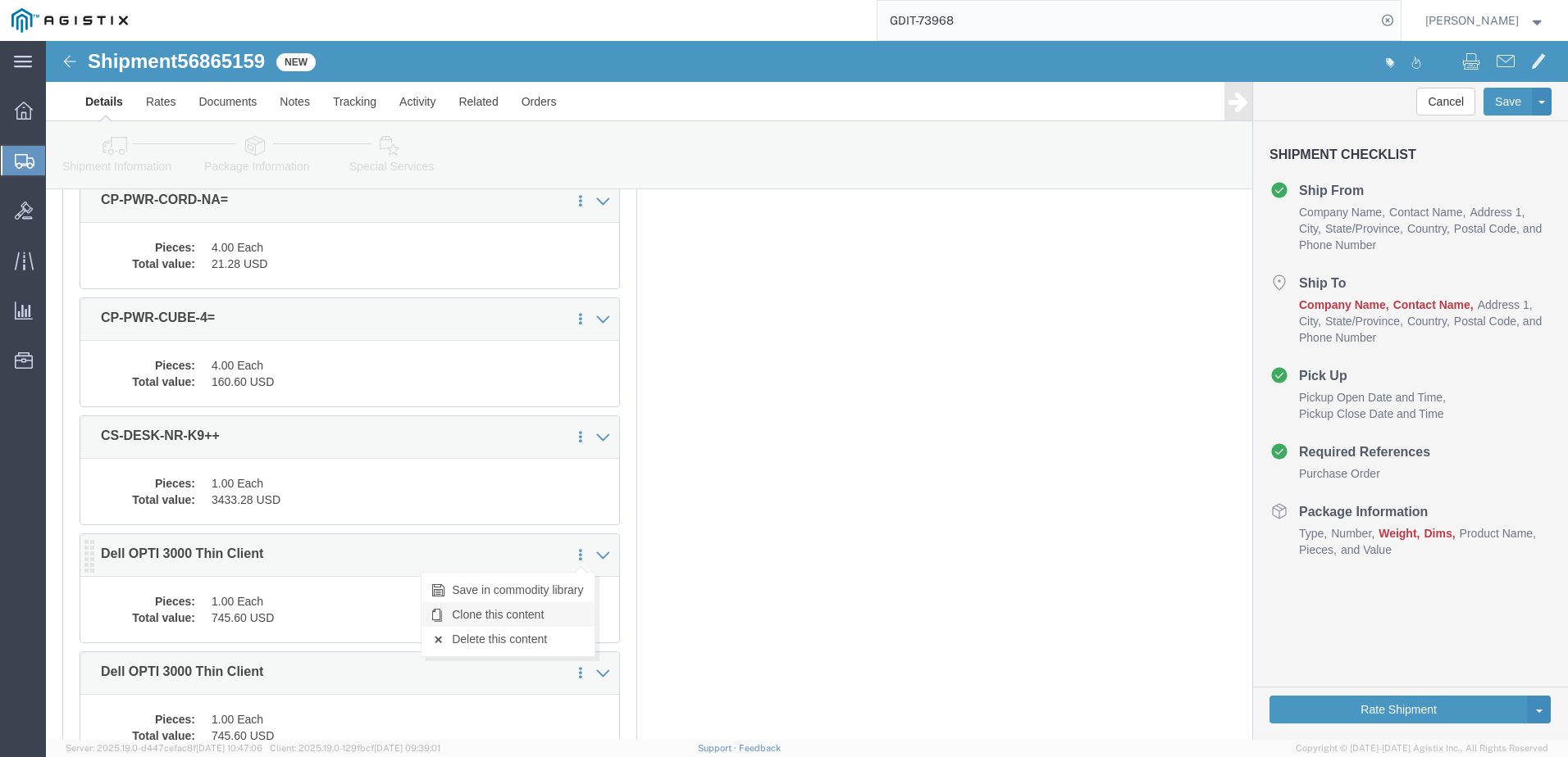
click link "Clone this content"
select select "CBOX"
click link "Clone this content"
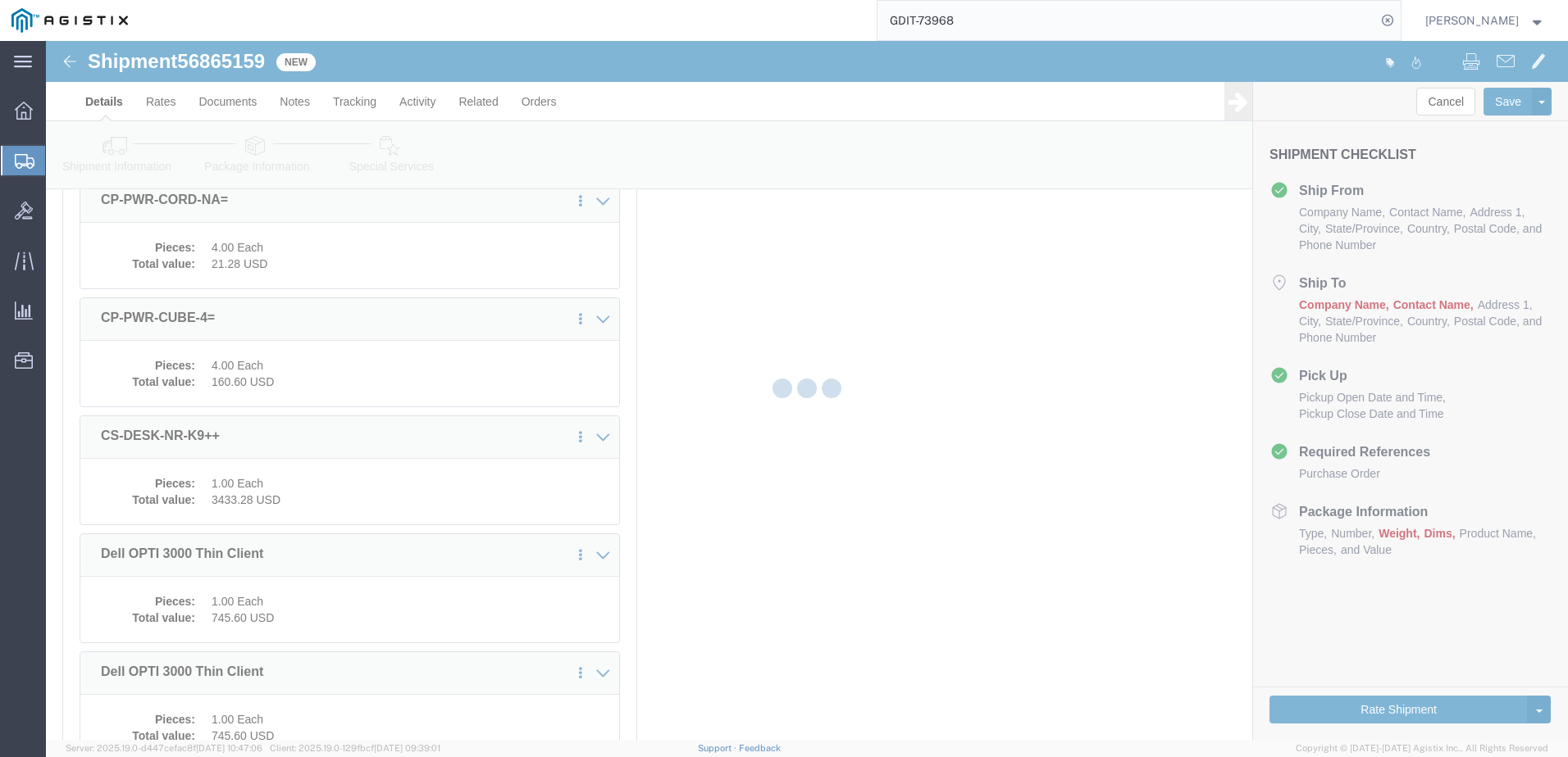
select select "CBOX"
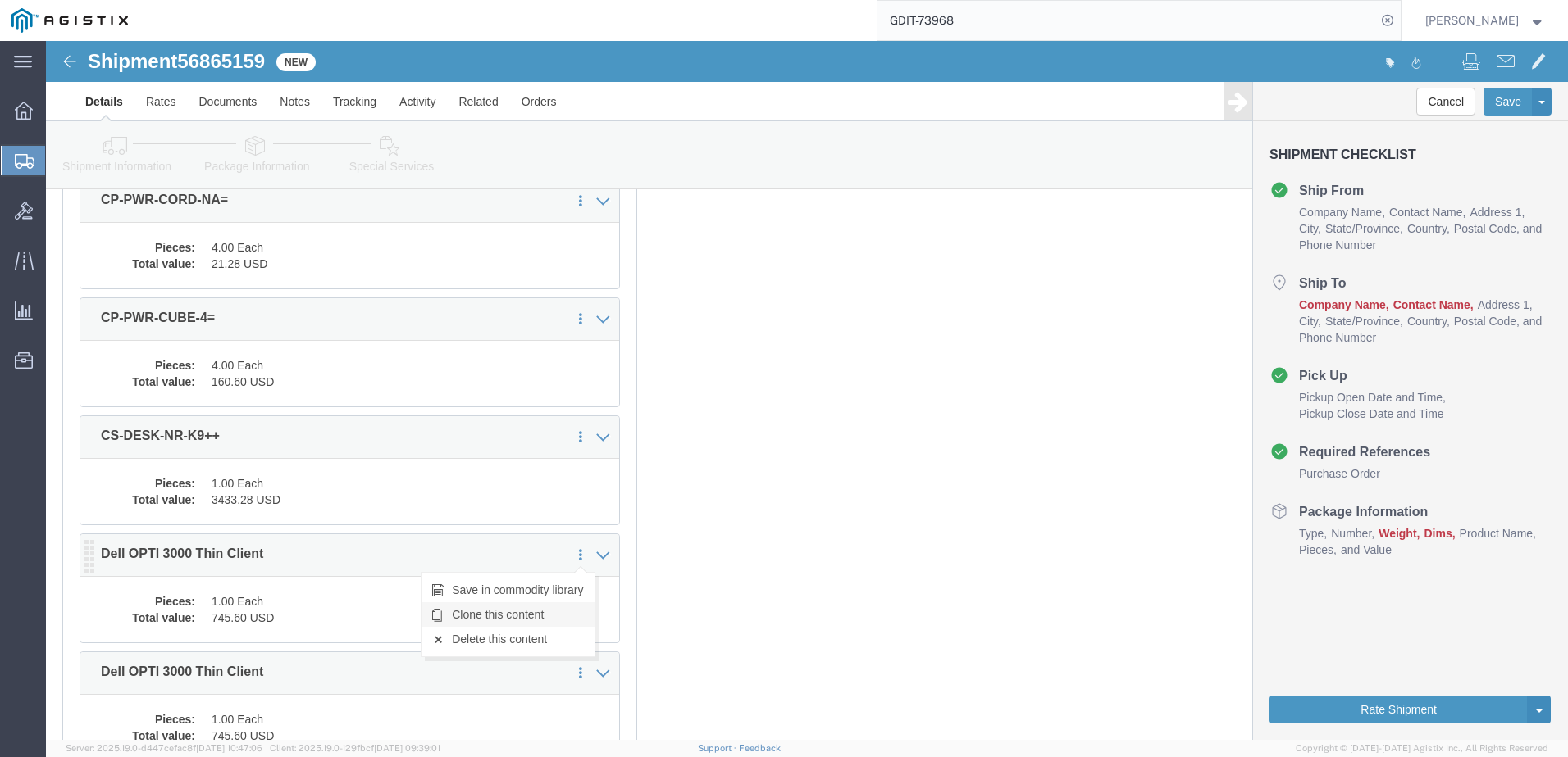
click link "Clone this content"
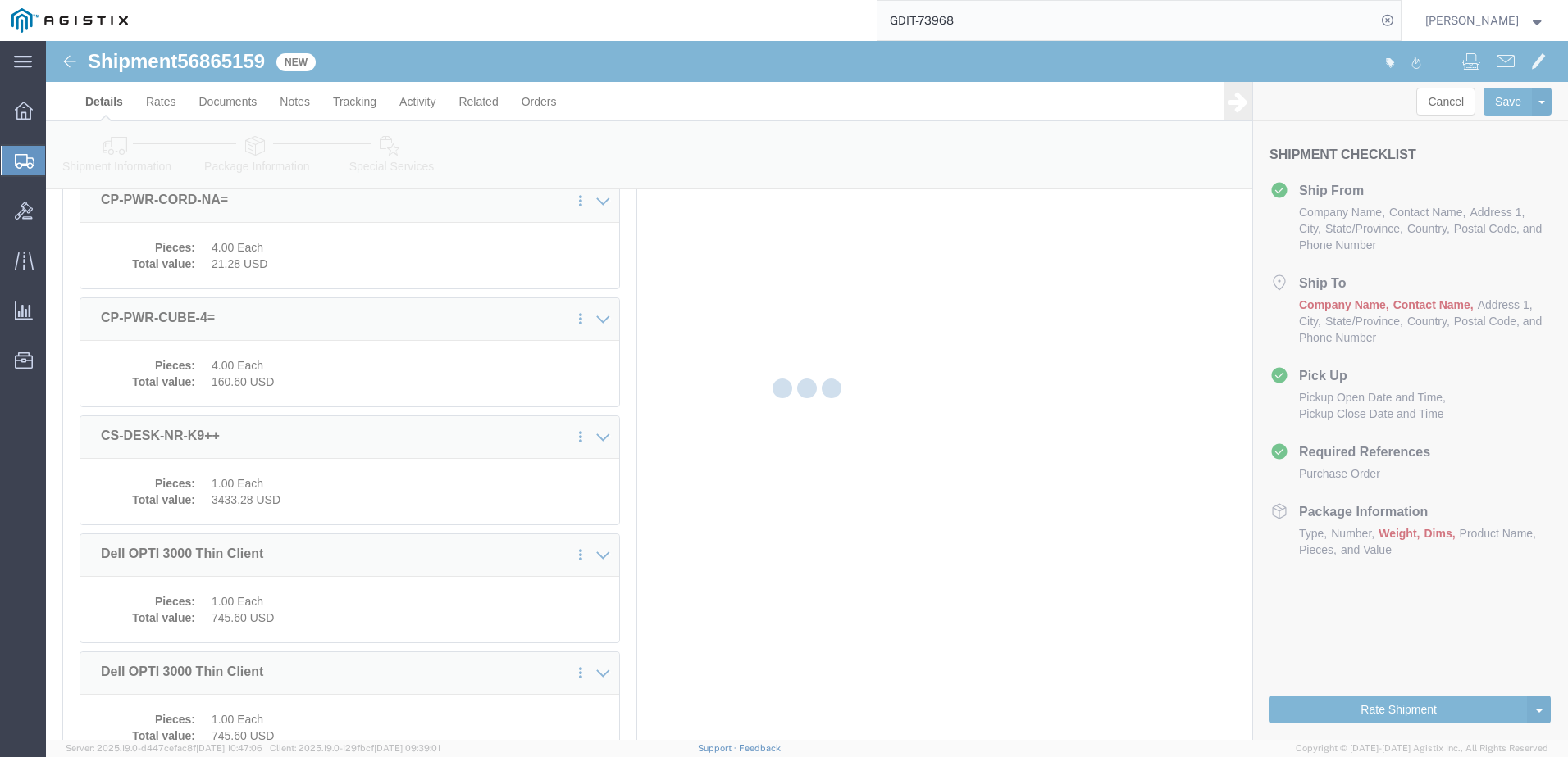
select select "CBOX"
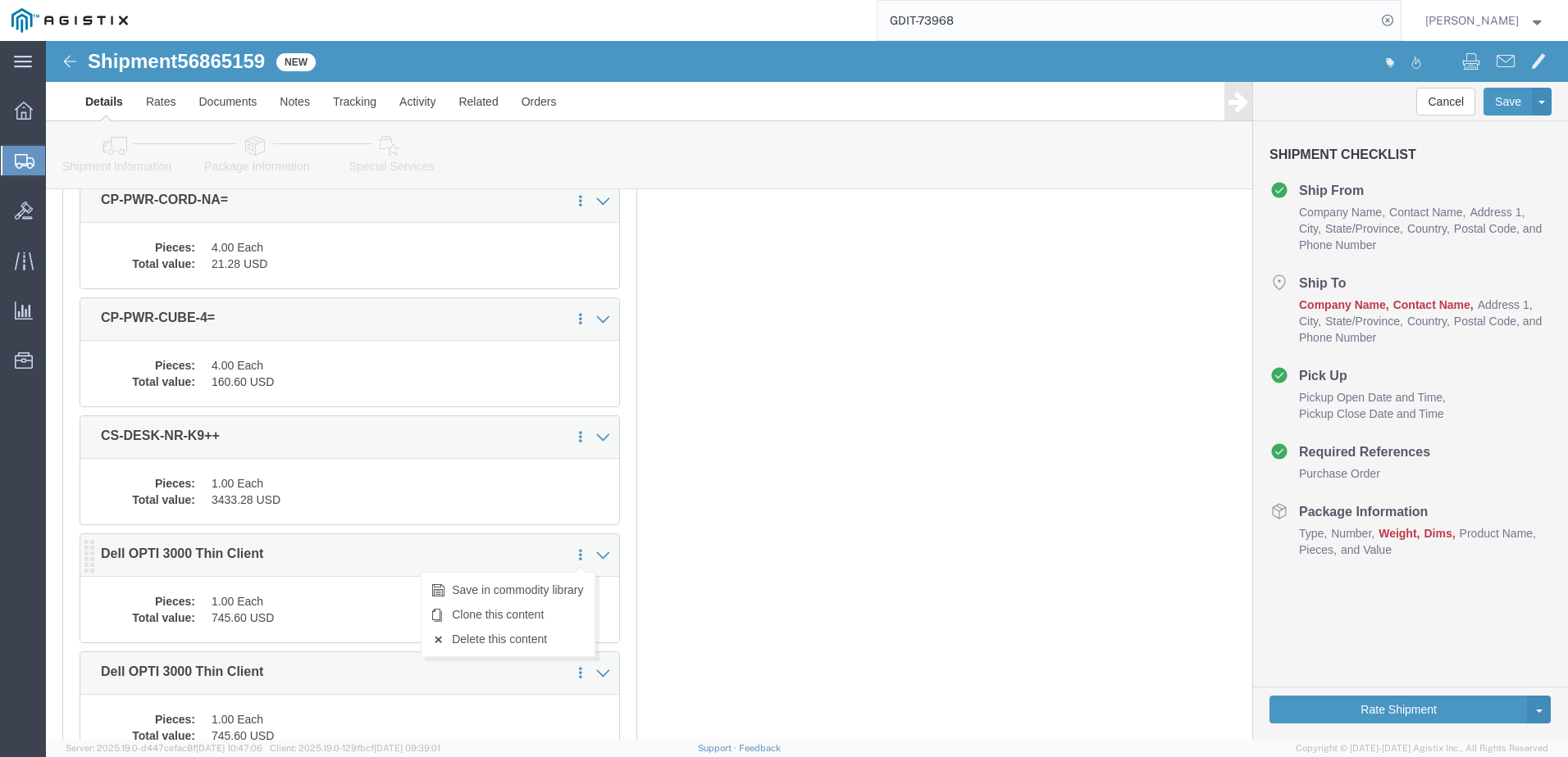
click icon
click link "Clone this content"
select select "CBOX"
click link "Clone this content"
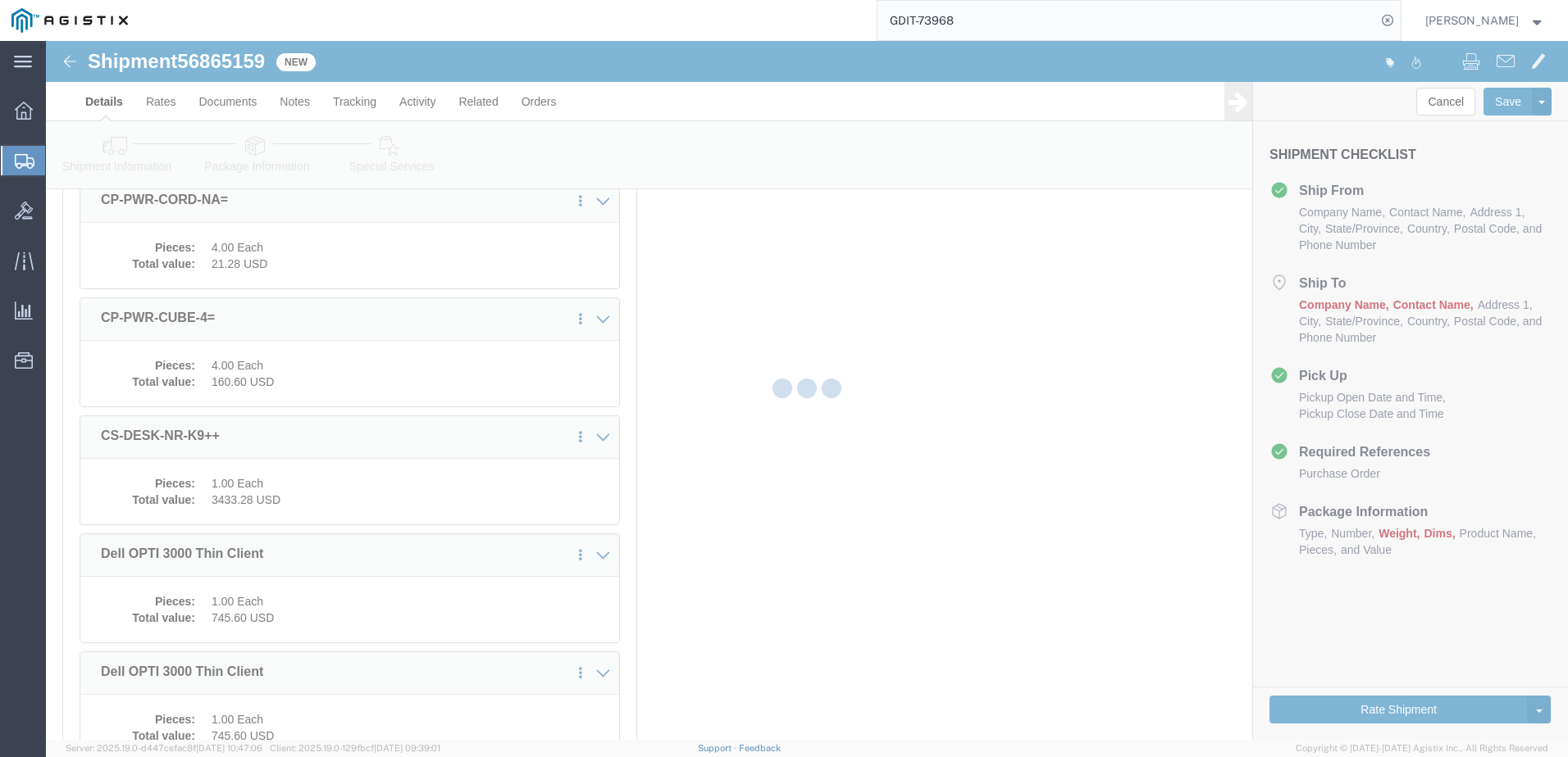
select select "CBOX"
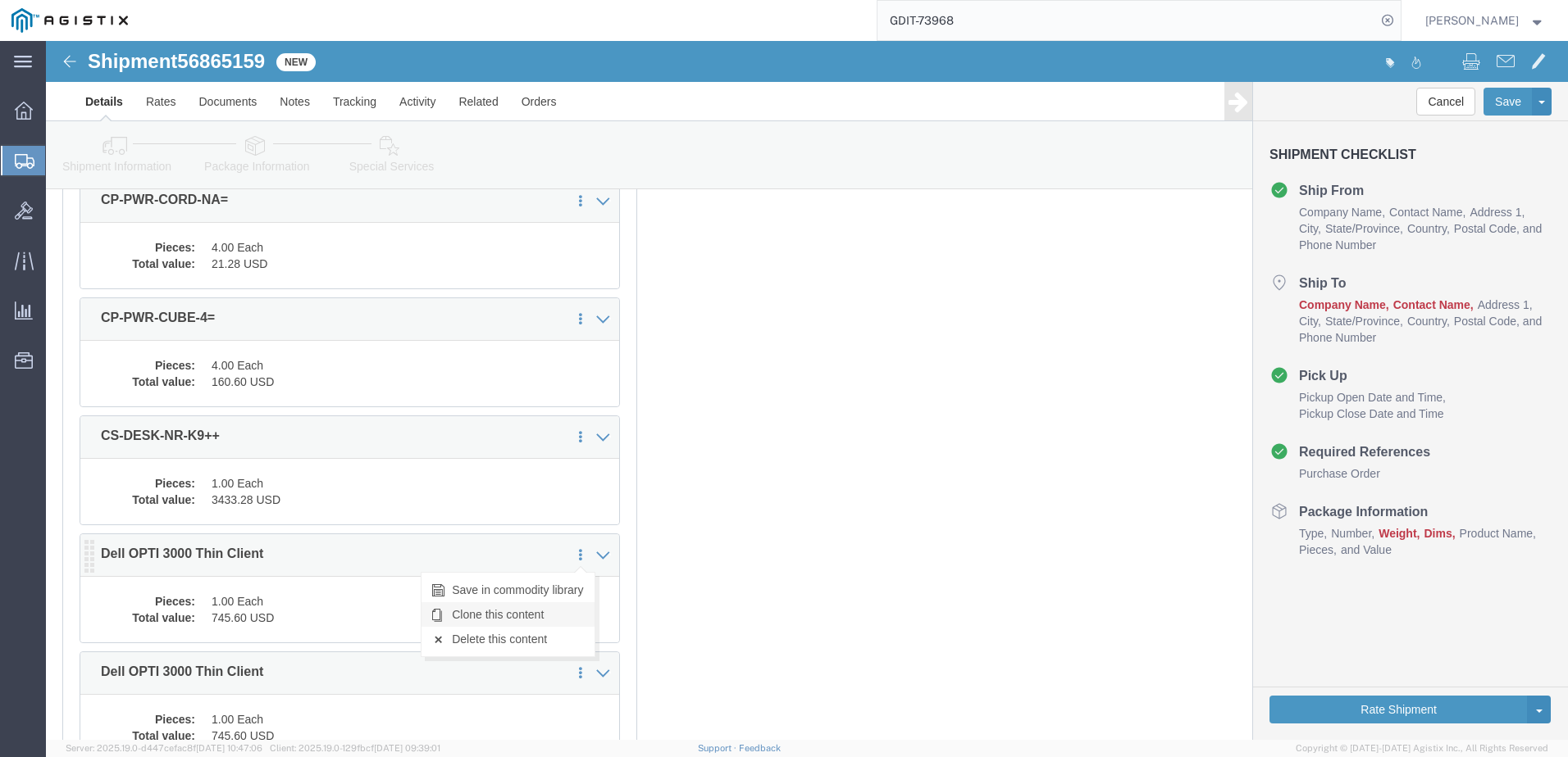
click link "Clone this content"
select select "CBOX"
click link "Clone this content"
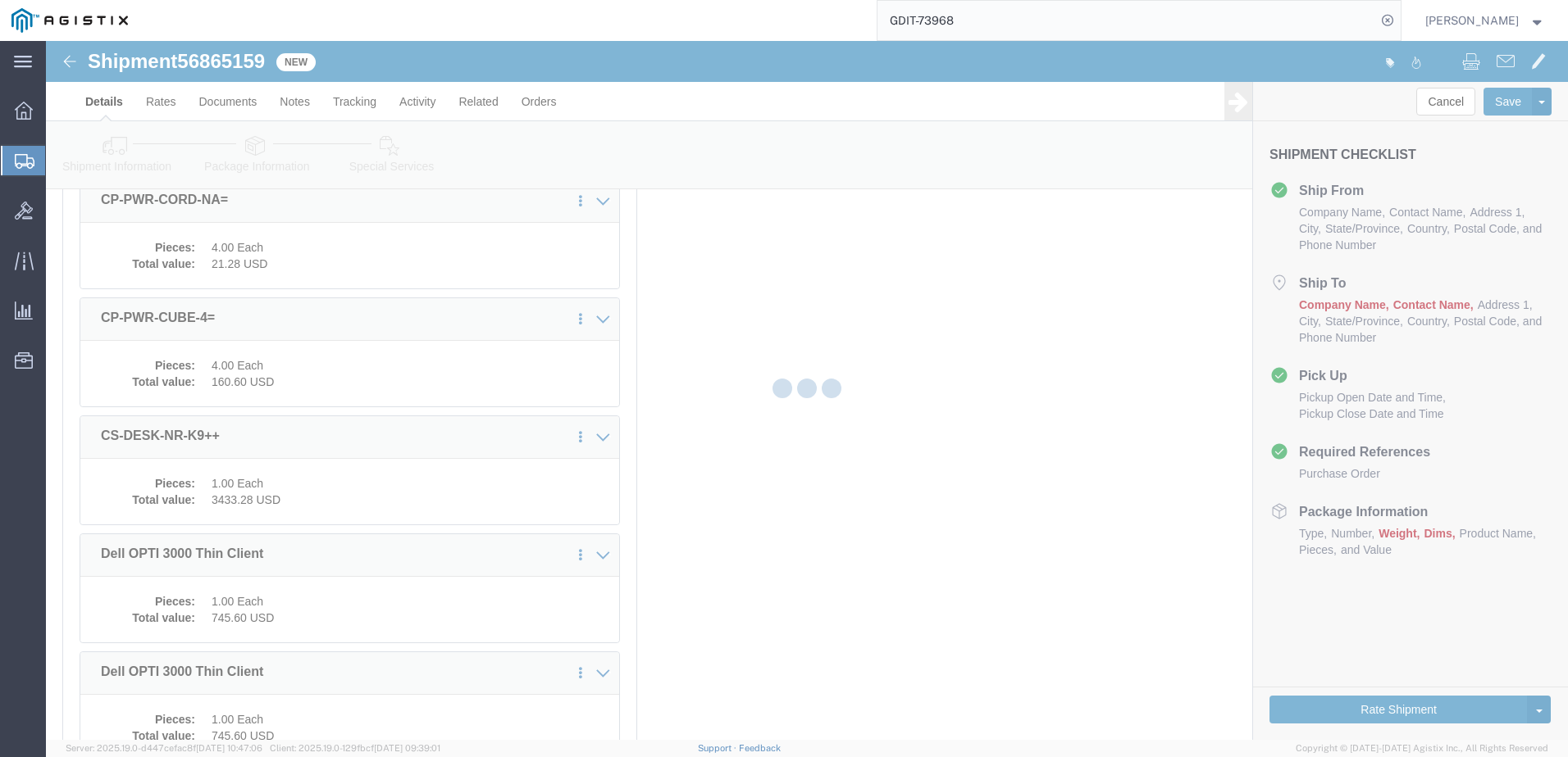
select select "CBOX"
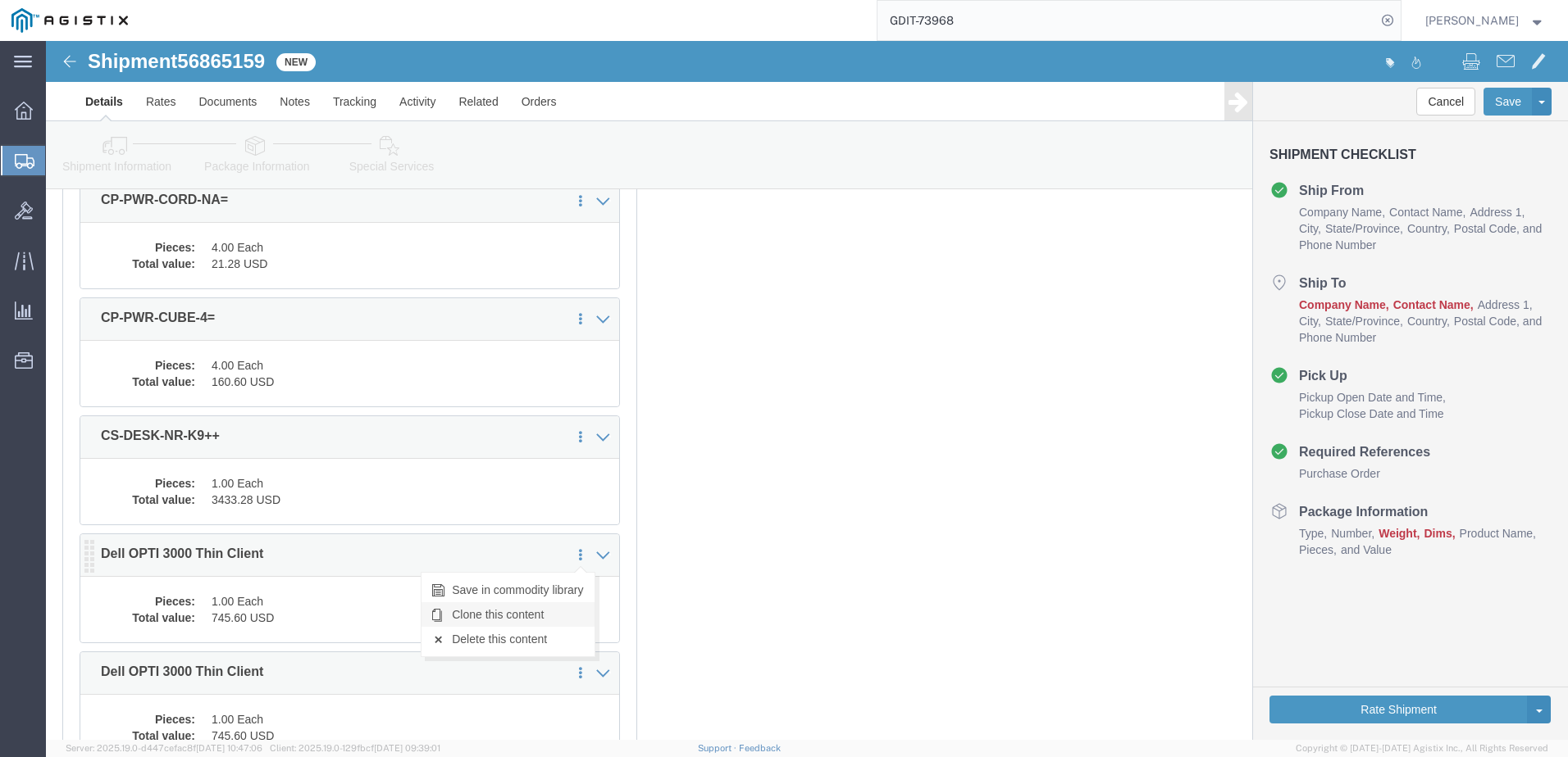
click link "Clone this content"
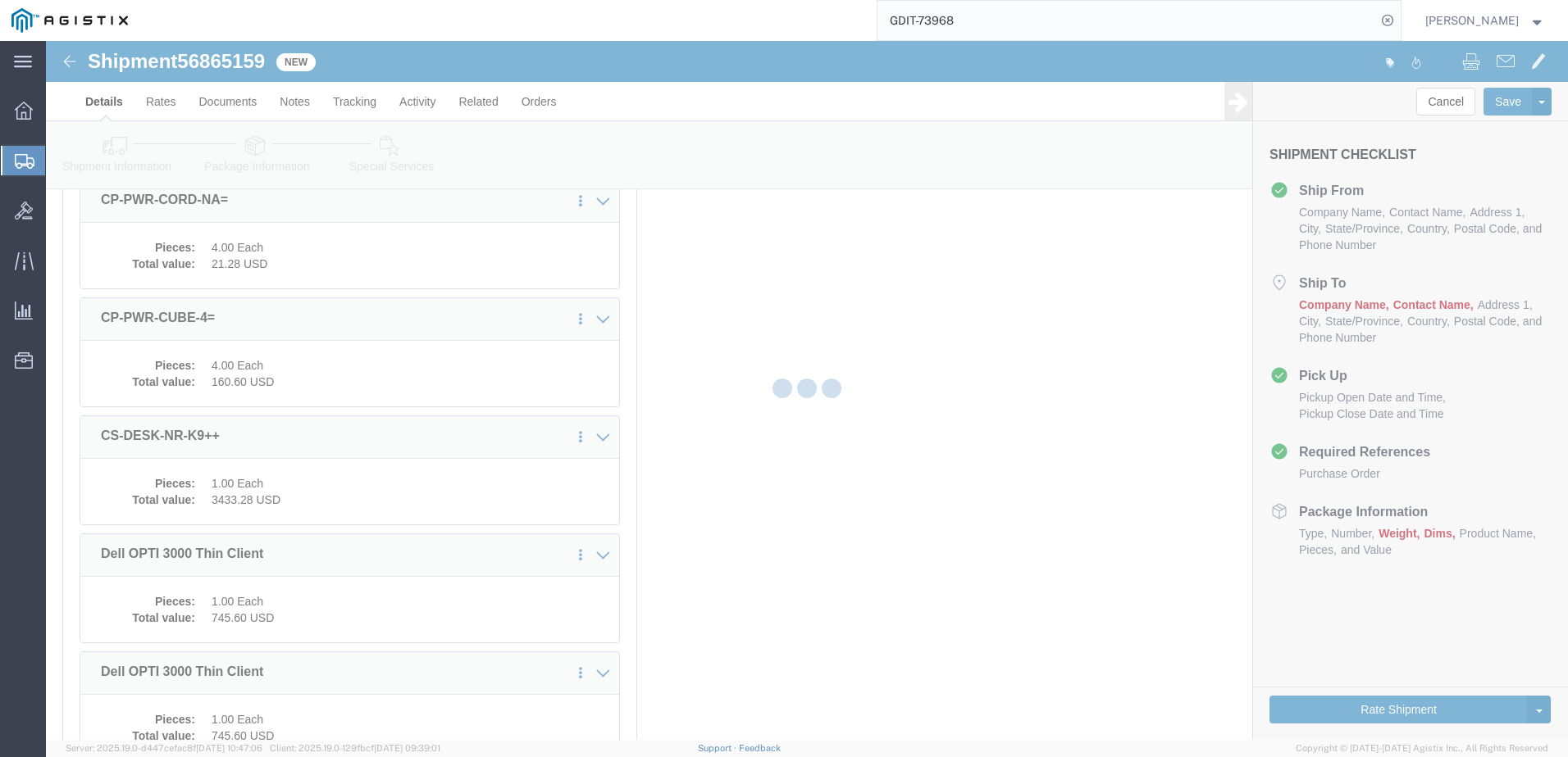
select select "CBOX"
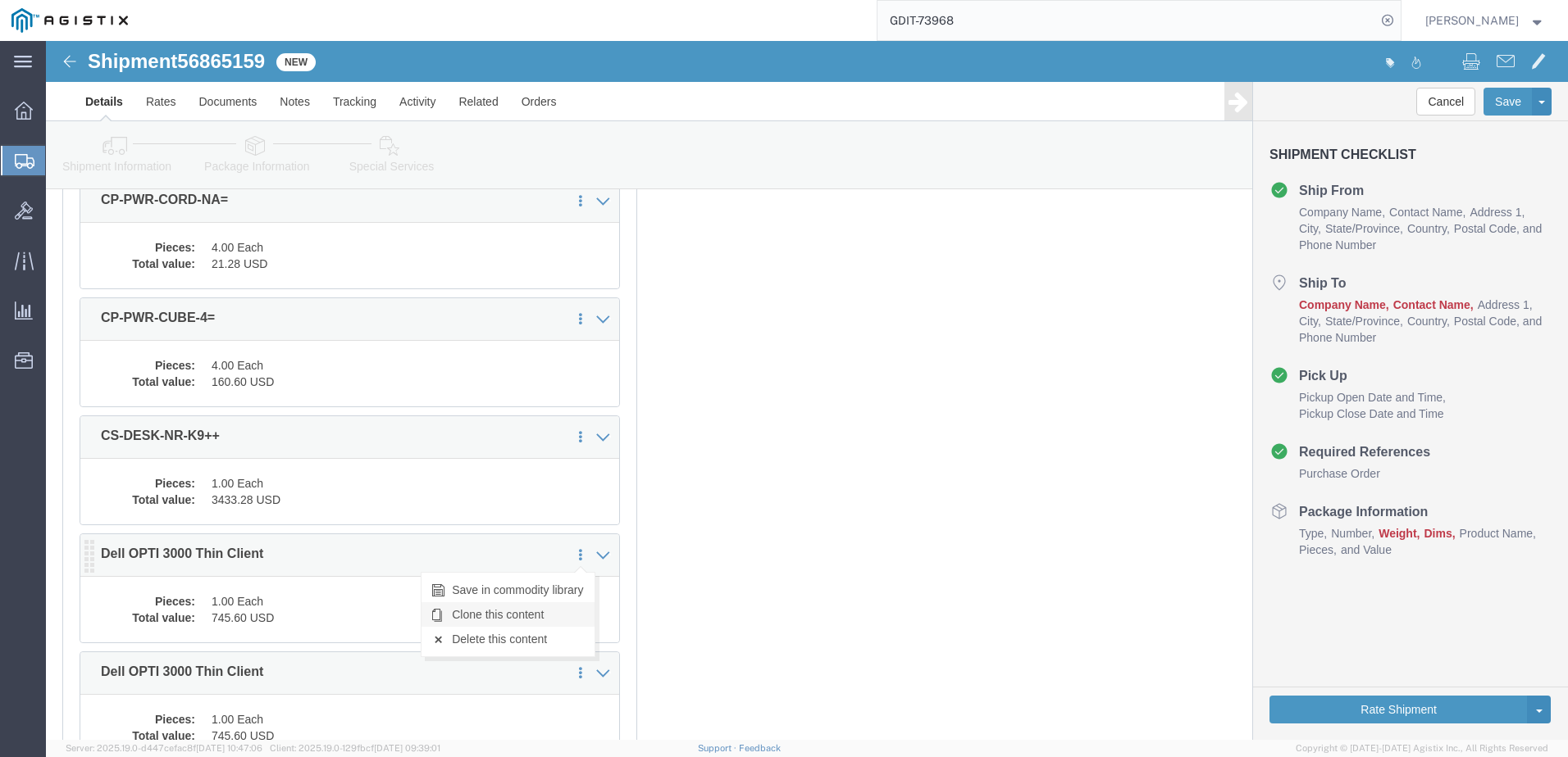
click link "Clone this content"
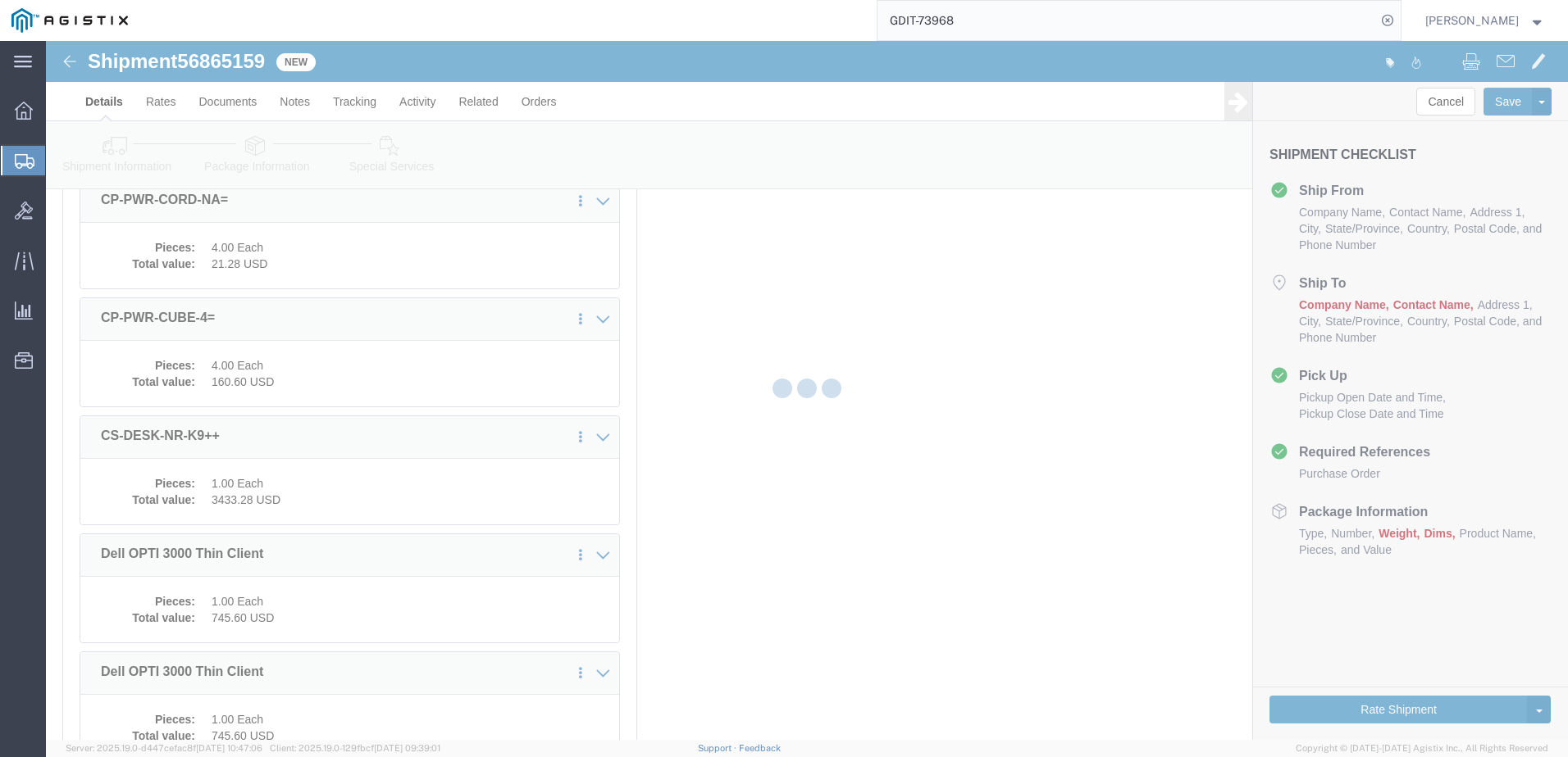
select select "CBOX"
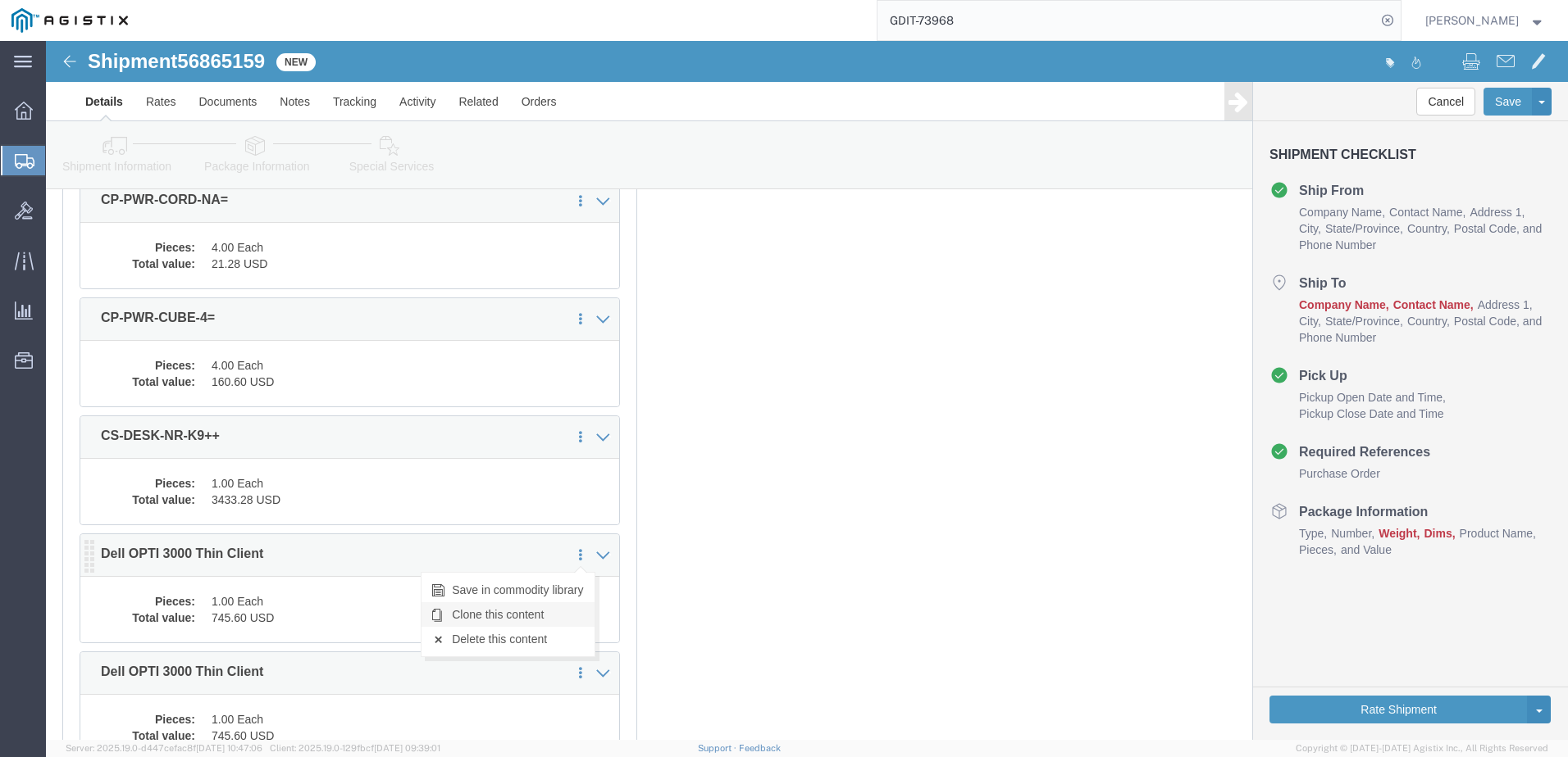
click link "Clone this content"
select select "CBOX"
click link "Clone this content"
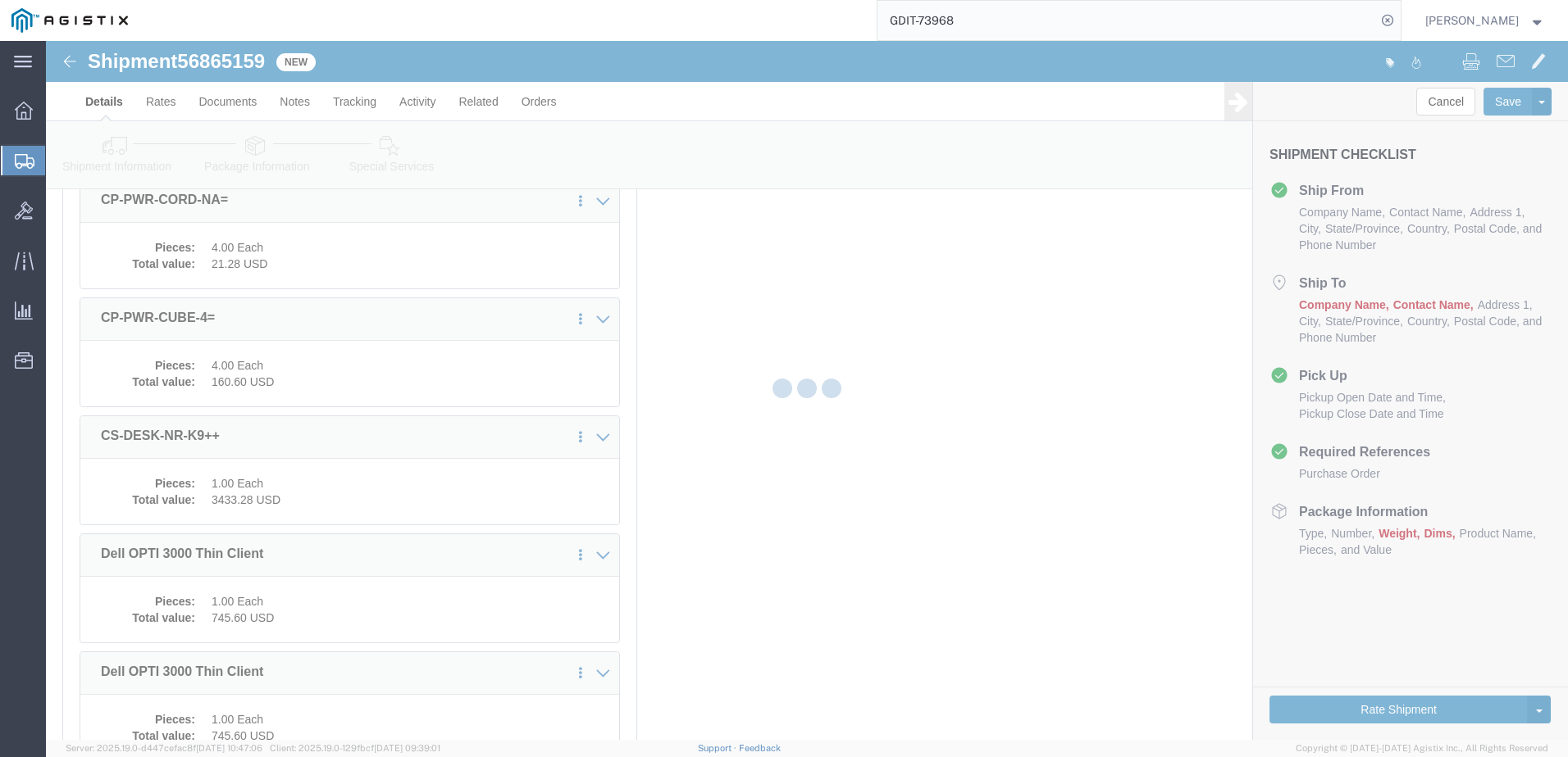
select select "CBOX"
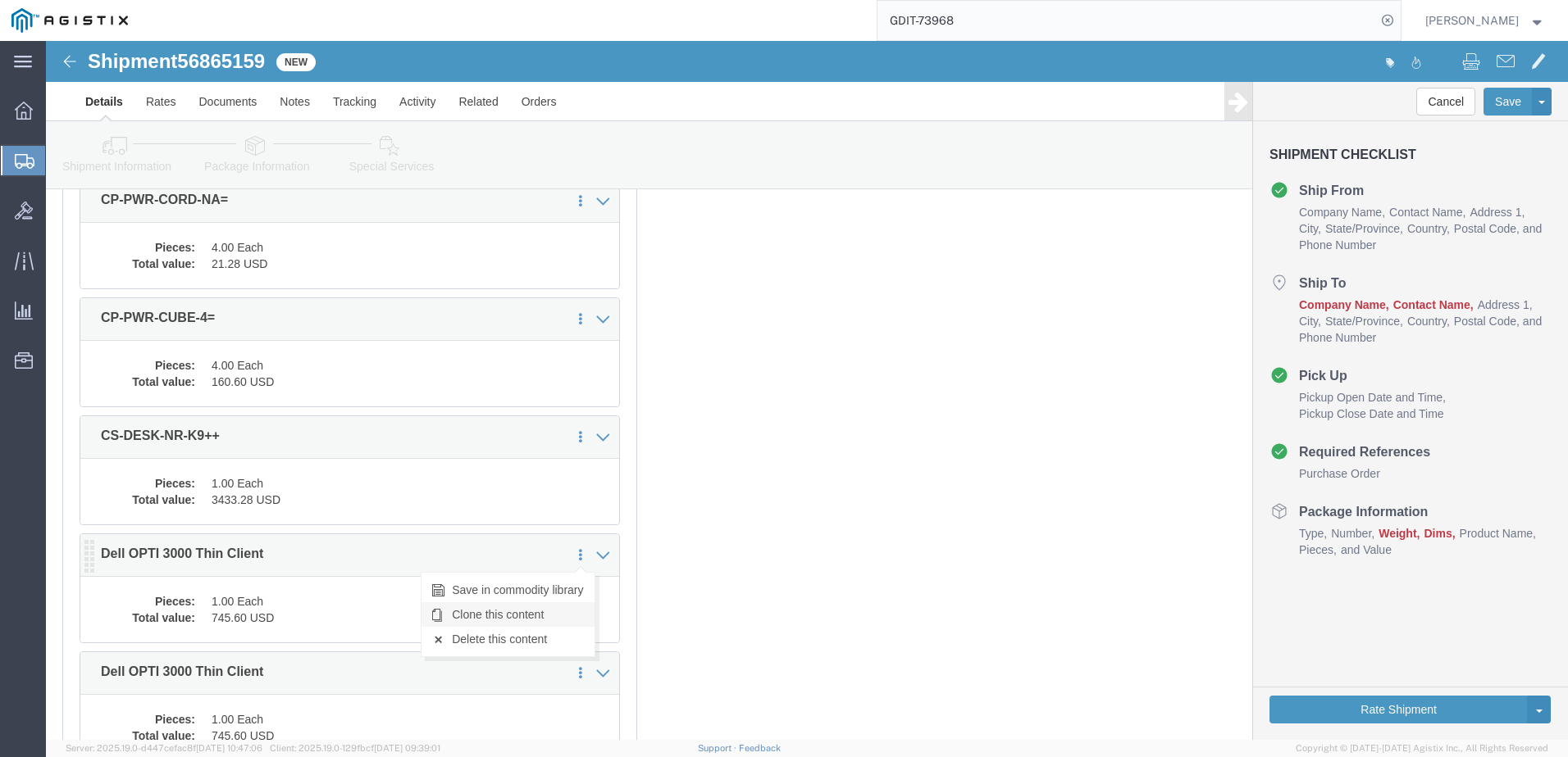
click link "Clone this content"
select select "CBOX"
click link "Clone this content"
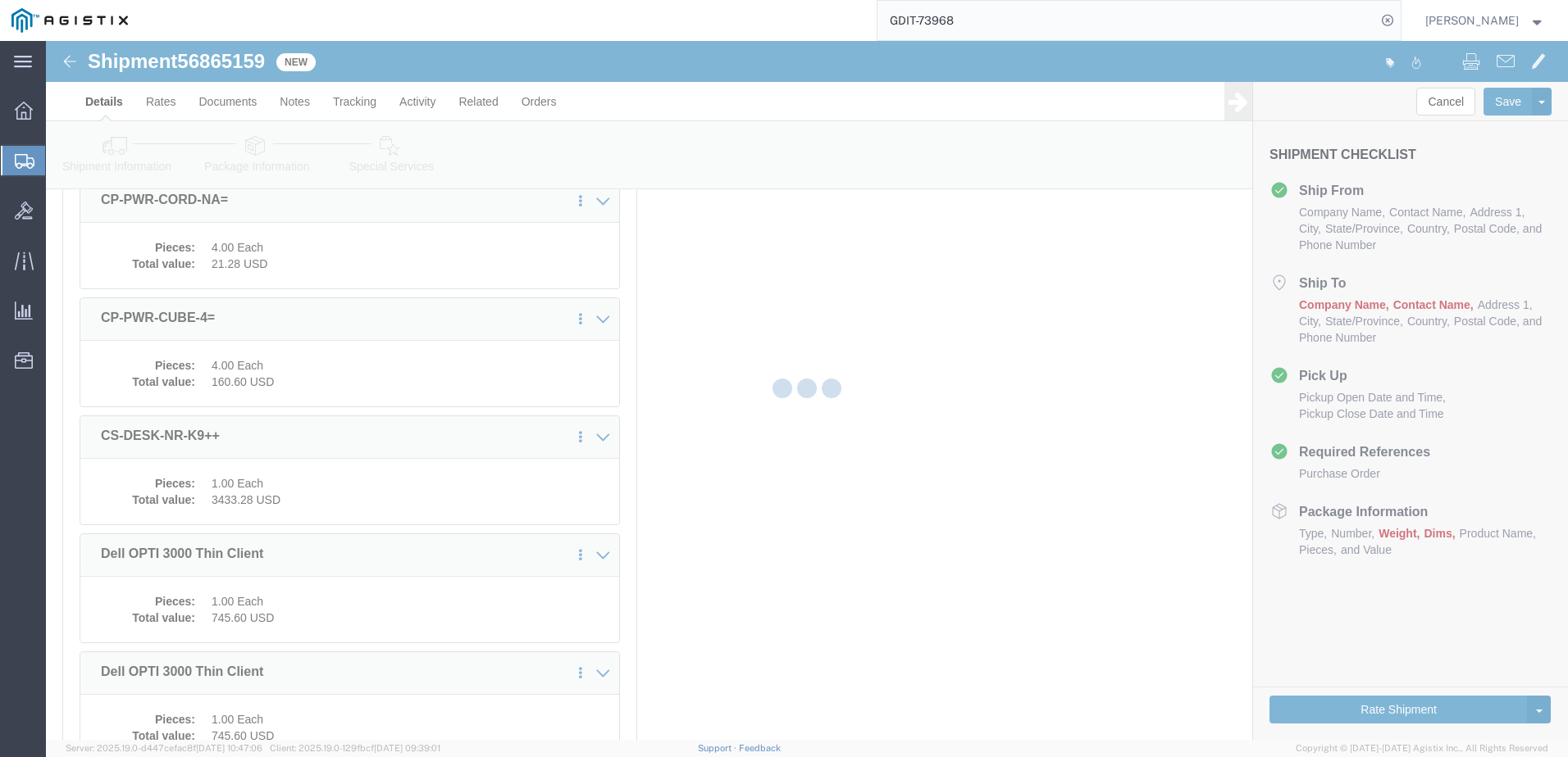
select select "CBOX"
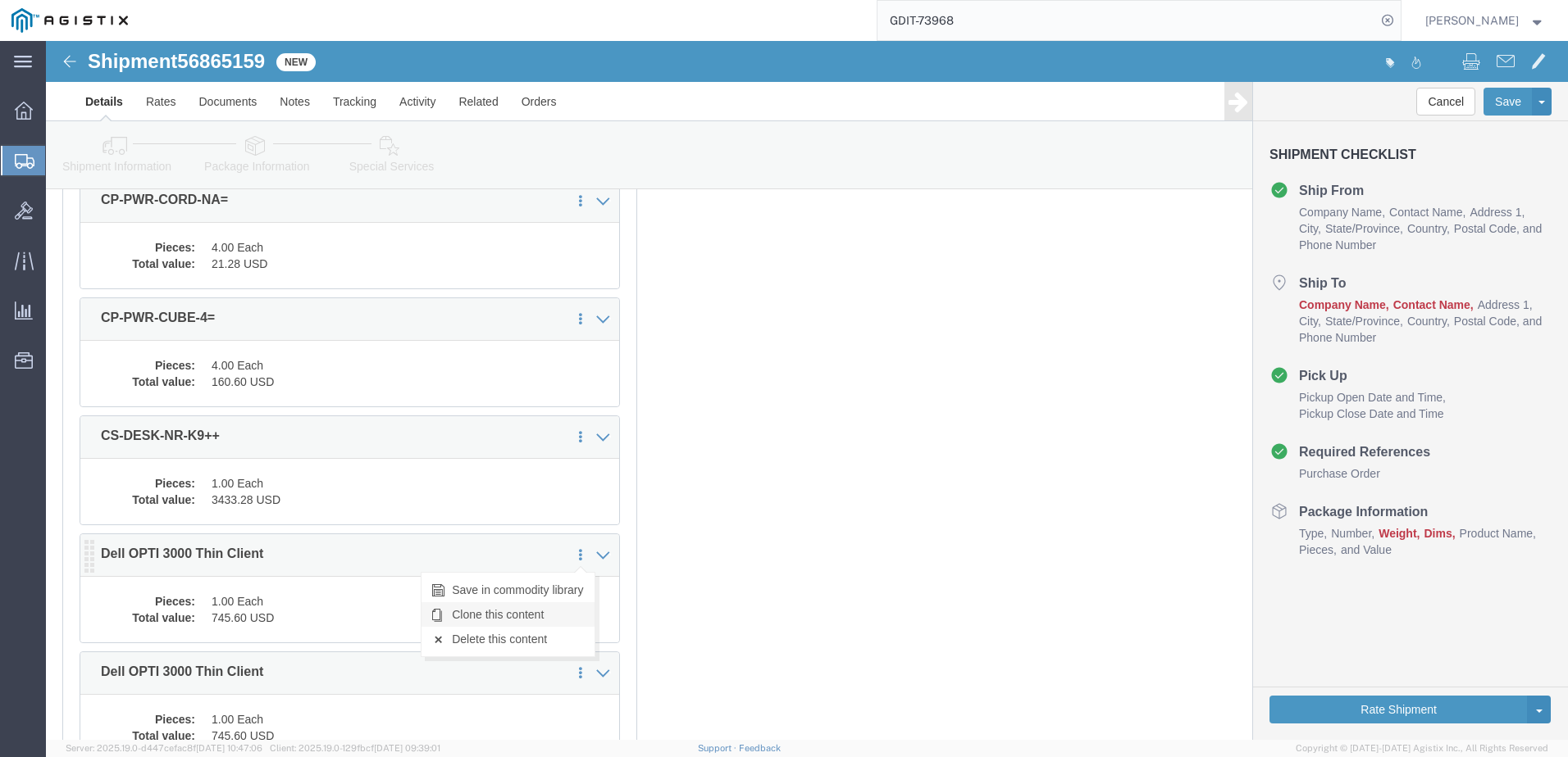
click link "Clone this content"
select select "CBOX"
click link "Clone this content"
select select "CBOX"
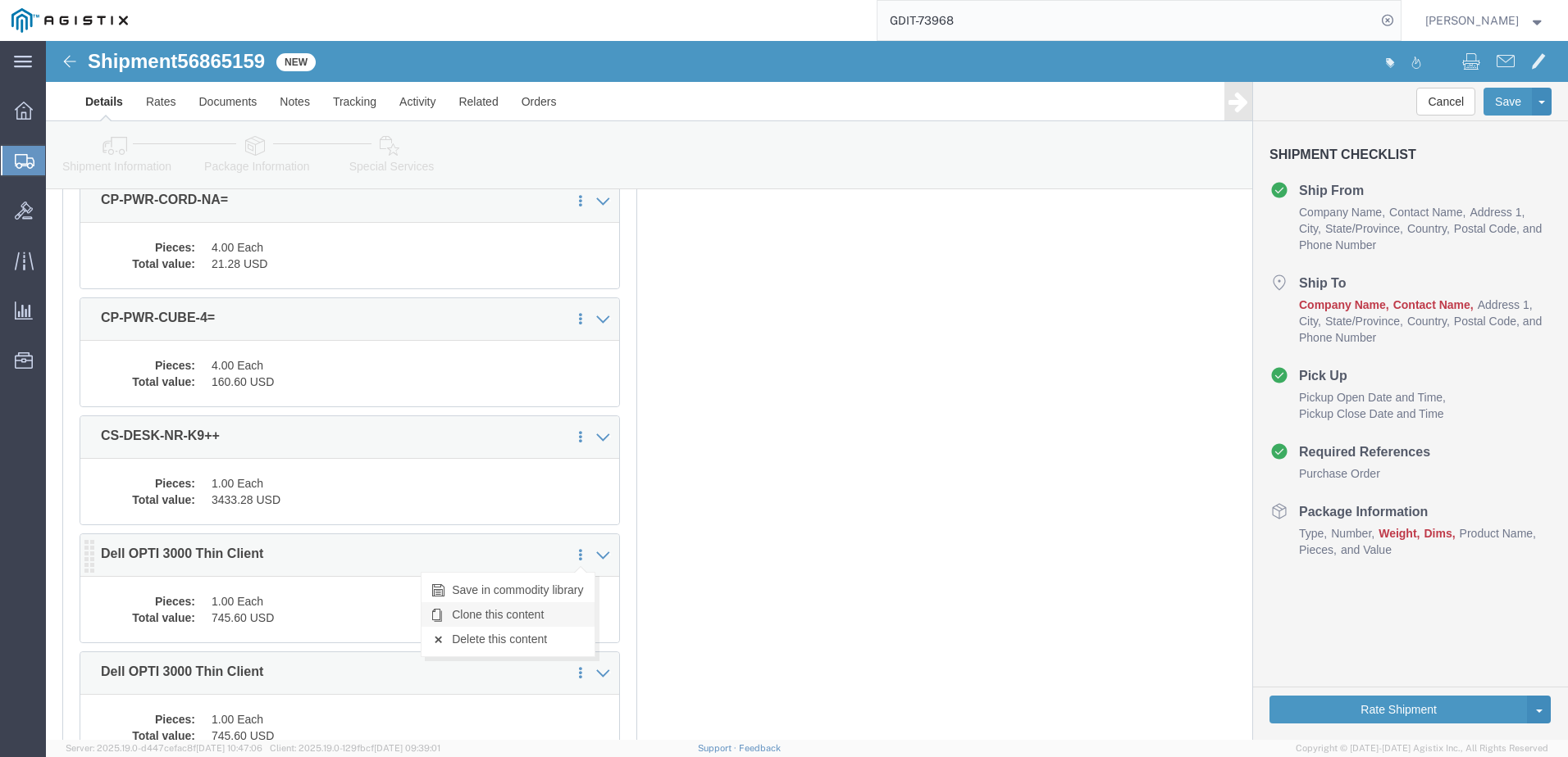
click link "Clone this content"
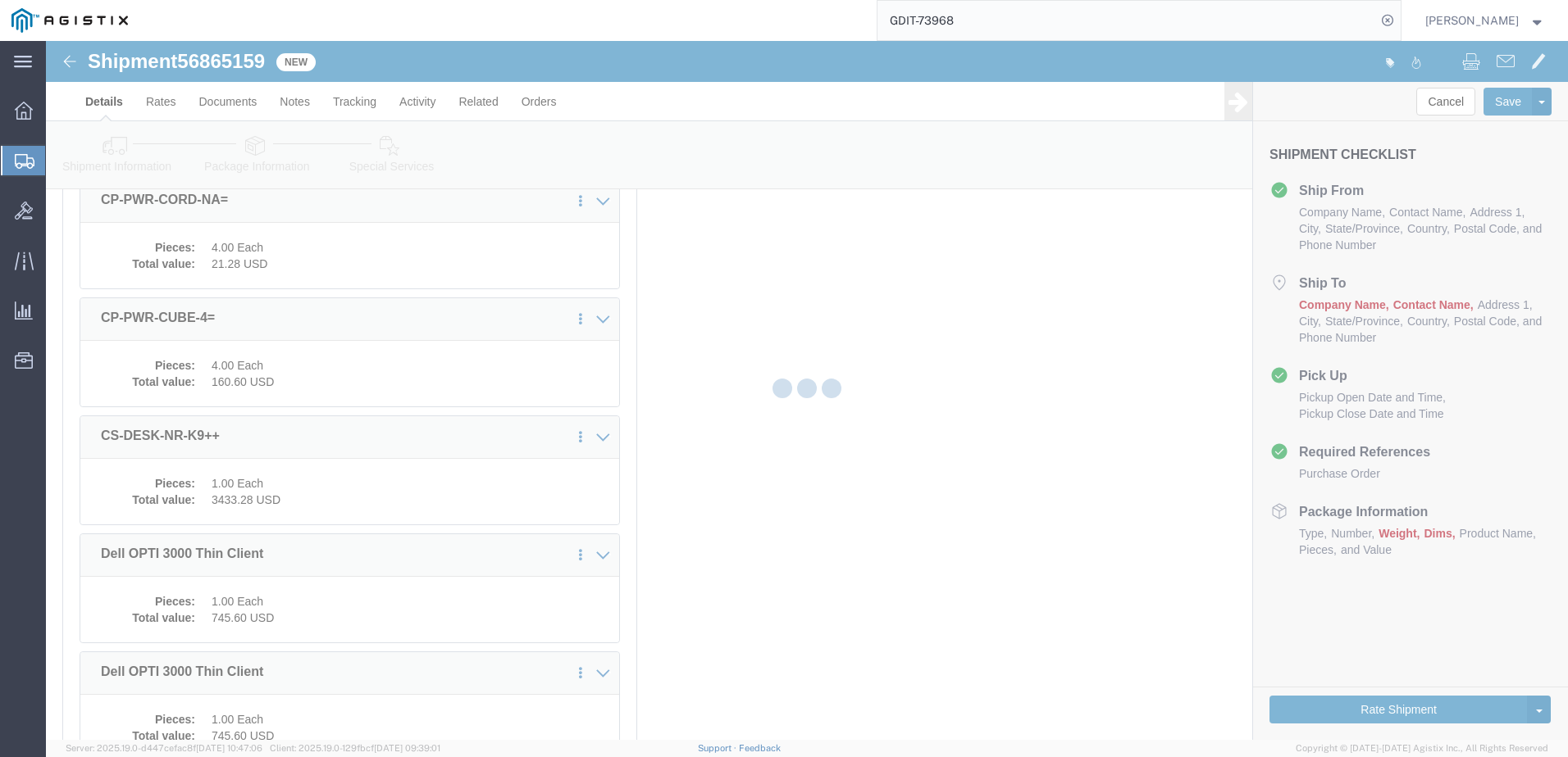
select select "CBOX"
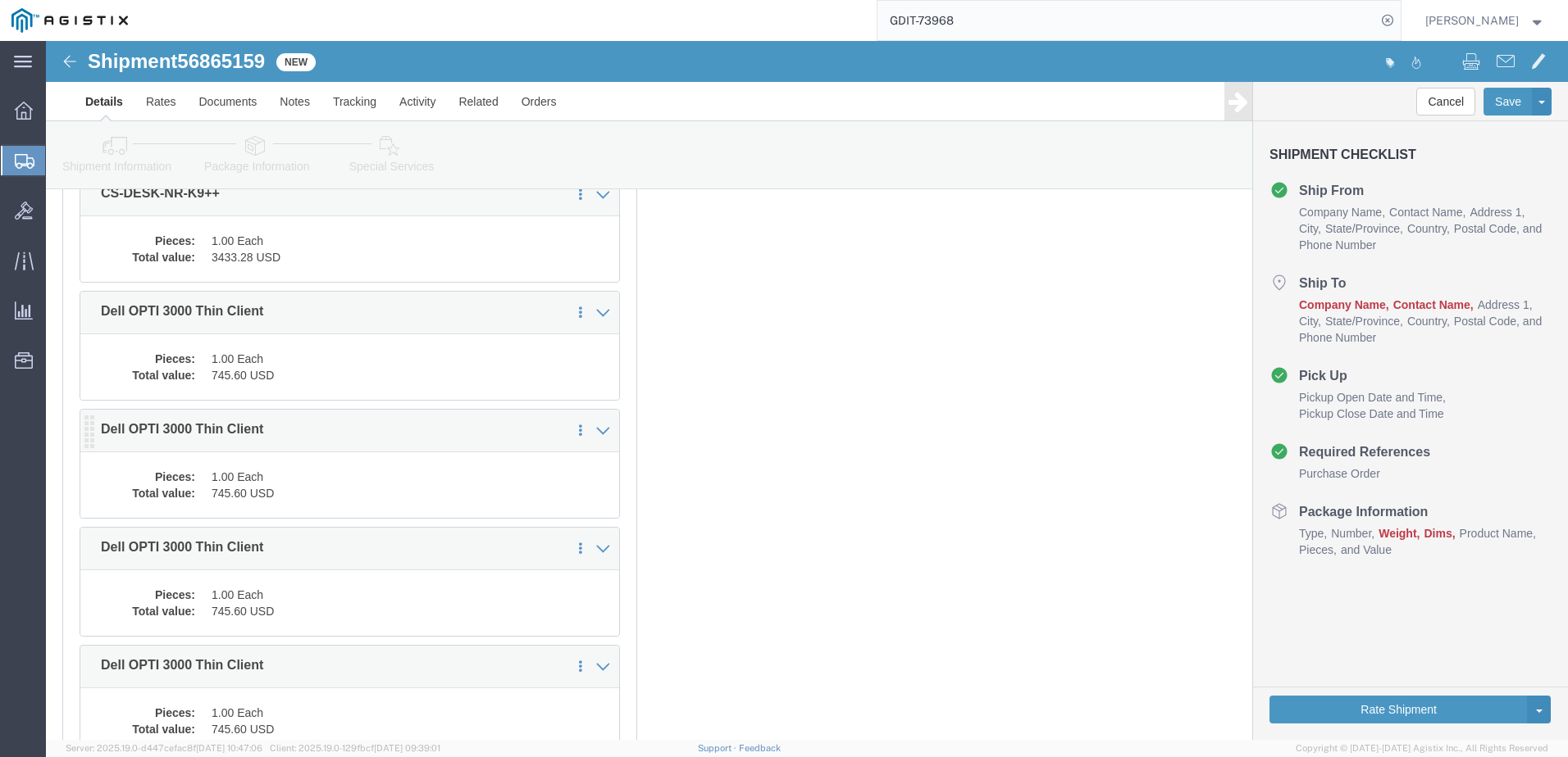
scroll to position [982, 0]
click dd "1.00 Each"
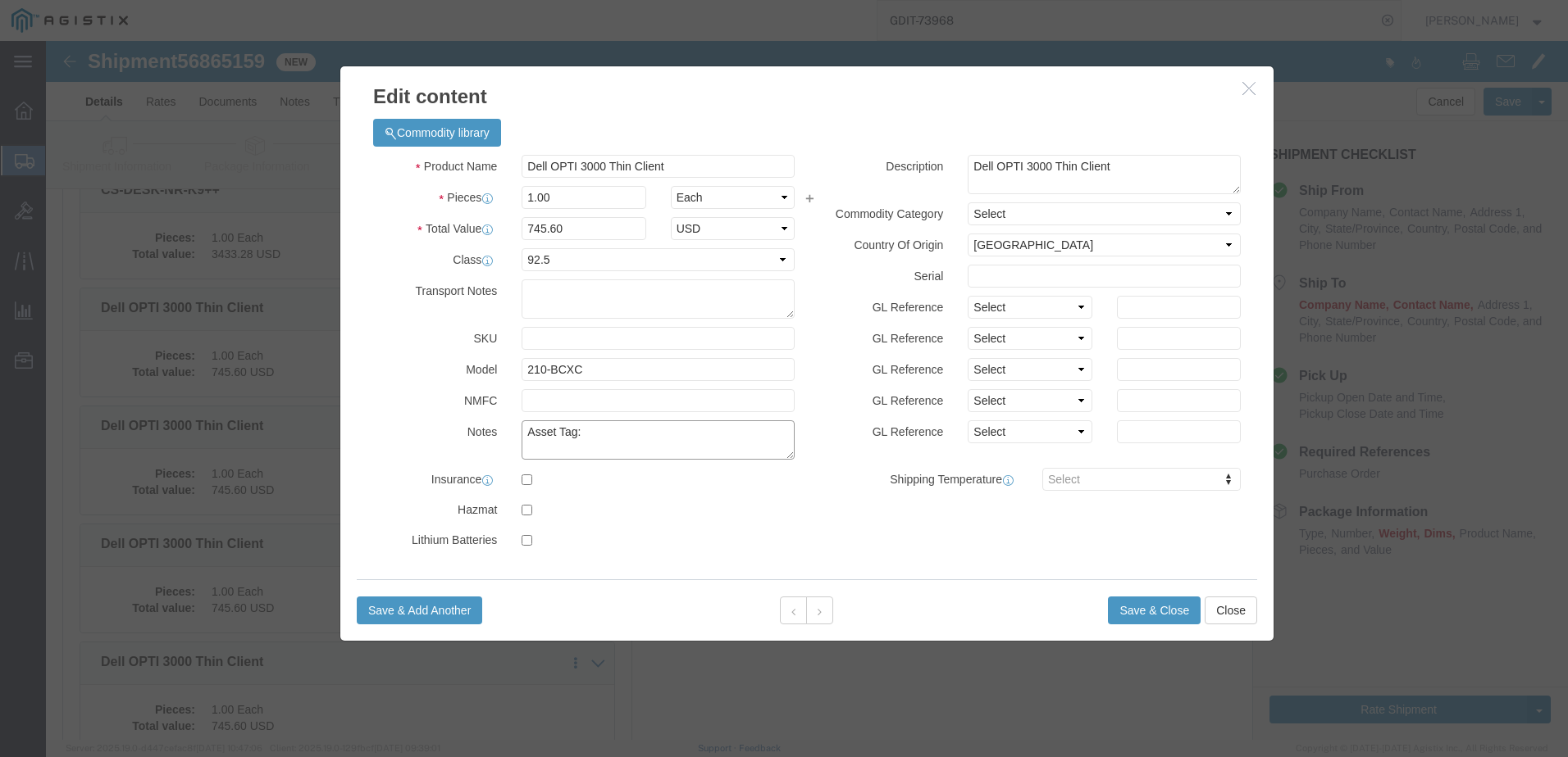
click textarea "Asset Tag:"
paste textarea "139192"
type textarea "Asset Tag: 139192"
click input "text"
paste input "DZVTK84"
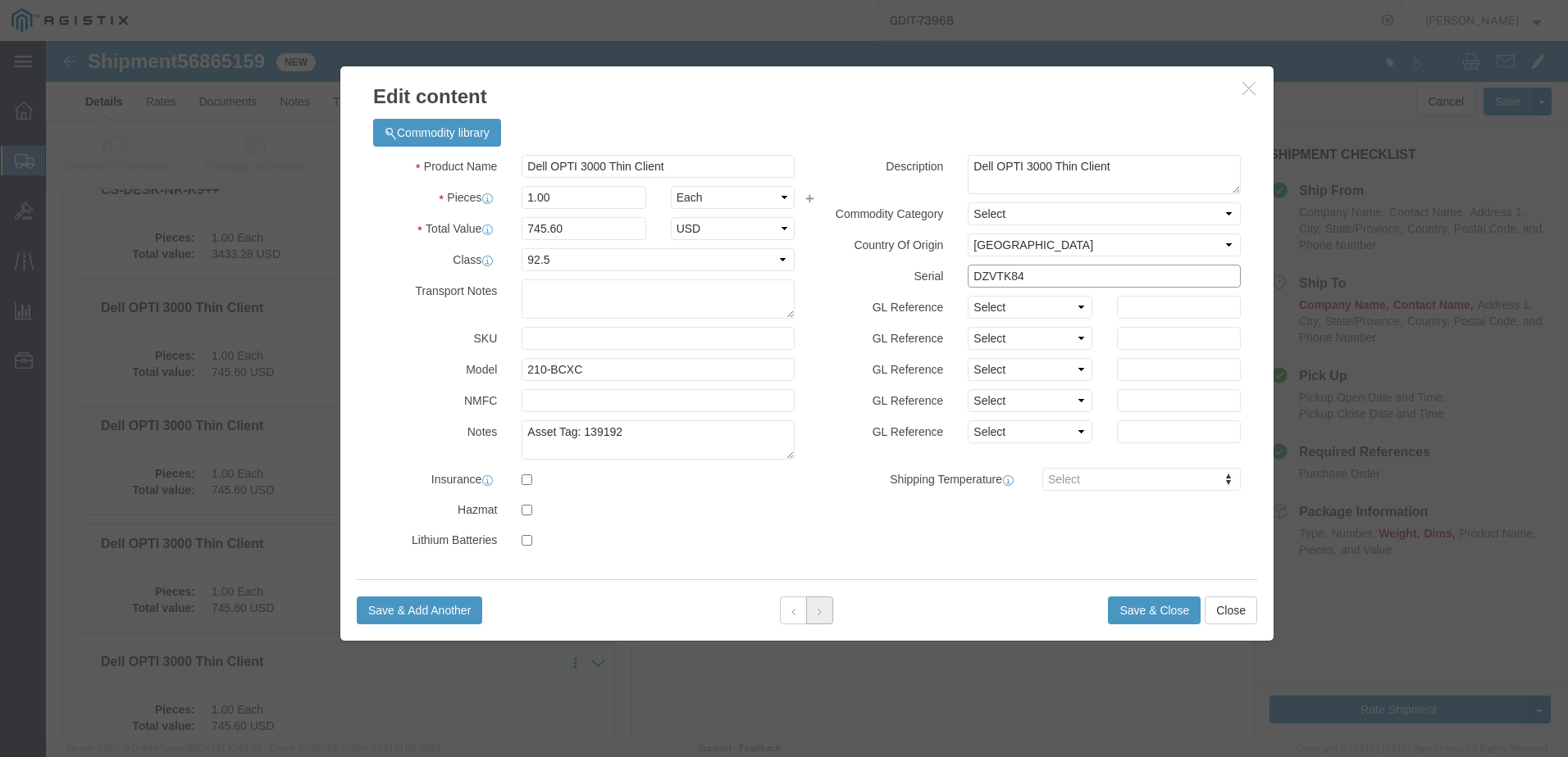
type input "DZVTK84"
click icon
click textarea "Asset Tag:"
paste textarea "139160"
type textarea "Asset Tag:139160"
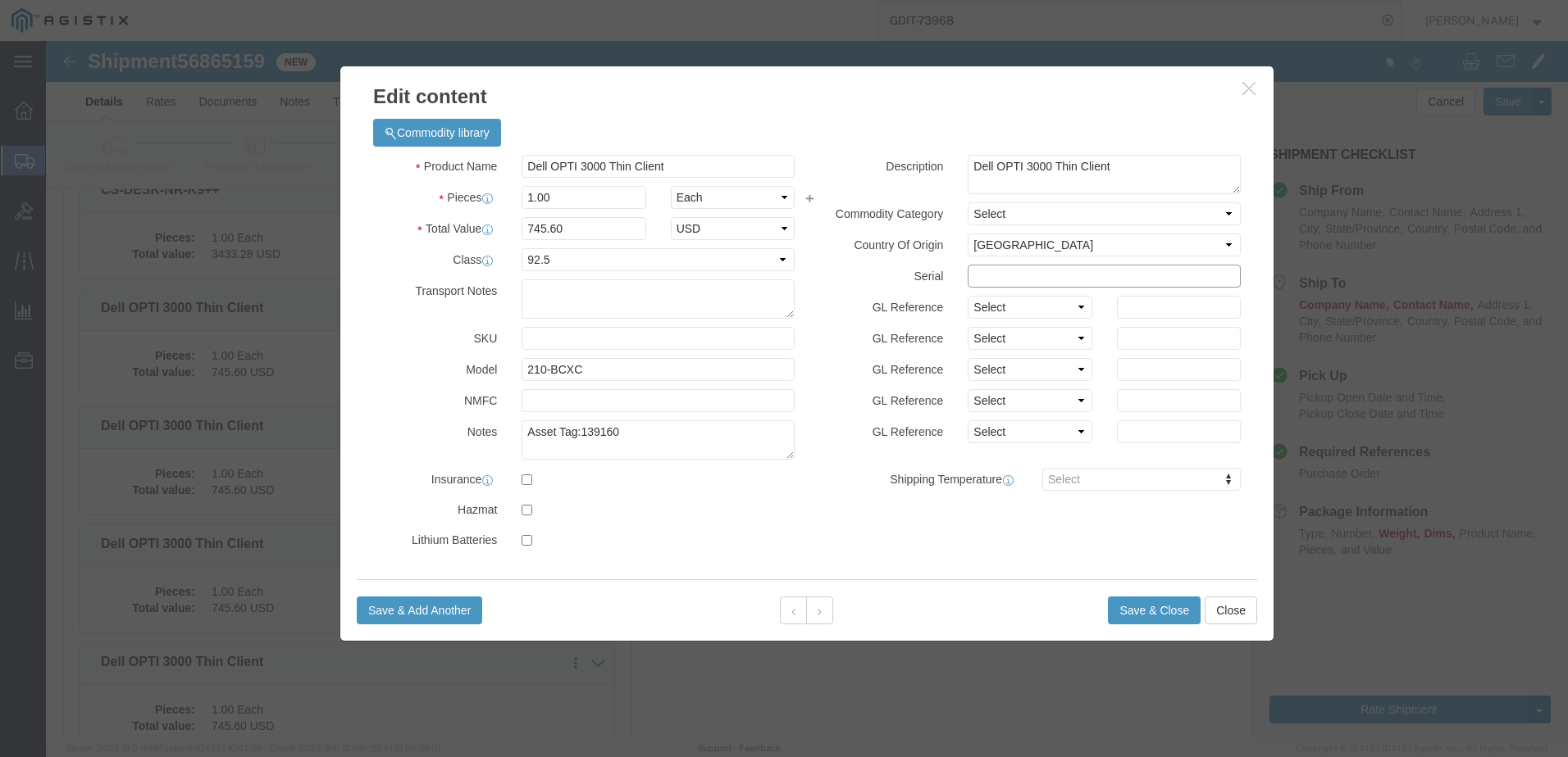
click input "text"
paste input "64ZTK84"
type input "64ZTK84"
click button
click textarea "Asset Tag:"
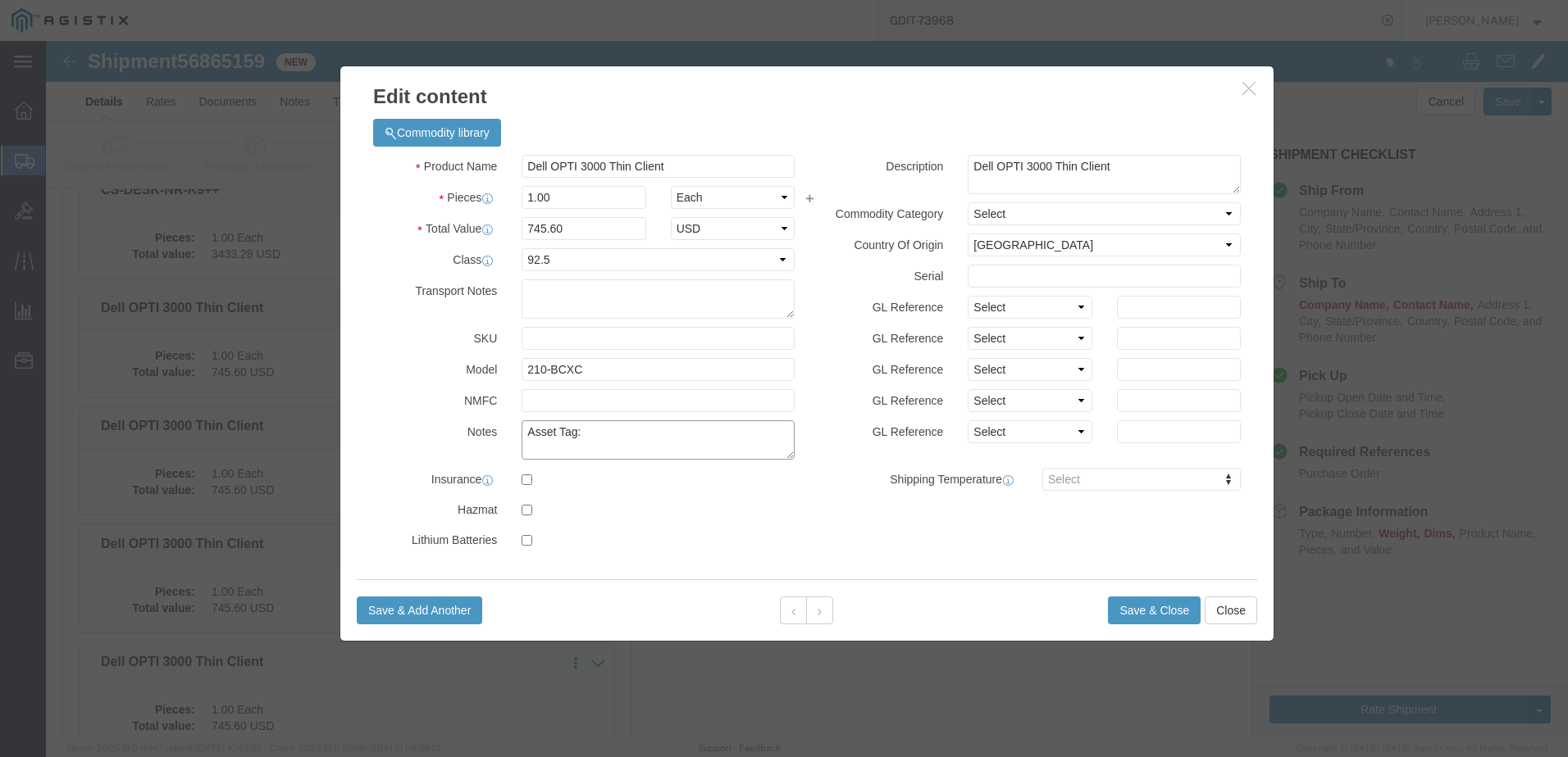
paste textarea "139297"
type textarea "Asset Tag:139297"
click input "text"
paste input "F4ZTK84"
type input "F4ZTK84"
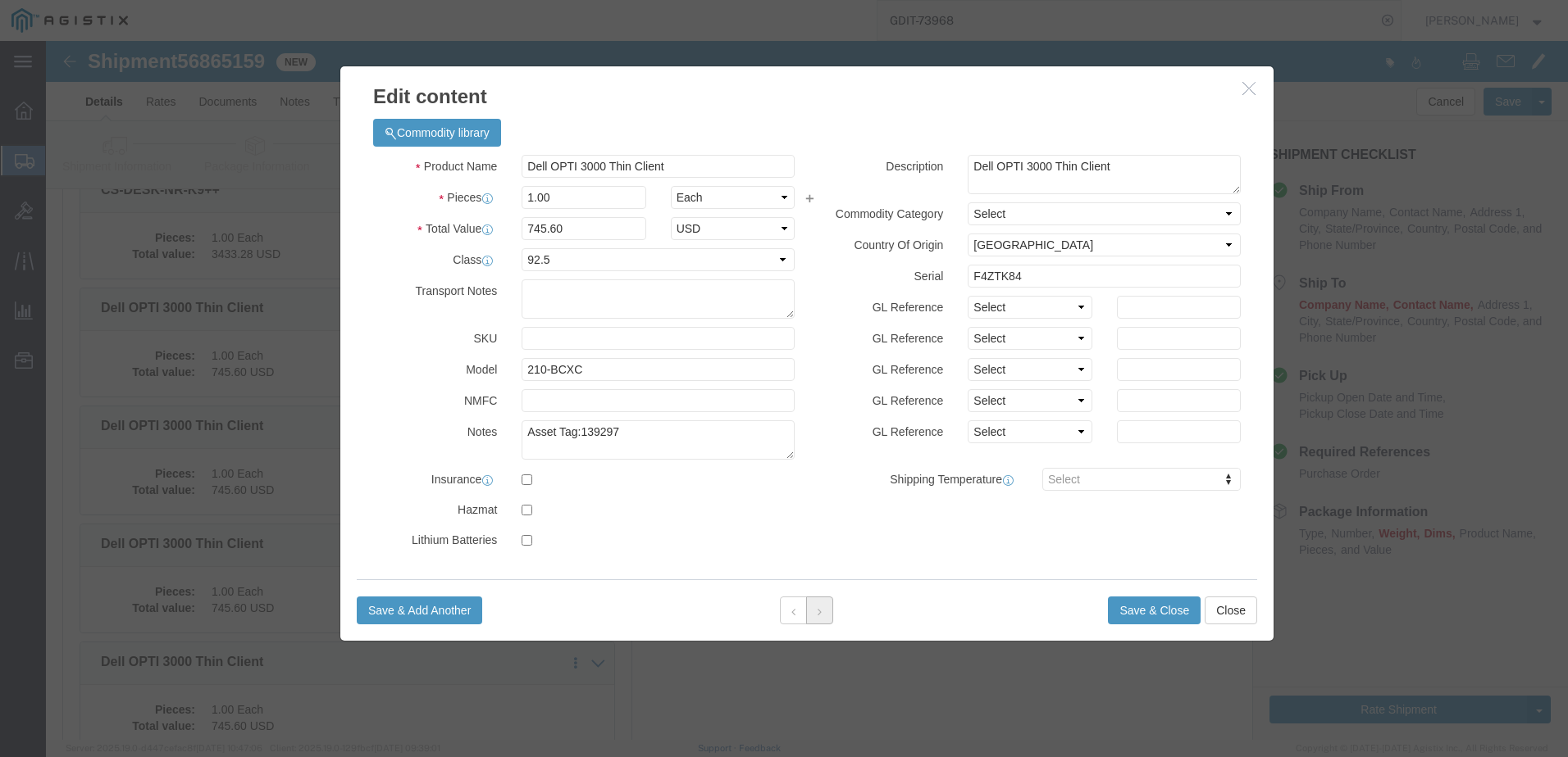
click button
click textarea "Asset Tag:"
paste textarea "139359"
type textarea "Asset Tag:139359"
click input "text"
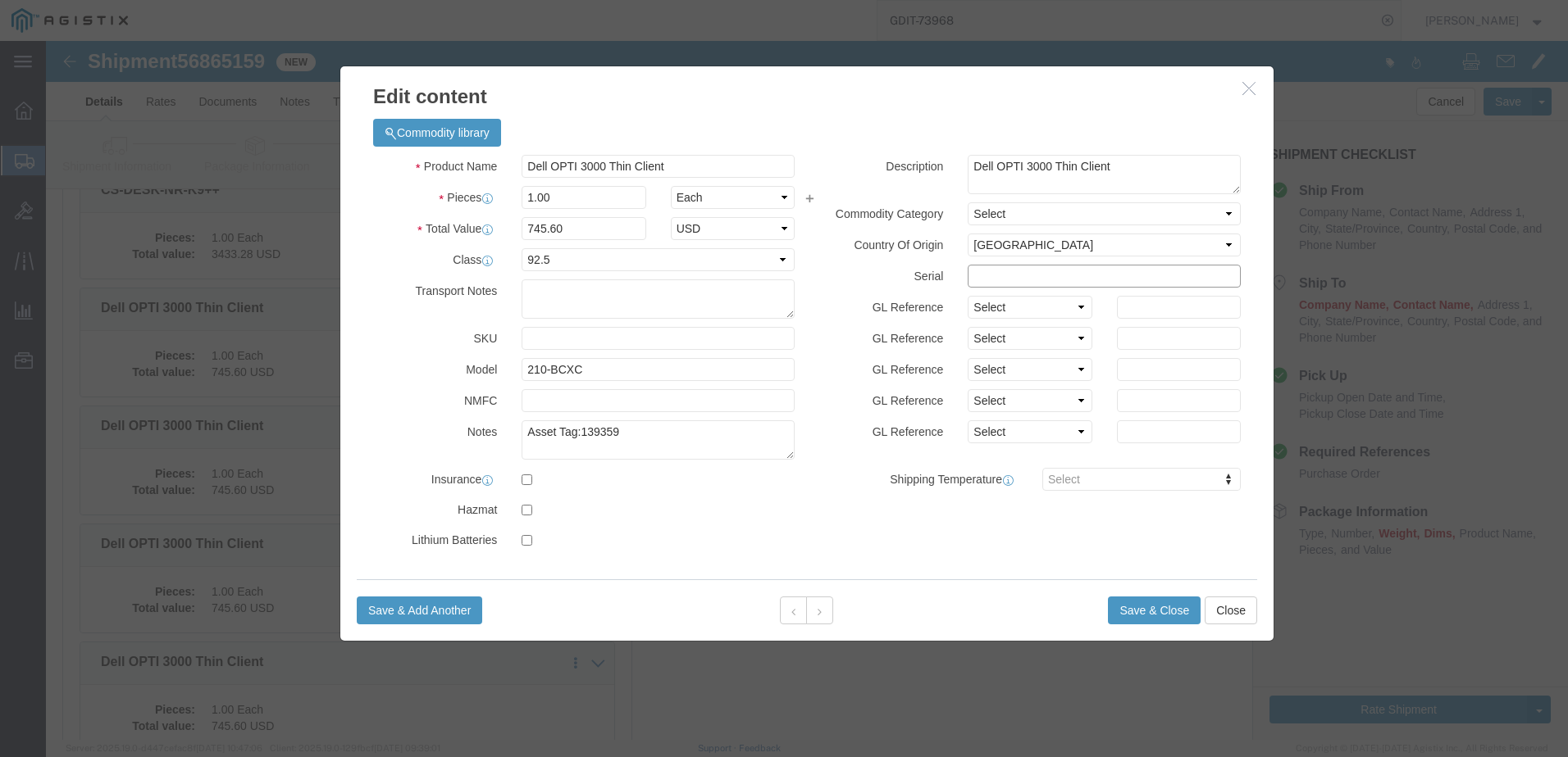
paste input "H4ZTK84"
type input "H4ZTK84"
click button
click textarea "Asset Tag:"
paste textarea "139365"
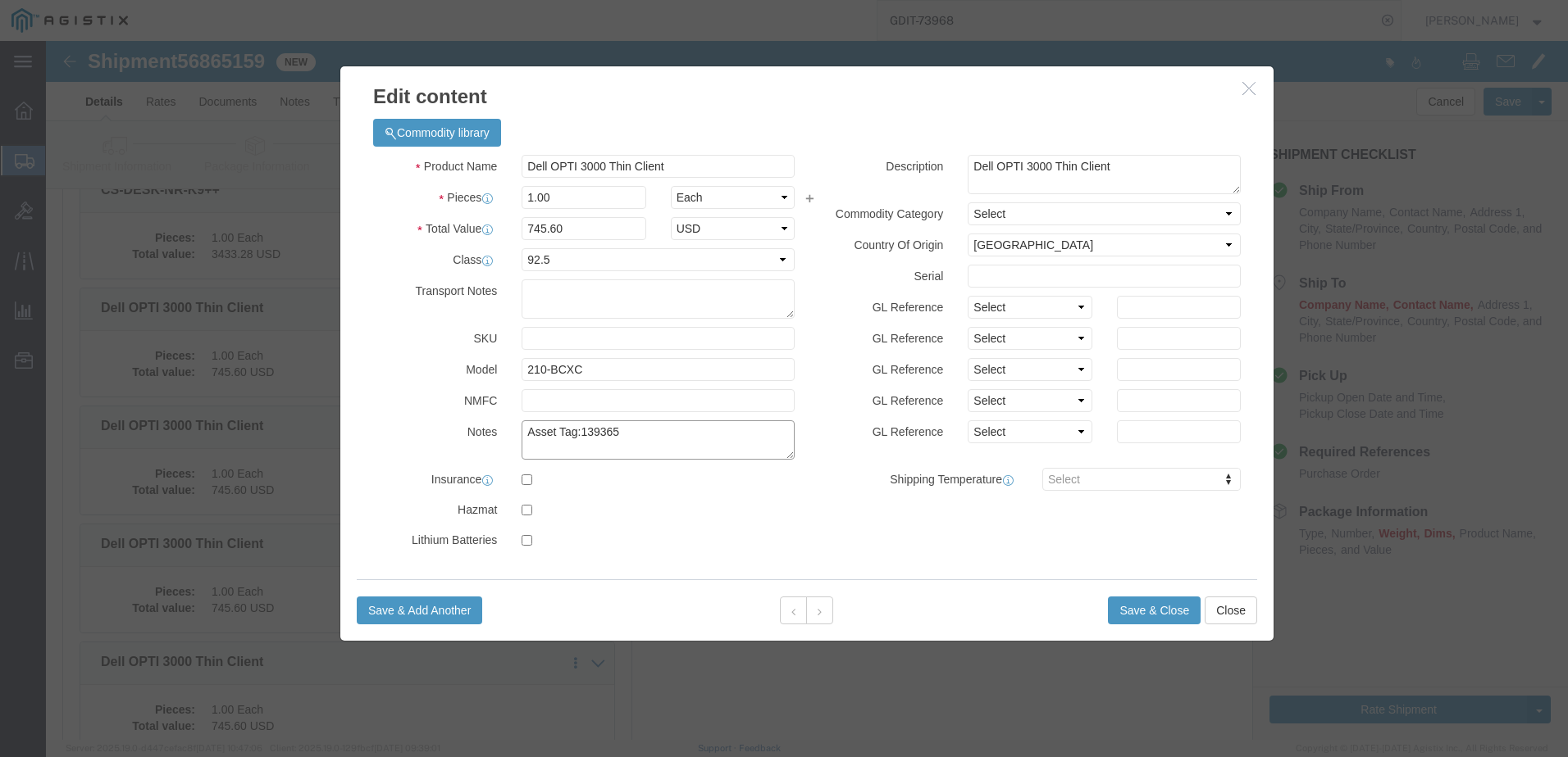
type textarea "Asset Tag:139365"
drag, startPoint x: 969, startPoint y: 247, endPoint x: 972, endPoint y: 238, distance: 9.5
click div "Description Dell OPTI 3000 Thin Client Commodity Category Select Country Of Ori…"
click input "text"
paste input "G3ZTK84"
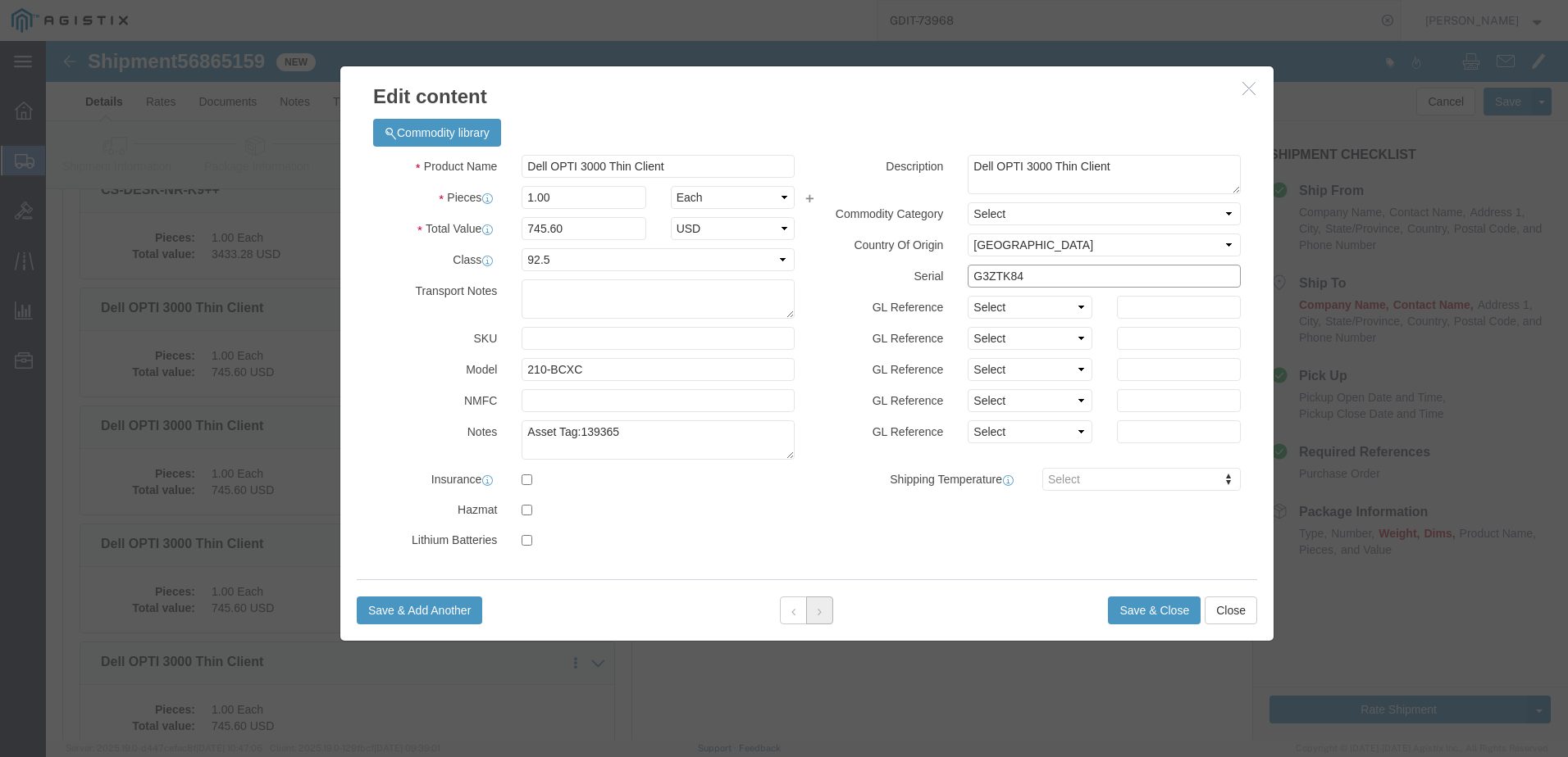
type input "G3ZTK84"
click button
click textarea "Asset Tag:"
paste textarea "139229"
type textarea "Asset Tag:139229"
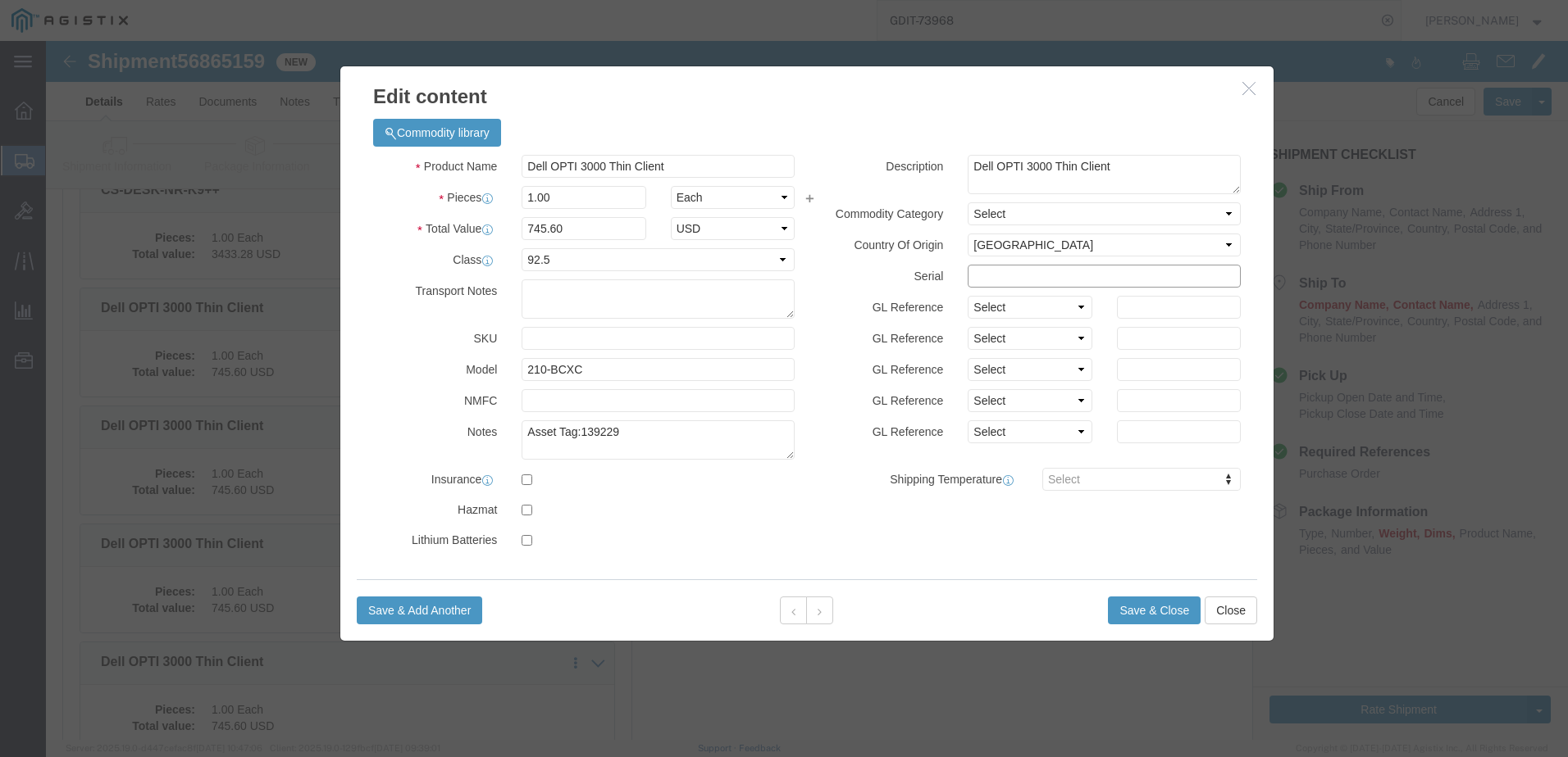
click input "text"
paste input "34ZTK84"
type input "34ZTK84"
click icon
click textarea "Asset Tag:"
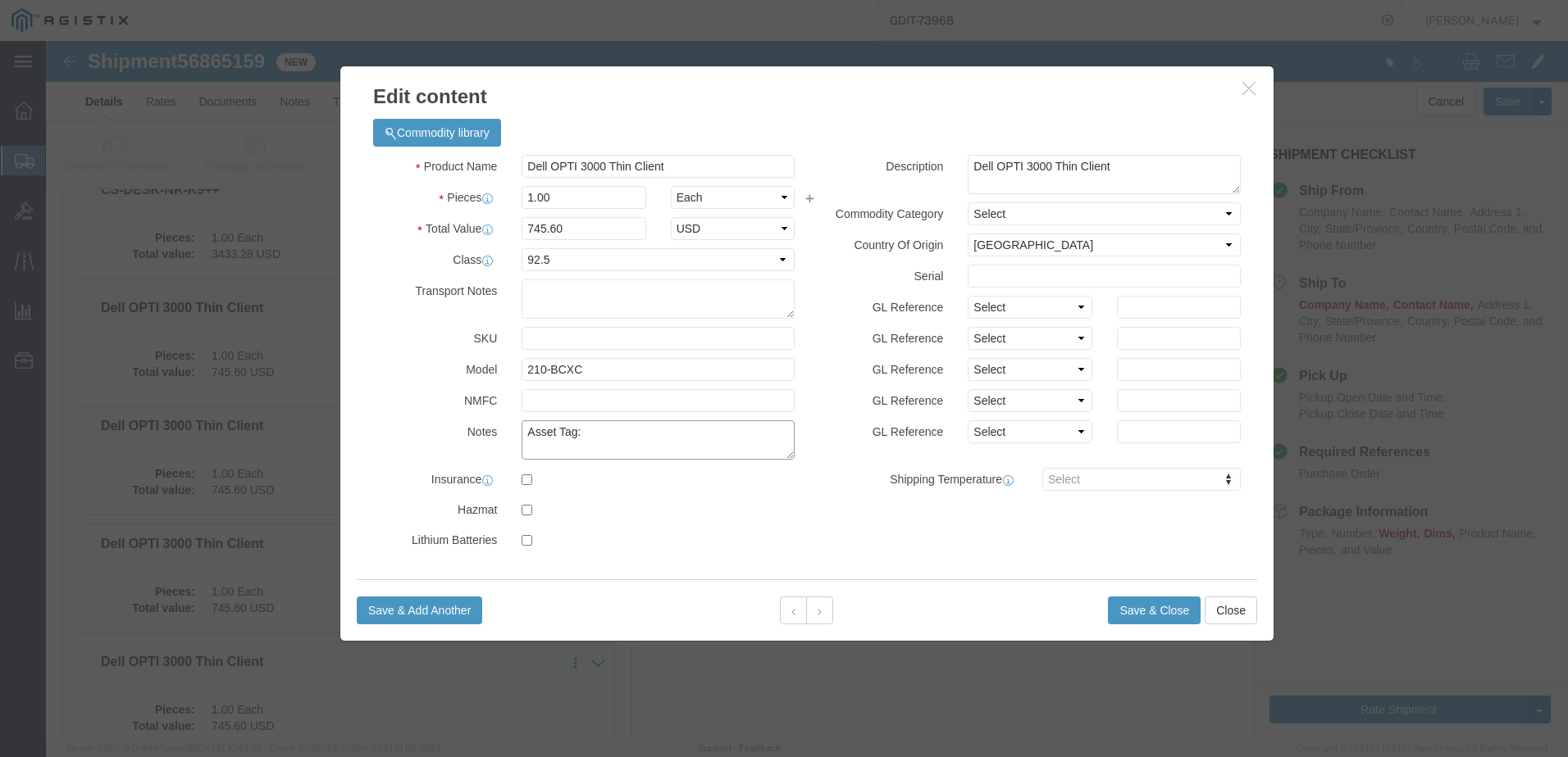
paste textarea "139234"
type textarea "Asset Tag:139234"
click input "text"
paste input "24ZTK84"
type input "24ZTK84"
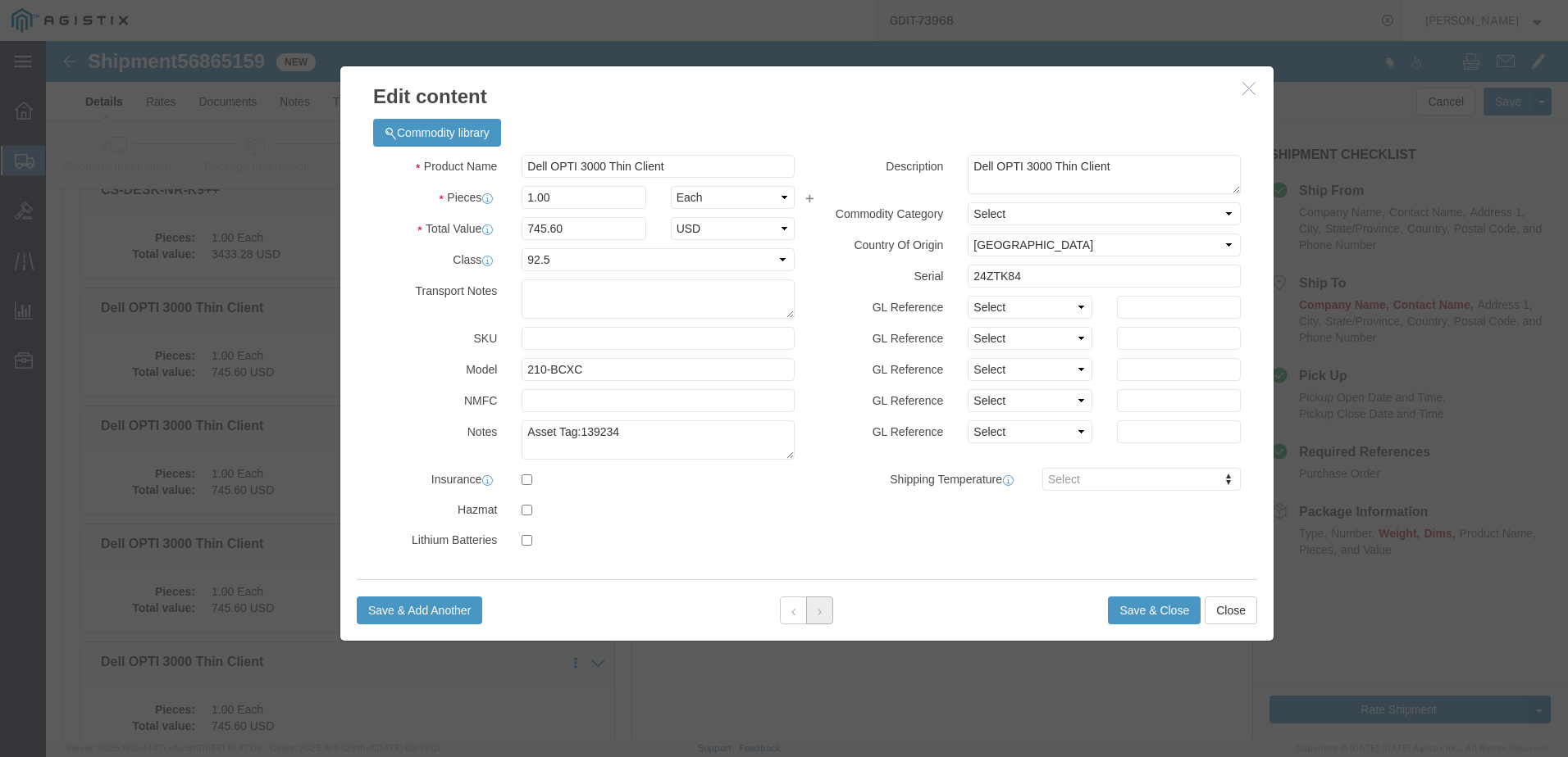
click button
click textarea "Asset Tag:"
paste textarea "139389"
type textarea "Asset Tag:139389"
click input "text"
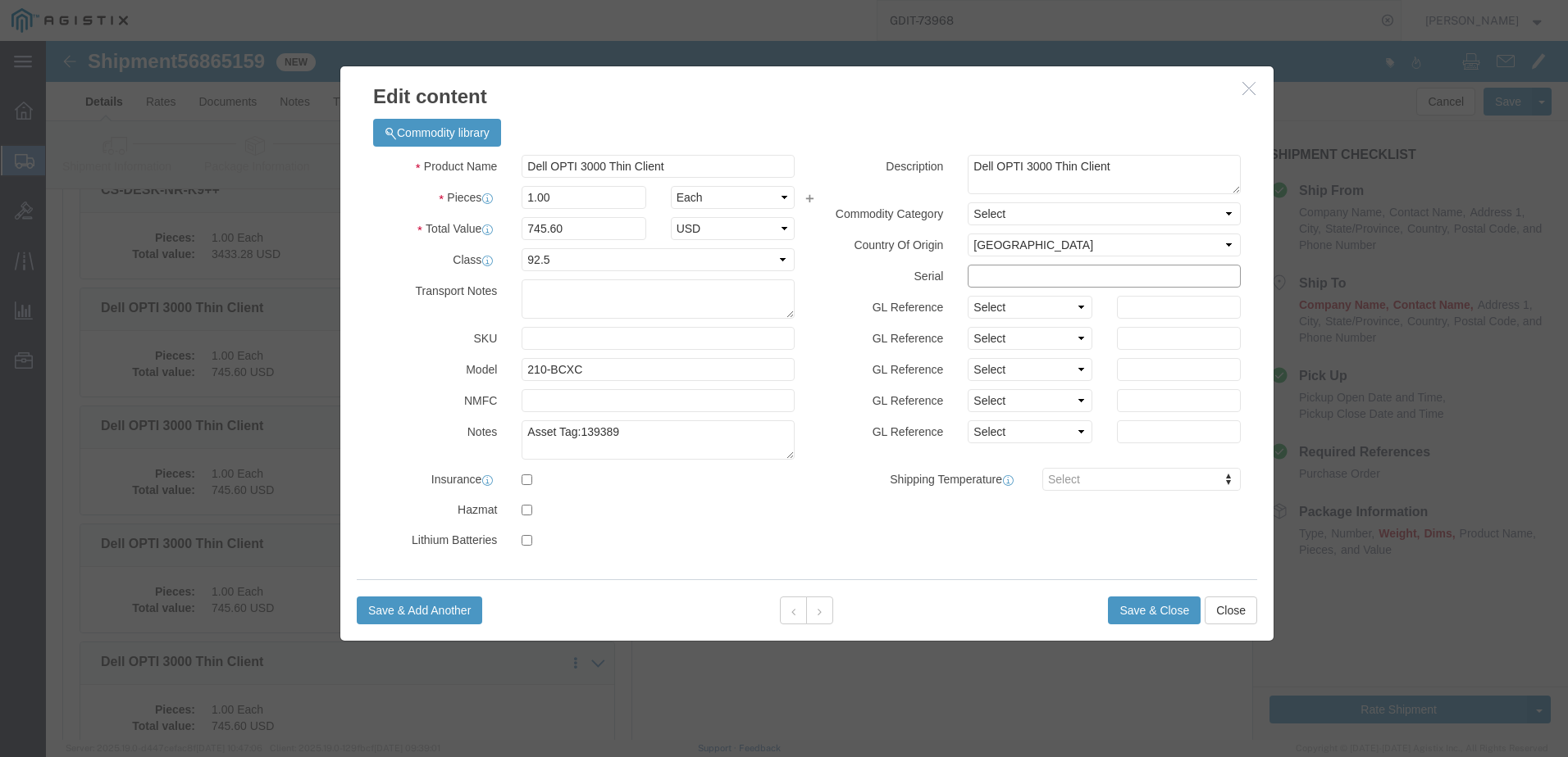
paste input "H3ZTK84"
type input "H3ZTK84"
click button
click textarea "Asset Tag:"
paste textarea "139201"
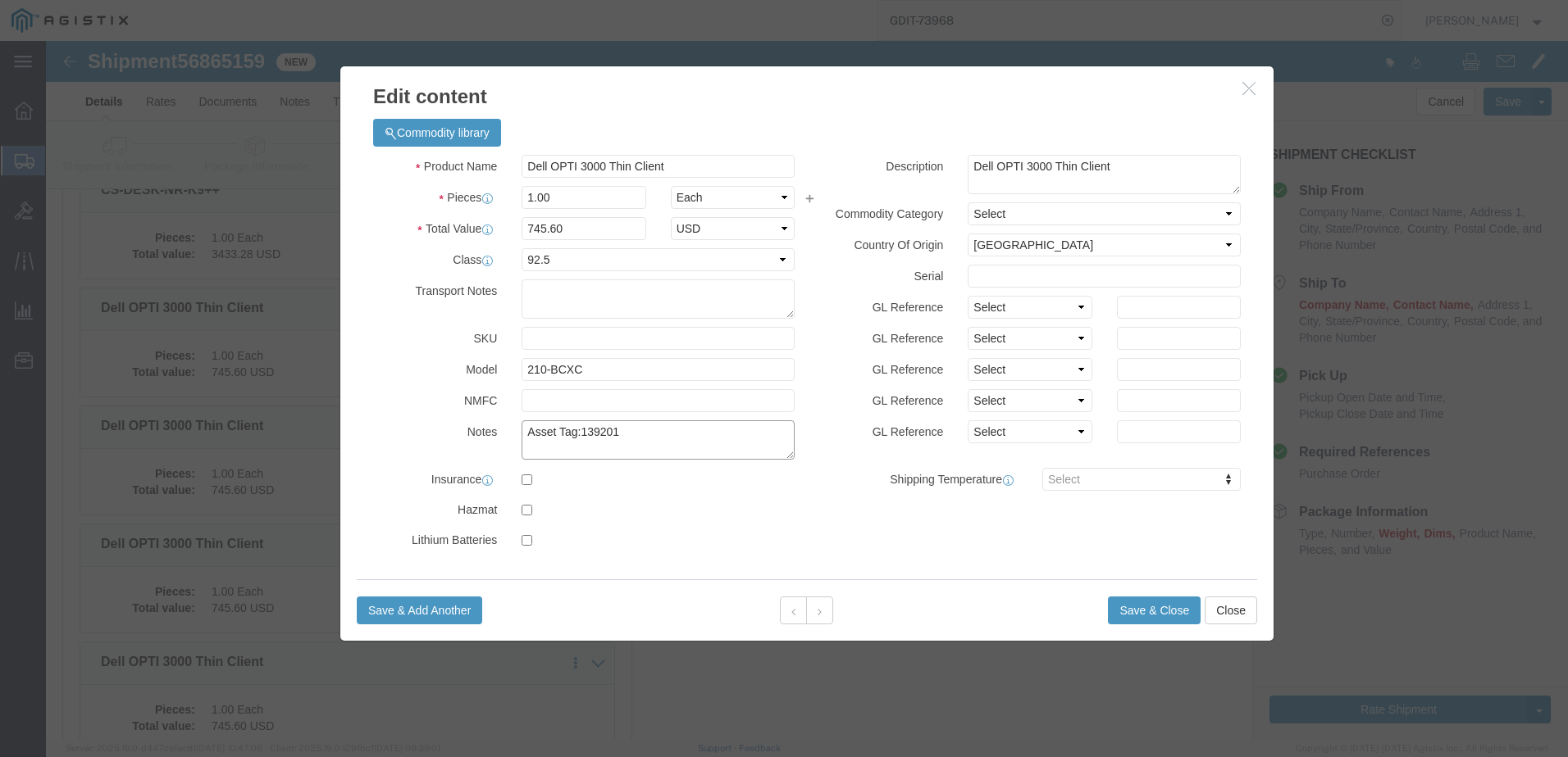
type textarea "Asset Tag:139201"
click input "text"
paste input "C4ZTK84"
type input "C4ZTK84"
click button
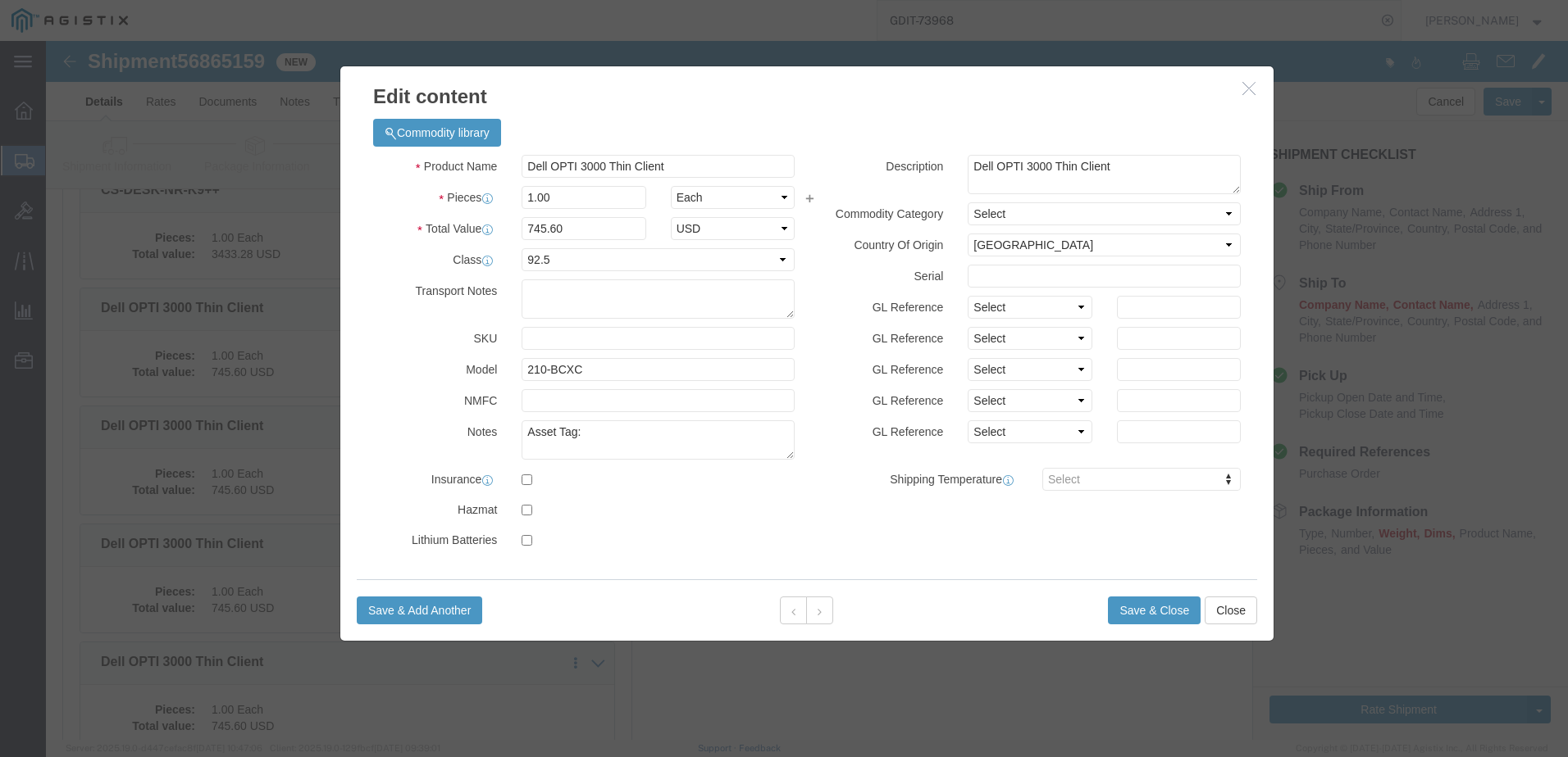
click label
click input "checkbox"
click textarea "Asset Tag:"
click input "checkbox"
checkbox input "false"
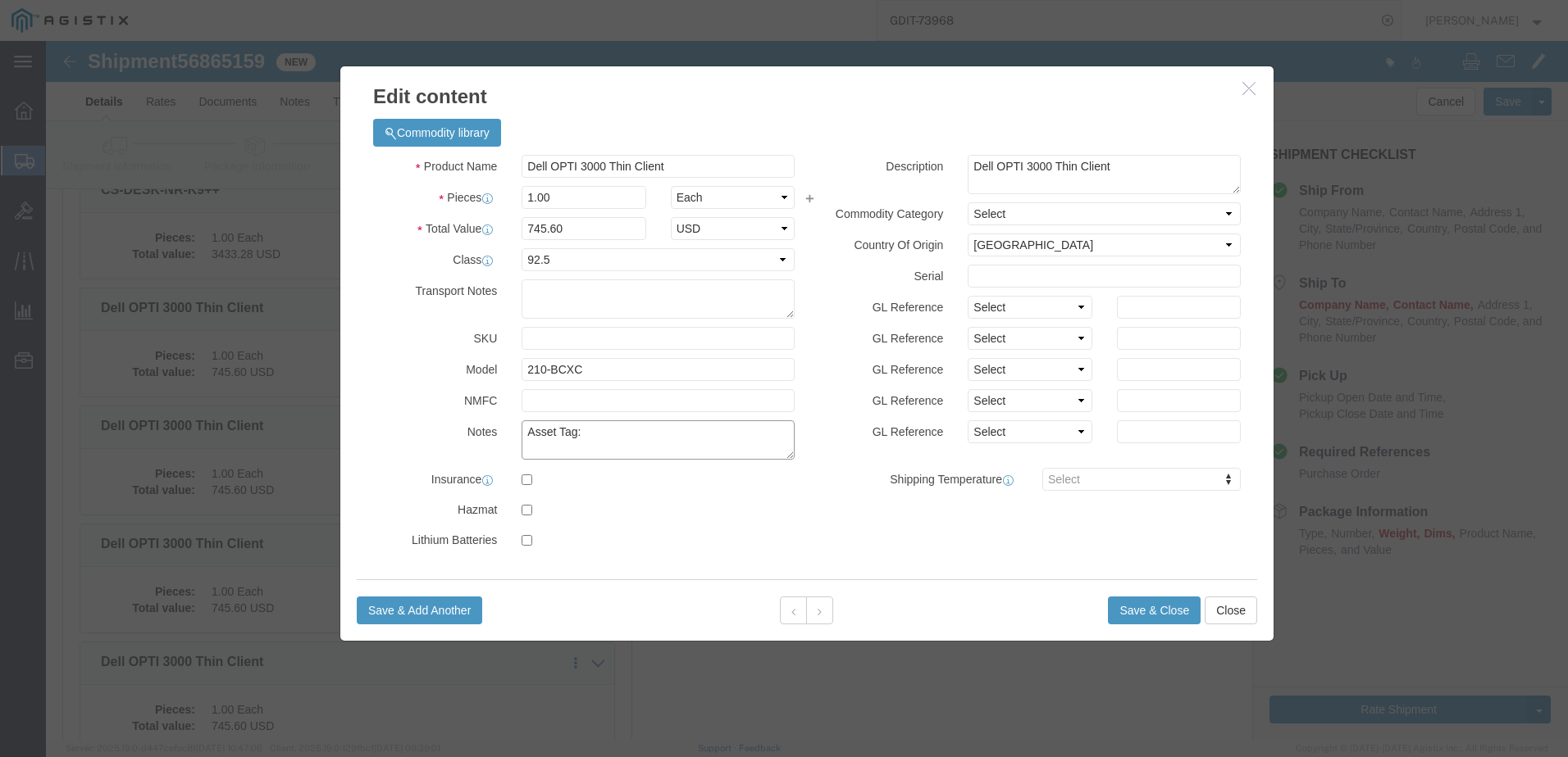
click textarea "Asset Tag:"
paste textarea "139173"
type textarea "Asset Tag:139173"
click input "text"
paste input "54ZTK84"
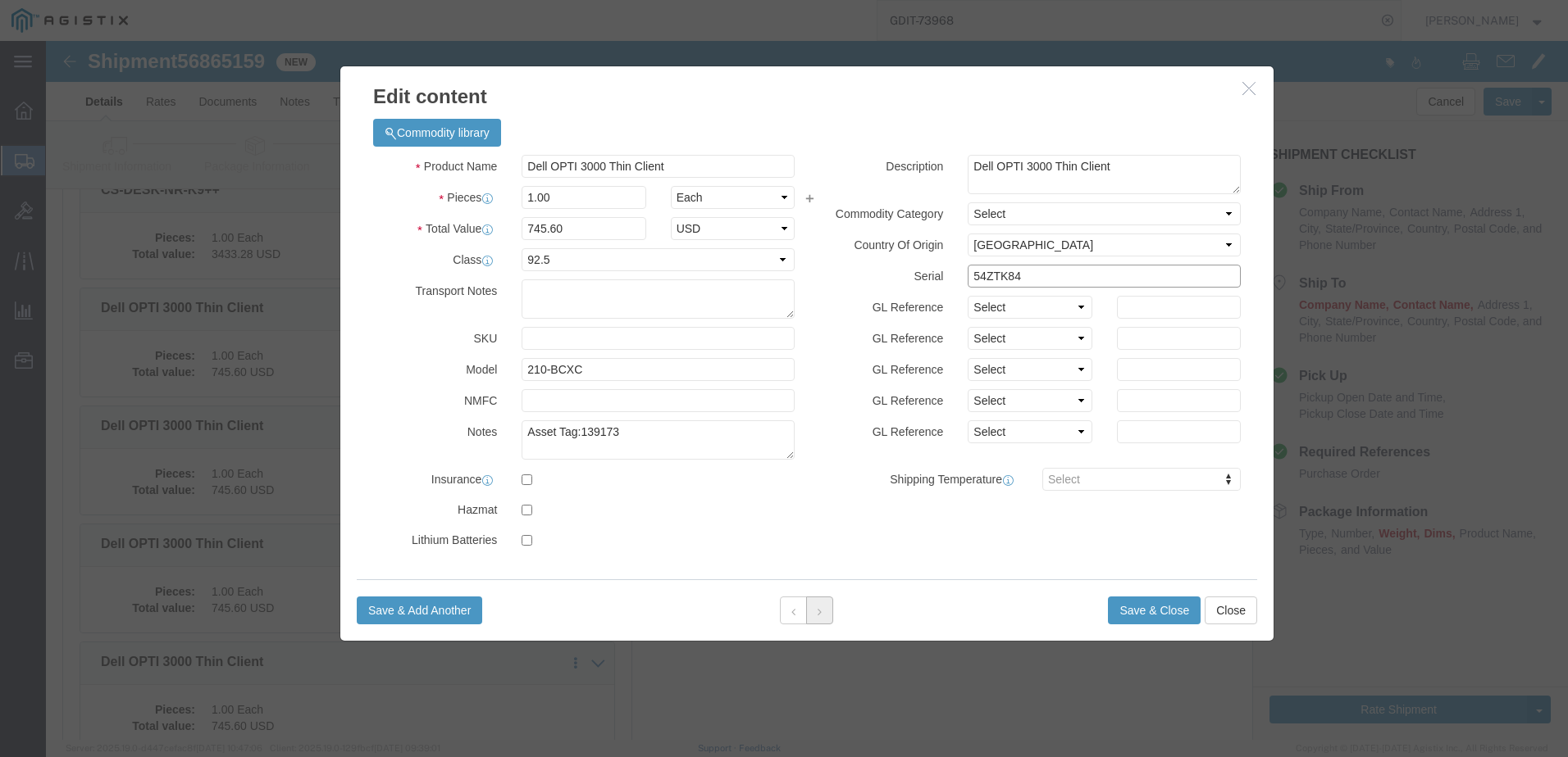
type input "54ZTK84"
click button
click textarea "Asset Tag:"
paste textarea "139211"
type textarea "Asset Tag:139211"
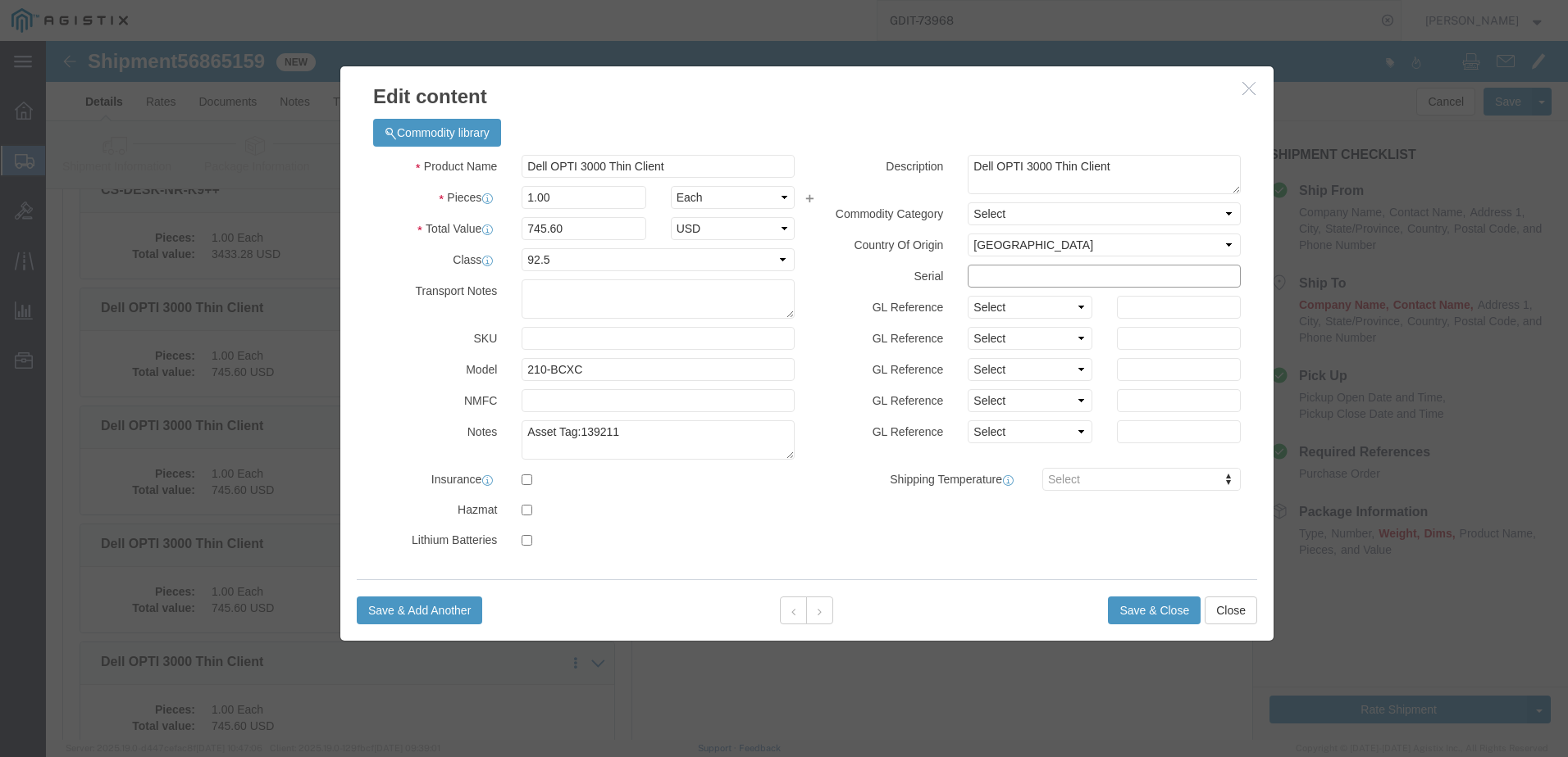
click input "text"
paste input "B4ZTK84"
type input "B4ZTK84"
click button
click textarea "Asset Tag:"
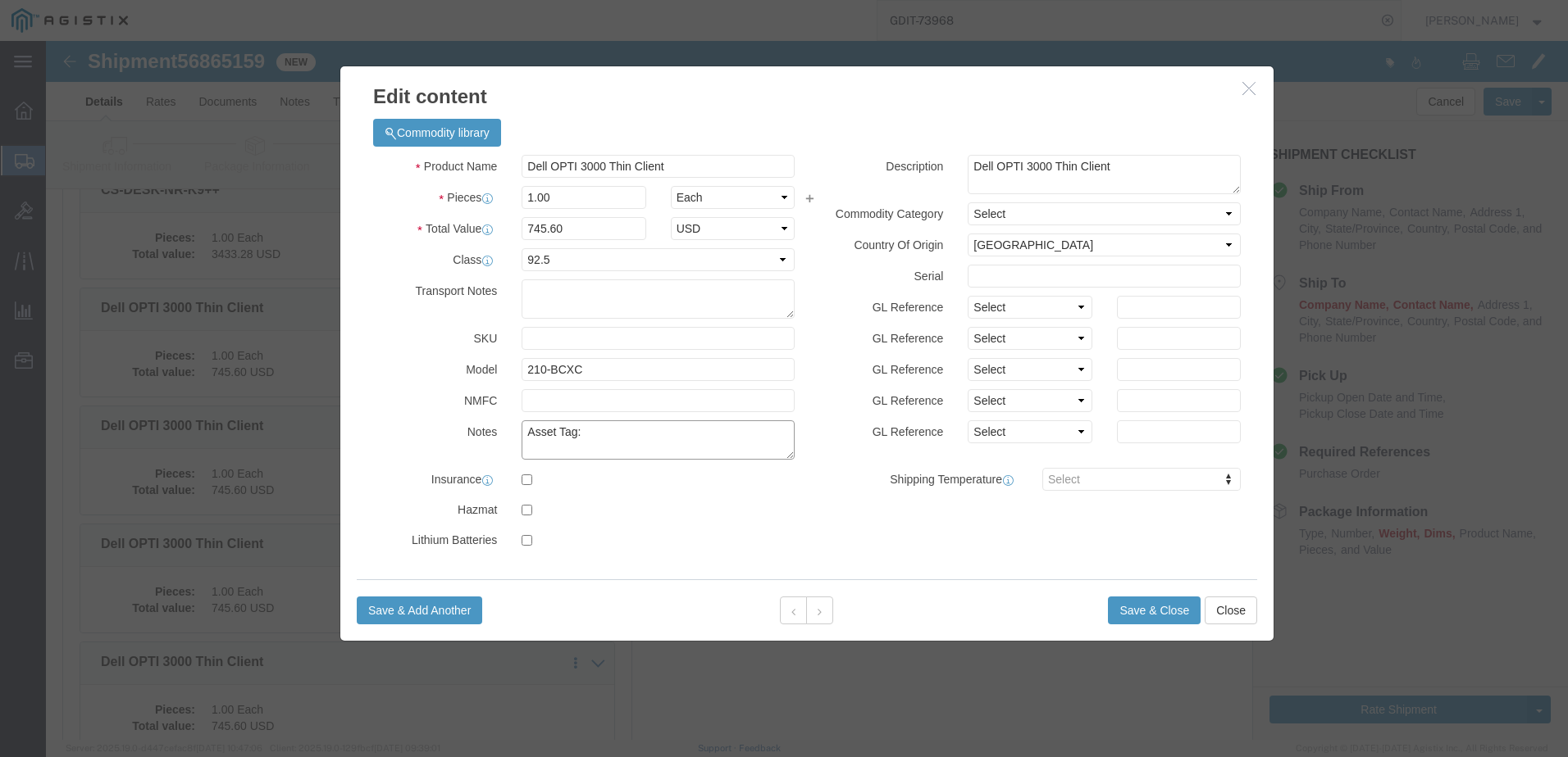
paste textarea "139151"
type textarea "Asset Tag:139151"
click input "text"
paste input "J3ZTK84"
type input "J3ZTK84"
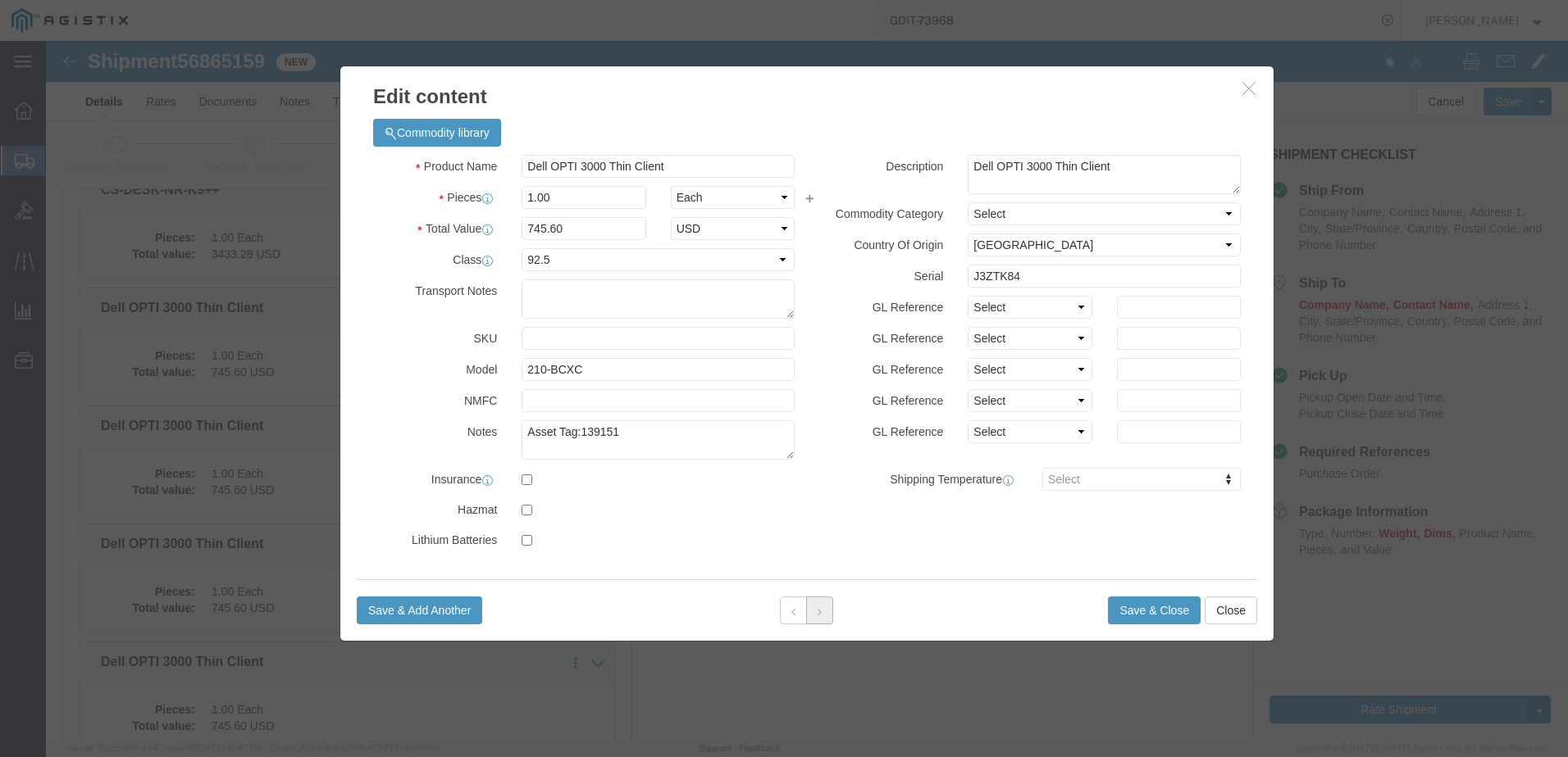
click button
click textarea "Asset Tag:"
paste textarea "139189"
type textarea "Asset Tag:139189"
click div "Description Dell OPTI 3000 Thin Client Commodity Category Select Country Of Ori…"
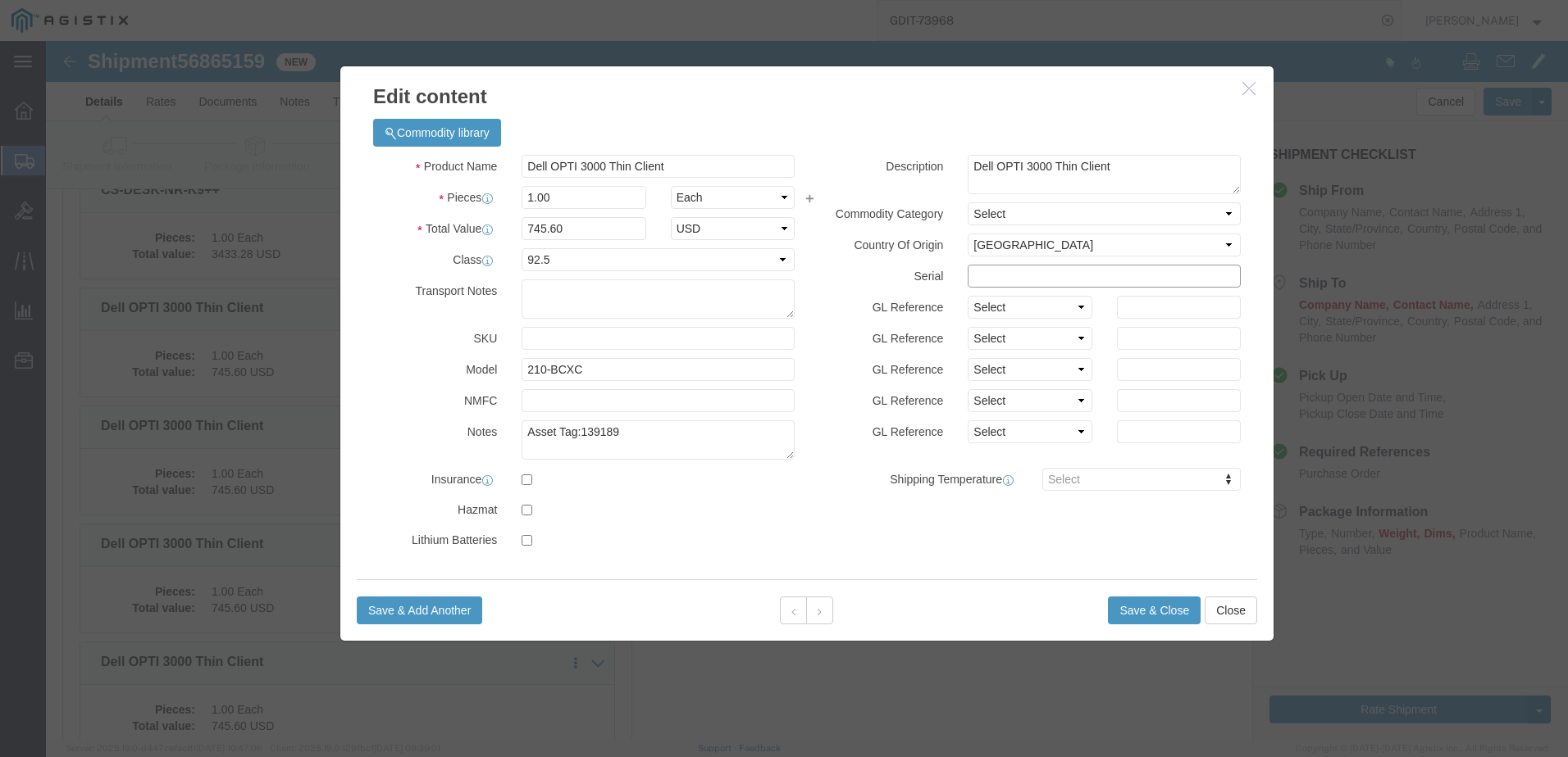
click input "text"
paste input "14ZTK84"
type input "14ZTK84"
click button
click textarea "Asset Tag:"
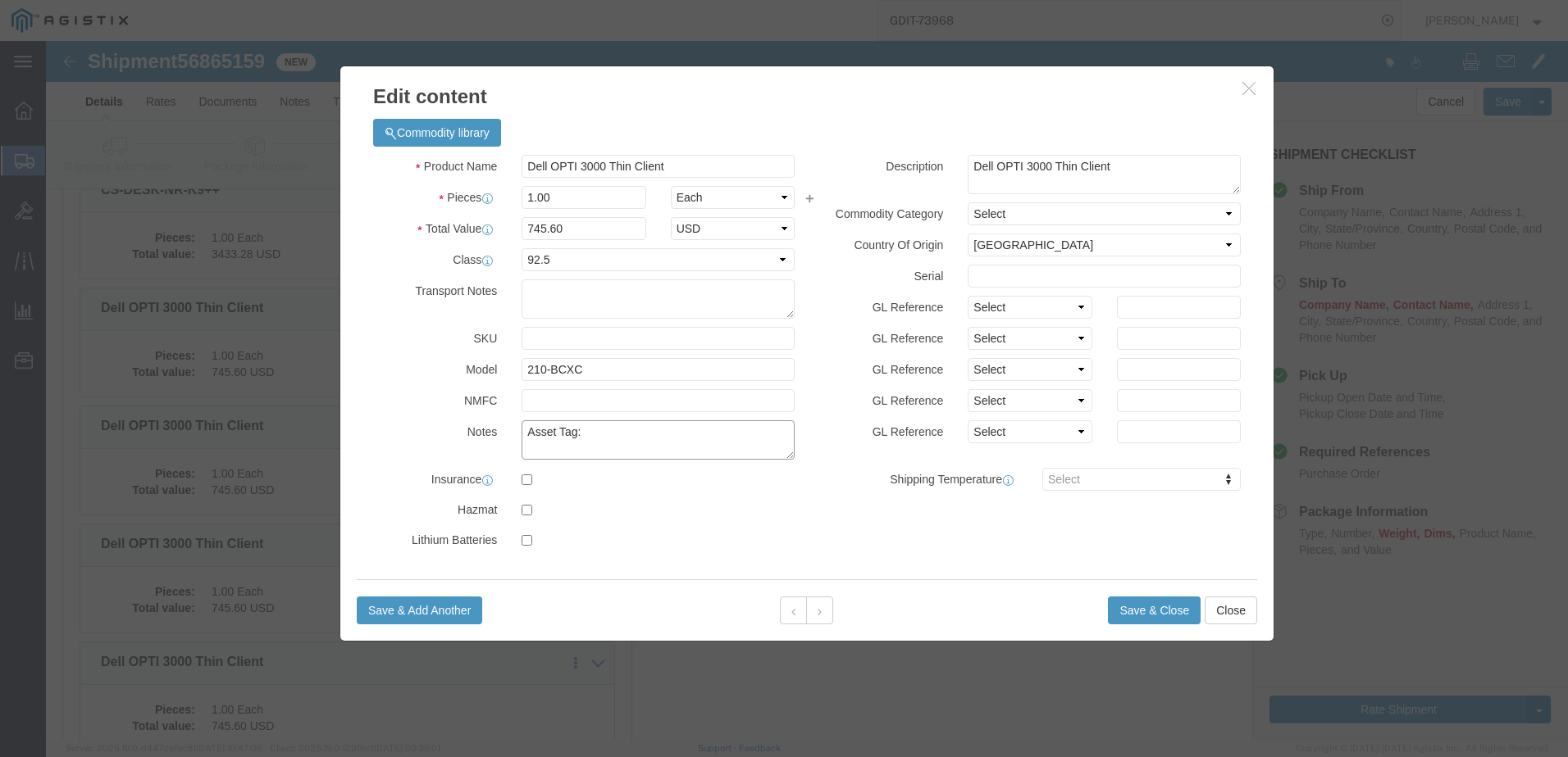
paste textarea "139200"
type textarea "Asset Tag:139200"
click input "text"
paste input "FZVTK84"
type input "FZVTK84"
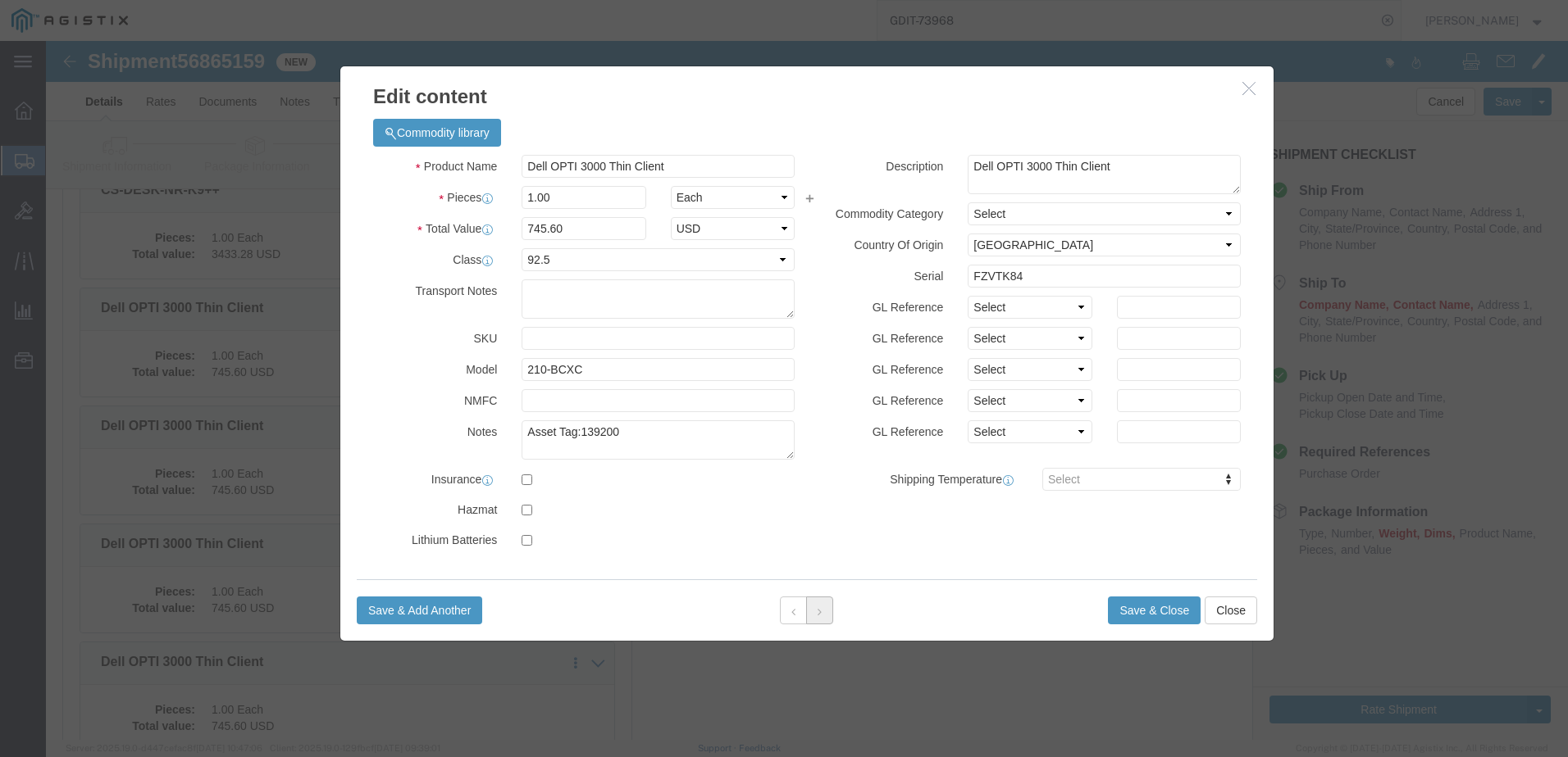
click button
click textarea "Asset Tag:"
paste textarea "139169"
type textarea "Asset Tag:139169"
click input "text"
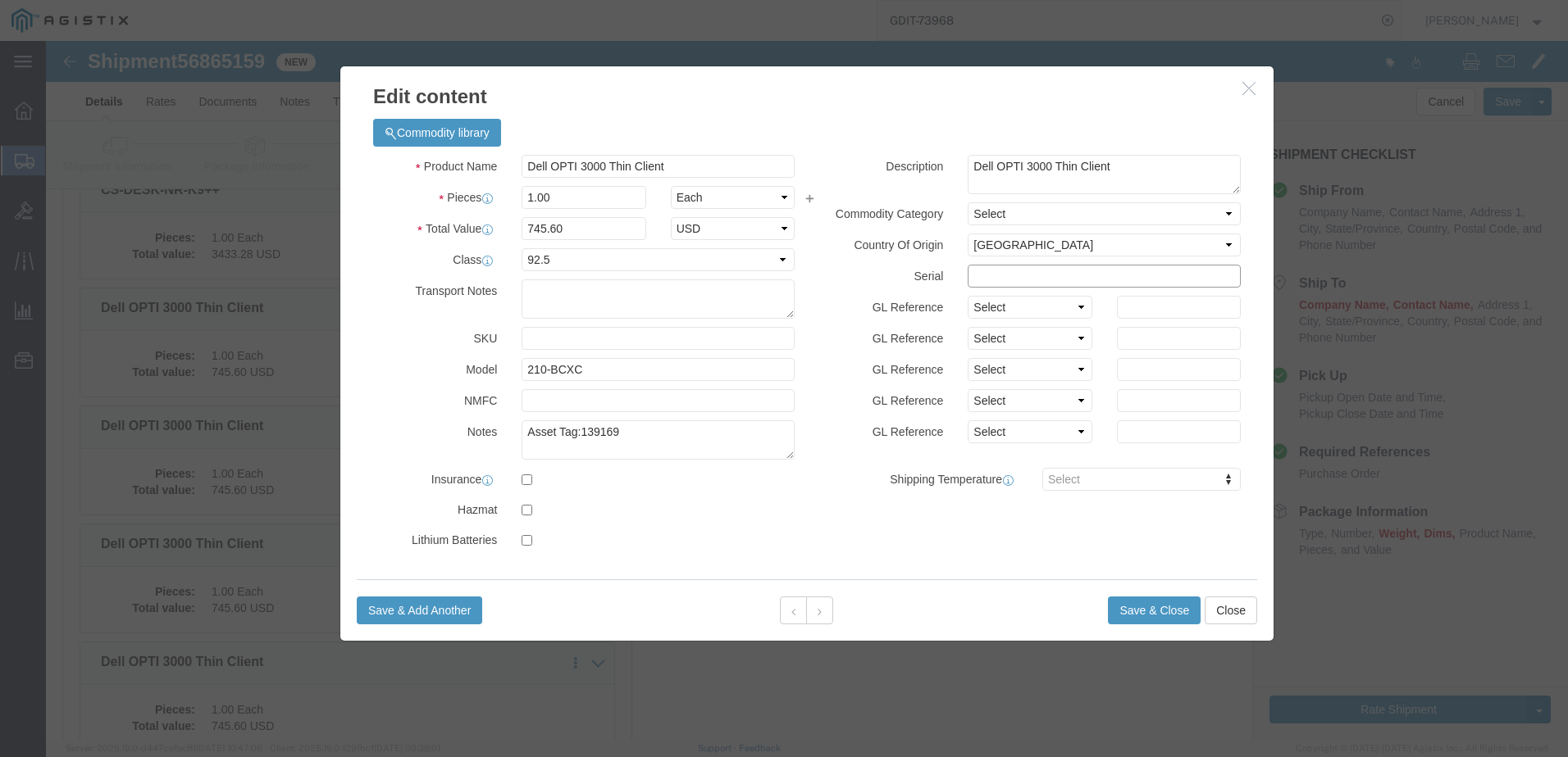
paste input "84ZTK84"
type input "84ZTK84"
click icon
click textarea "Asset Tag:"
paste textarea "139357"
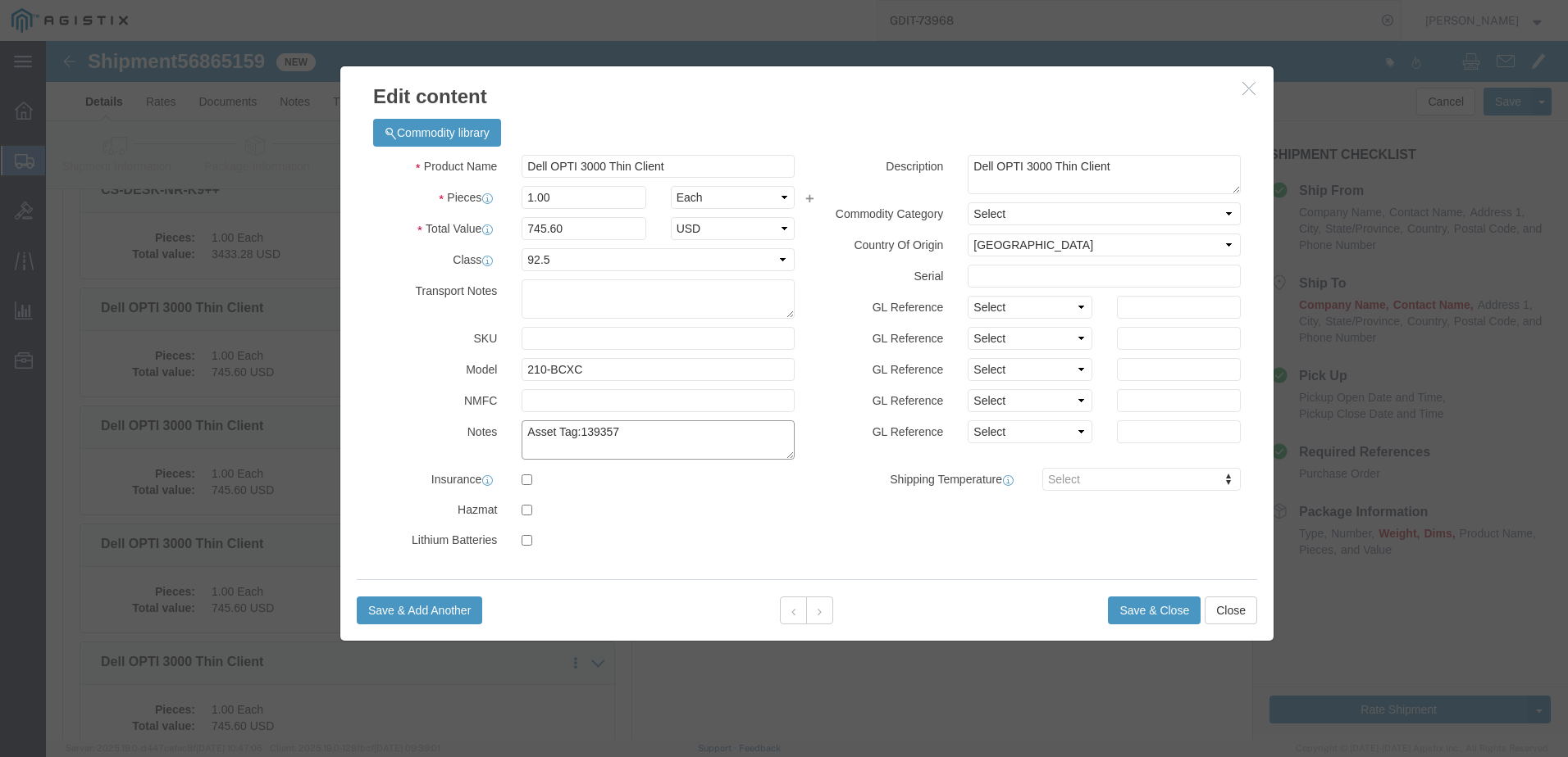
type textarea "Asset Tag:139357"
click input "text"
paste input "94ZTK84"
type input "94ZTK84"
drag, startPoint x: 770, startPoint y: 569, endPoint x: 779, endPoint y: 564, distance: 10.3
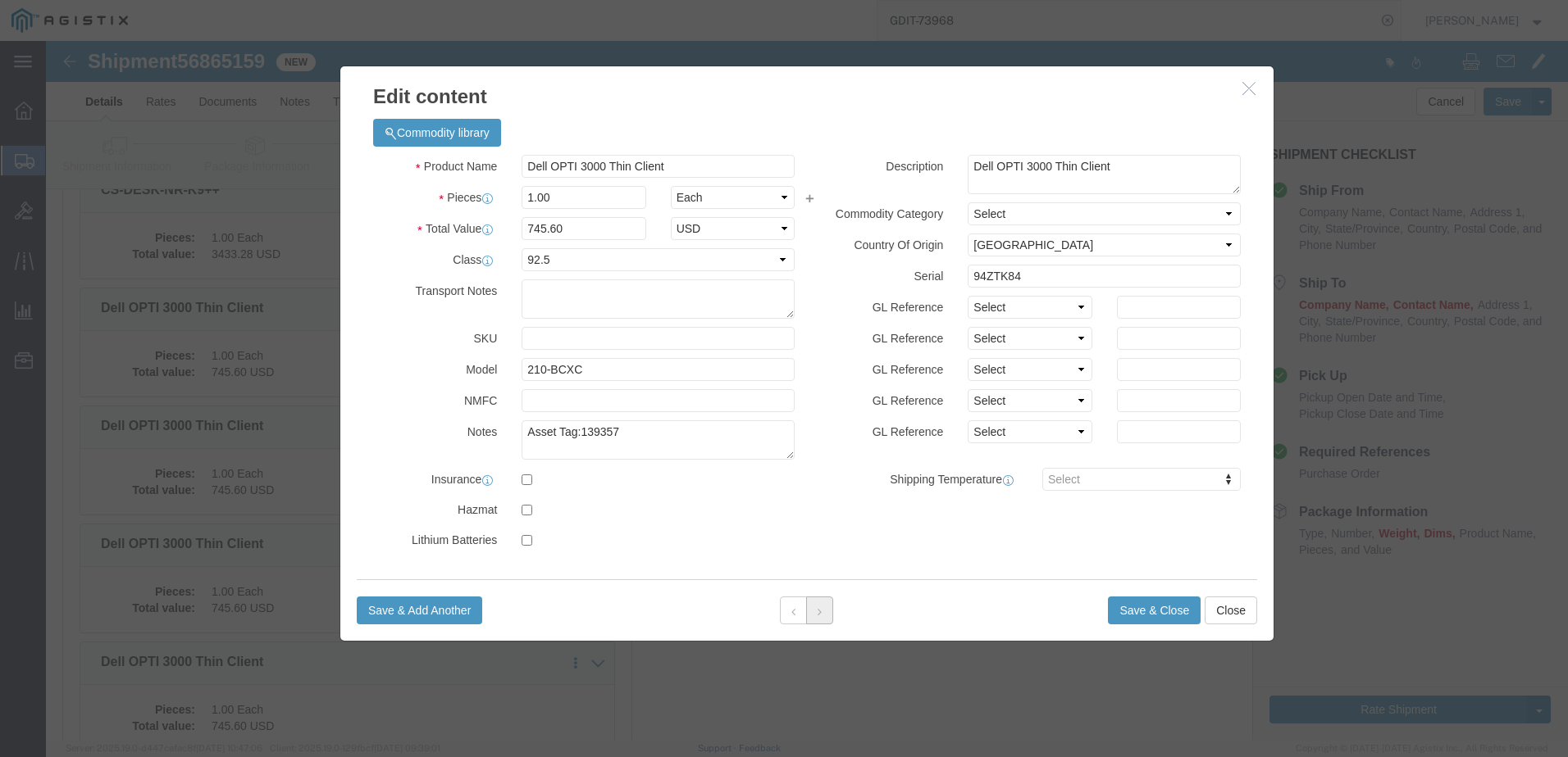
click button
click textarea "Asset Tag:"
paste textarea "139208"
type textarea "Asset Tag:139208"
click input "text"
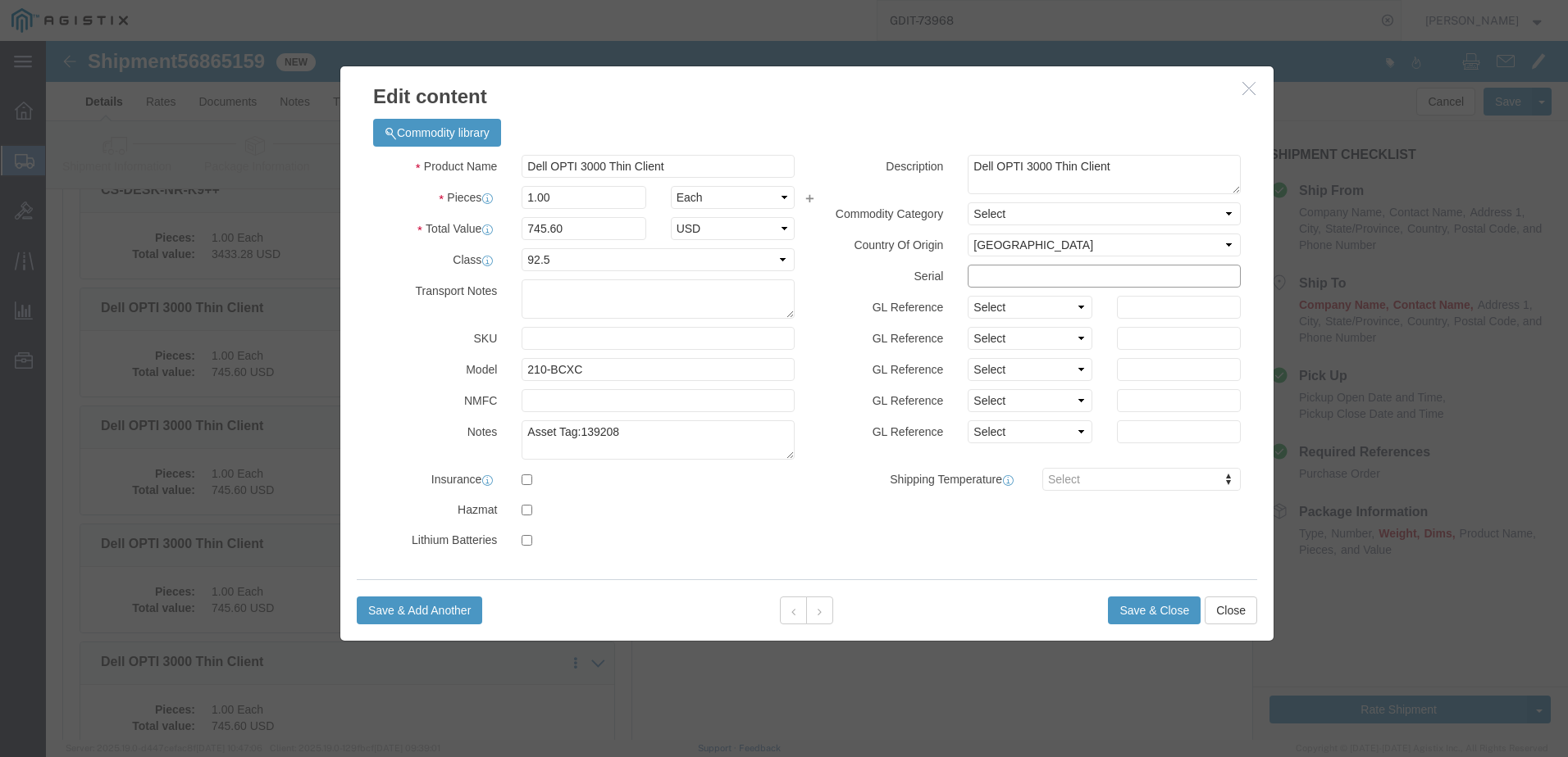
paste input "CZVTK84"
type input "CZVTK84"
click button
click div "Product Name Dell OPTI 3000 Thin Client Pieces 1.00 Select Bag Barrels 100Board…"
click textarea "Asset Tag:"
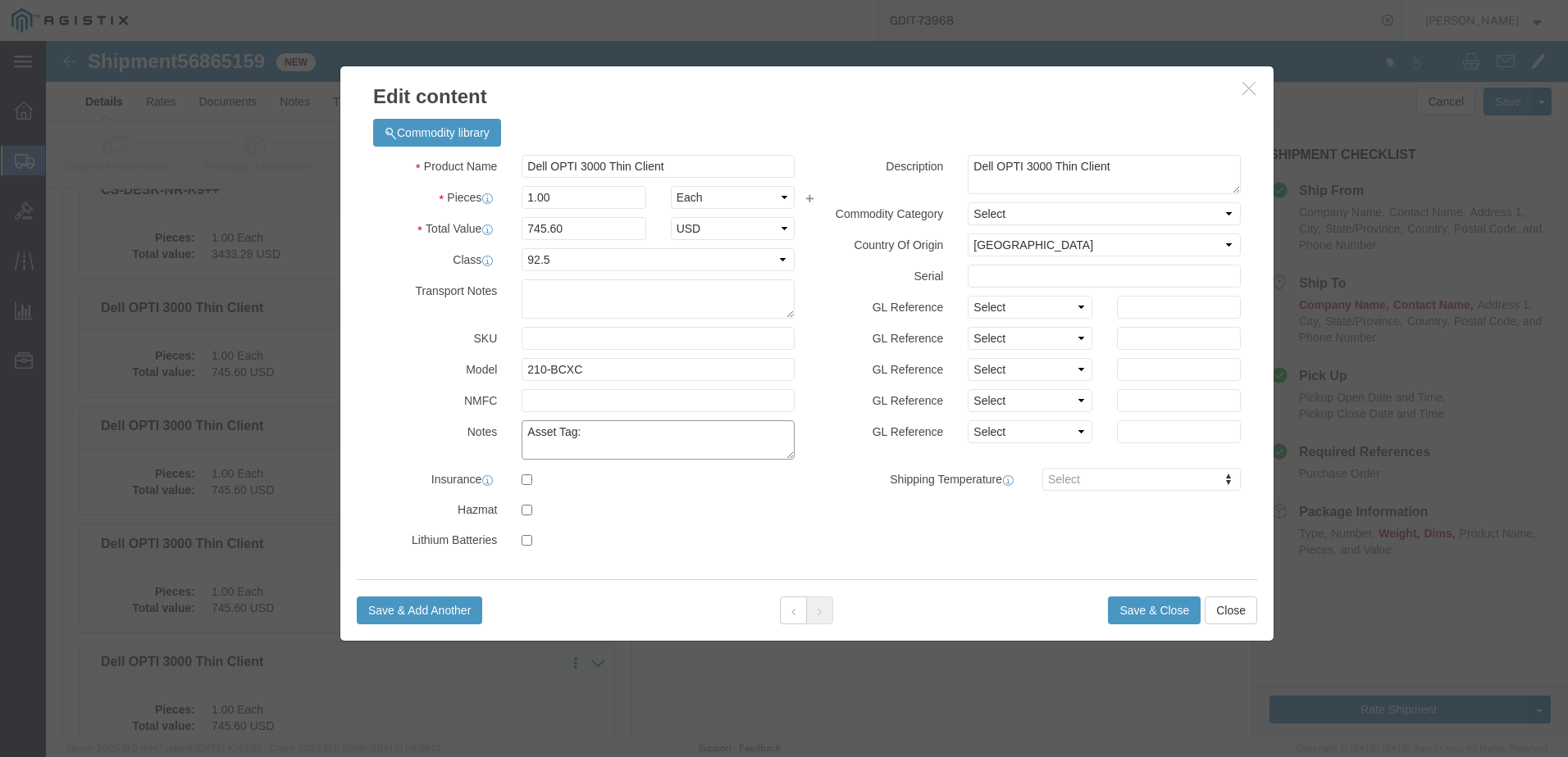
paste textarea "139220"
type textarea "Asset Tag:139220"
click input "text"
paste input "44ZTK84"
type input "44ZTK84"
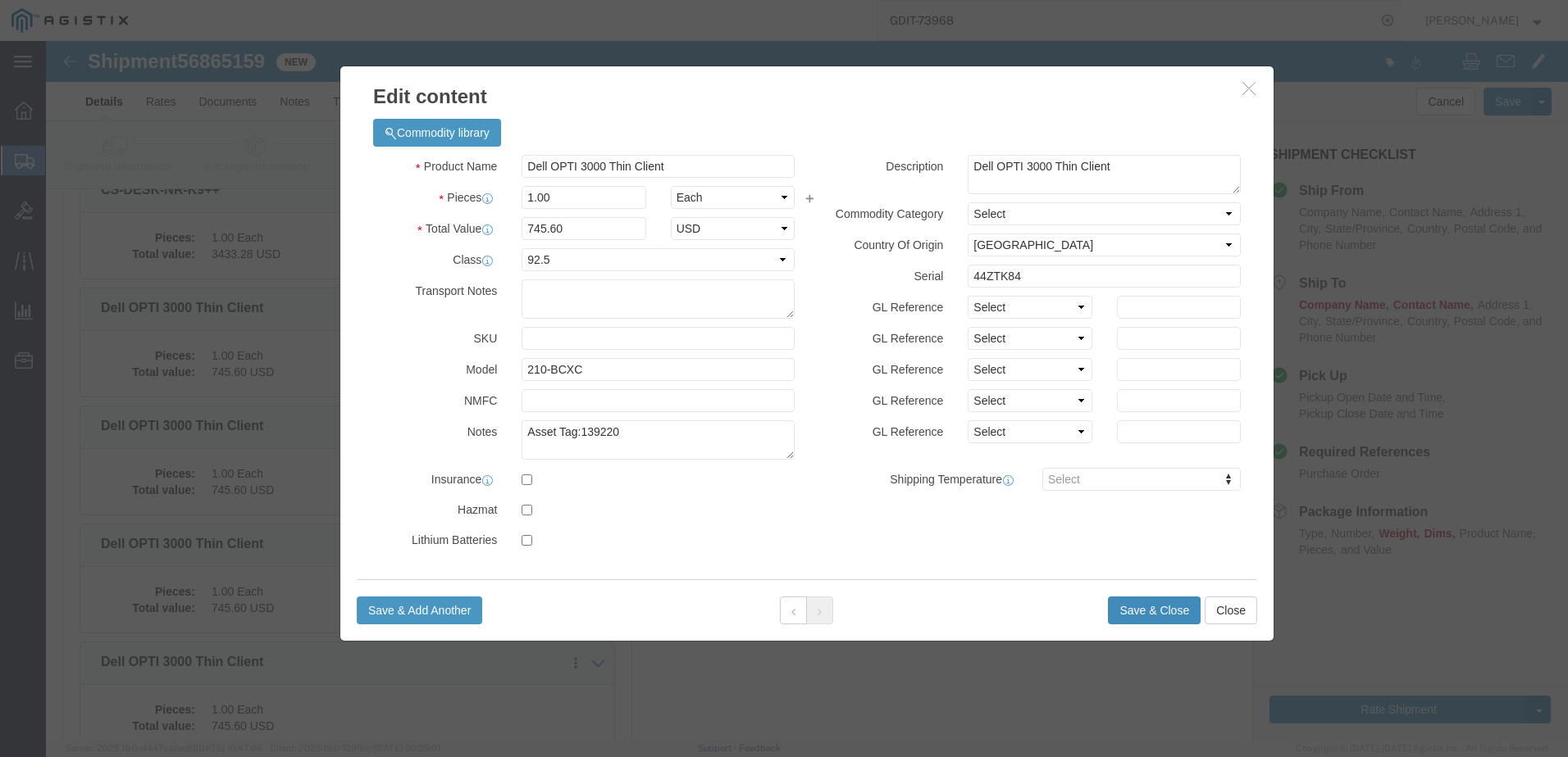
click button "Save & Close"
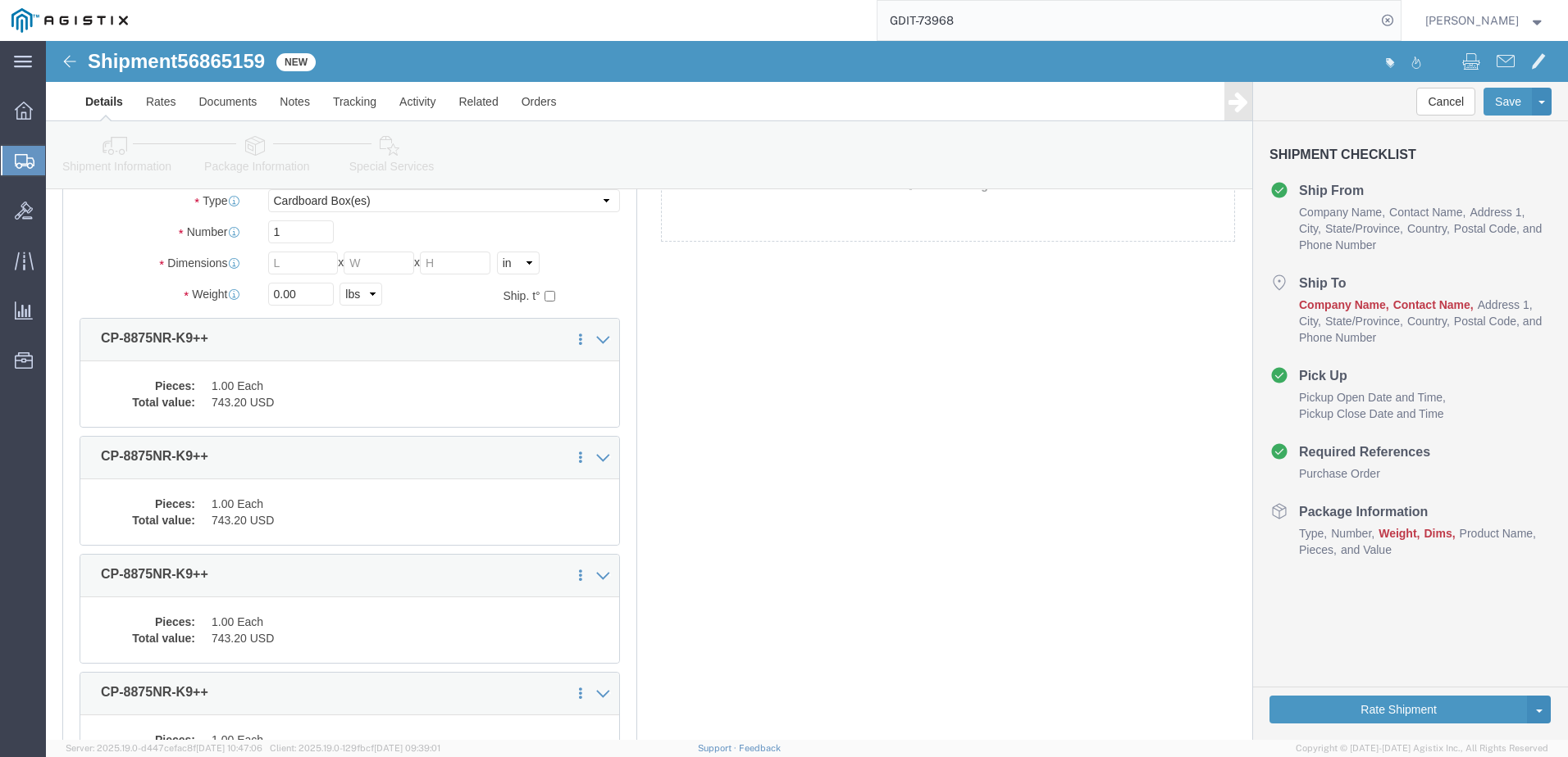
scroll to position [0, 0]
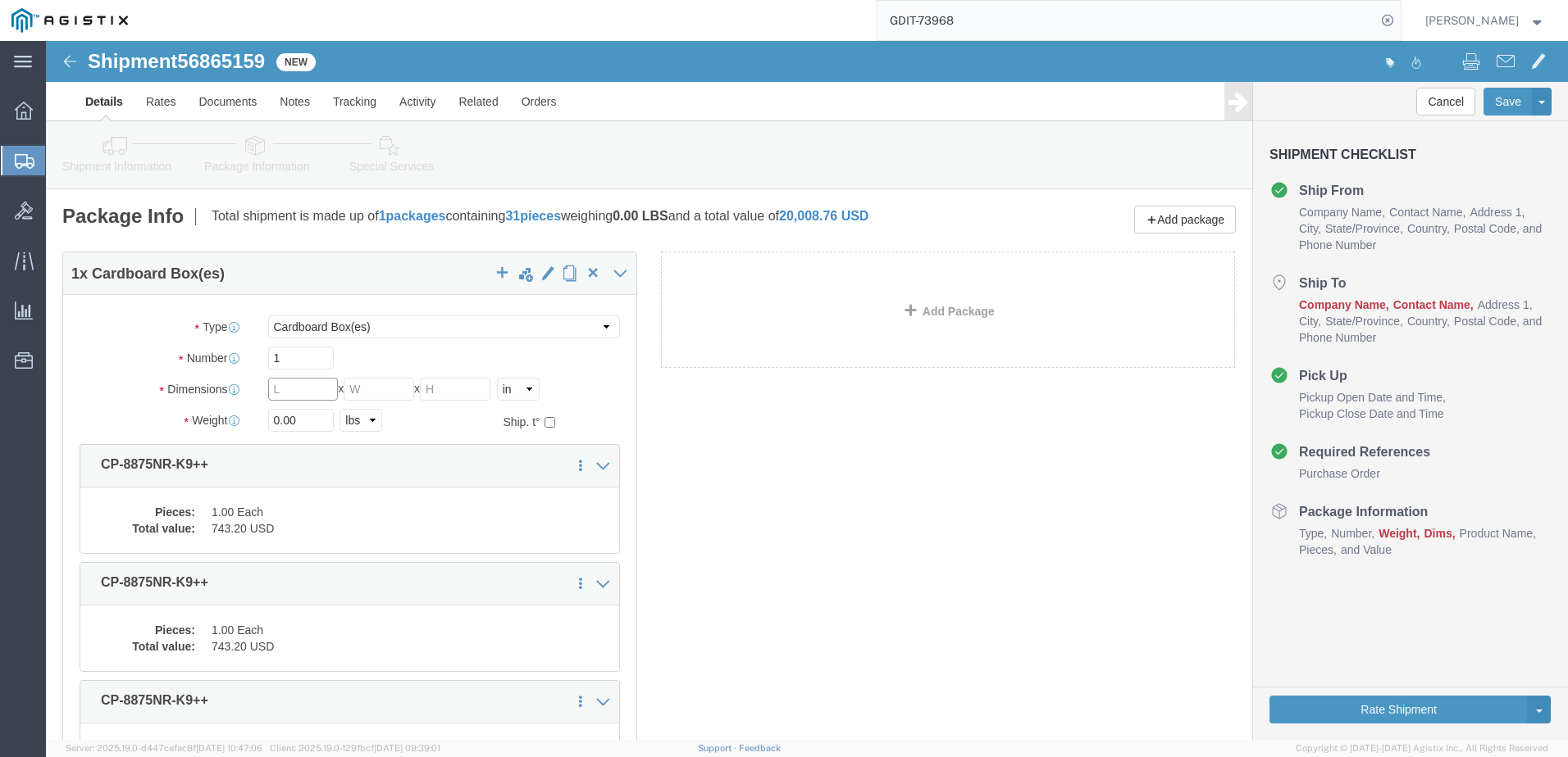
click input "text"
type input "48"
type input "40"
type input "32"
click link "Shipment Information"
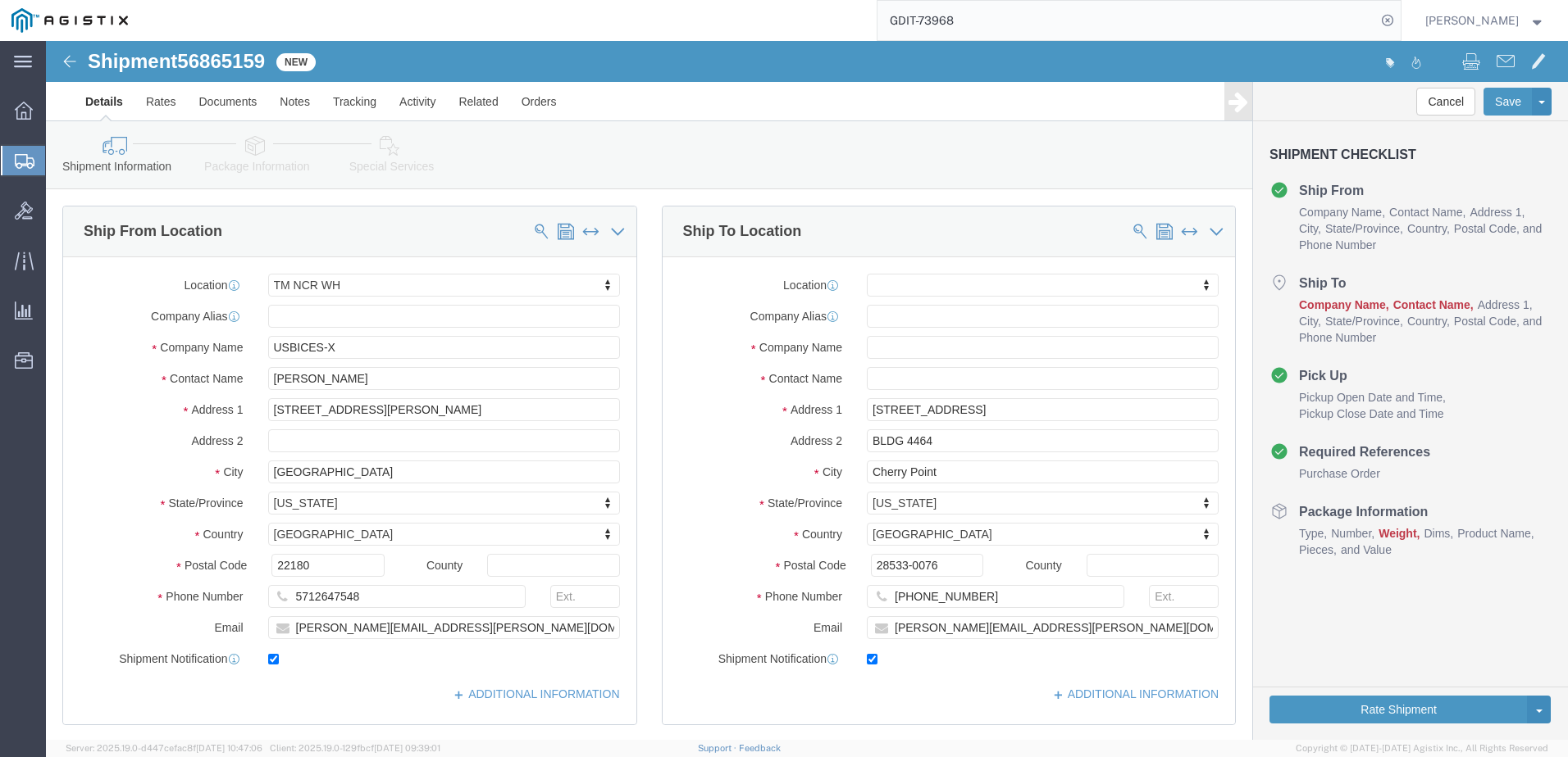
drag, startPoint x: 1240, startPoint y: 266, endPoint x: 1419, endPoint y: 268, distance: 179.0
click ul "Company Name Contact Name Address 1 City State/Province Country Postal Code and…"
click span "Contact Name"
click input "text"
paste input "AMANA, ESSOZOLIM"
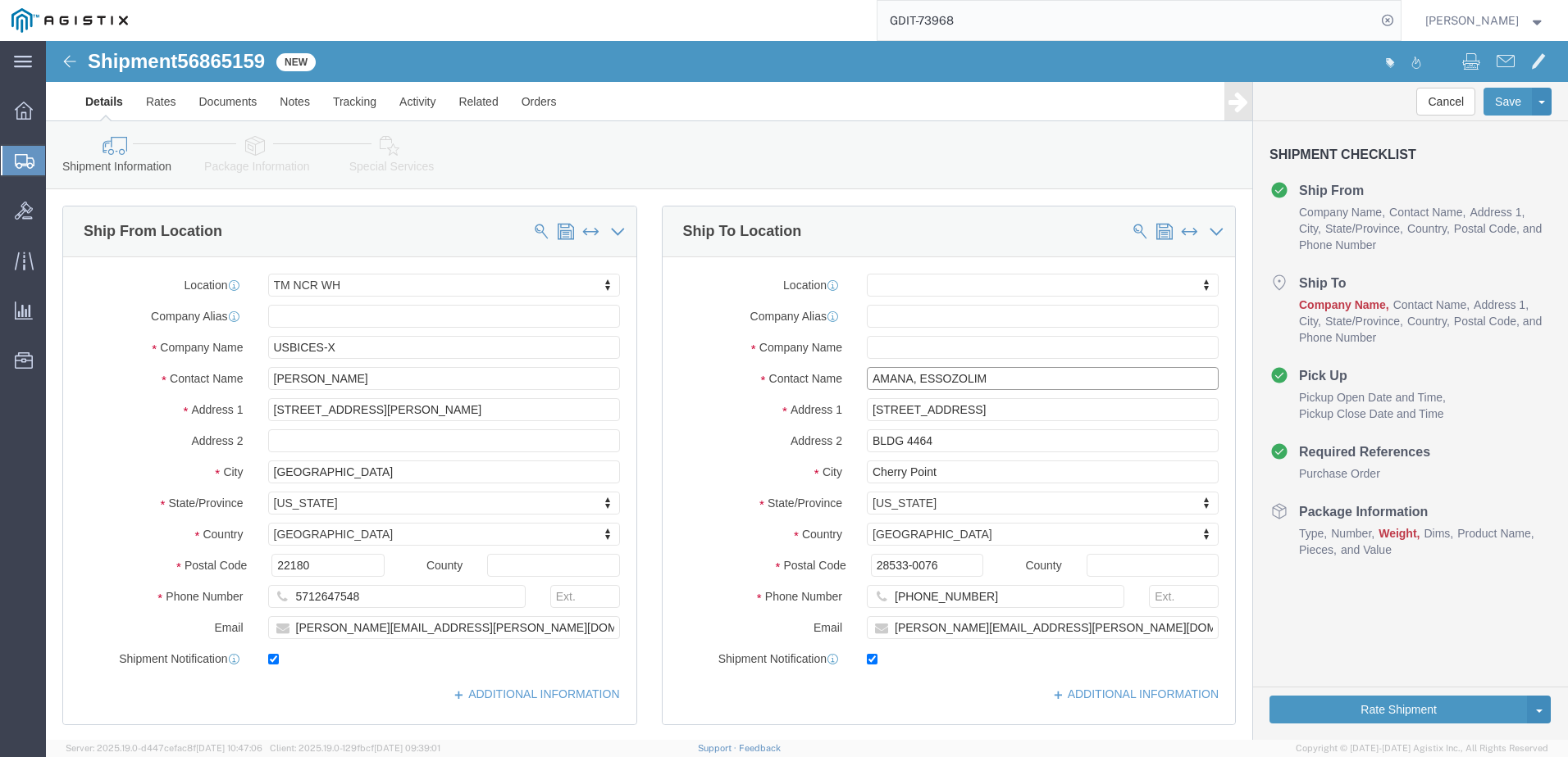
click input "AMANA, ESSOZOLIM"
paste input "GySgt"
click input "GySgt AMANA, ESSOZOLIM"
paste input "1STLT BOOK EVAN G-2"
type input "GySgt AMANA, ESSOZOLIM , 1STLT BOOK EVAN G-2"
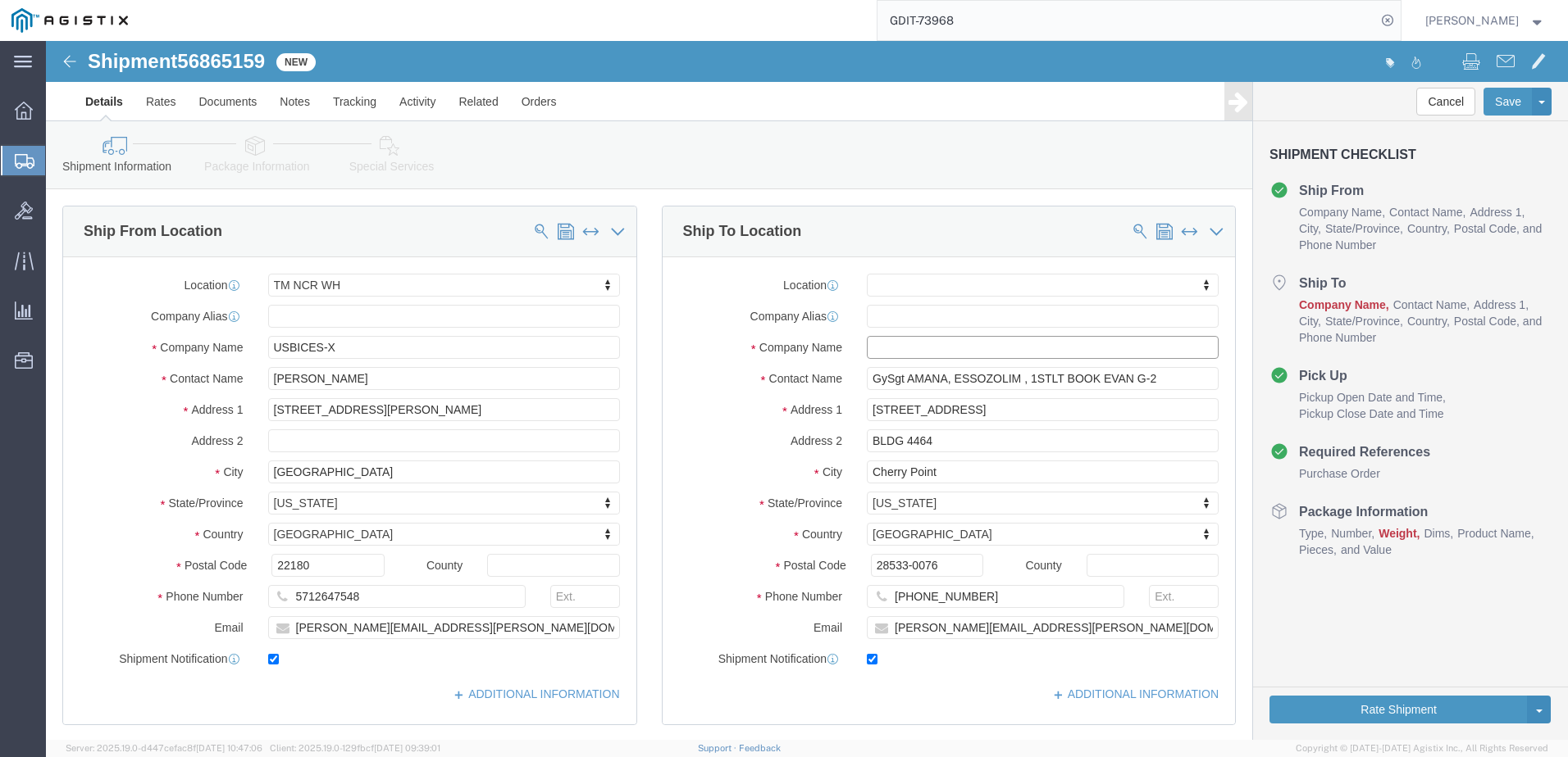
click input "text"
paste input "2d Marine Aircraft Wing"
type input "2d Marine Aircraft Wing"
click input "[STREET_ADDRESS]"
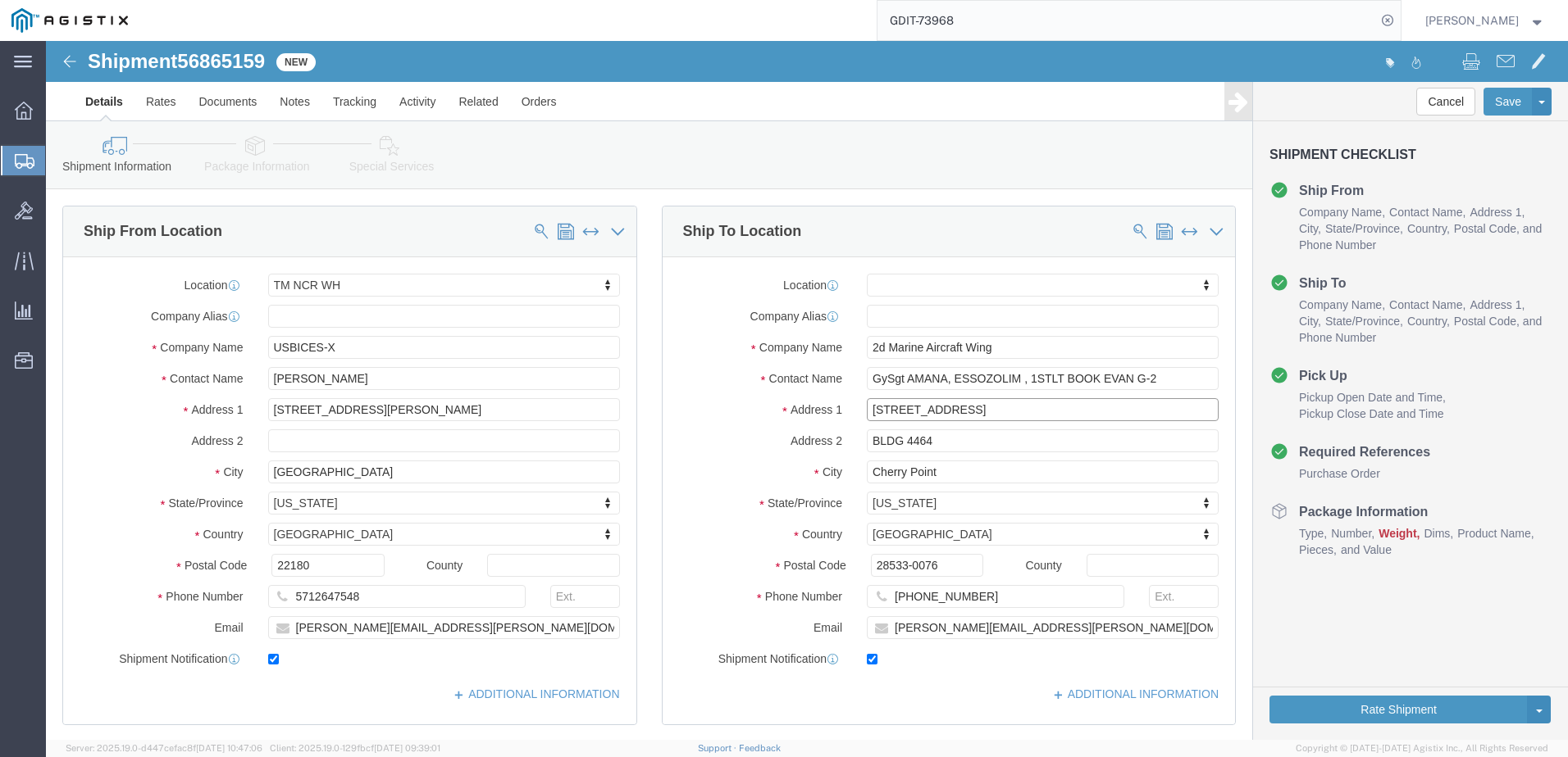
click input "[STREET_ADDRESS]"
paste input "Marine Wing Headquarters Squadron 2"
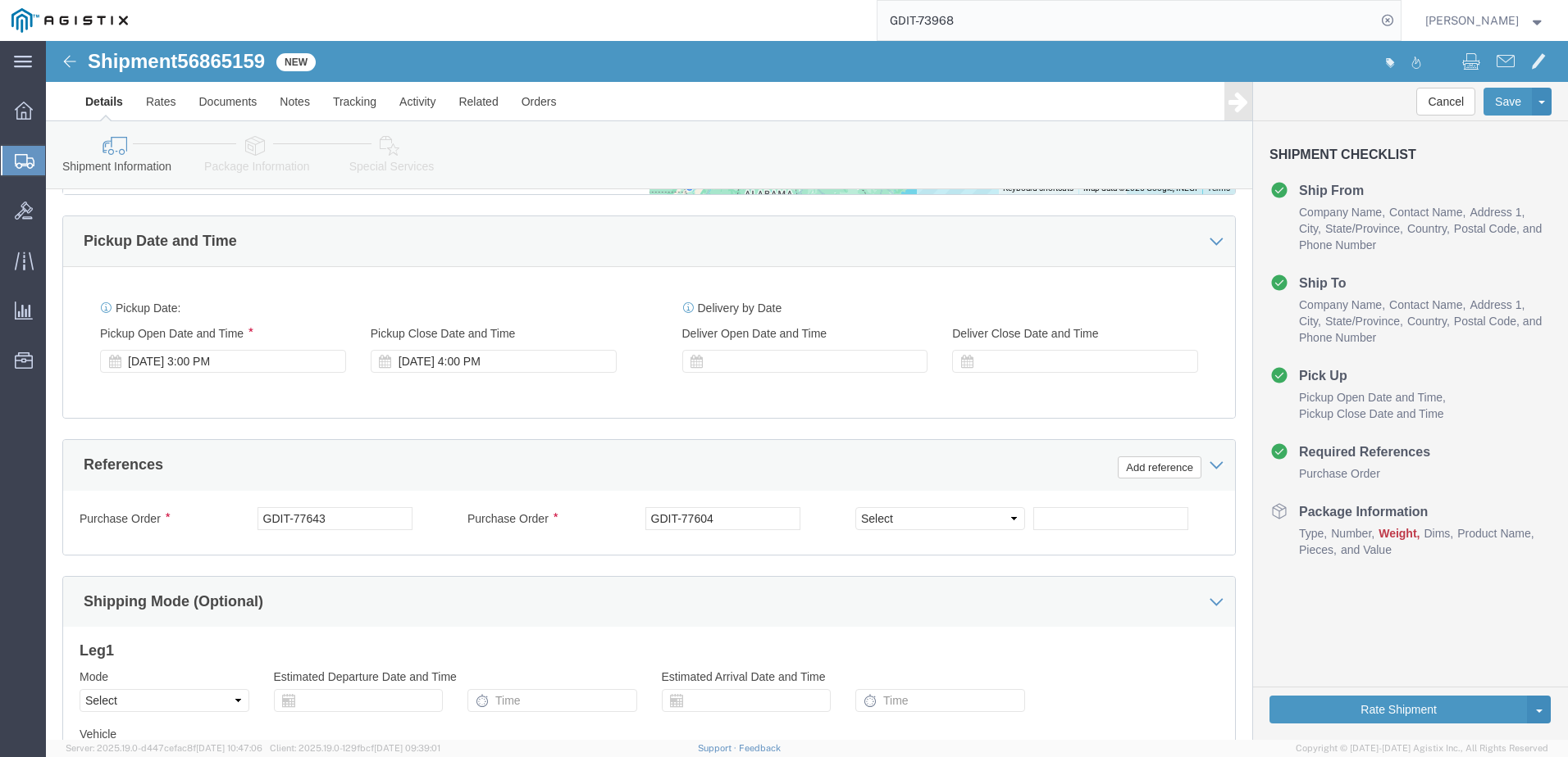
scroll to position [476, 0]
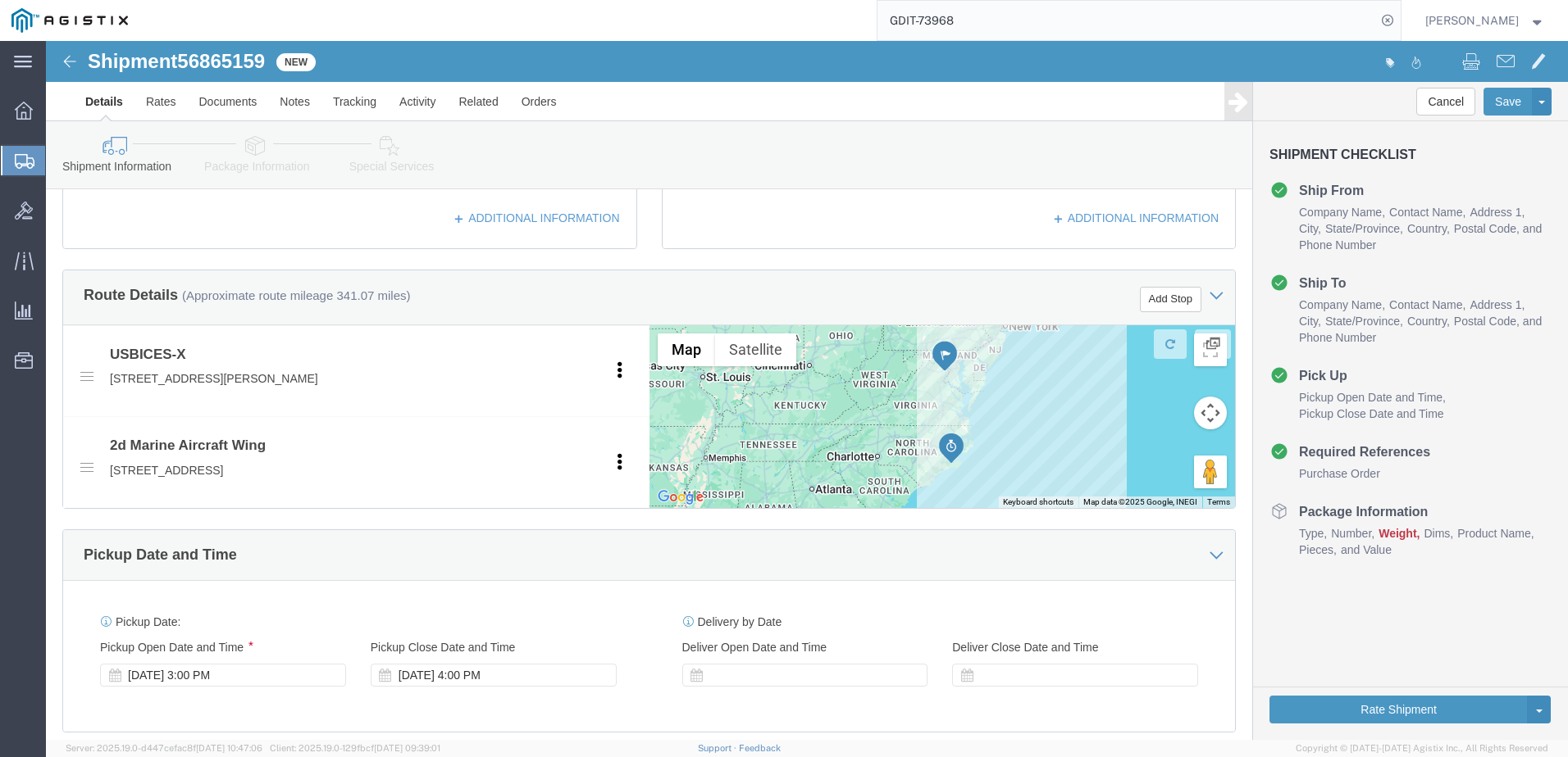
type input "Marine Wing Headquarters Squadron [STREET_ADDRESS]"
select select
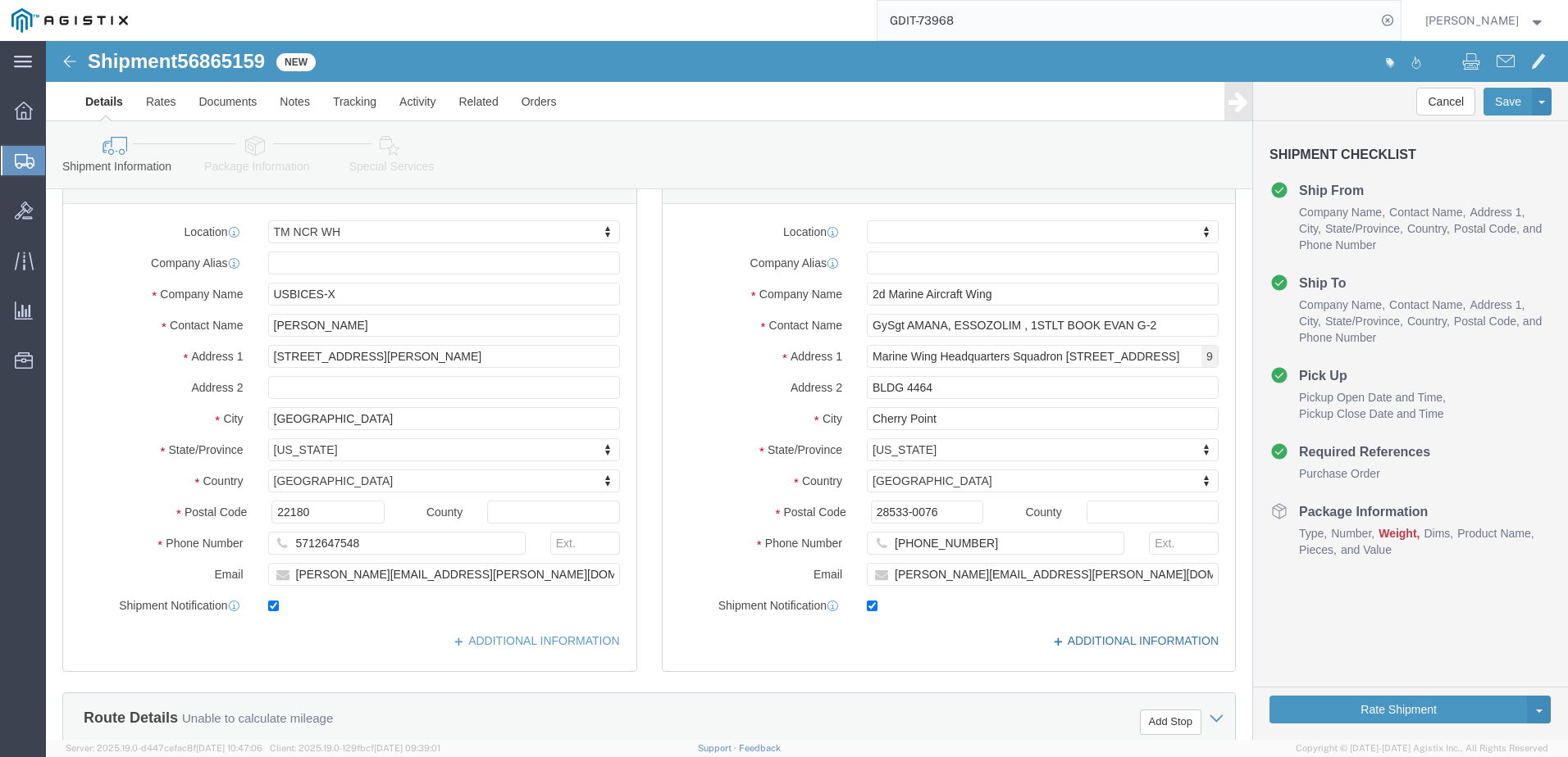
scroll to position [82, 0]
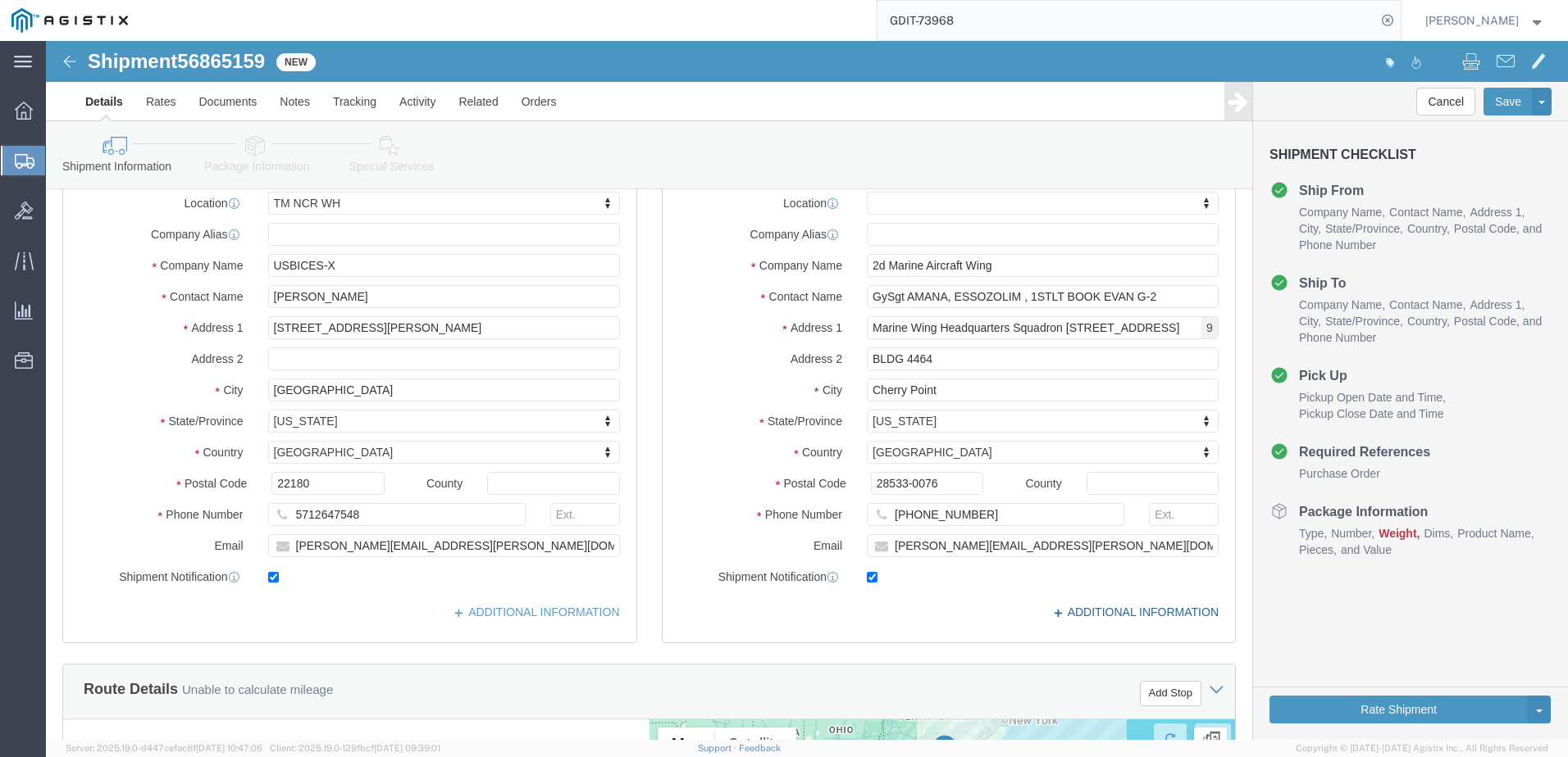
click link "ADDITIONAL INFORMATION"
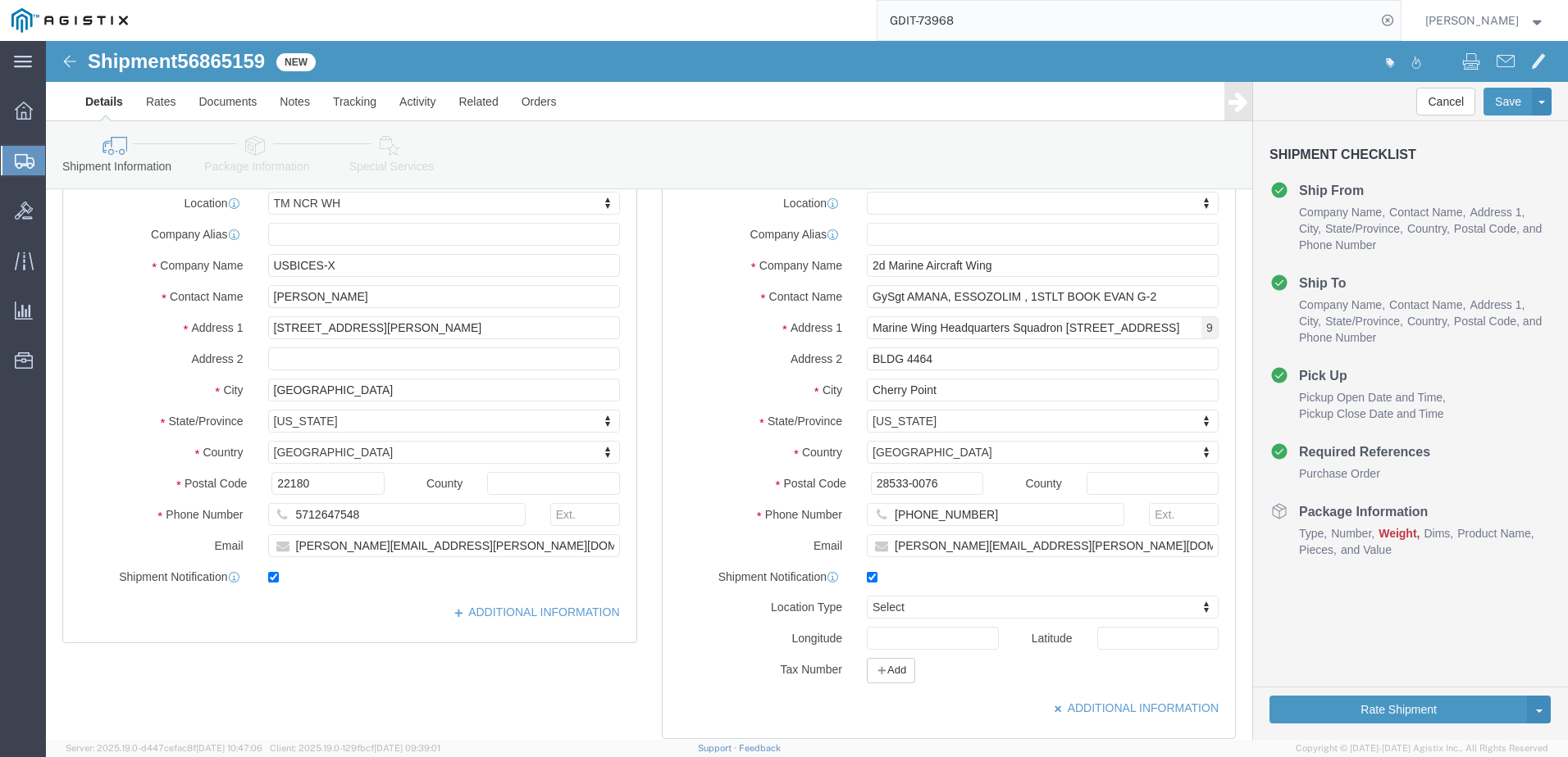
click div "Add"
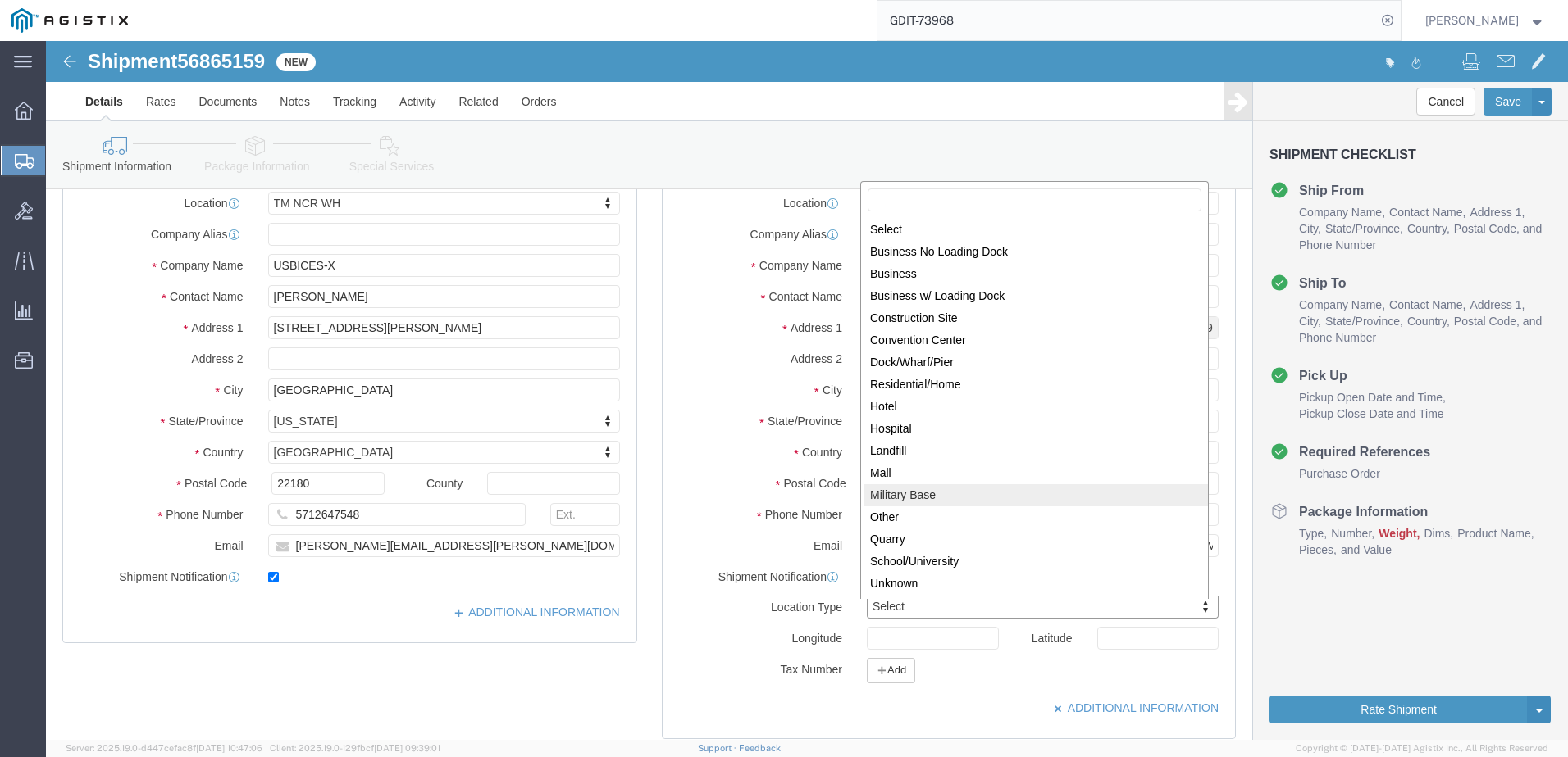
select select "MLTY"
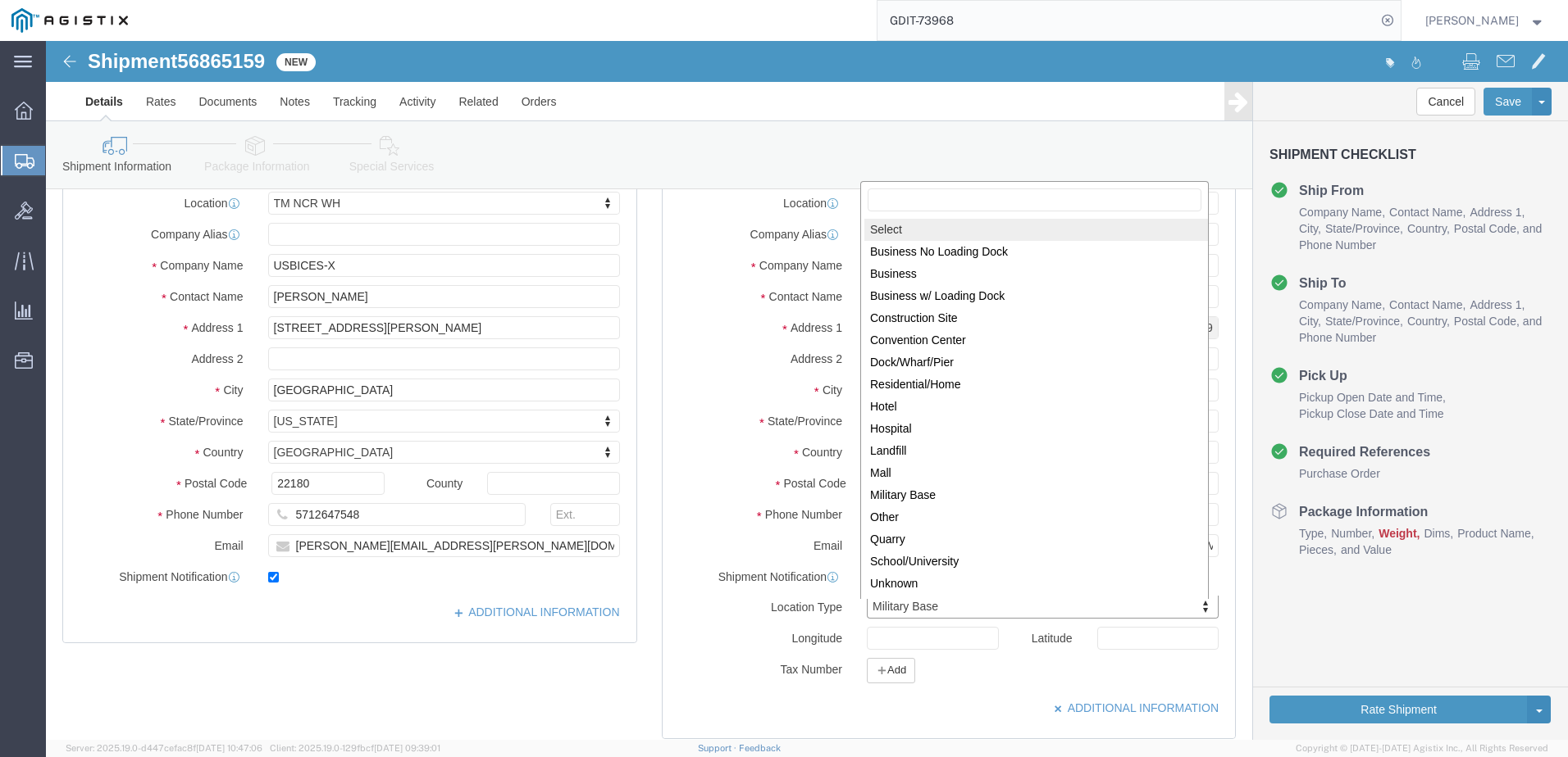
select select
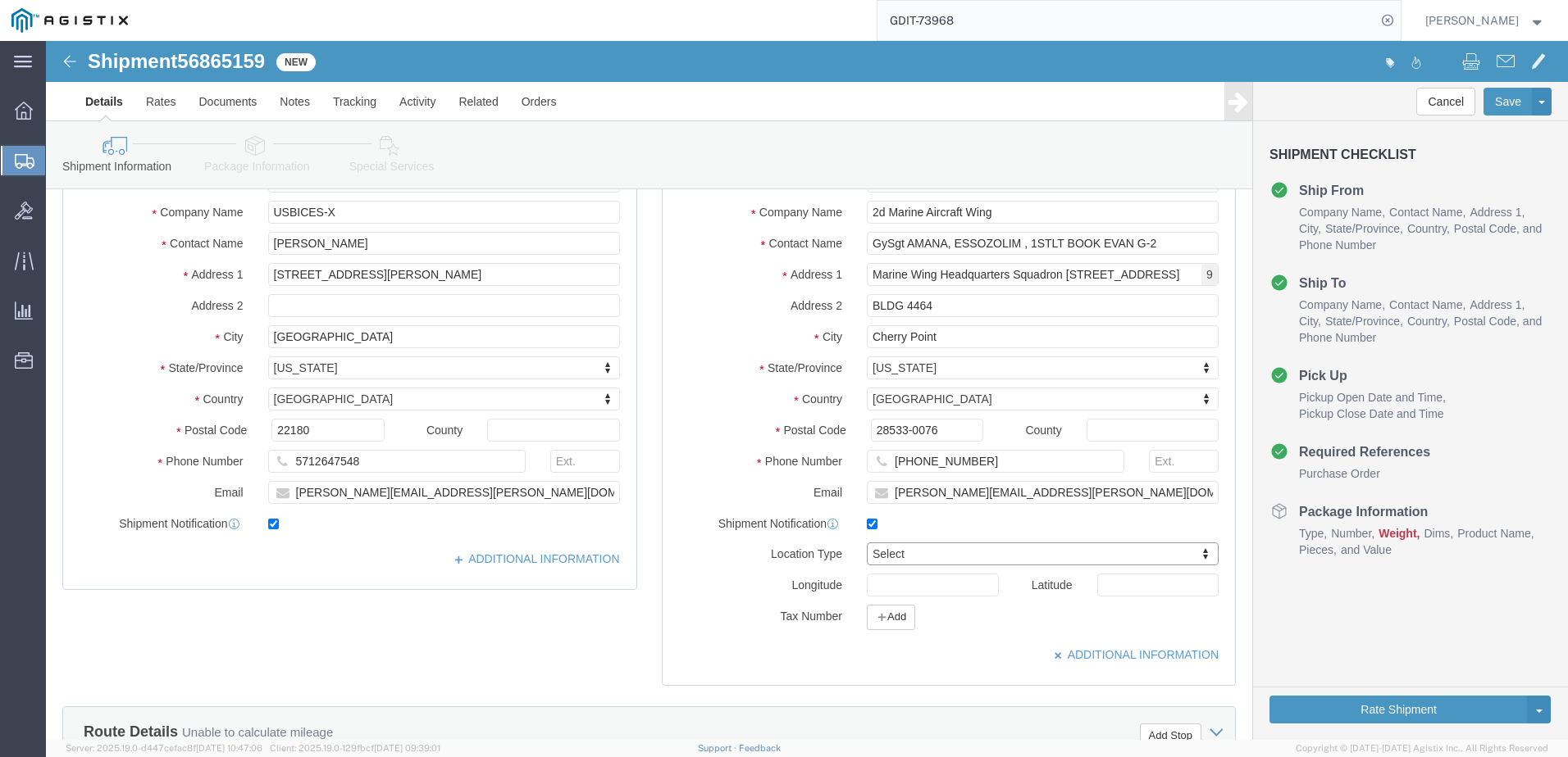
scroll to position [164, 0]
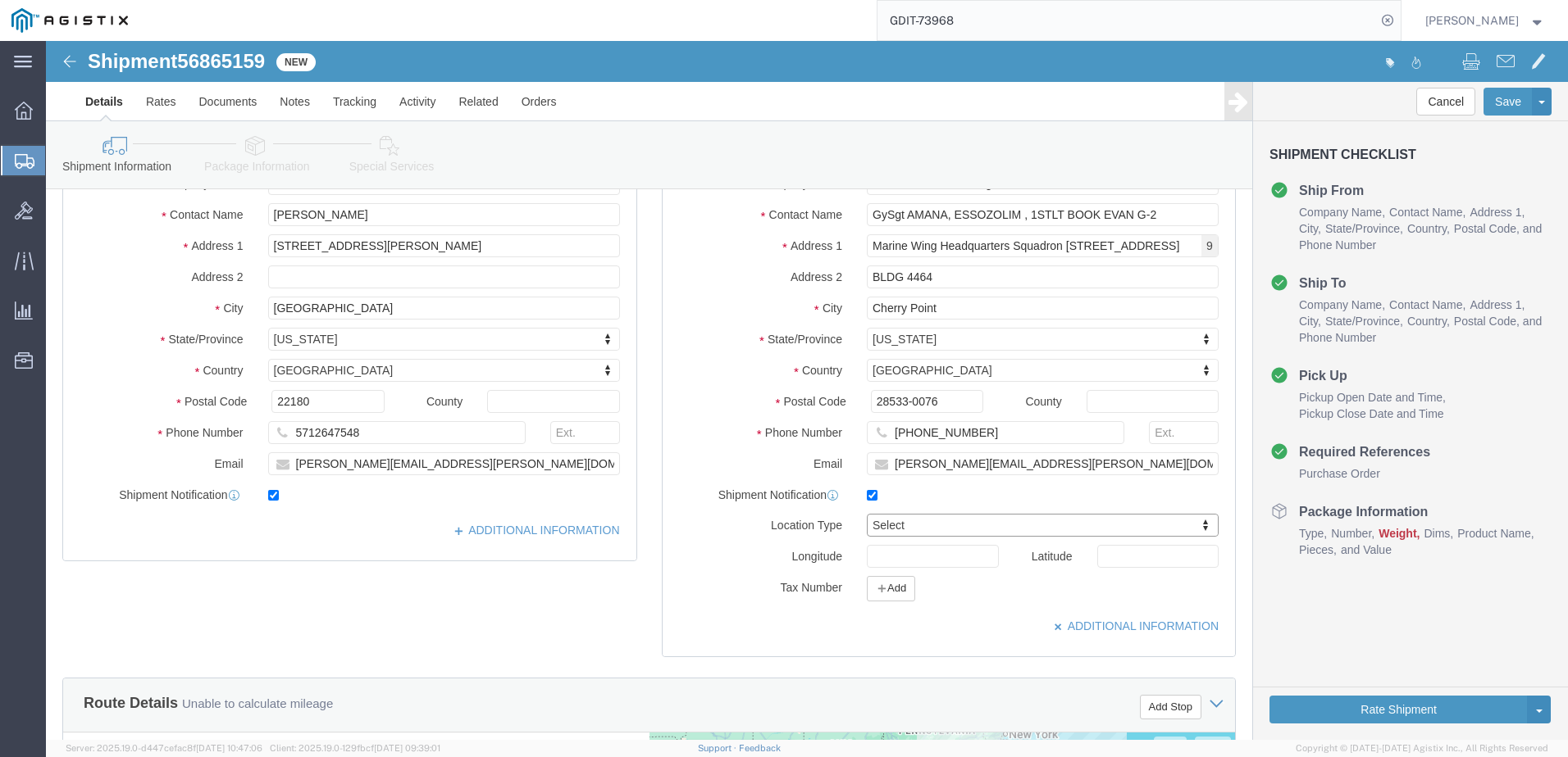
click div "Location My Profile Location Master Location [GEOGRAPHIC_DATA] TM [GEOGRAPHIC_D…"
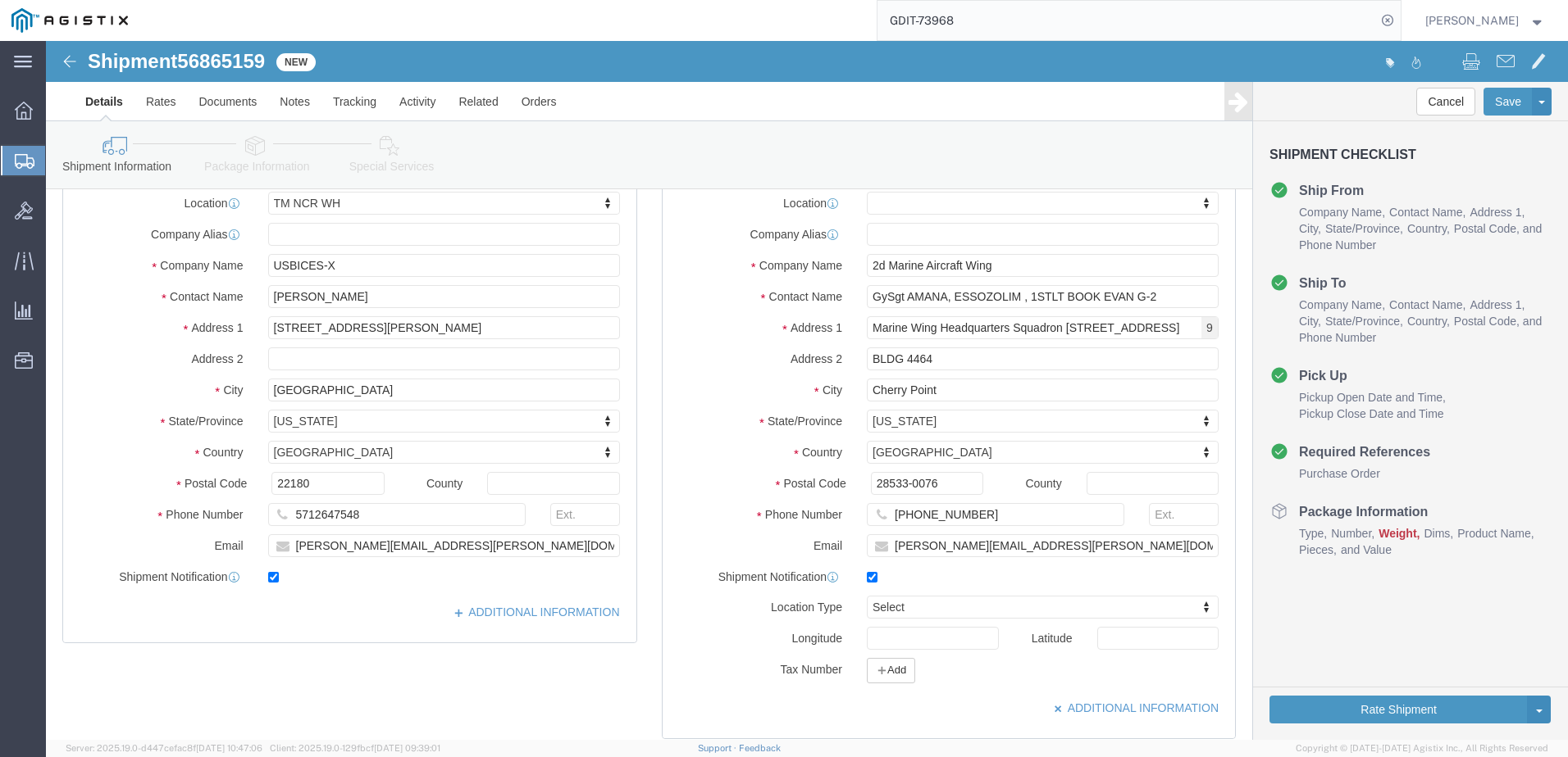
click label
click input "checkbox"
click label
click input "checkbox"
checkbox input "true"
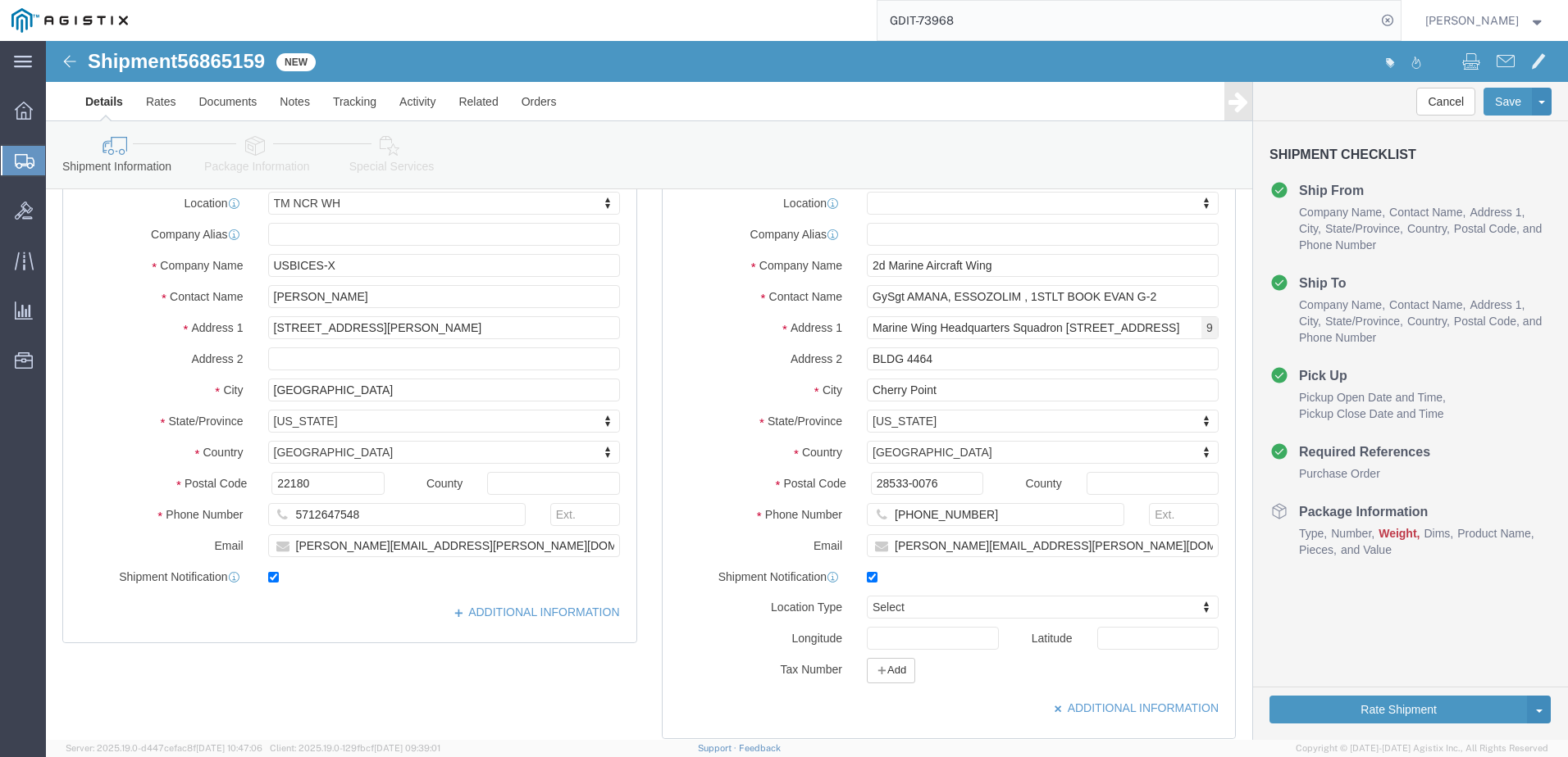
click label "State/Province"
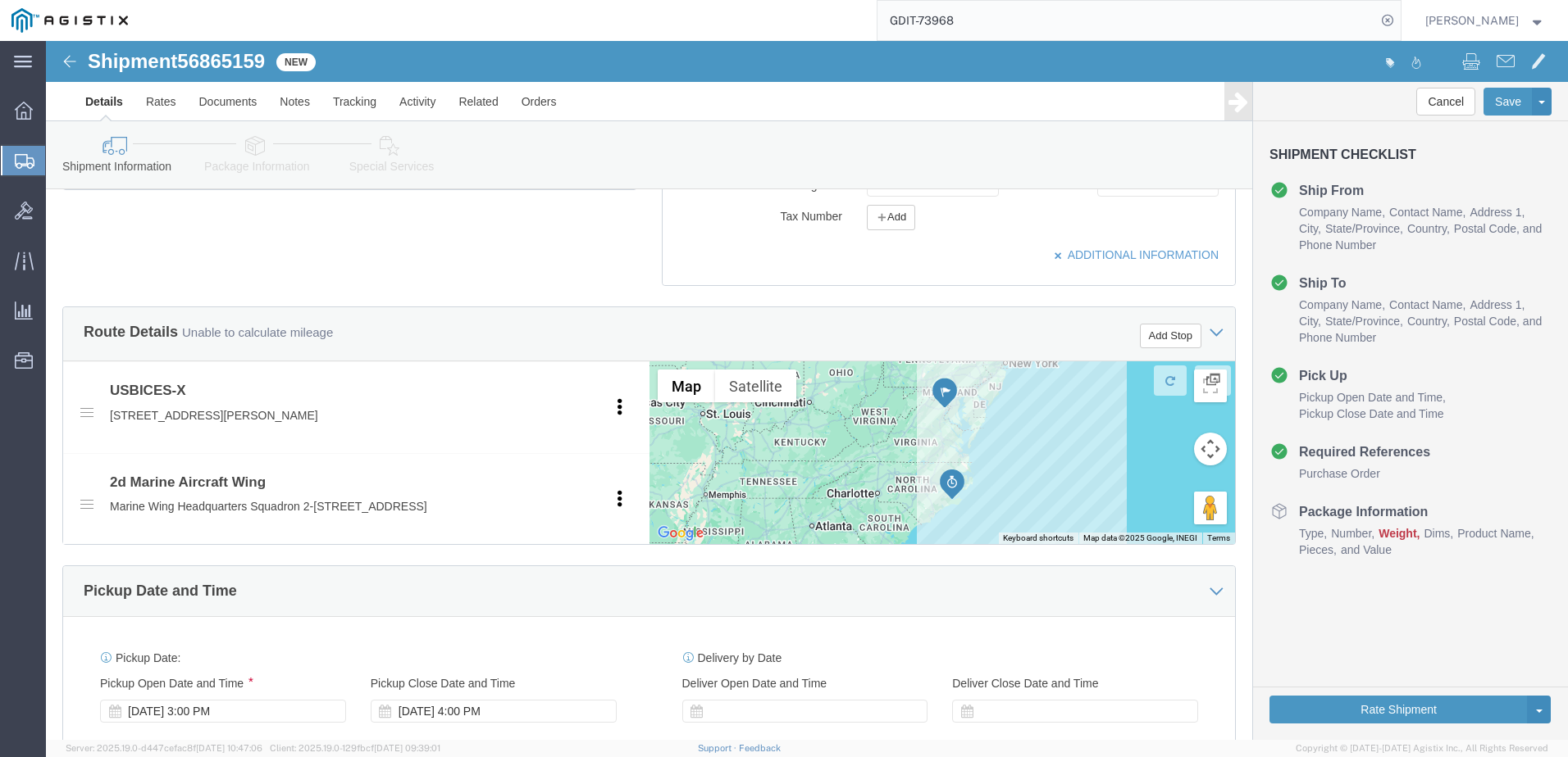
scroll to position [820, 0]
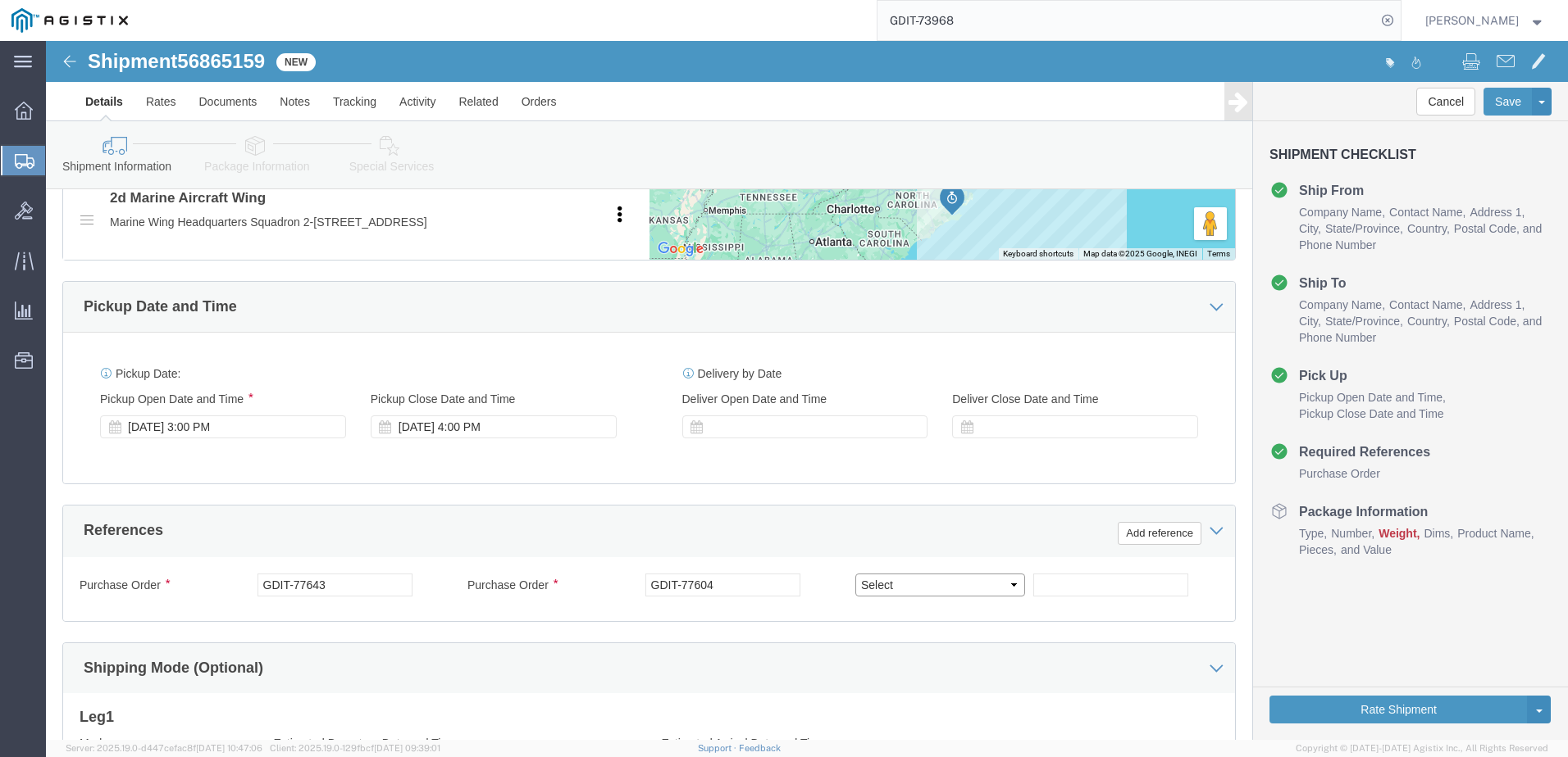
drag, startPoint x: 955, startPoint y: 564, endPoint x: 941, endPoint y: 558, distance: 15.2
click select "Select Account Type Activity ID Airline Appointment Number ASN Batch Request # …"
click div "Ship From Location Location TM NCR WH My Profile Location Master Location [GEOG…"
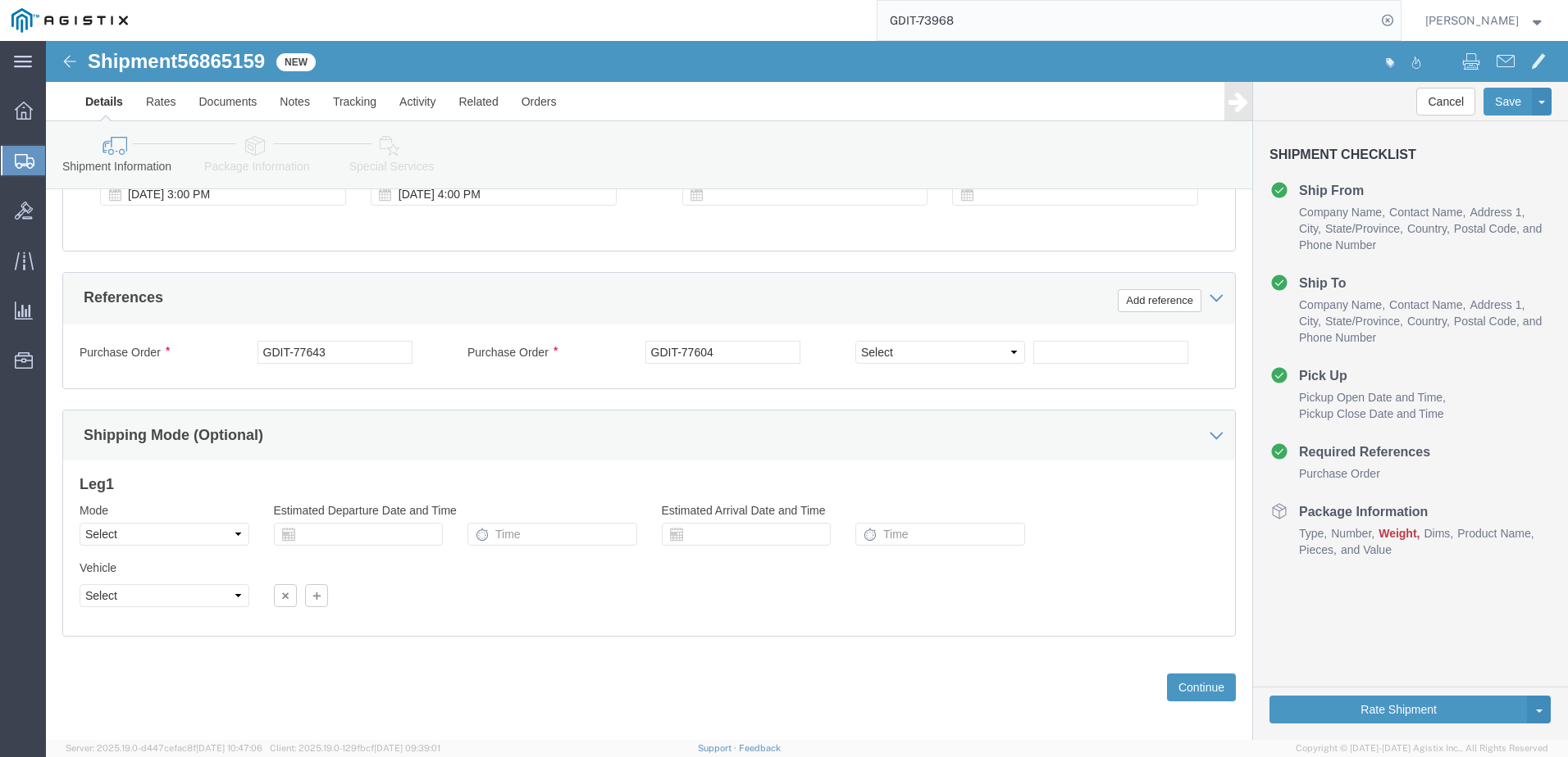
scroll to position [1066, 0]
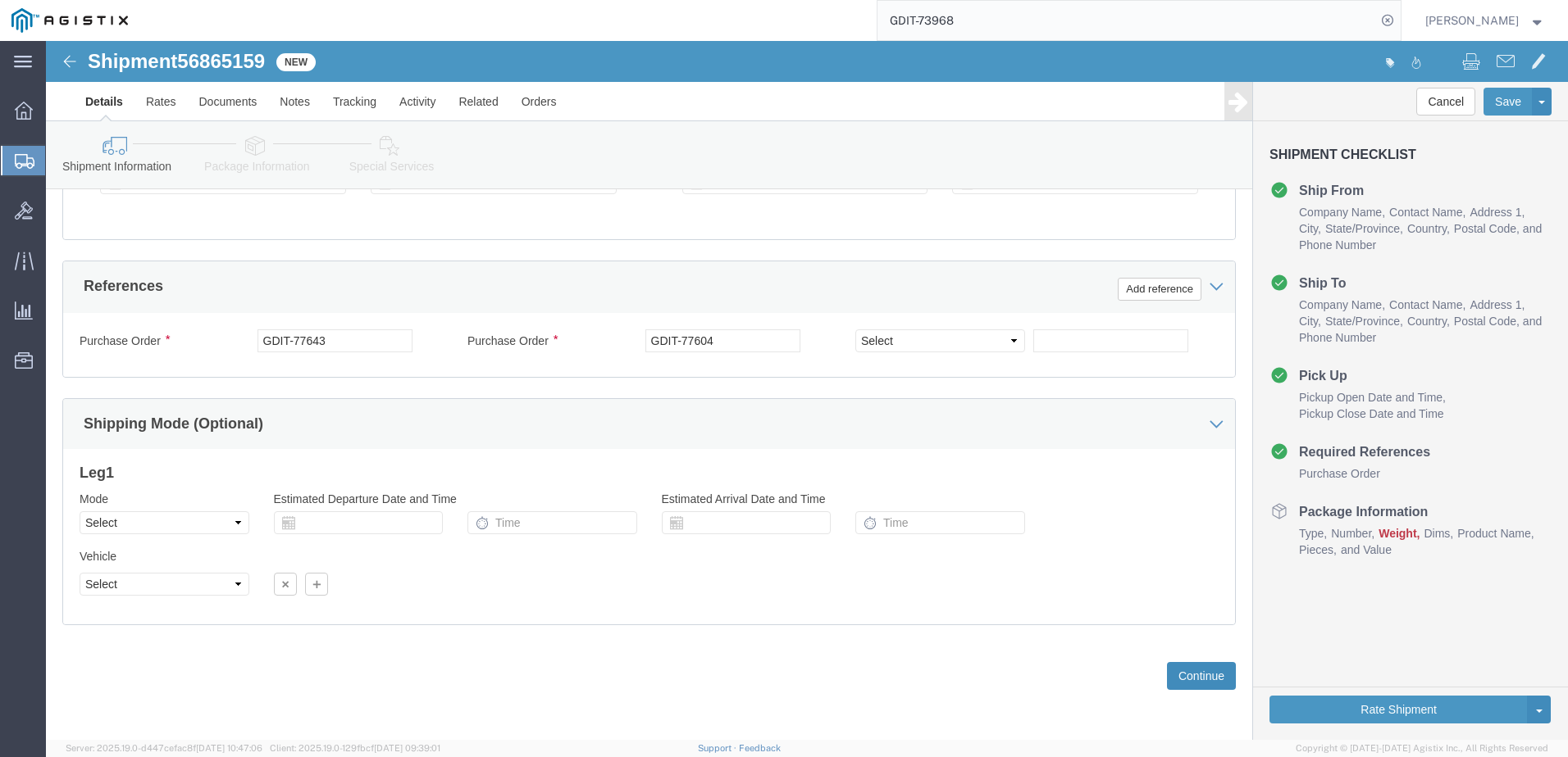
click button "Continue"
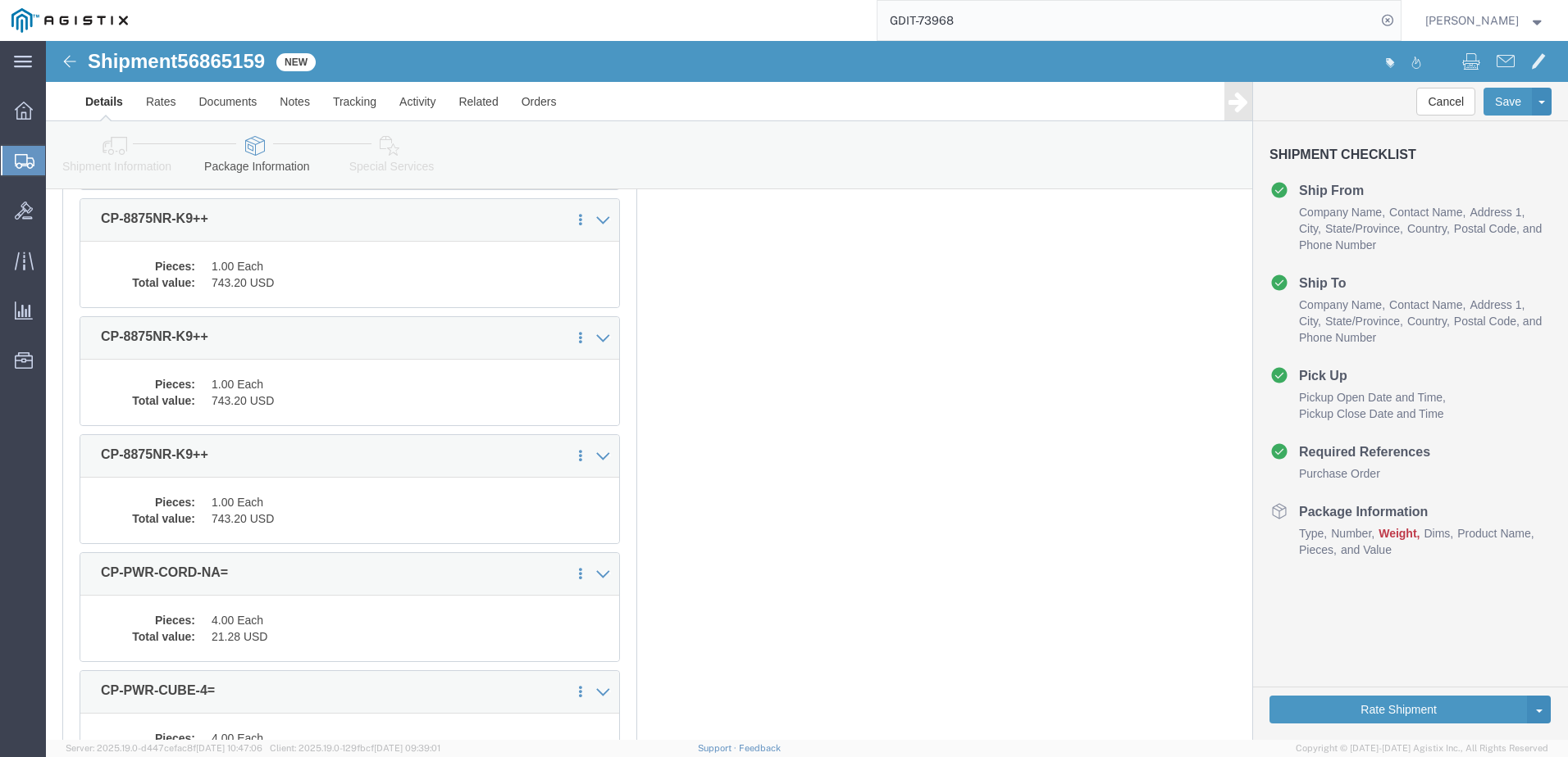
scroll to position [0, 0]
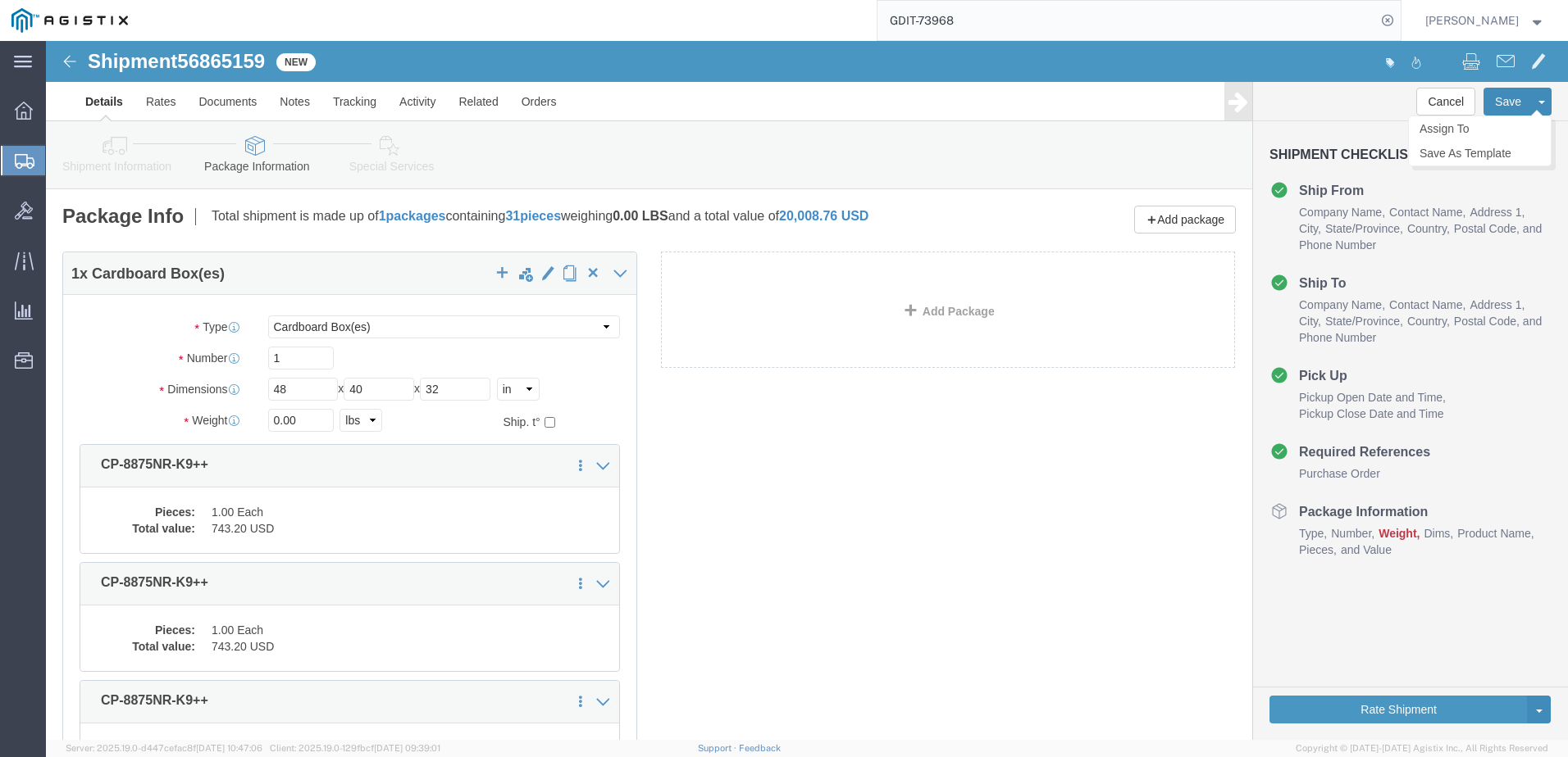
click button "Save"
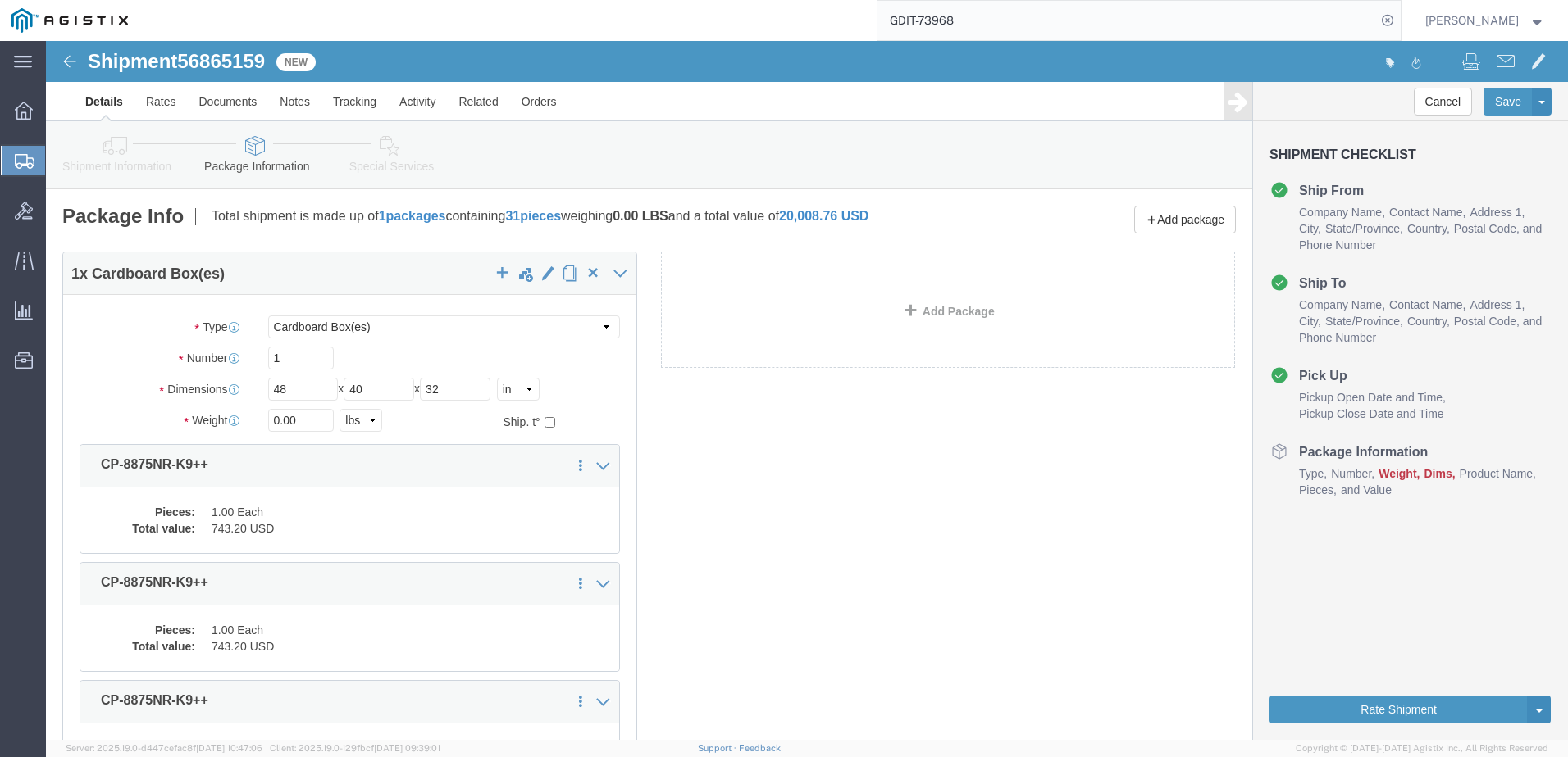
click span "Weight"
click button "Save"
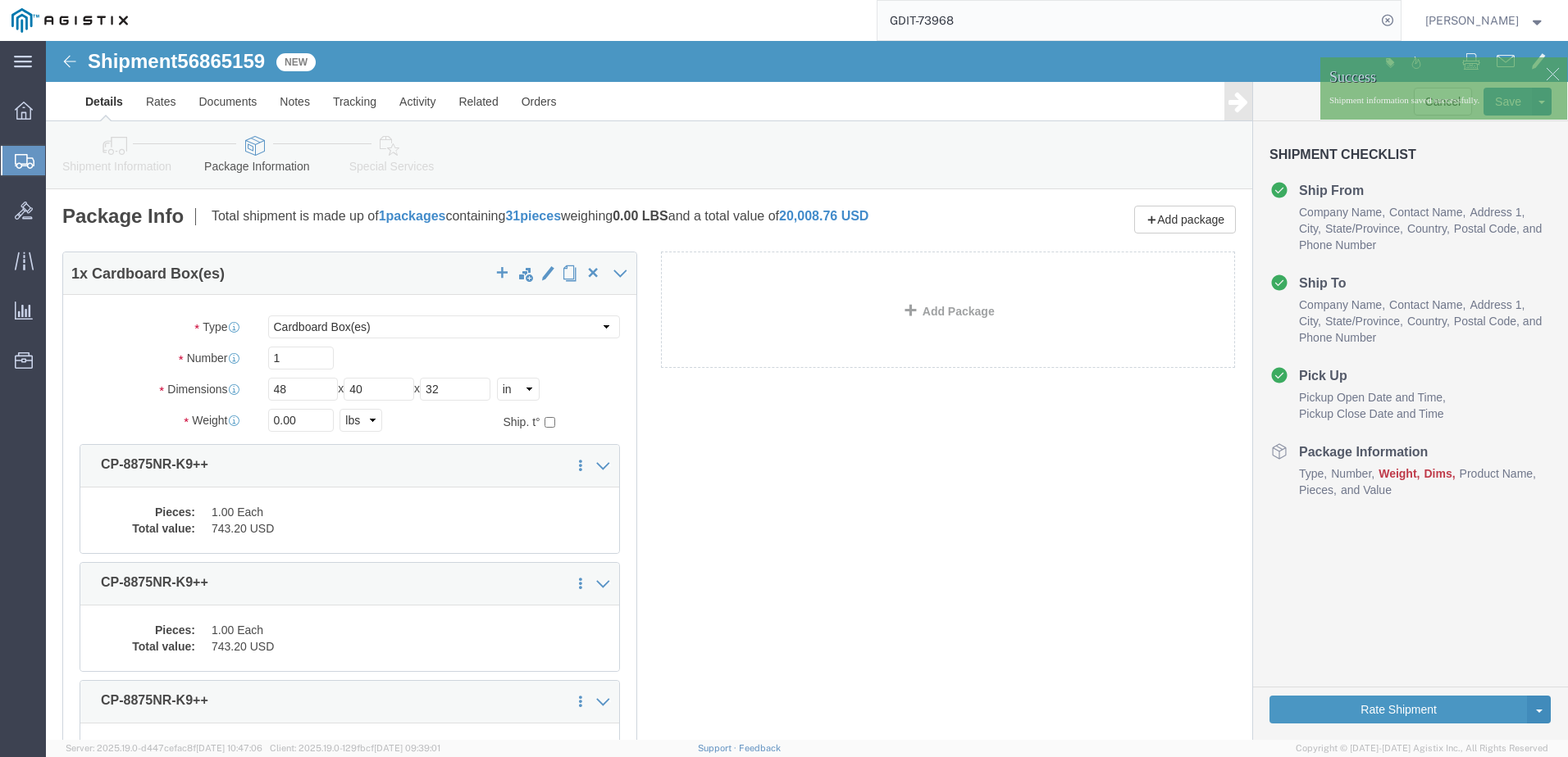
click icon
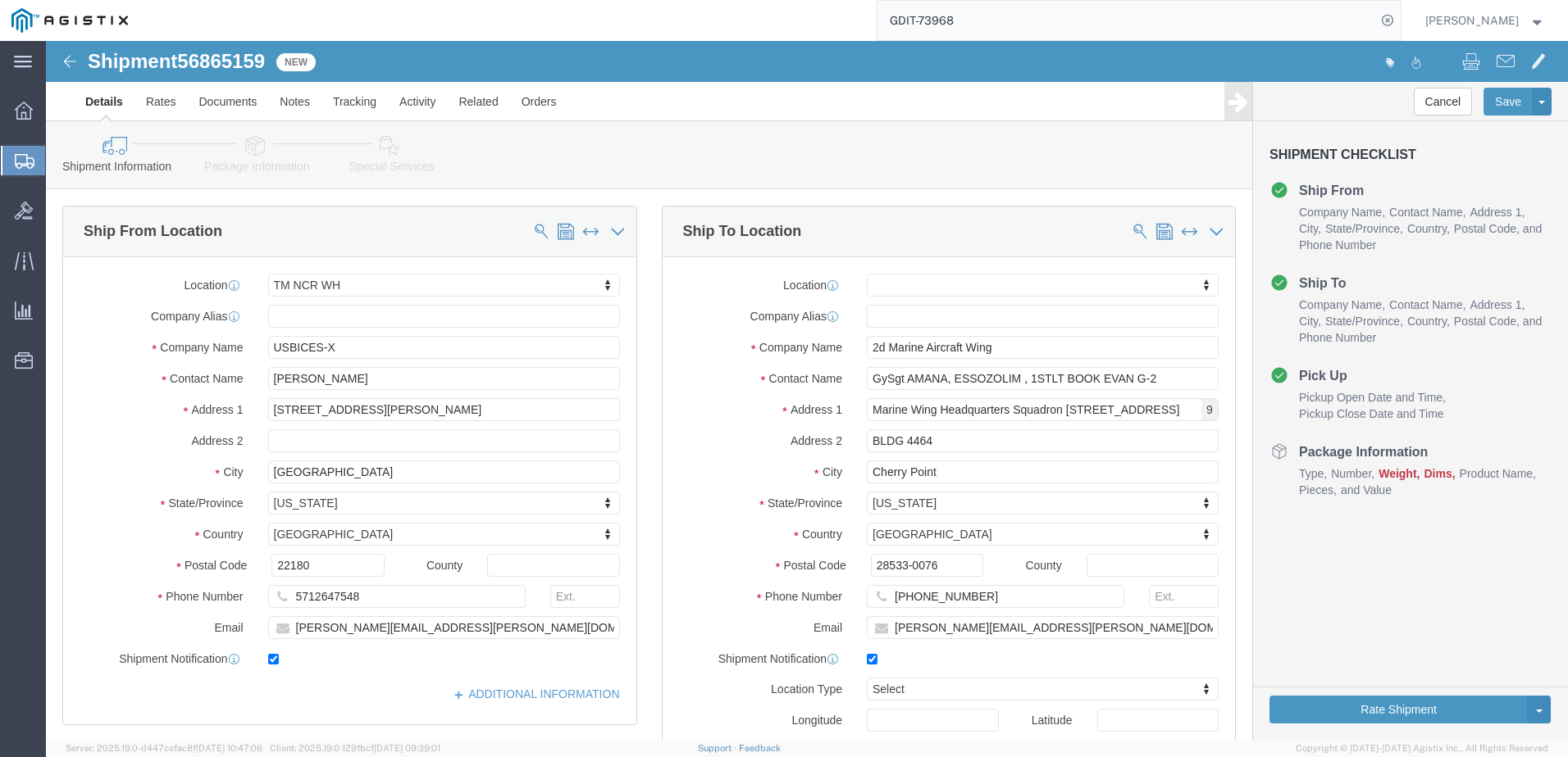
click link "Package Information"
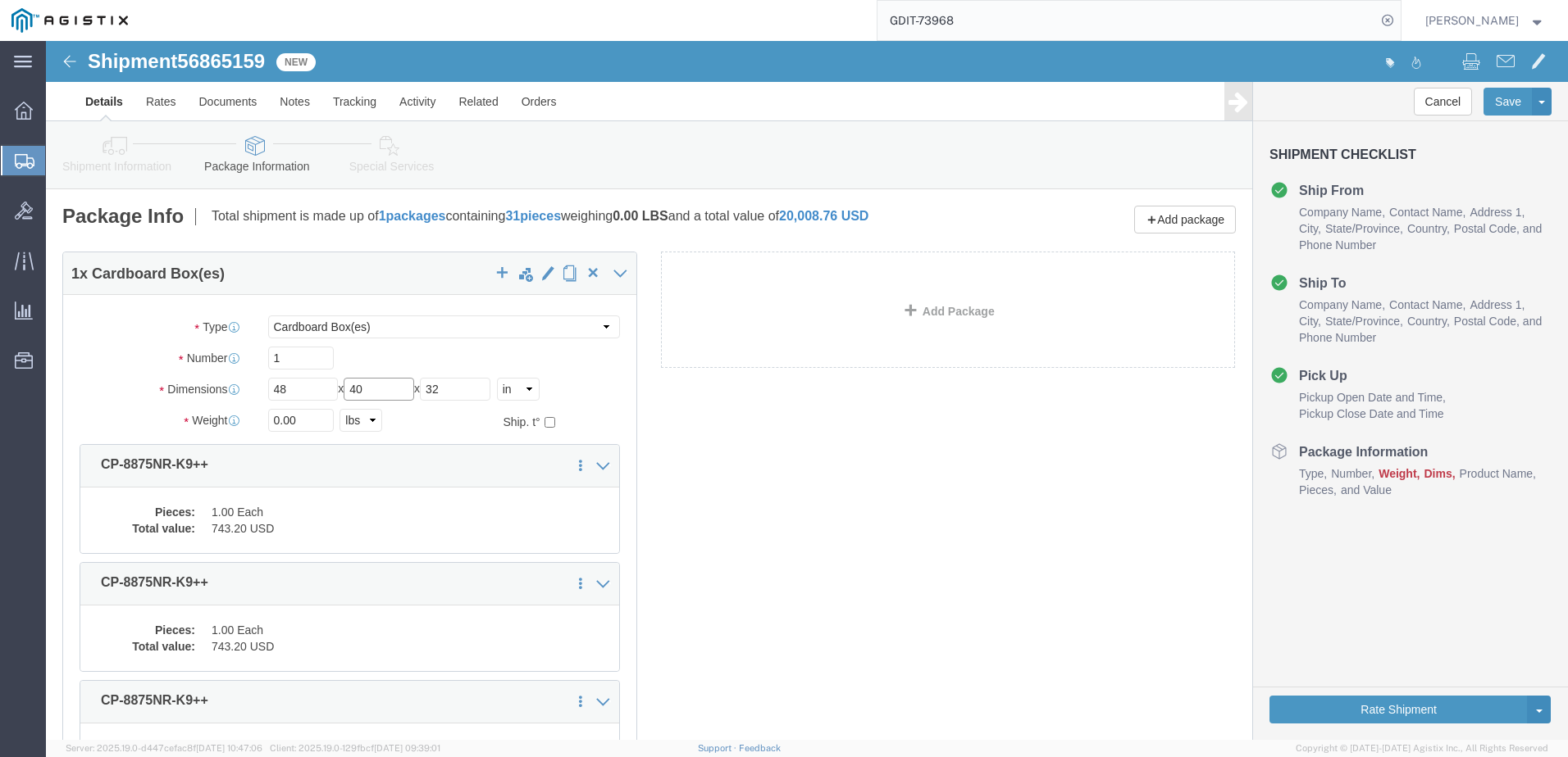
click input "40"
type input "40"
click div "1 x Cardboard Box(es) Package Type Select Bale(s) Basket(s) Bolt(s) Bottle(s) B…"
click input "0.00"
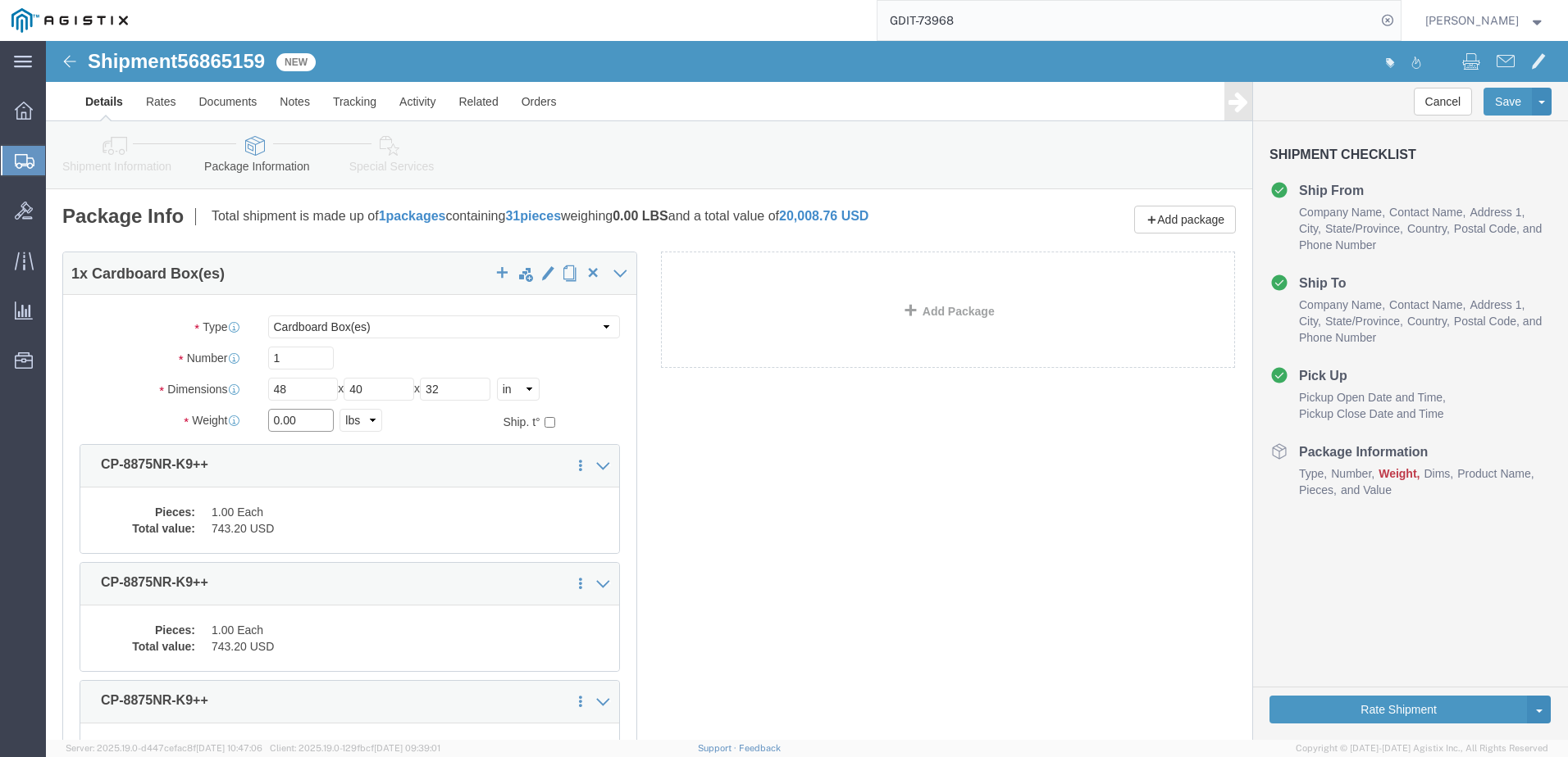
click input "0.00"
click div "1 x Cardboard Box(es) Package Type Select Bale(s) Basket(s) Bolt(s) Bottle(s) B…"
click button "Save"
click at [0, 0] on span "Create Shipment" at bounding box center [0, 0] width 0 height 0
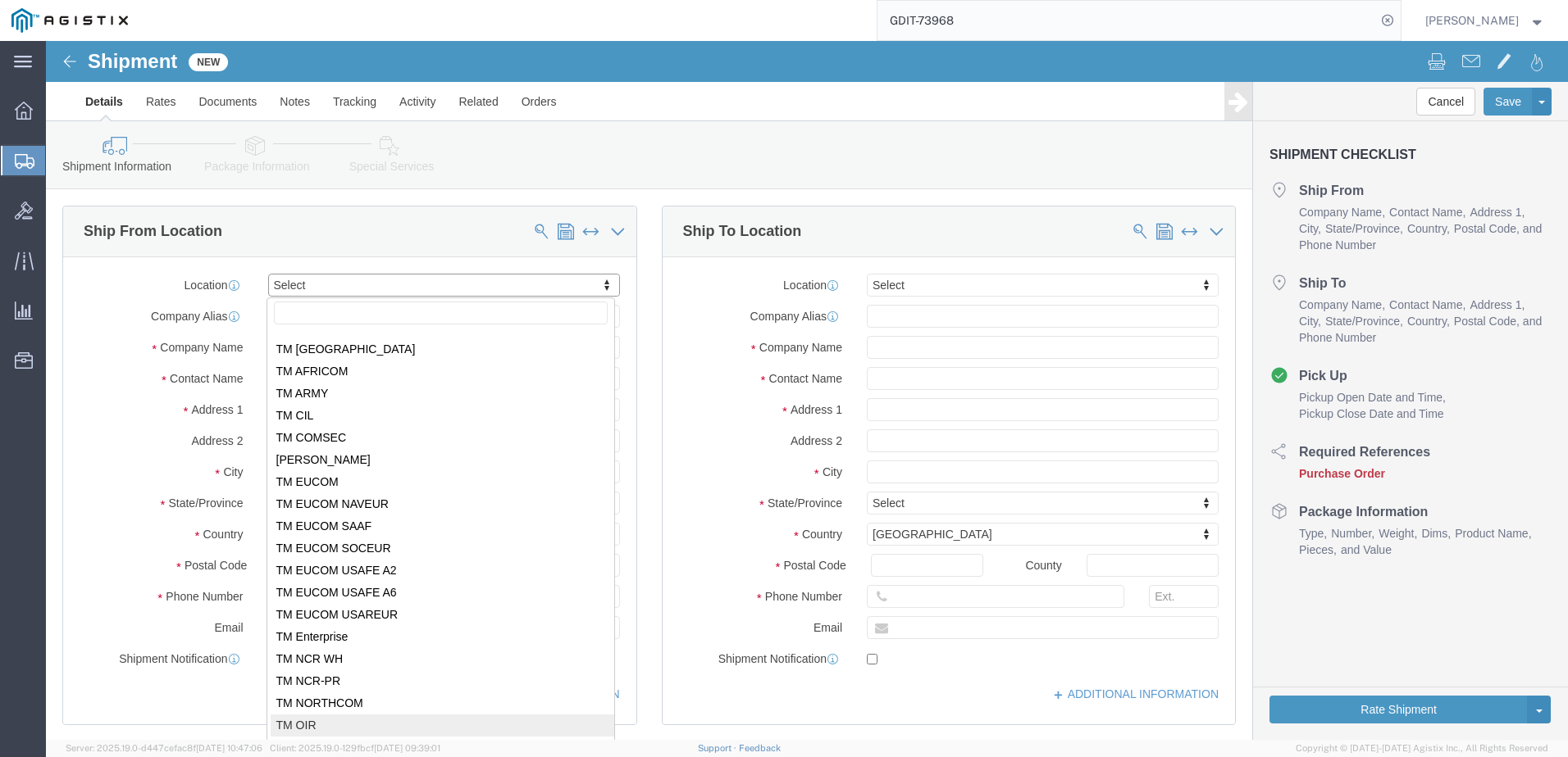
scroll to position [91, 0]
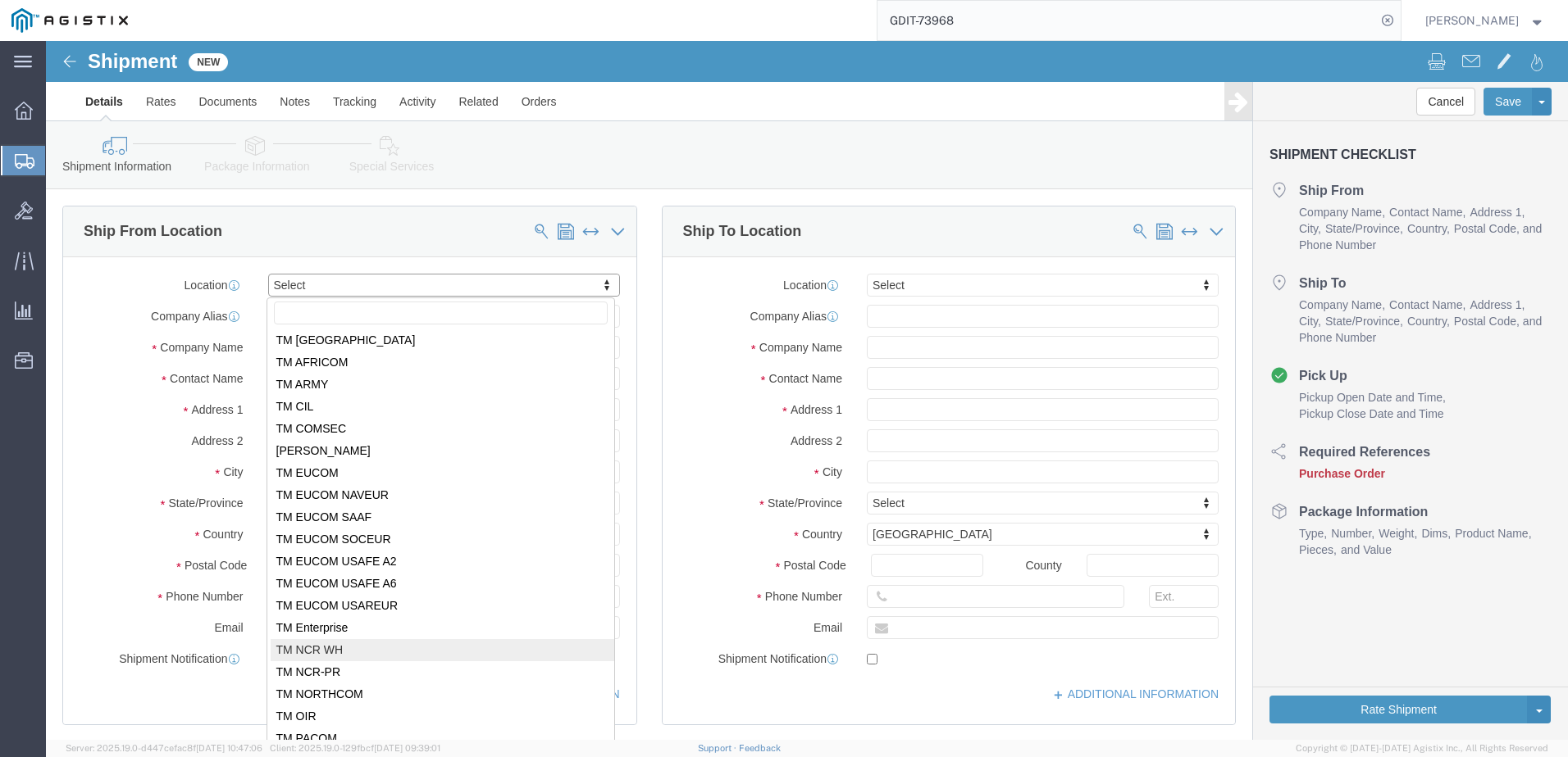
select select "69651"
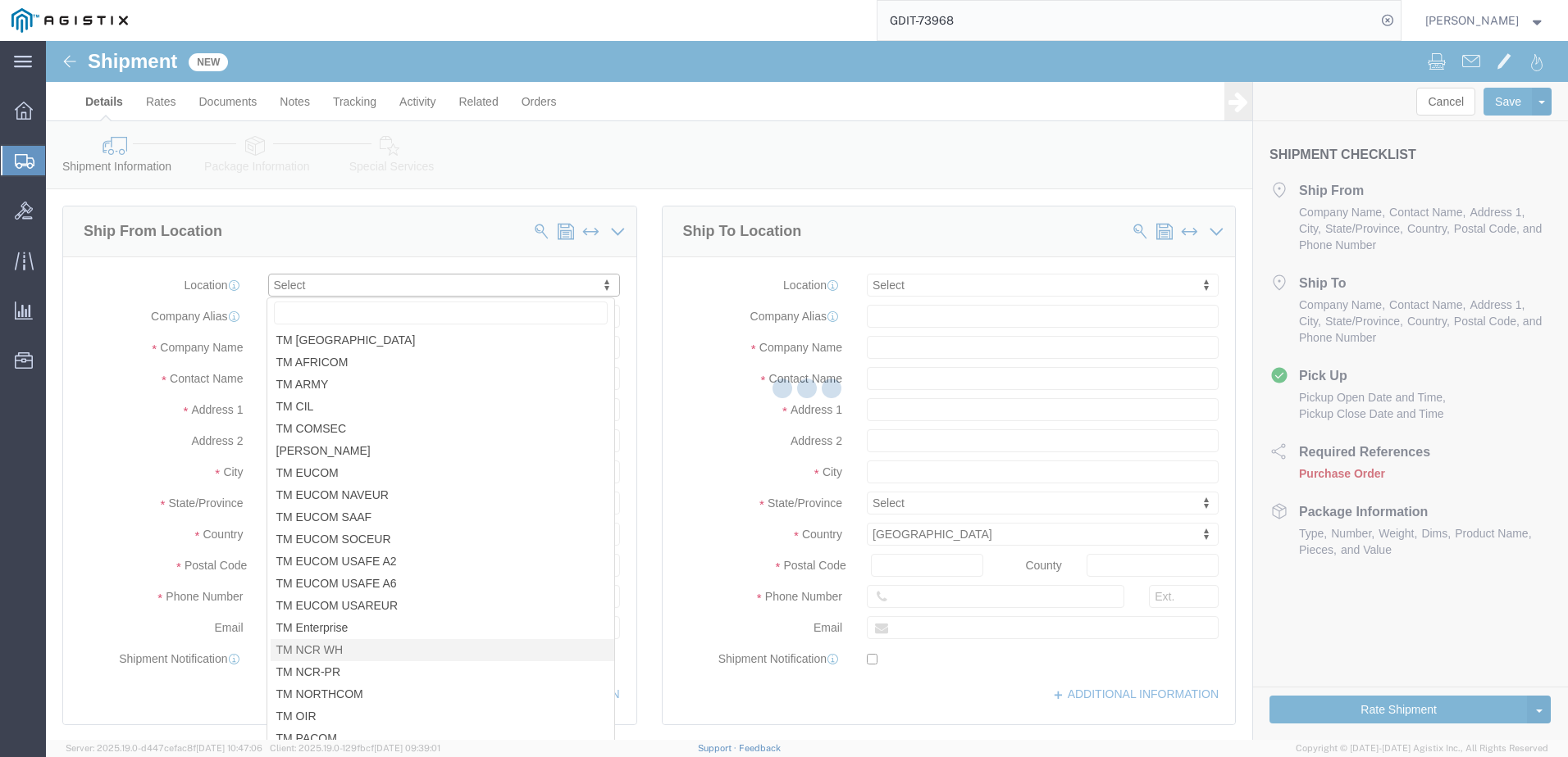
type input "[STREET_ADDRESS][PERSON_NAME]"
type input "22180"
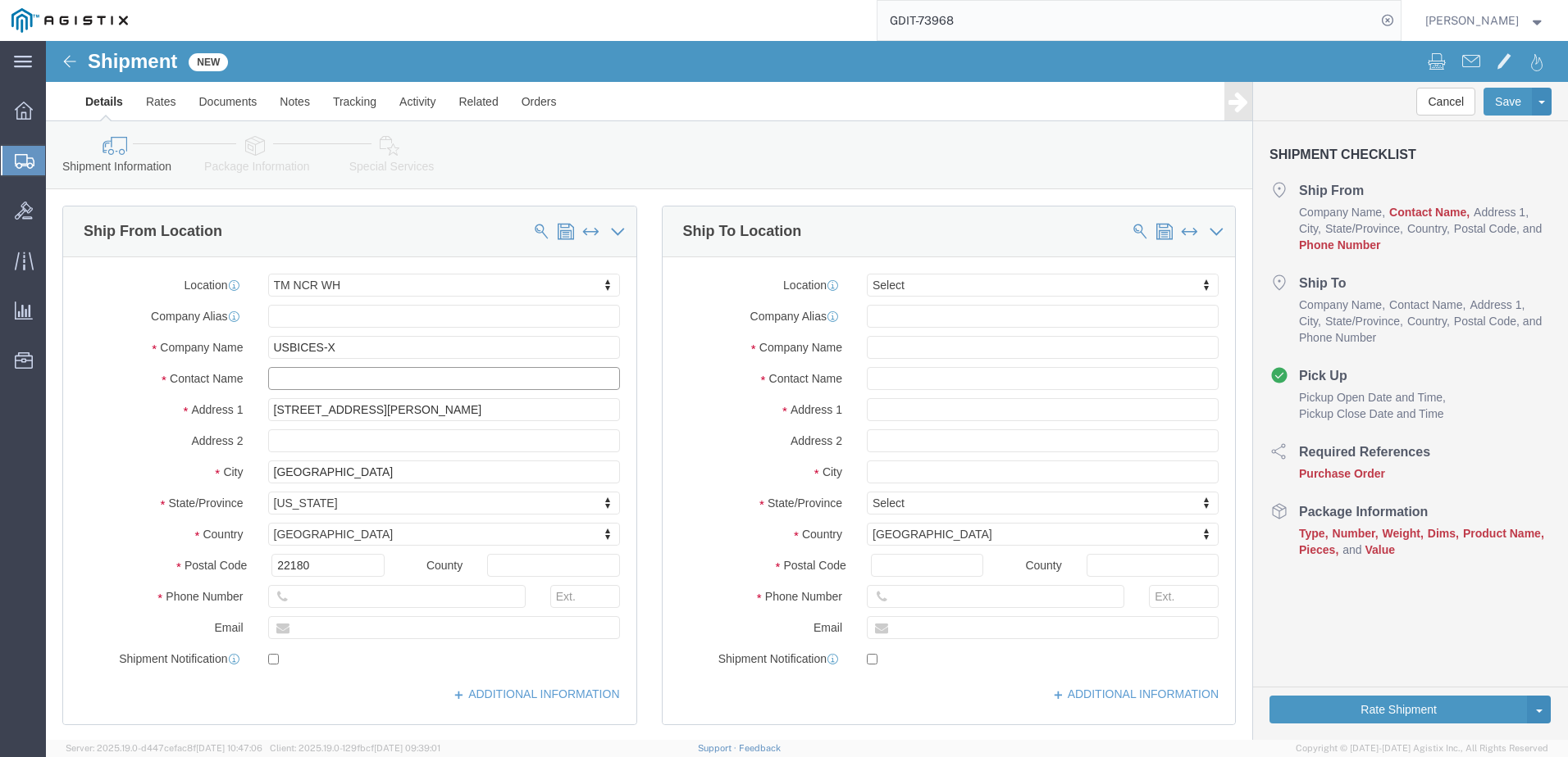
click input "text"
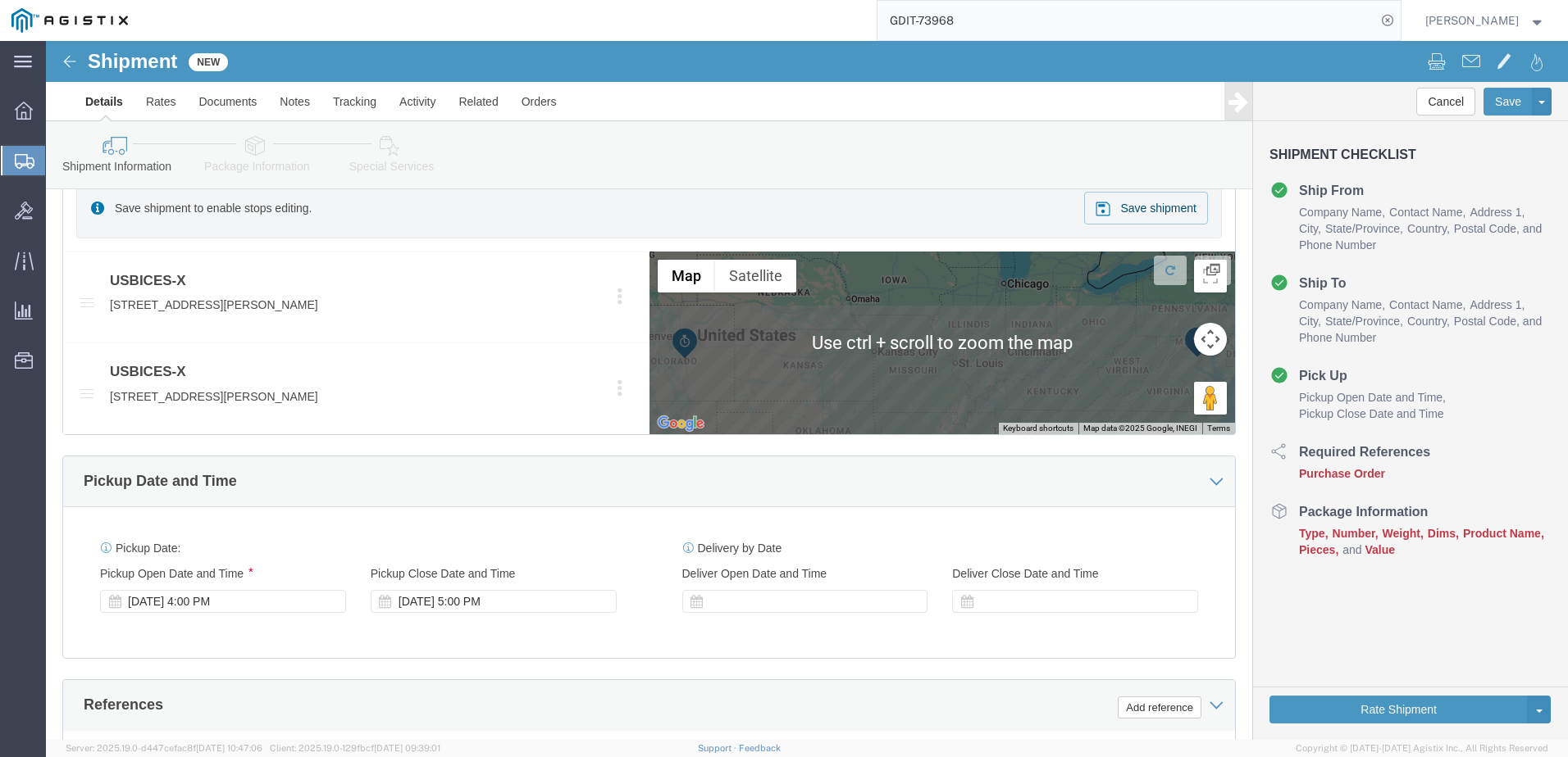
scroll to position [902, 0]
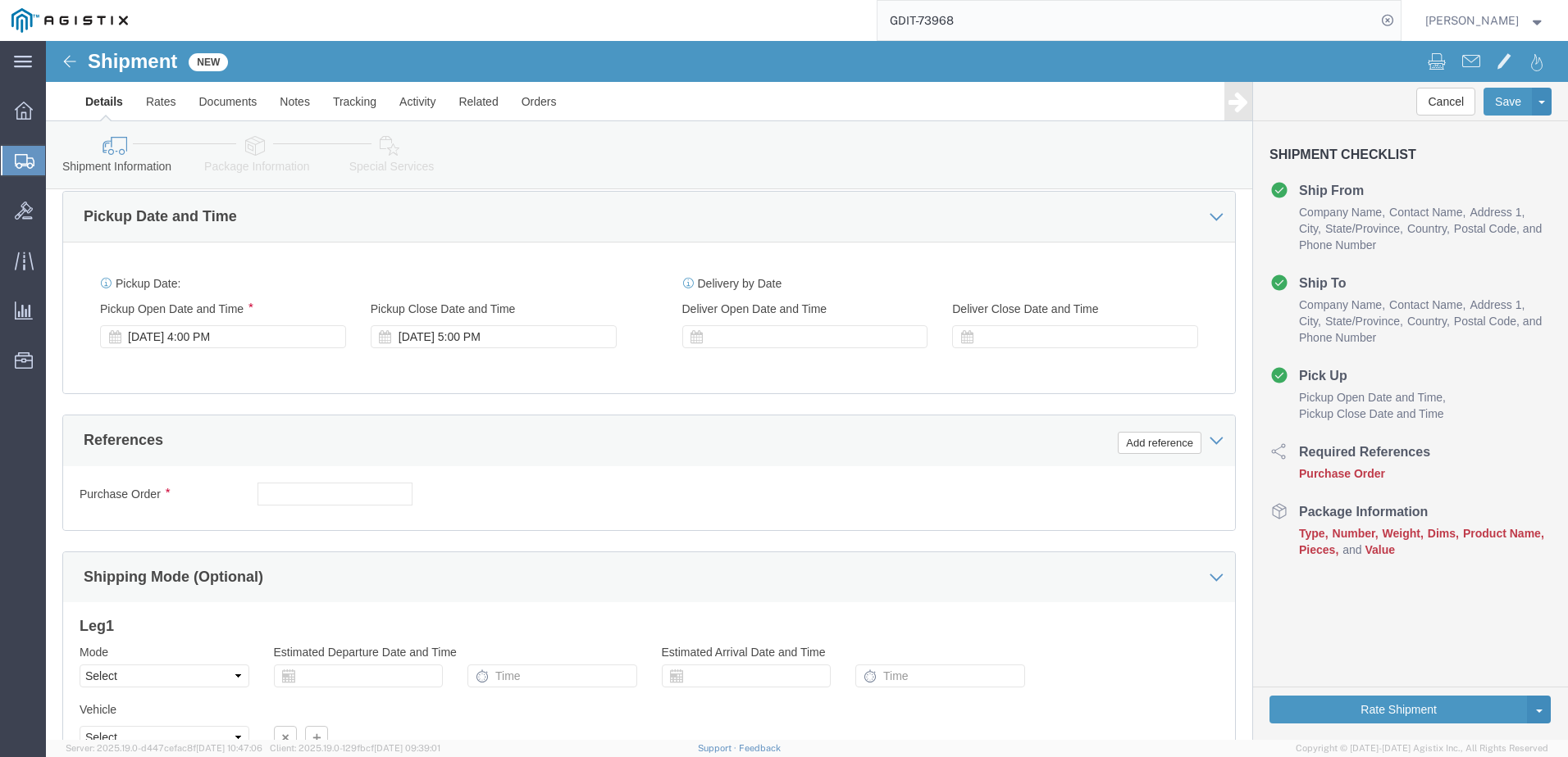
click div "Purchase Order Select Account Type Activity ID Airline Appointment Number ASN B…"
drag, startPoint x: 285, startPoint y: 433, endPoint x: 299, endPoint y: 463, distance: 33.1
click input "text"
click button "Add reference"
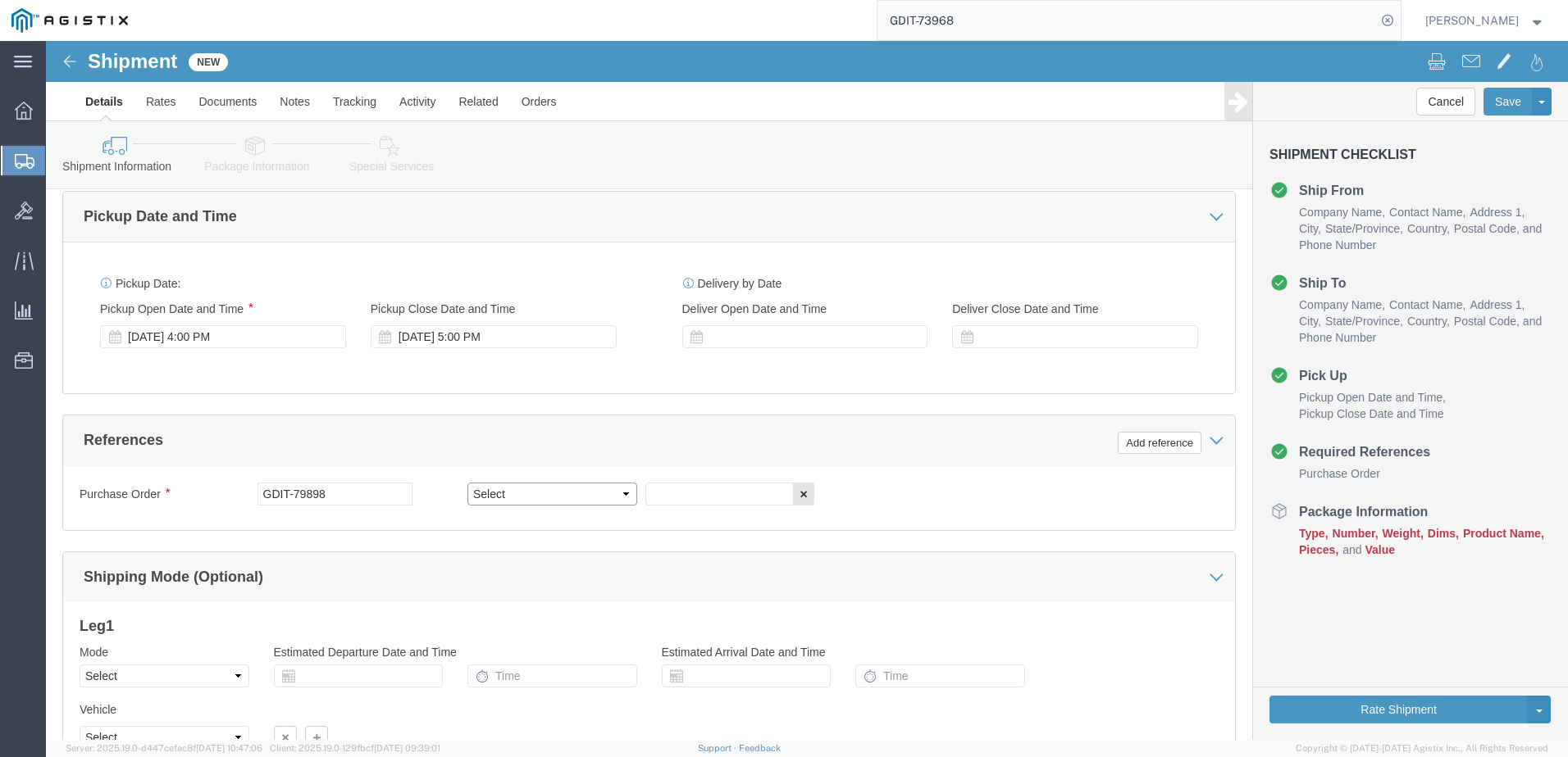
drag, startPoint x: 579, startPoint y: 450, endPoint x: 561, endPoint y: 459, distance: 20.1
click select "Select Account Type Activity ID Airline Appointment Number ASN Batch Request # …"
click input "text"
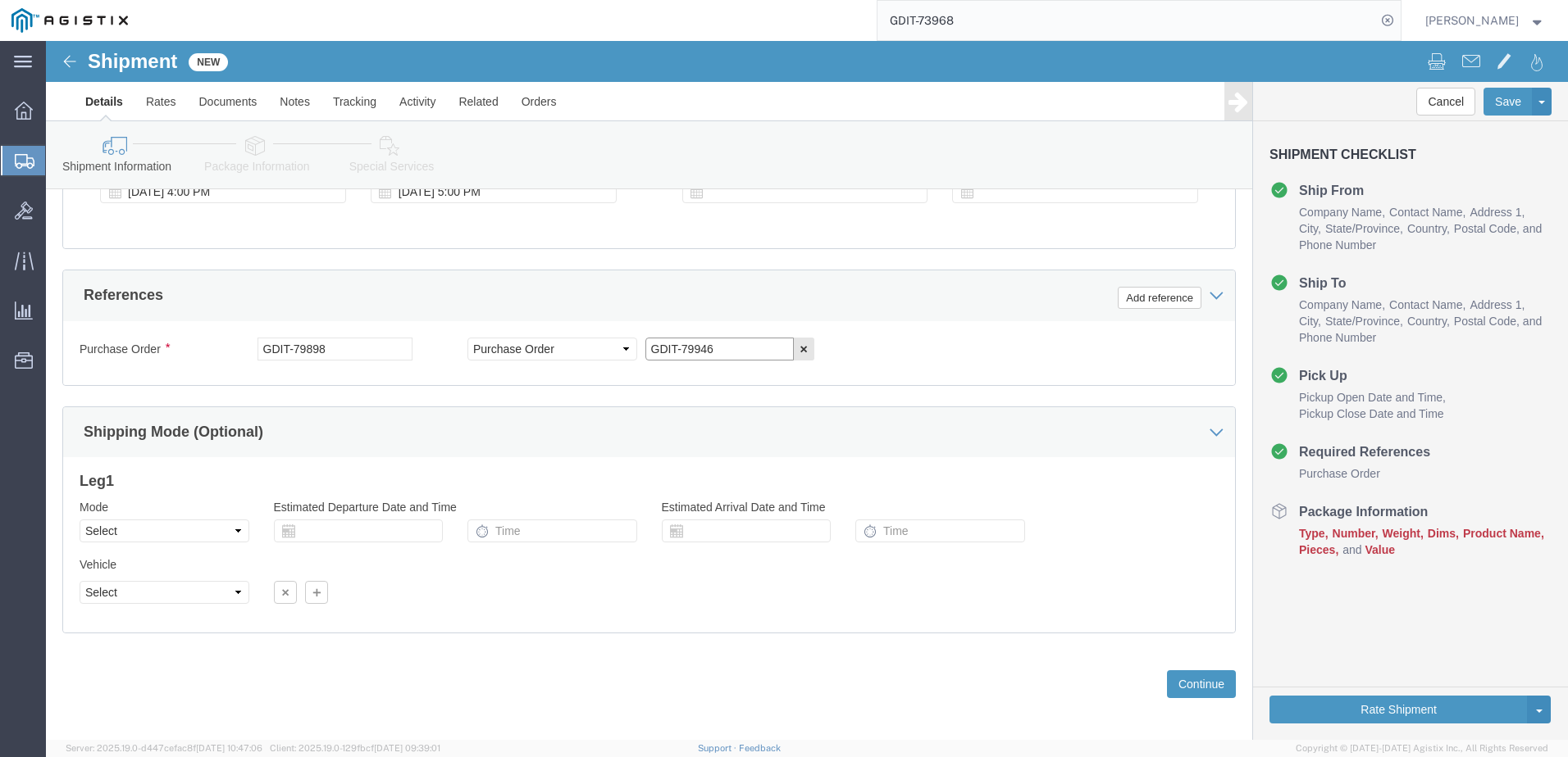
scroll to position [1055, 0]
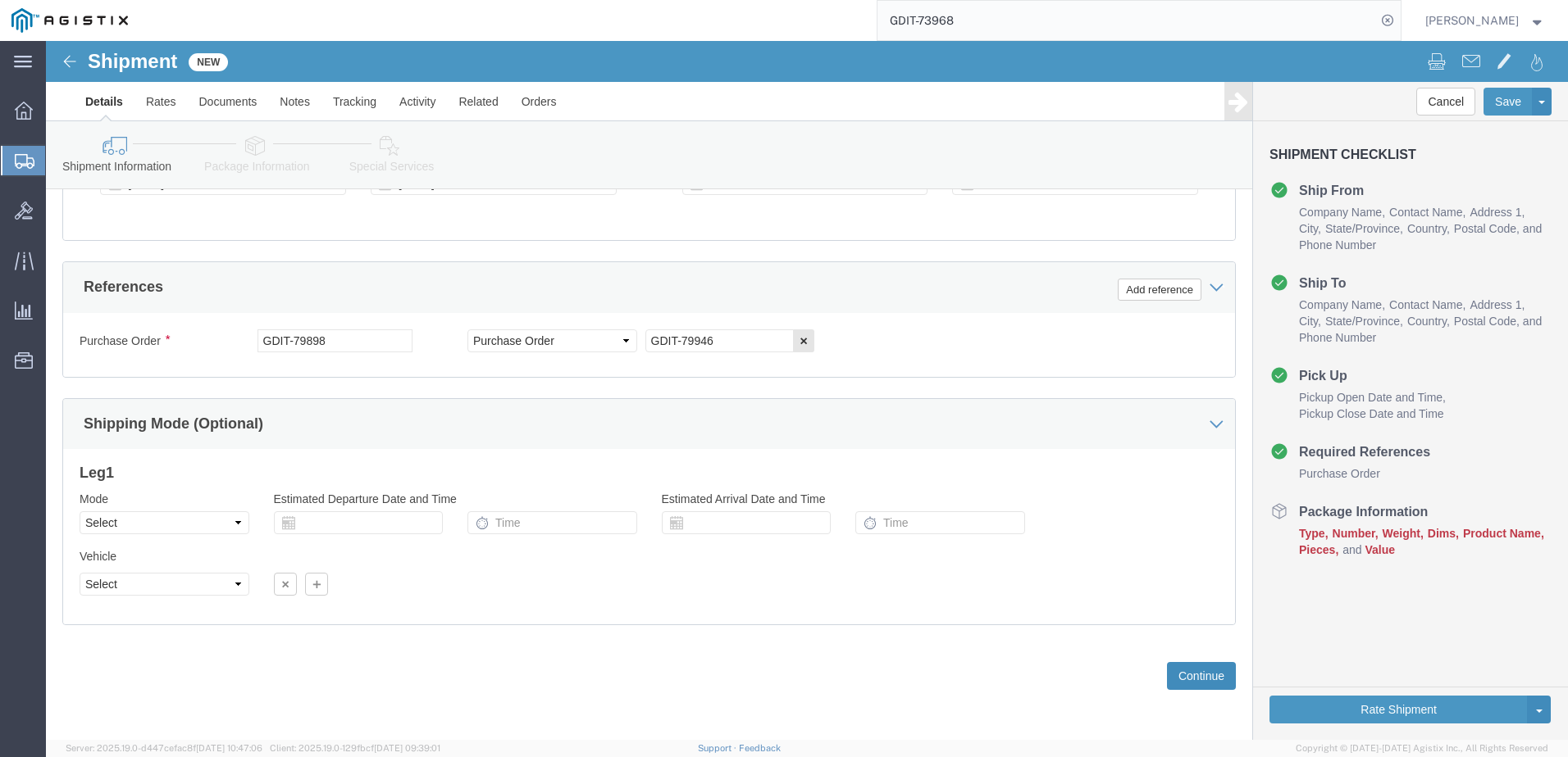
click button "Continue"
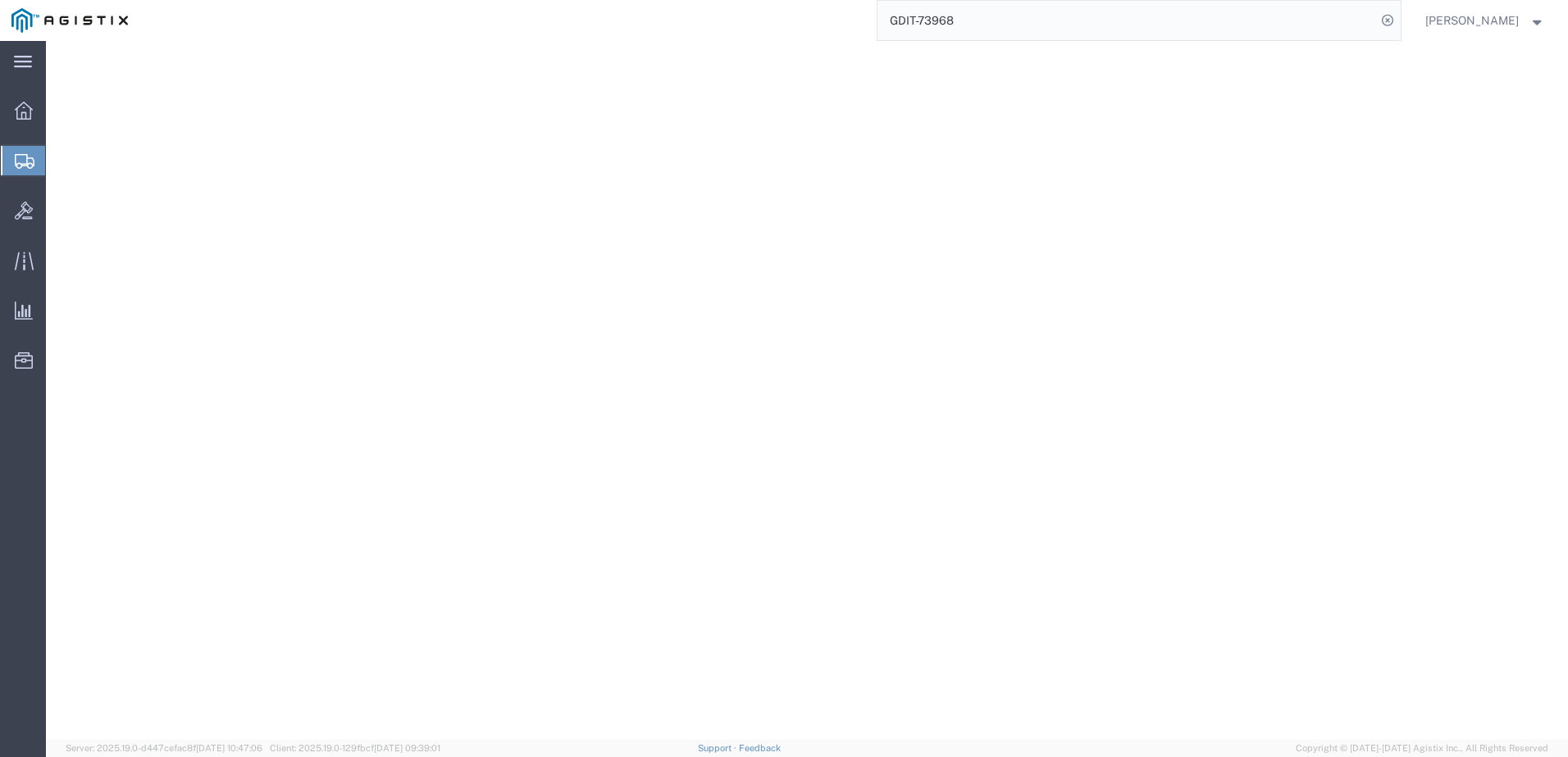
select select "CBOX"
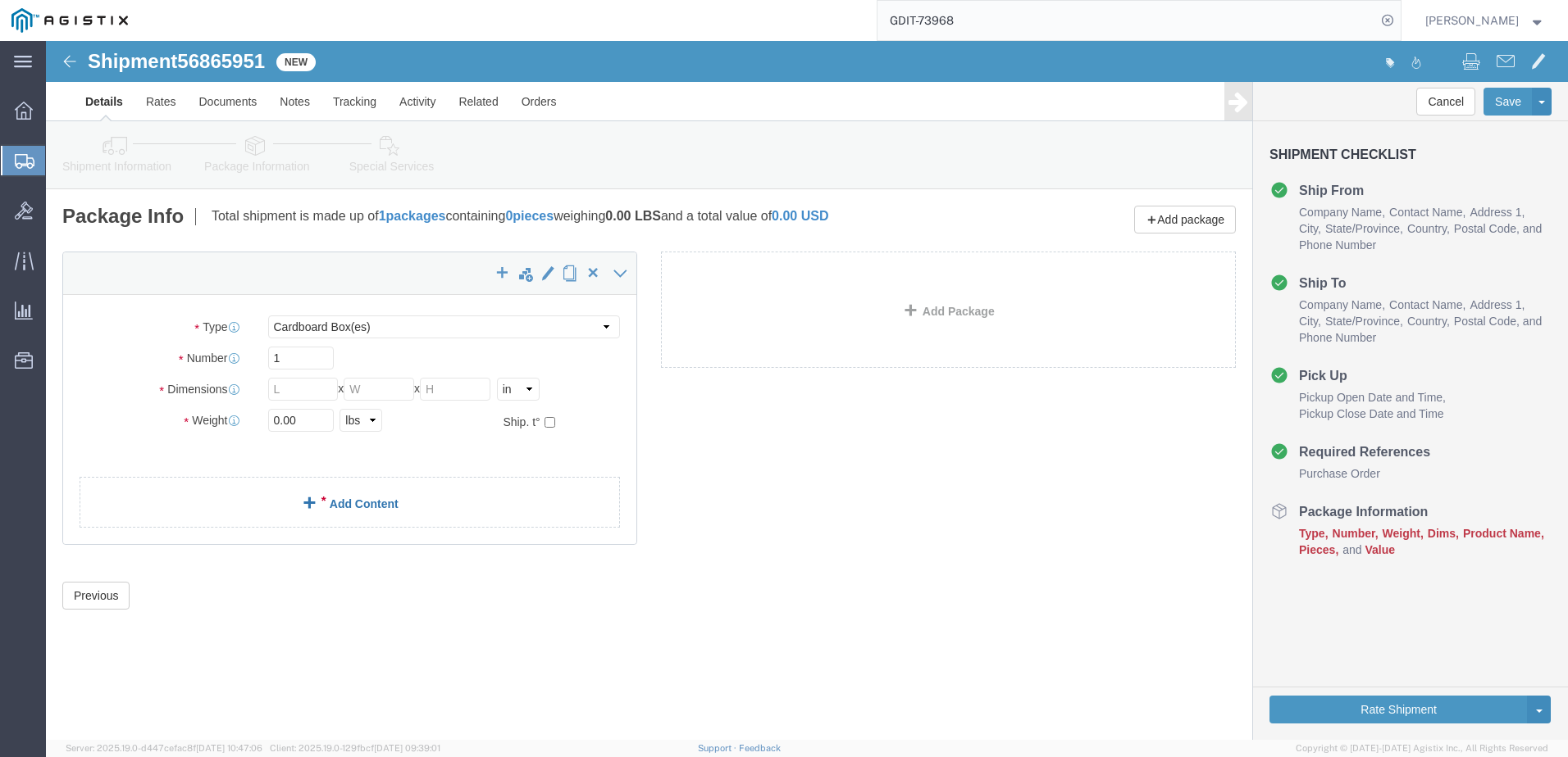
click link "Add Content"
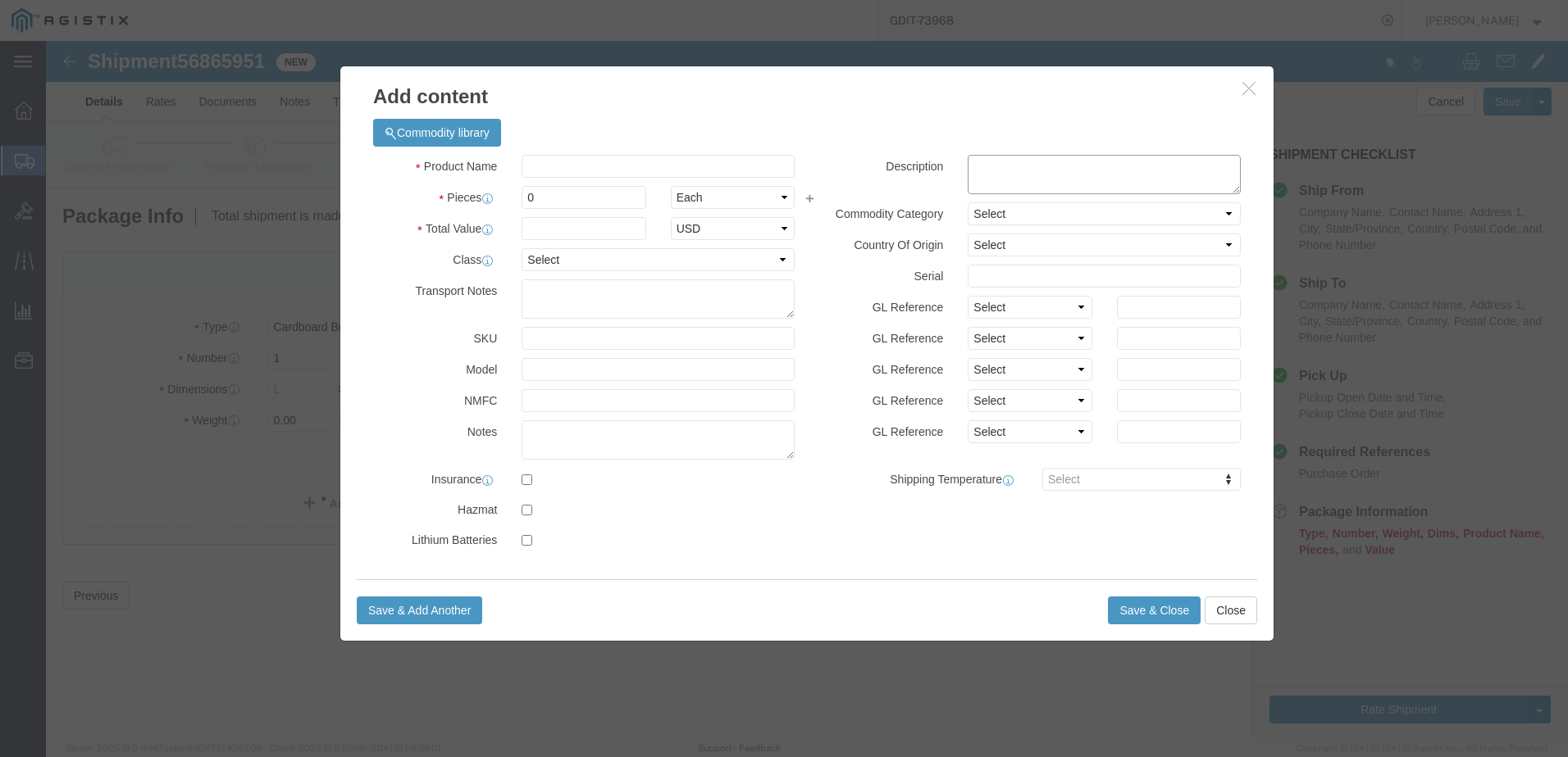
click textarea
paste textarea ""Allied TELESIS SFP 1Gb Single Mode for Thin Clients""
type textarea ""Allied TELESIS SFP 1Gb Single Mode for Thin Clients""
click input "text"
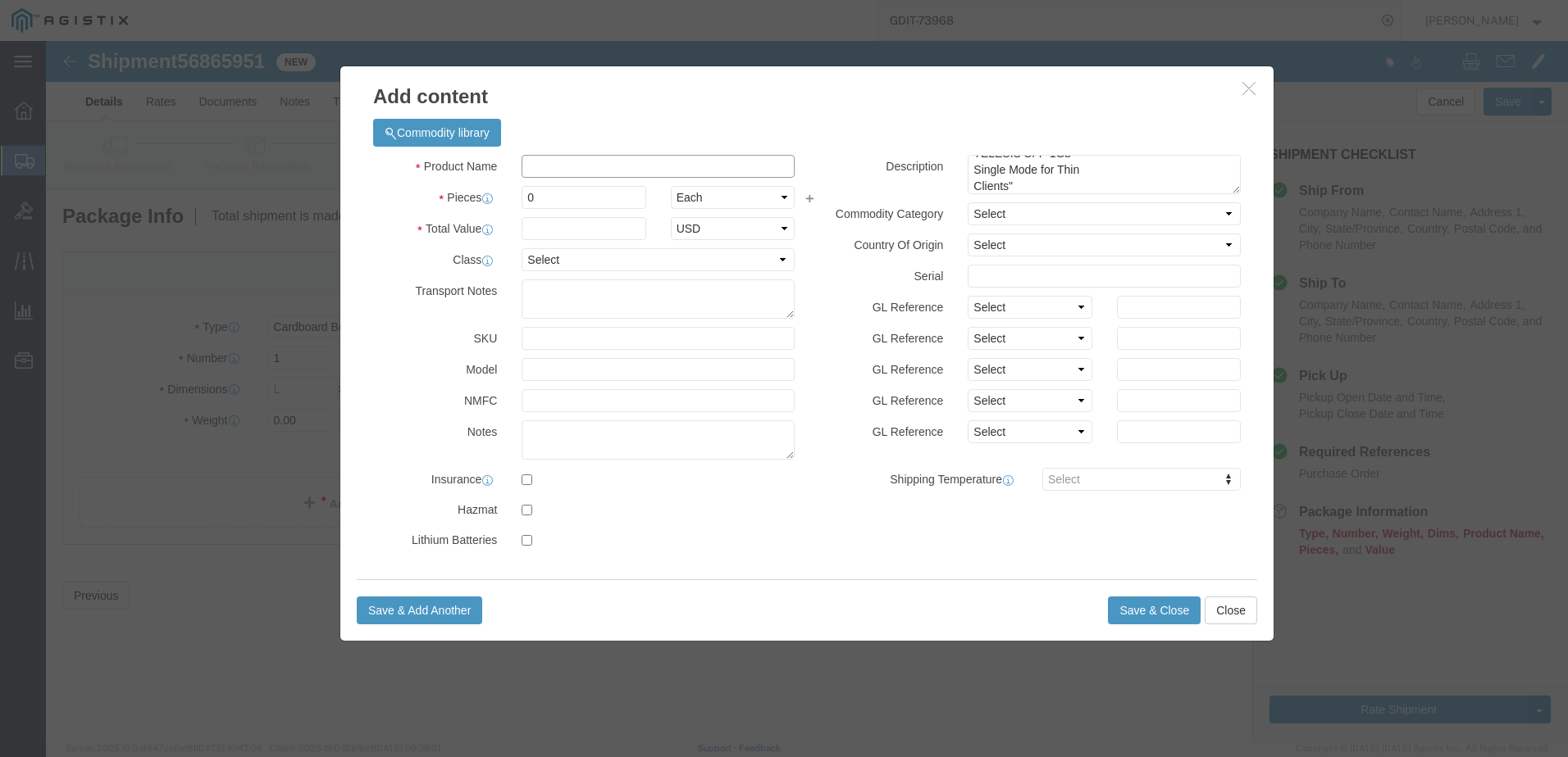
paste input "A8604602"
type input "A8604602"
click input "0"
type input "5"
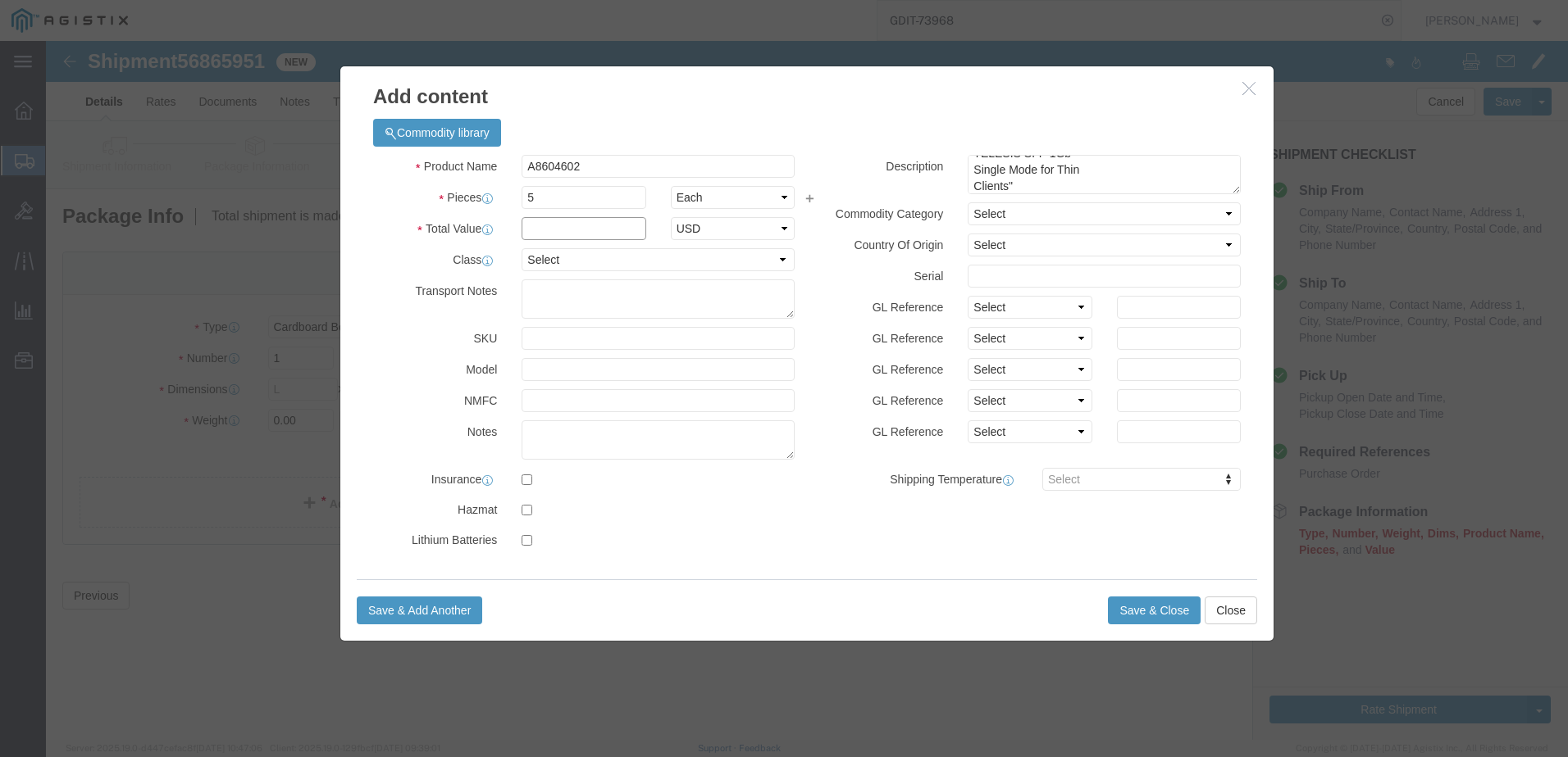
click input "text"
type input "380"
click div "Product Name A8604602 Pieces 5 Select Bag Barrels 100Board Feet Bottle Box Blis…"
drag, startPoint x: 560, startPoint y: 212, endPoint x: 561, endPoint y: 224, distance: 12.0
click select "Select 50 55 60 65 70 85 92.5 100 125 175 250 300 400"
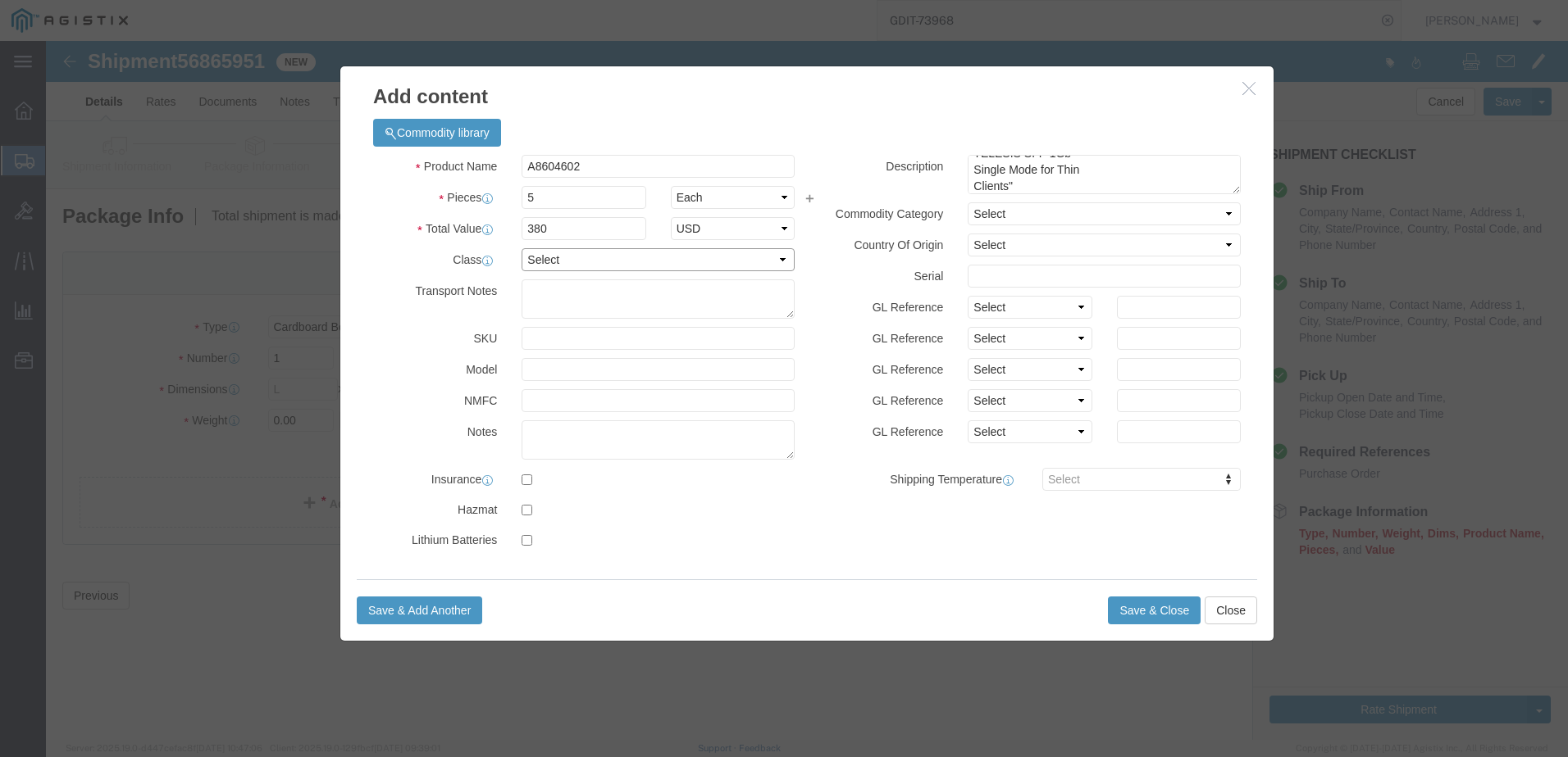
select select "92.5"
click select "Select 50 55 60 65 70 85 92.5 100 125 175 250 300 400"
drag, startPoint x: 975, startPoint y: 207, endPoint x: 975, endPoint y: 216, distance: 9.0
click select "Select [GEOGRAPHIC_DATA] [GEOGRAPHIC_DATA] [GEOGRAPHIC_DATA] [GEOGRAPHIC_DATA] …"
select select "US"
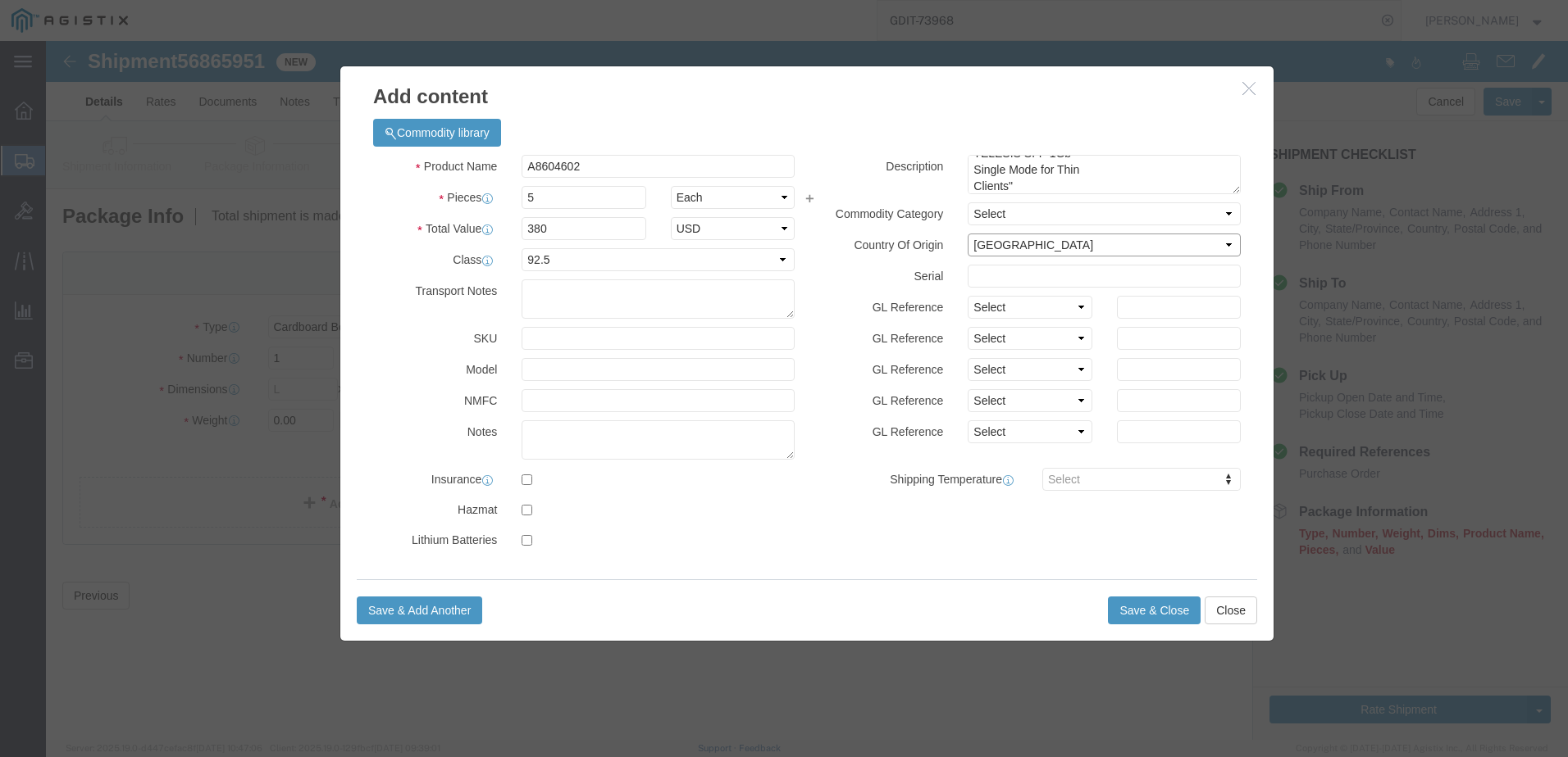
click select "Select [GEOGRAPHIC_DATA] [GEOGRAPHIC_DATA] [GEOGRAPHIC_DATA] [GEOGRAPHIC_DATA] …"
click button "Save & Close"
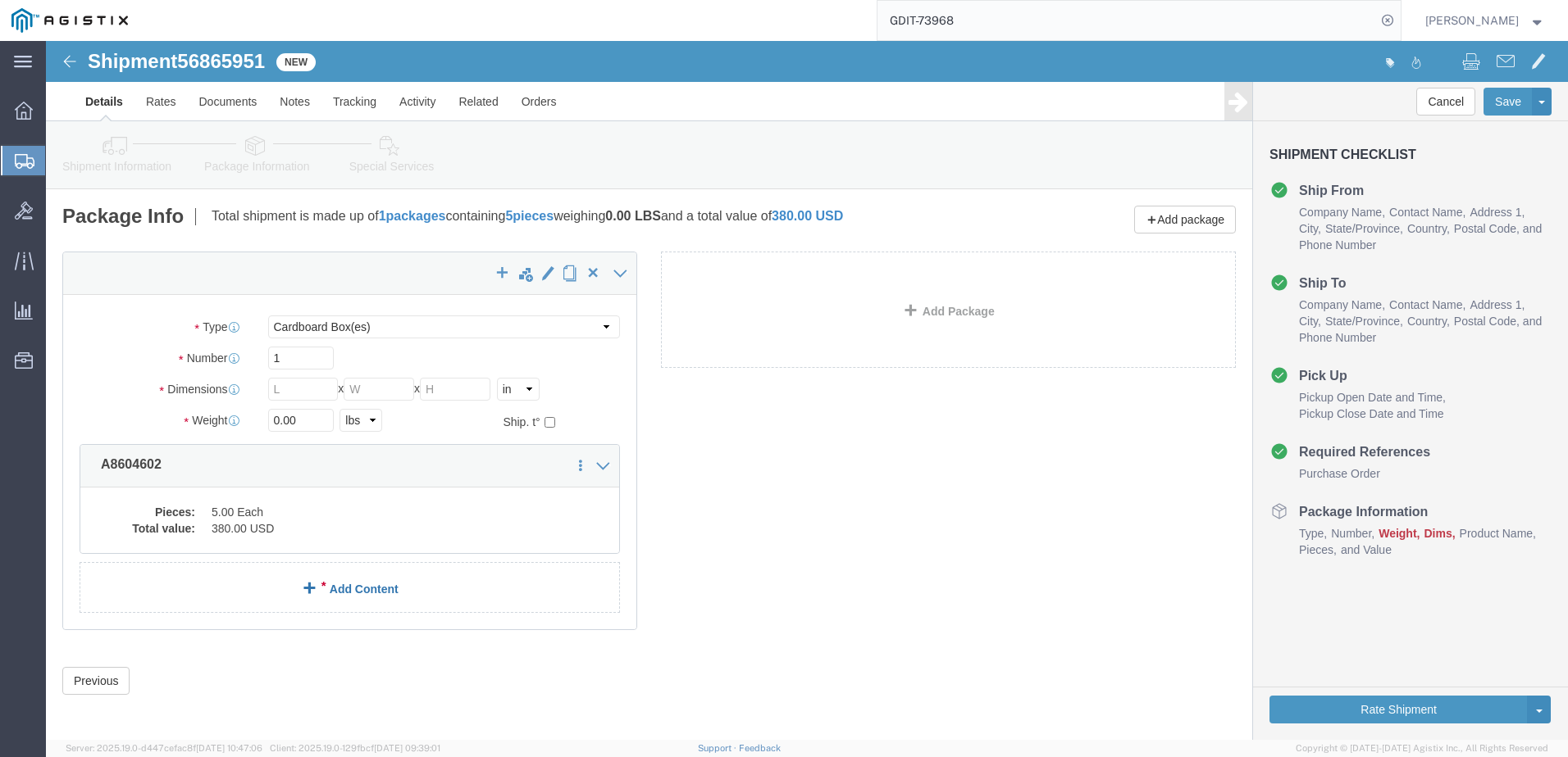
click link "Add Content"
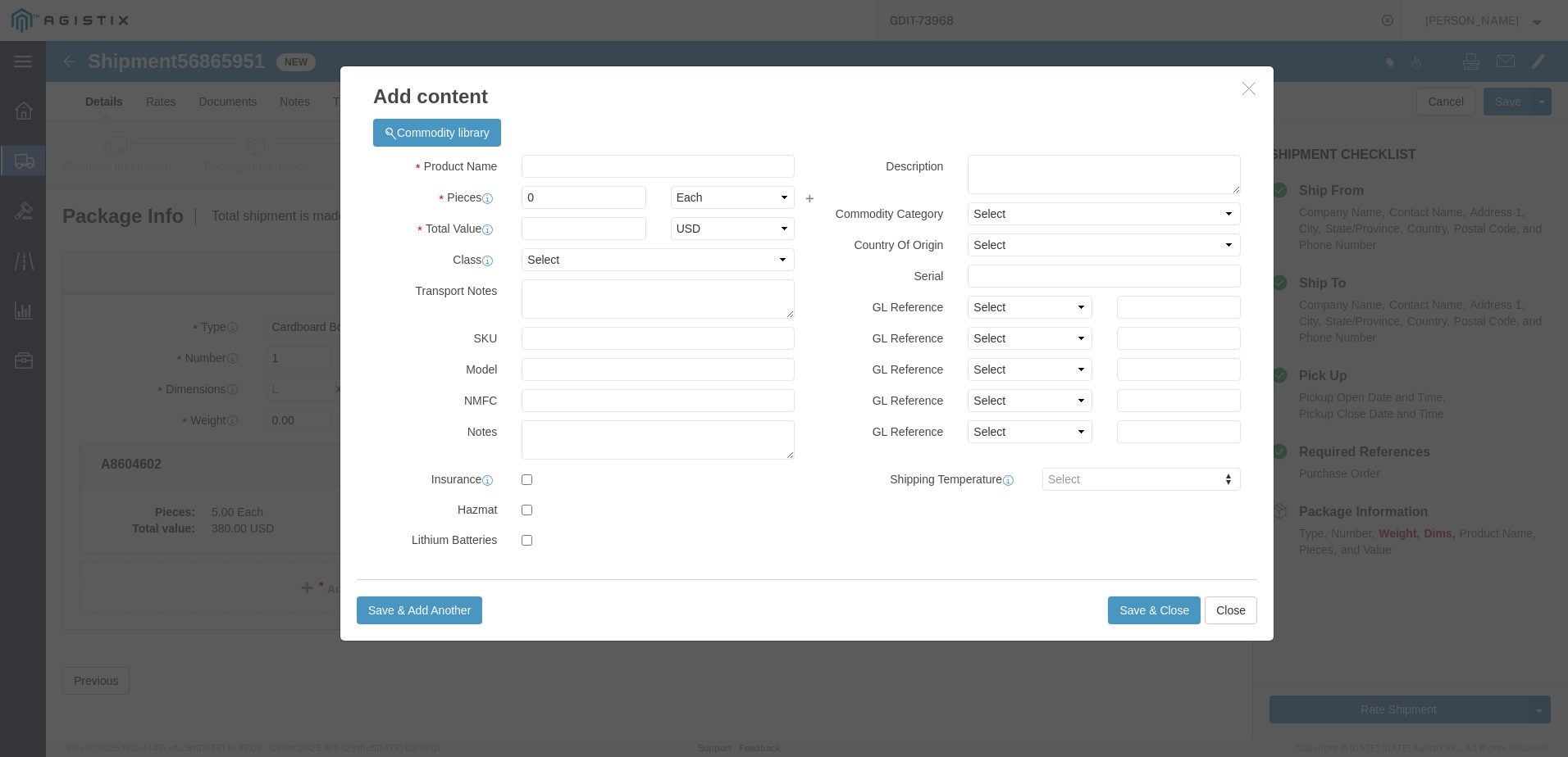
click div "Product Name Pieces 0 Select Bag Barrels 100Board Feet Bottle Box Blister Pack …"
click input "text"
paste input ""Fiber Optic Cable Single Mode LC/LC OS2 9/125 Duplex Yellow 7 meter""
type input ""Fiber Optic Cable Single Mode LC/LC OS2 9/125 Duplex Yellow 7 meter""
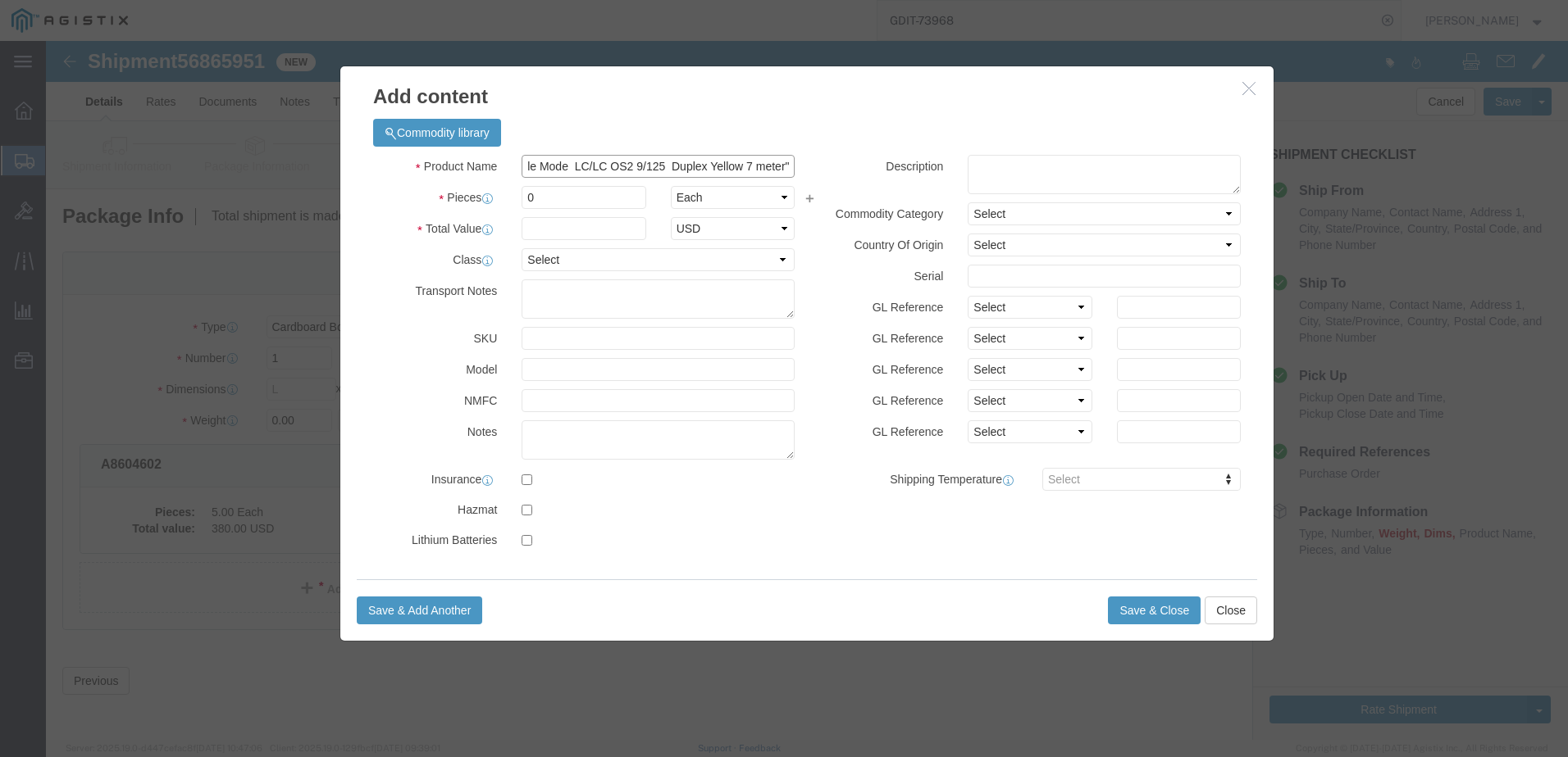
click input ""Fiber Optic Cable Single Mode LC/LC OS2 9/125 Duplex Yellow 7 meter""
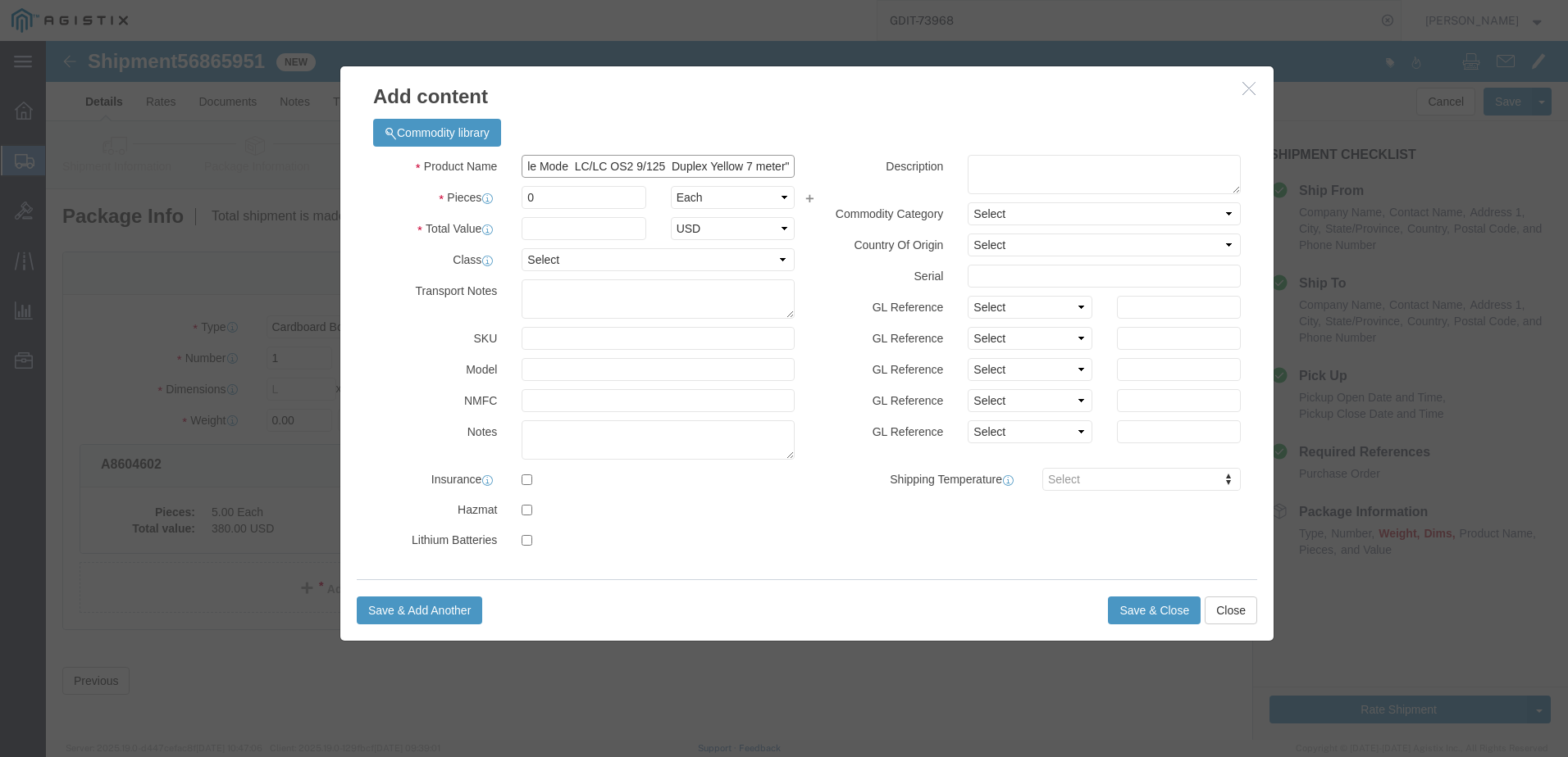
click input ""Fiber Optic Cable Single Mode LC/LC OS2 9/125 Duplex Yellow 7 meter""
click textarea
paste textarea ""Fiber Optic Cable Single Mode LC/LC OS2 9/125 Duplex Yellow 7 meter""
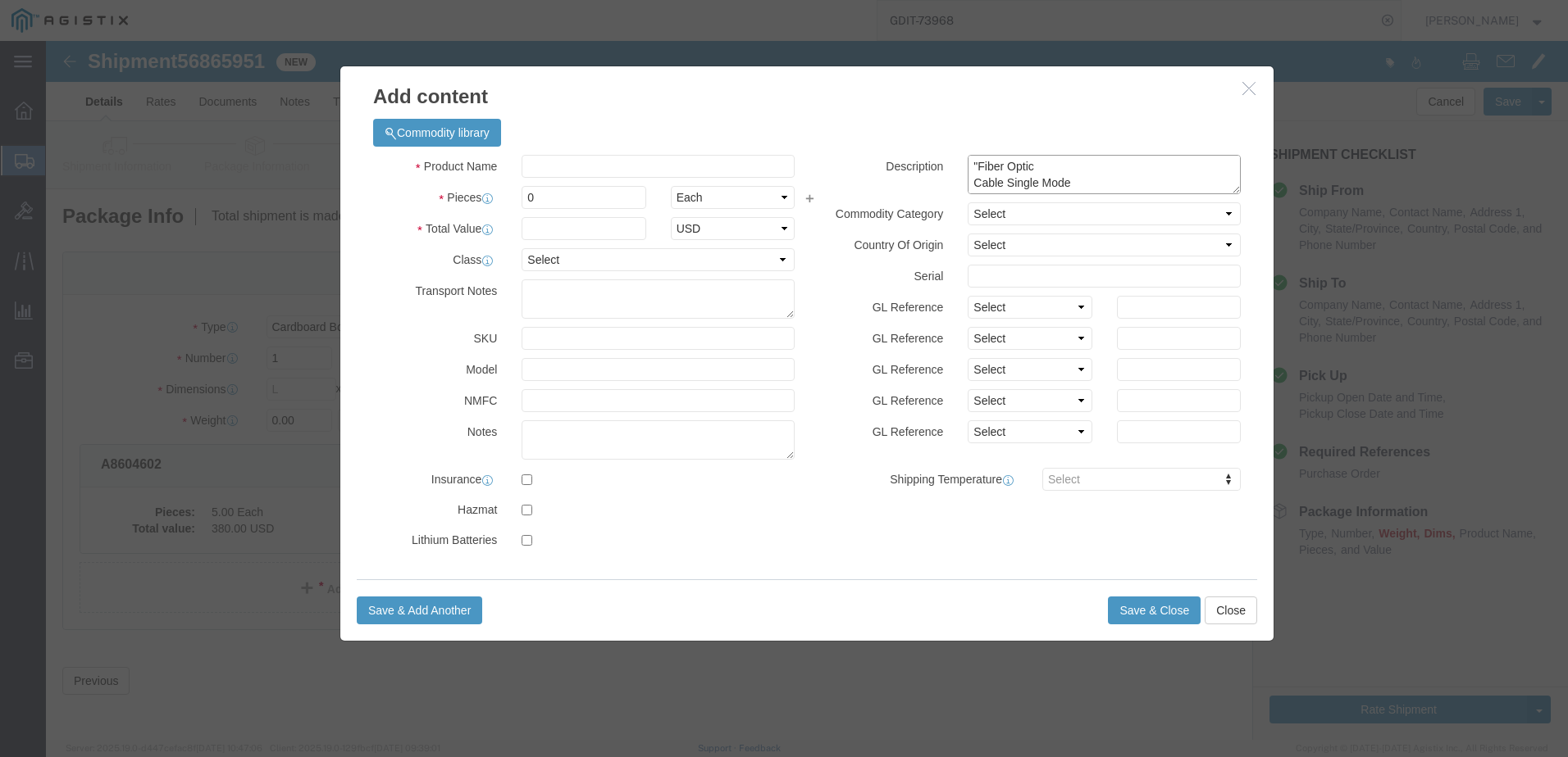
scroll to position [29, 0]
type textarea ""Fiber Optic Cable Single Mode LC/LC OS2 9/125 Duplex Yellow 7 meter""
click input "text"
paste input "LCLC-7SM"
type input "LCLC-7SM"
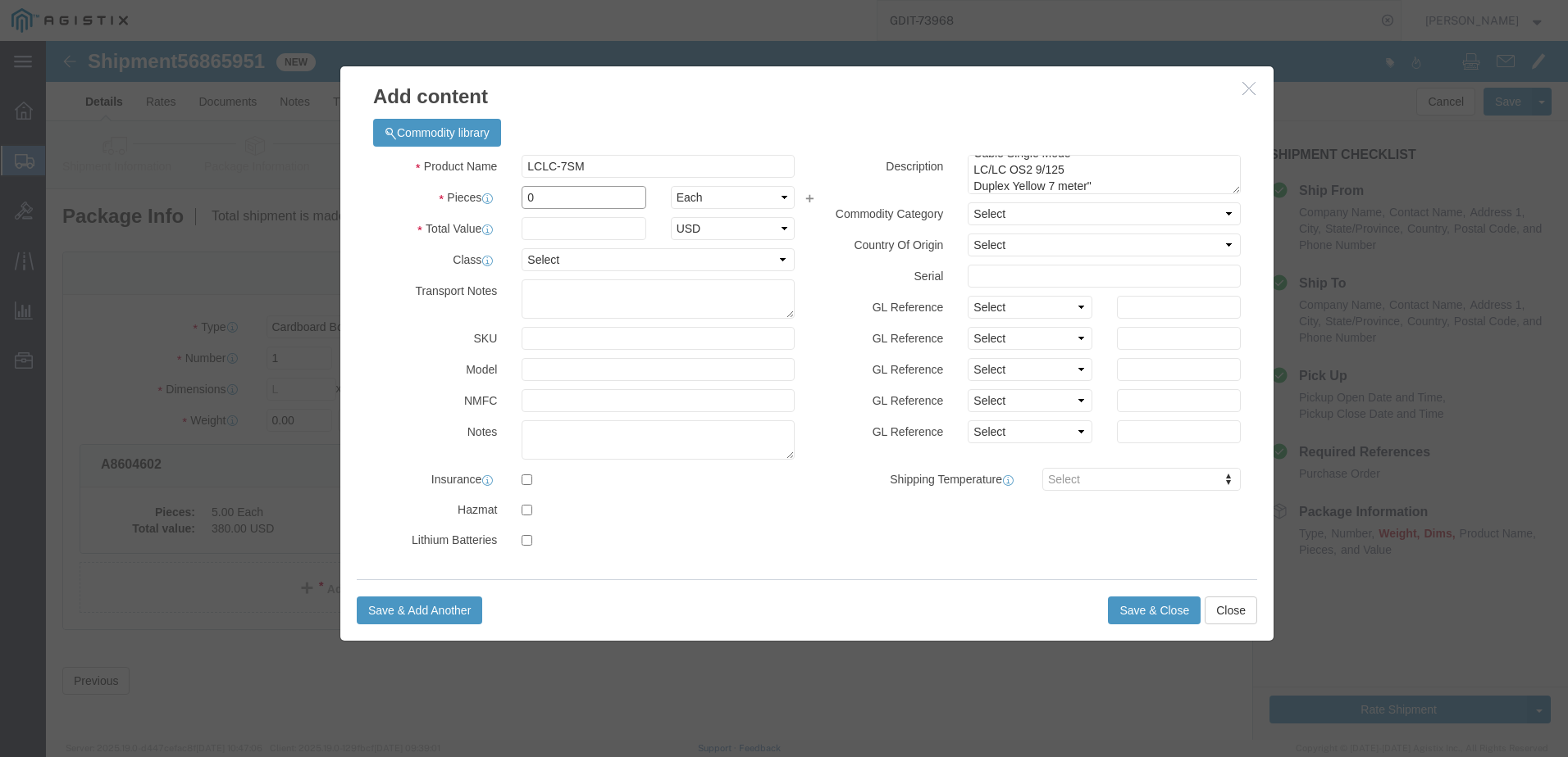
click input "0"
type input "25"
click input "text"
type input "287.50"
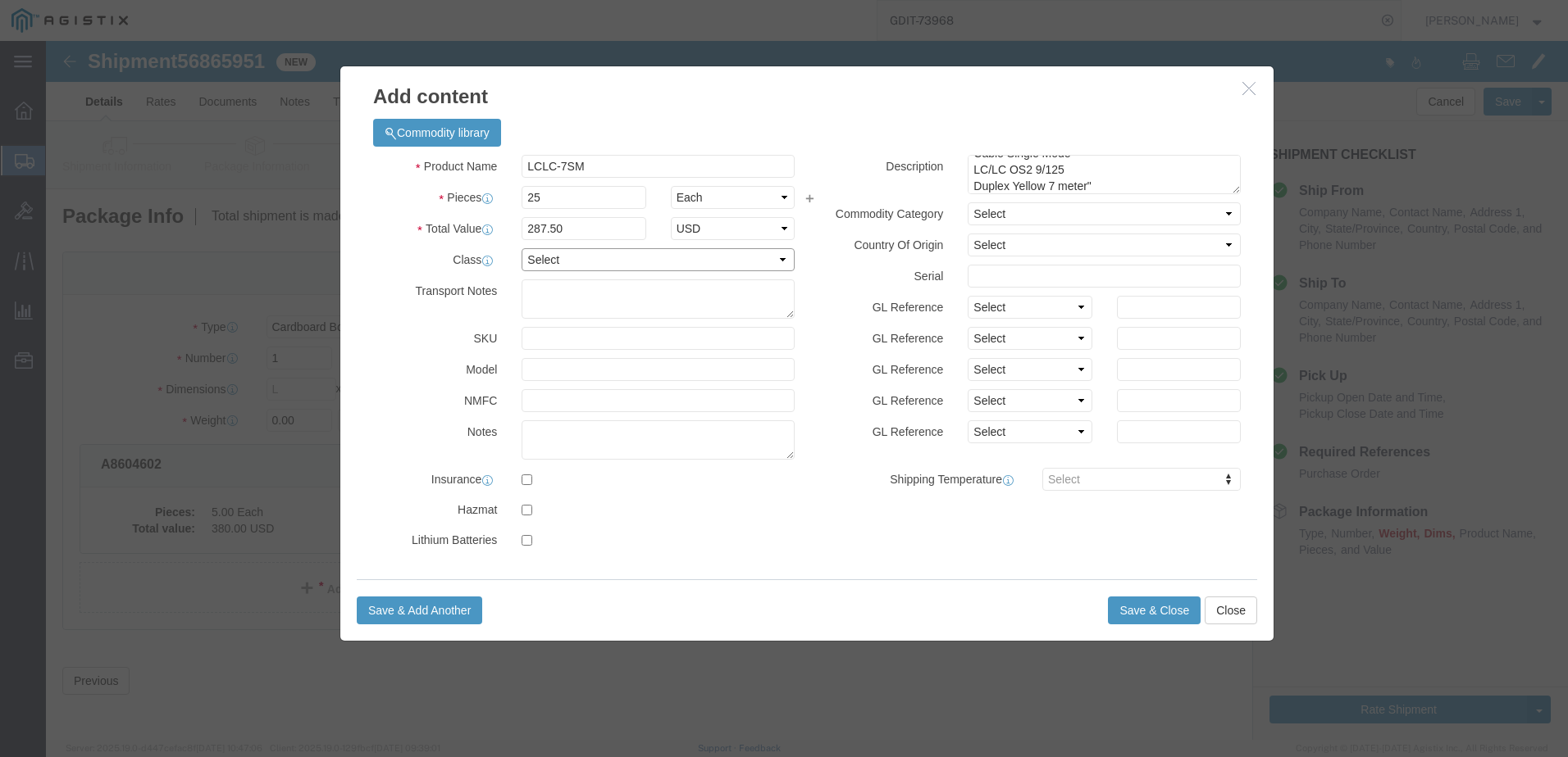
click select "Select 50 55 60 65 70 85 92.5 100 125 175 250 300 400"
select select "92.5"
click select "Select 50 55 60 65 70 85 92.5 100 125 175 250 300 400"
click select "Select [GEOGRAPHIC_DATA] [GEOGRAPHIC_DATA] [GEOGRAPHIC_DATA] [GEOGRAPHIC_DATA] …"
select select "US"
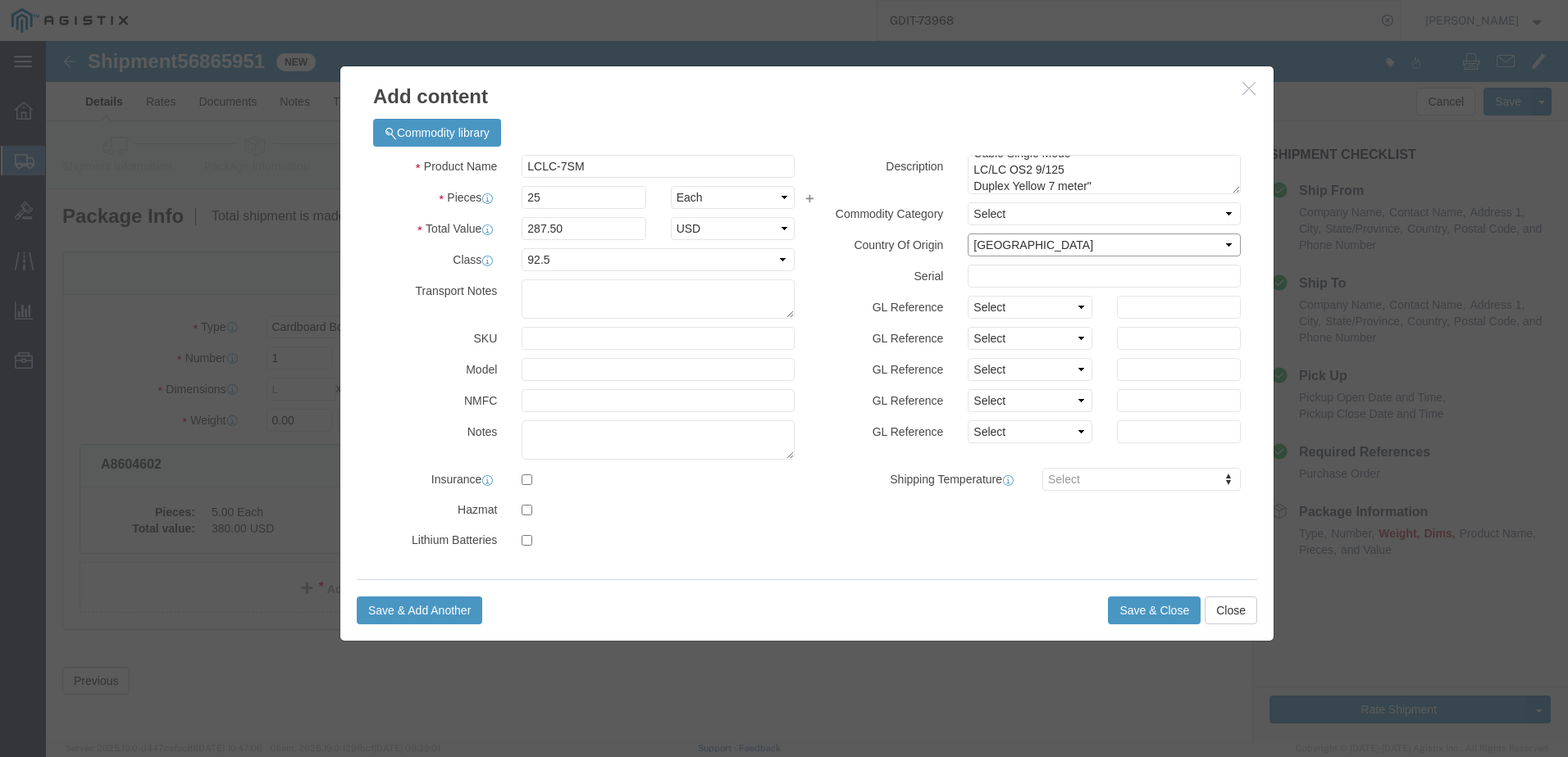
click select "Select [GEOGRAPHIC_DATA] [GEOGRAPHIC_DATA] [GEOGRAPHIC_DATA] [GEOGRAPHIC_DATA] …"
click button "Save & Close"
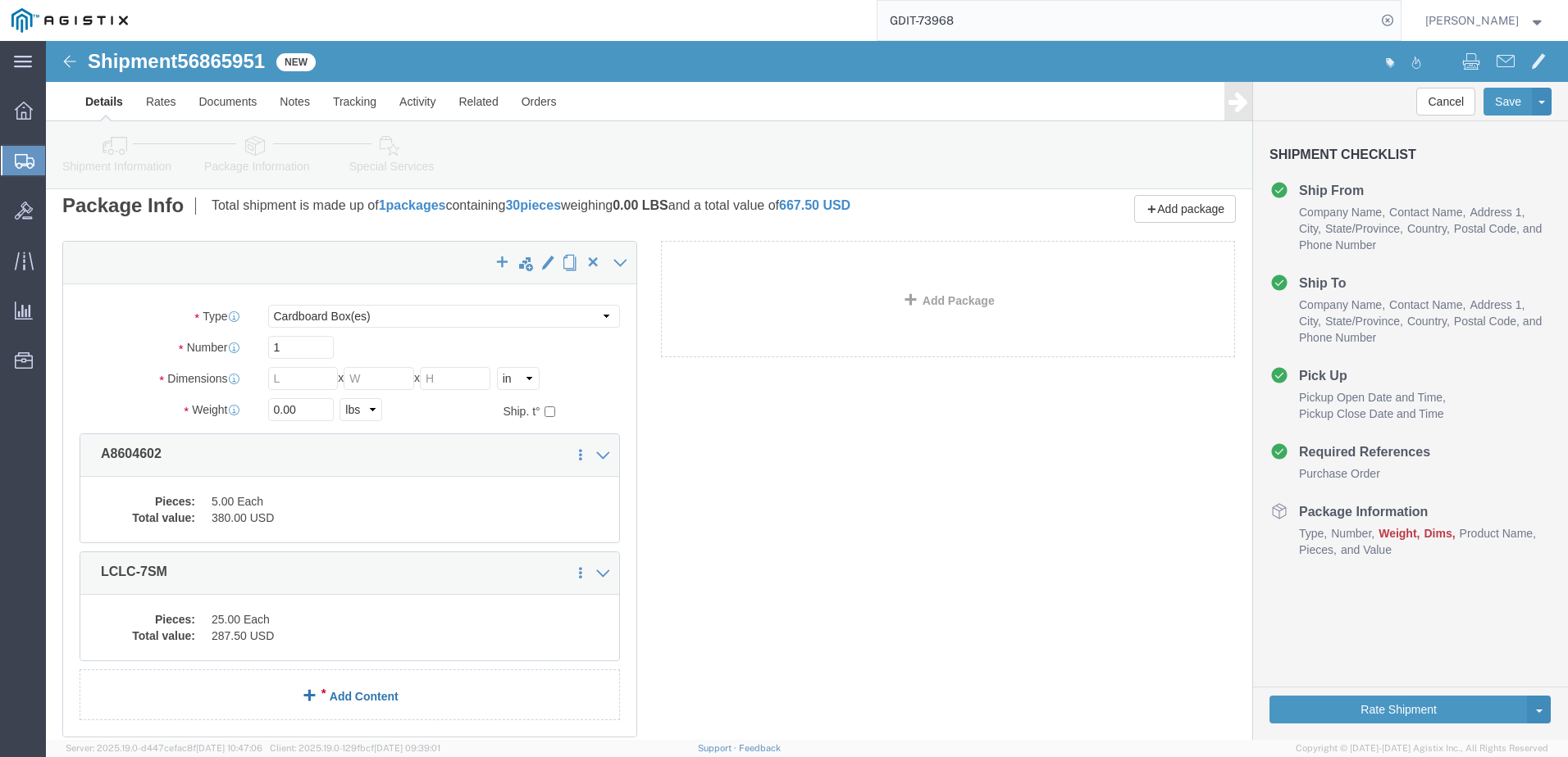
scroll to position [82, 0]
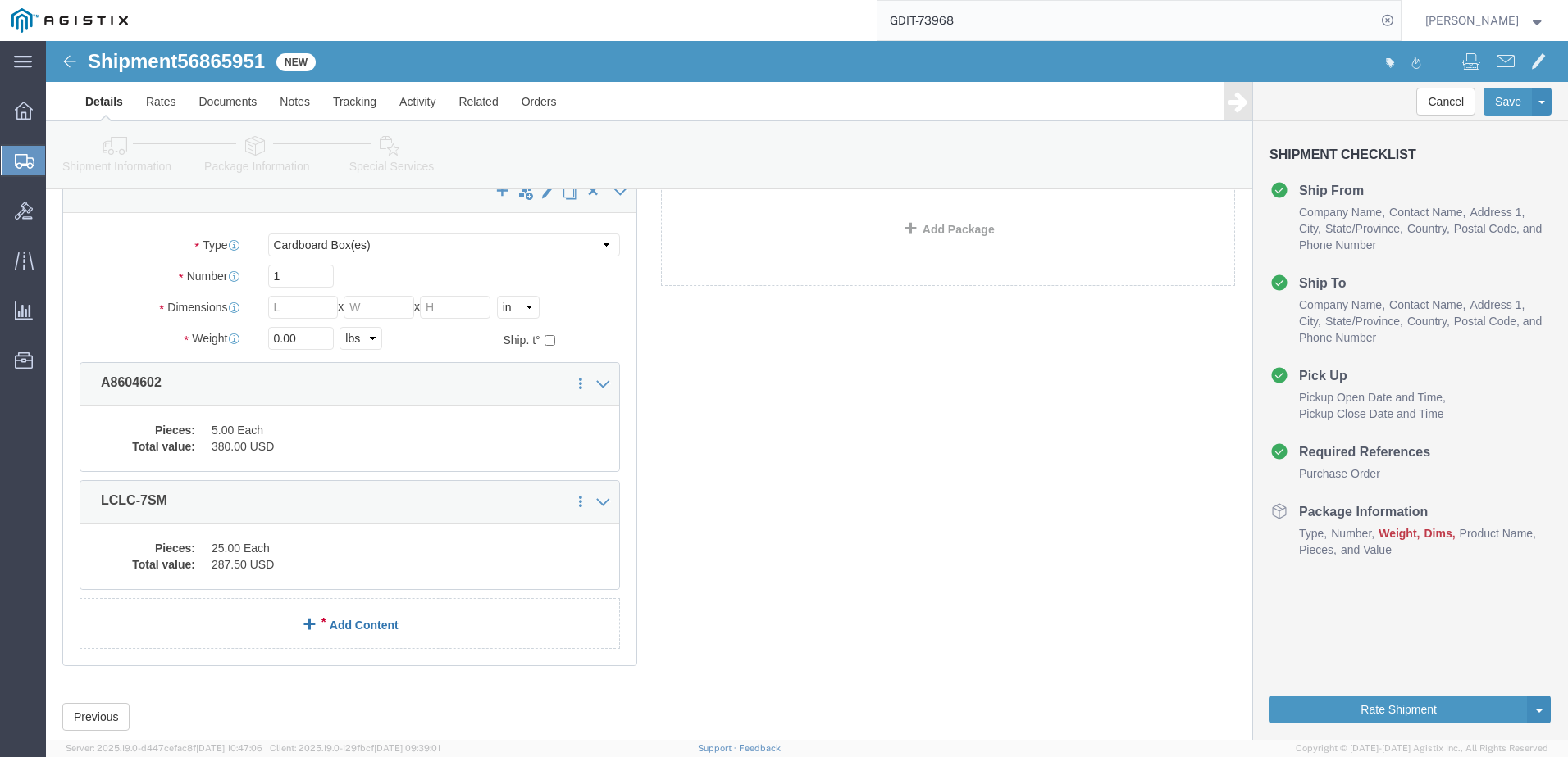
click link "Add Content"
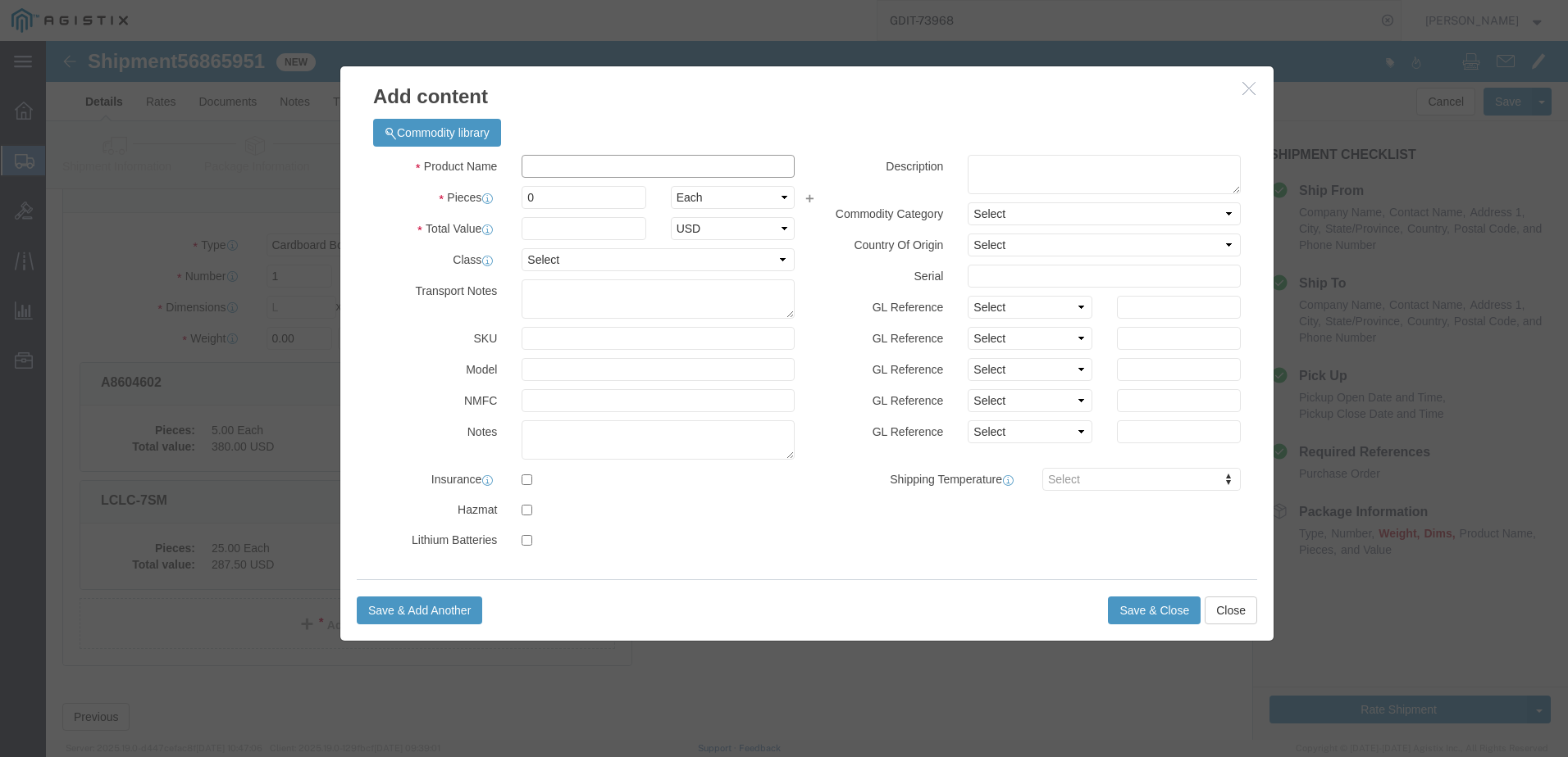
click input "text"
paste input "GLC-LH-SMD++="
type input "1000Base-LX/LH SFP"
click div
select select "USD"
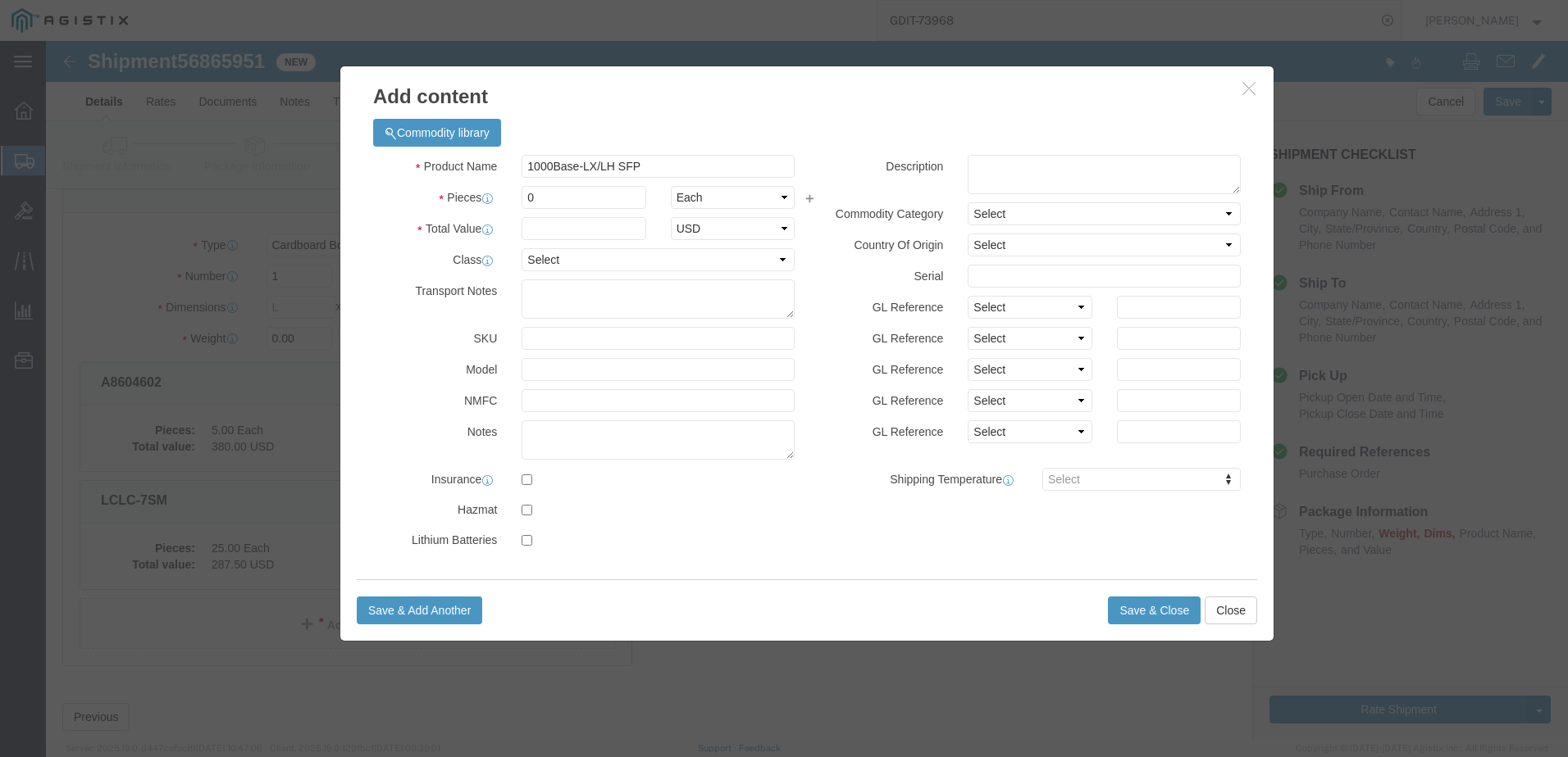
select select "92.5"
select select "US"
type input "GLC-LH-SMD++="
click input "text"
type input "22"
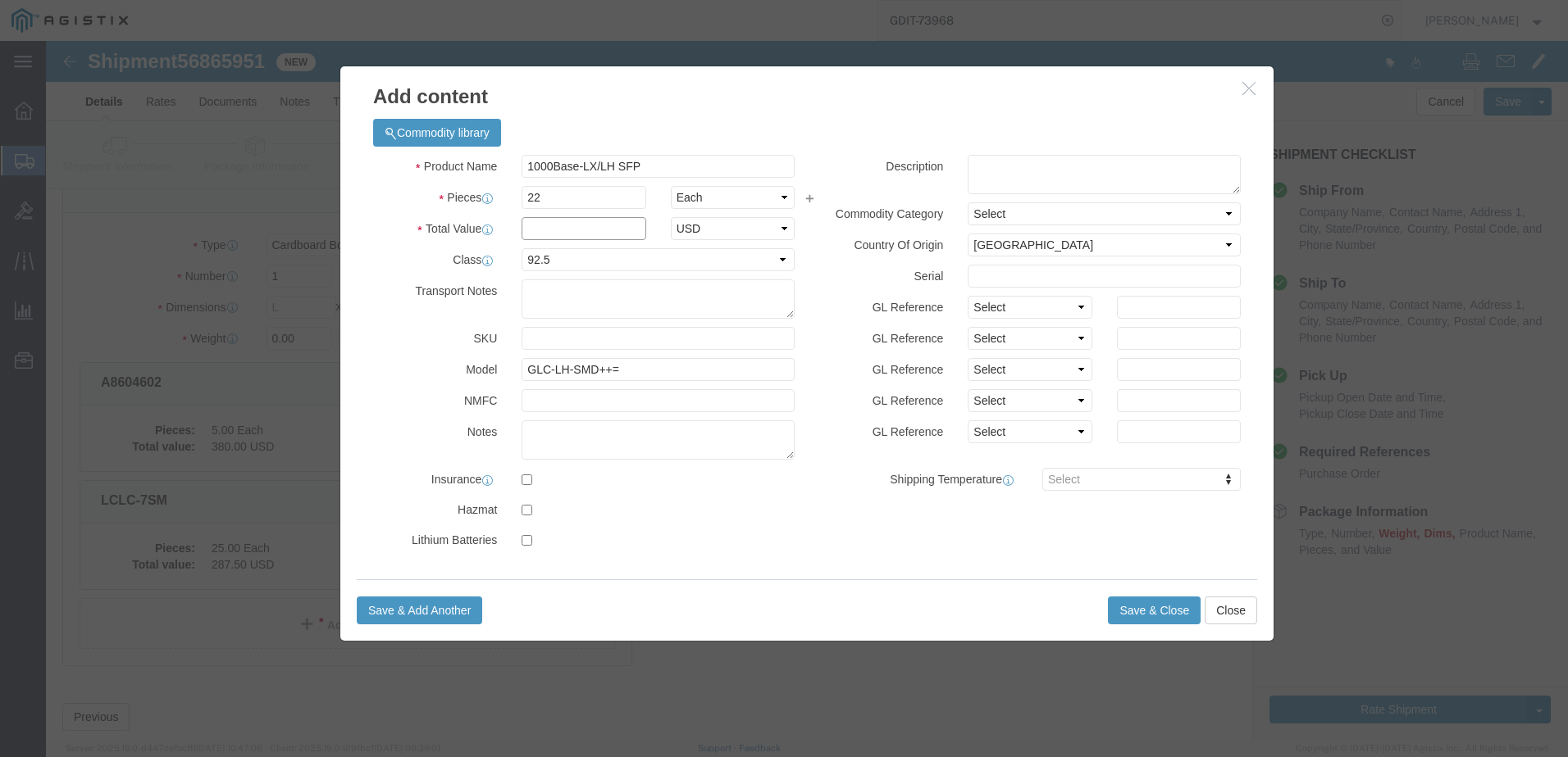
click input "text"
click input "15018"
type input "15018.30"
click textarea
paste textarea ""1000BASE-LX/LH SFP transceiver module, MMF/SMF, 1310nm, DOM""
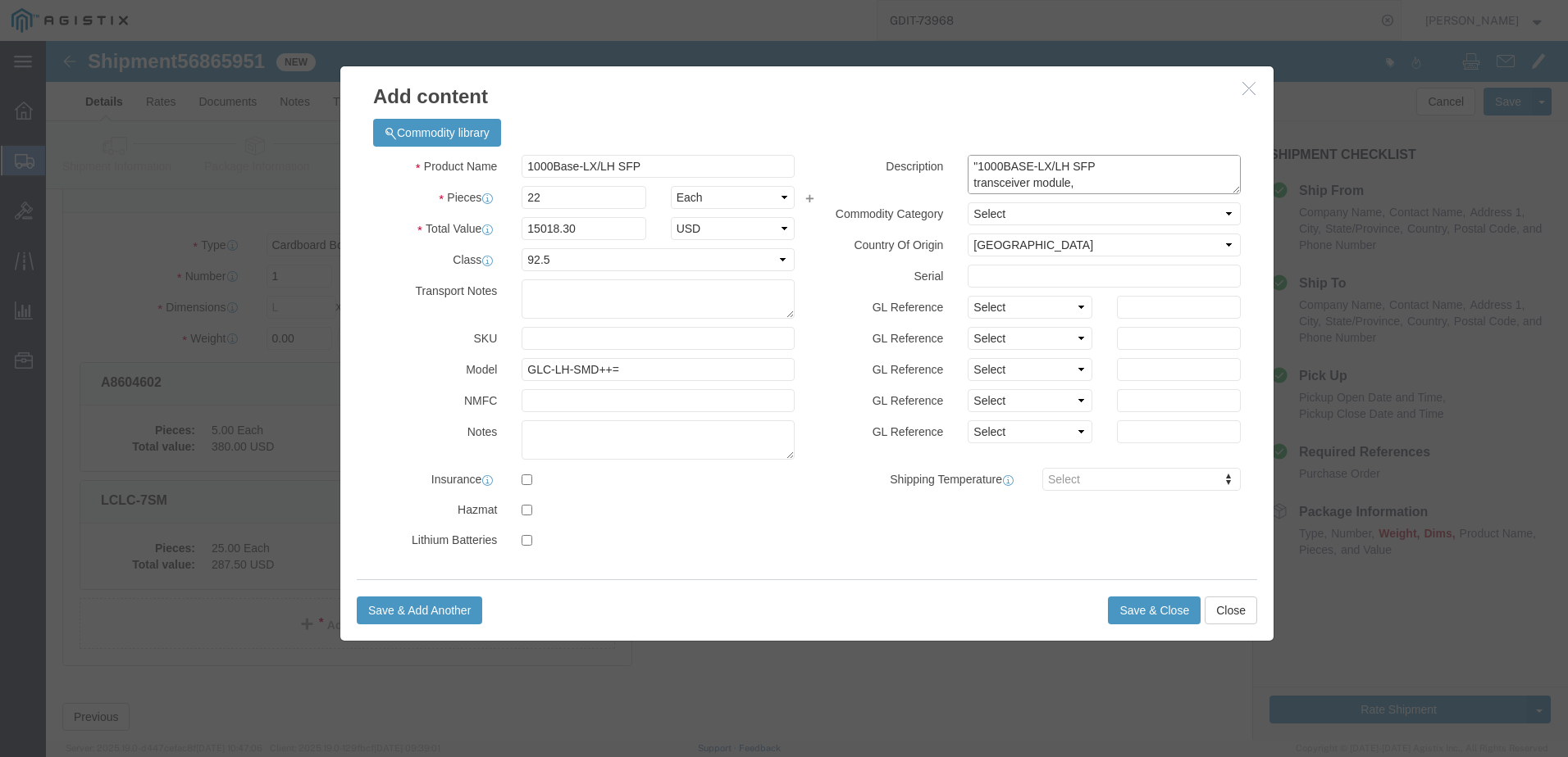
scroll to position [29, 0]
type textarea ""1000BASE-LX/LH SFP transceiver module, MMF/SMF, 1310nm, DOM""
click label "GL Reference"
click button "Save & Close"
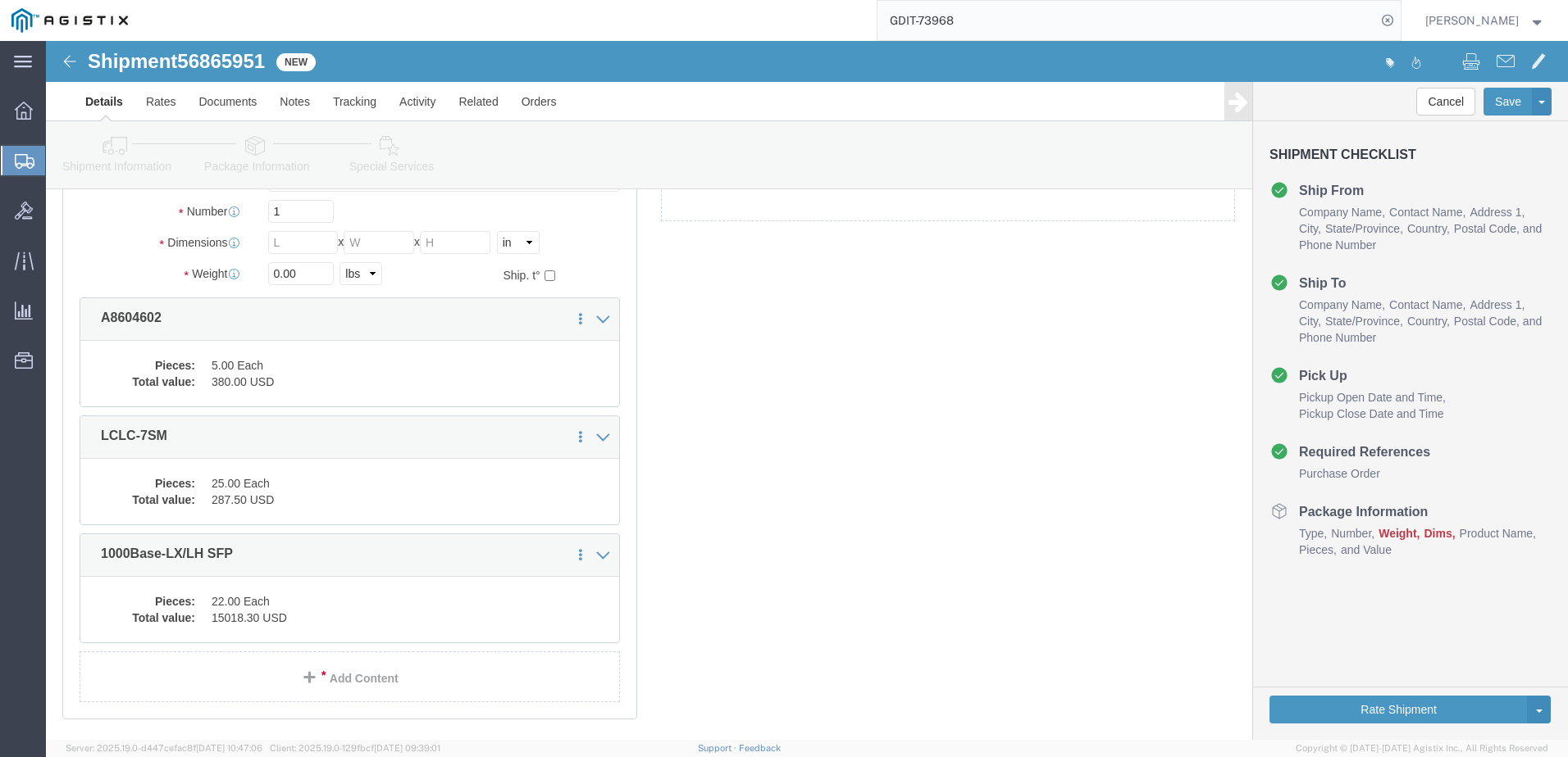
scroll to position [0, 0]
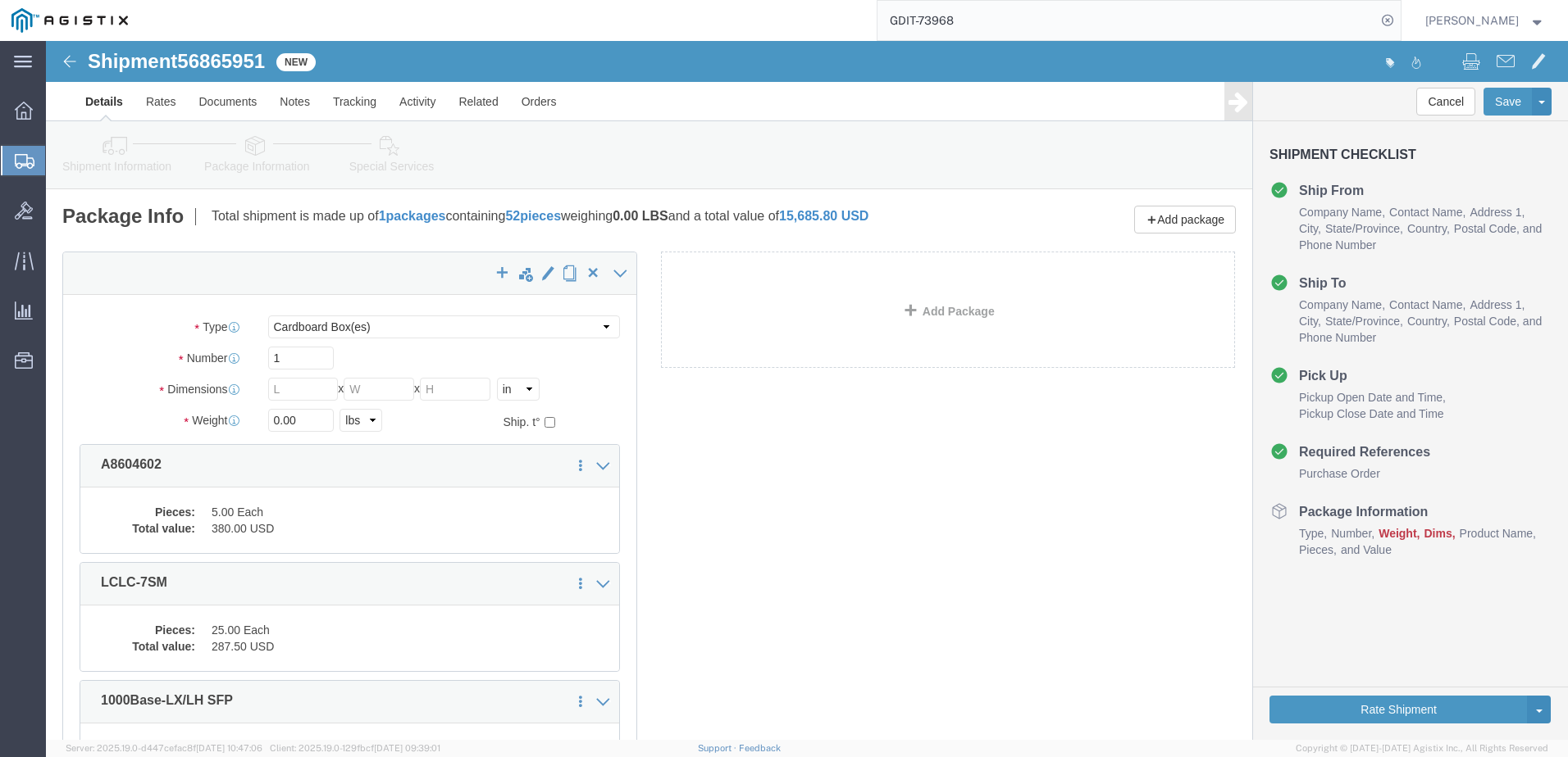
click div "x Package Type Select Bale(s) Basket(s) Bolt(s) Bottle(s) Buckets Bulk Bundle(s…"
click input "text"
type input "14"
type input "10"
type input "7"
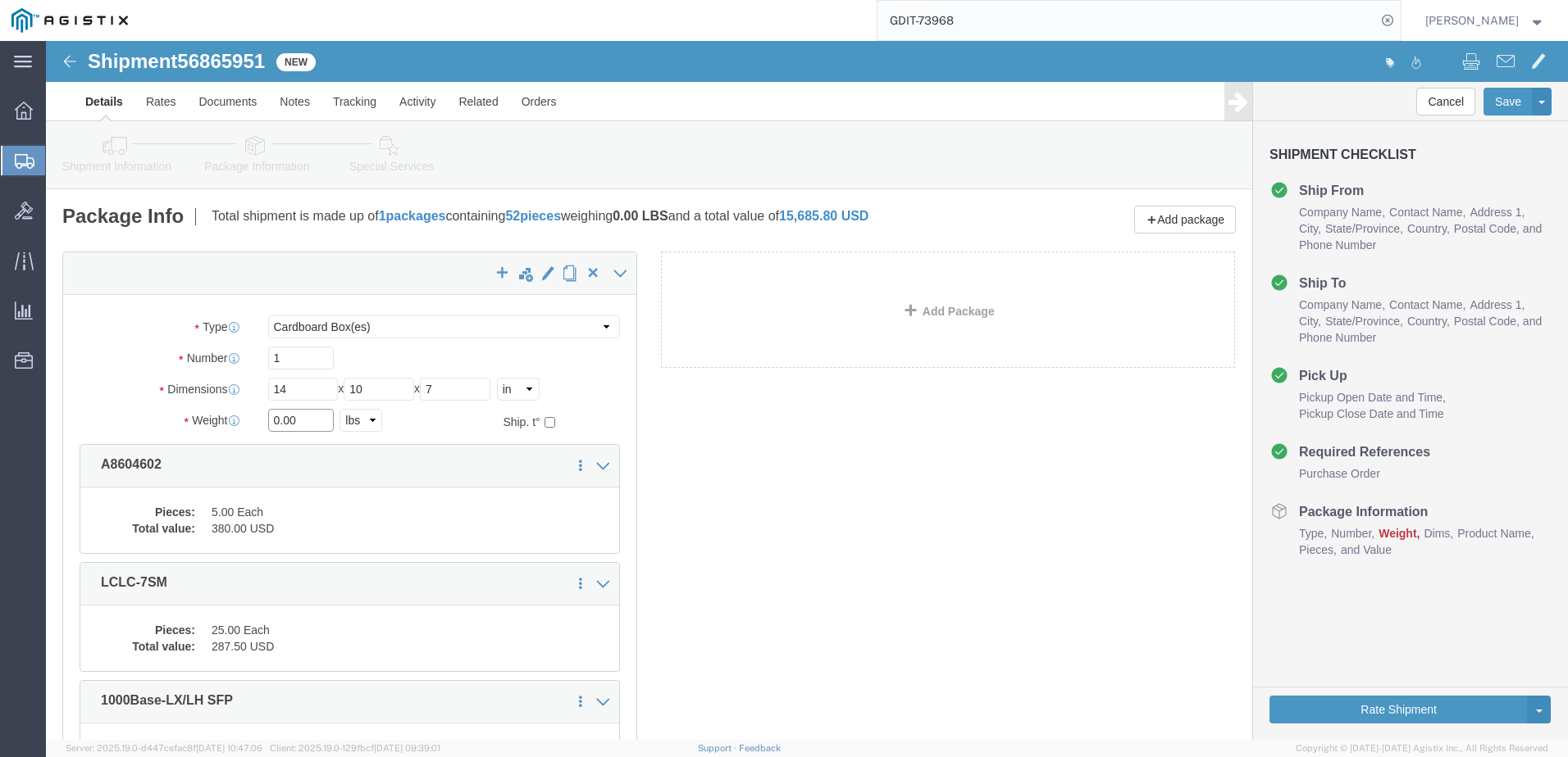
click input "0.00"
type input "6"
click button "Save"
